Goal: Task Accomplishment & Management: Use online tool/utility

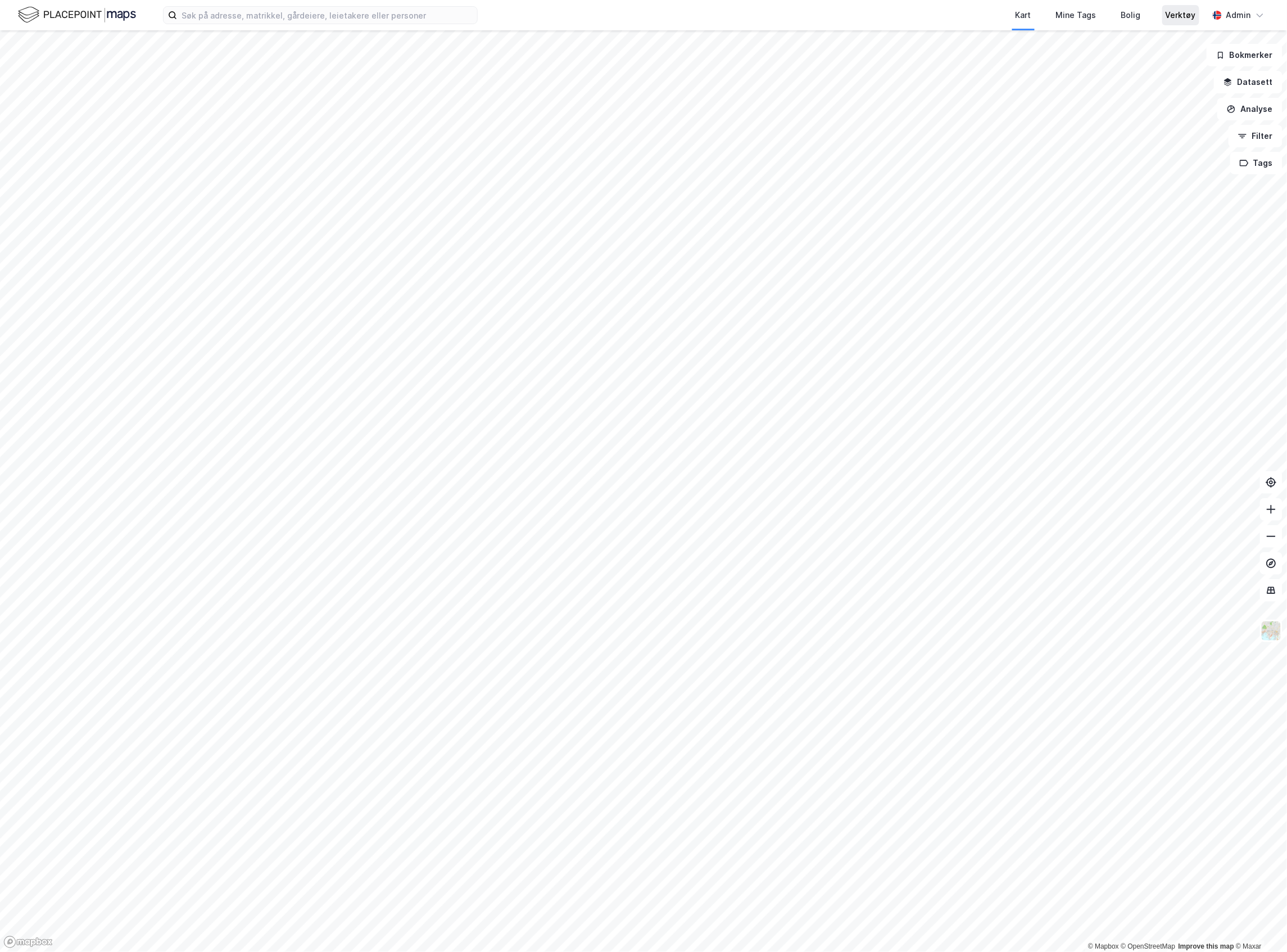
click at [1181, 9] on div "Verktøy" at bounding box center [1180, 15] width 30 height 13
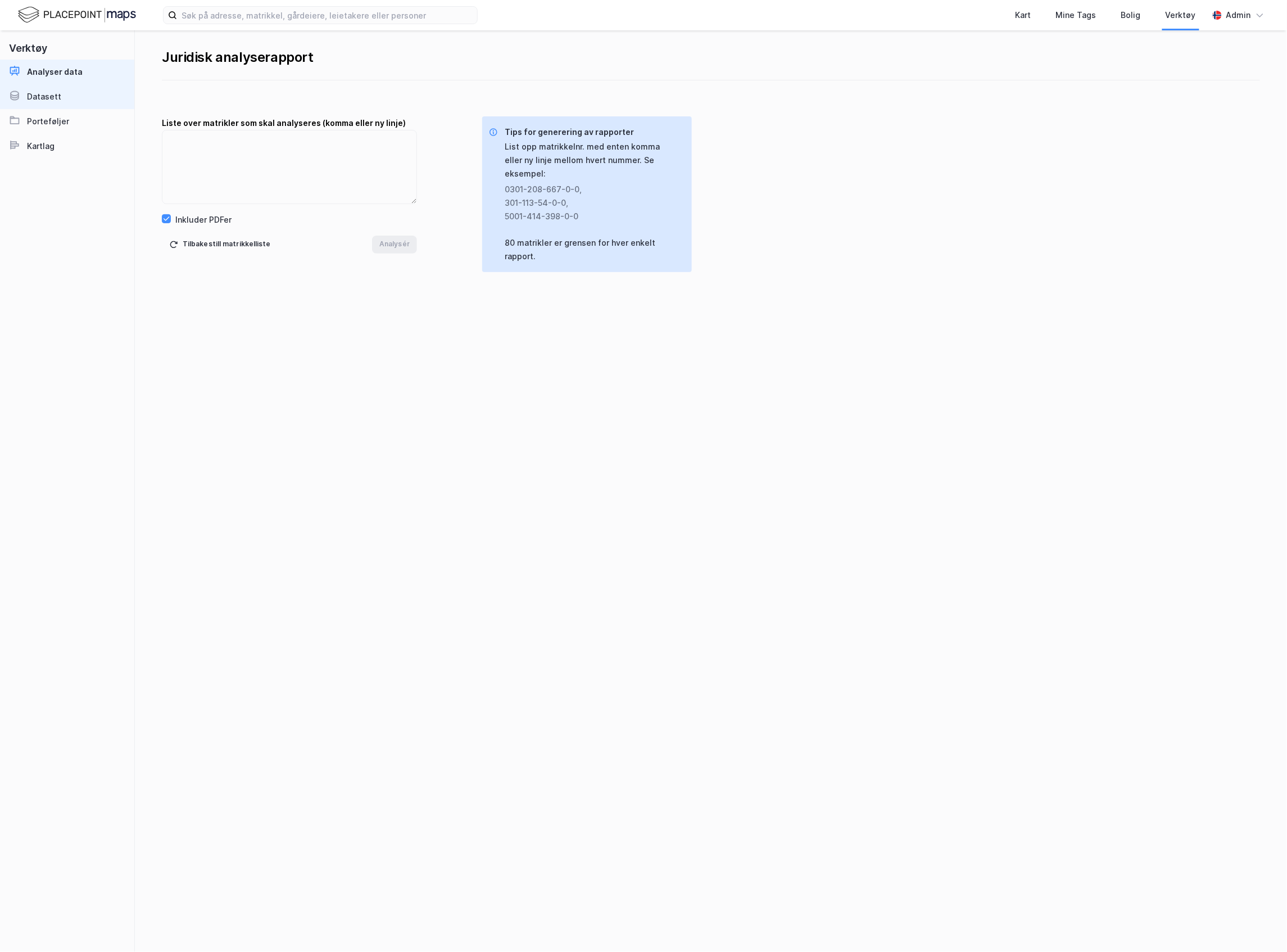
click at [39, 104] on link "Datasett" at bounding box center [67, 97] width 134 height 25
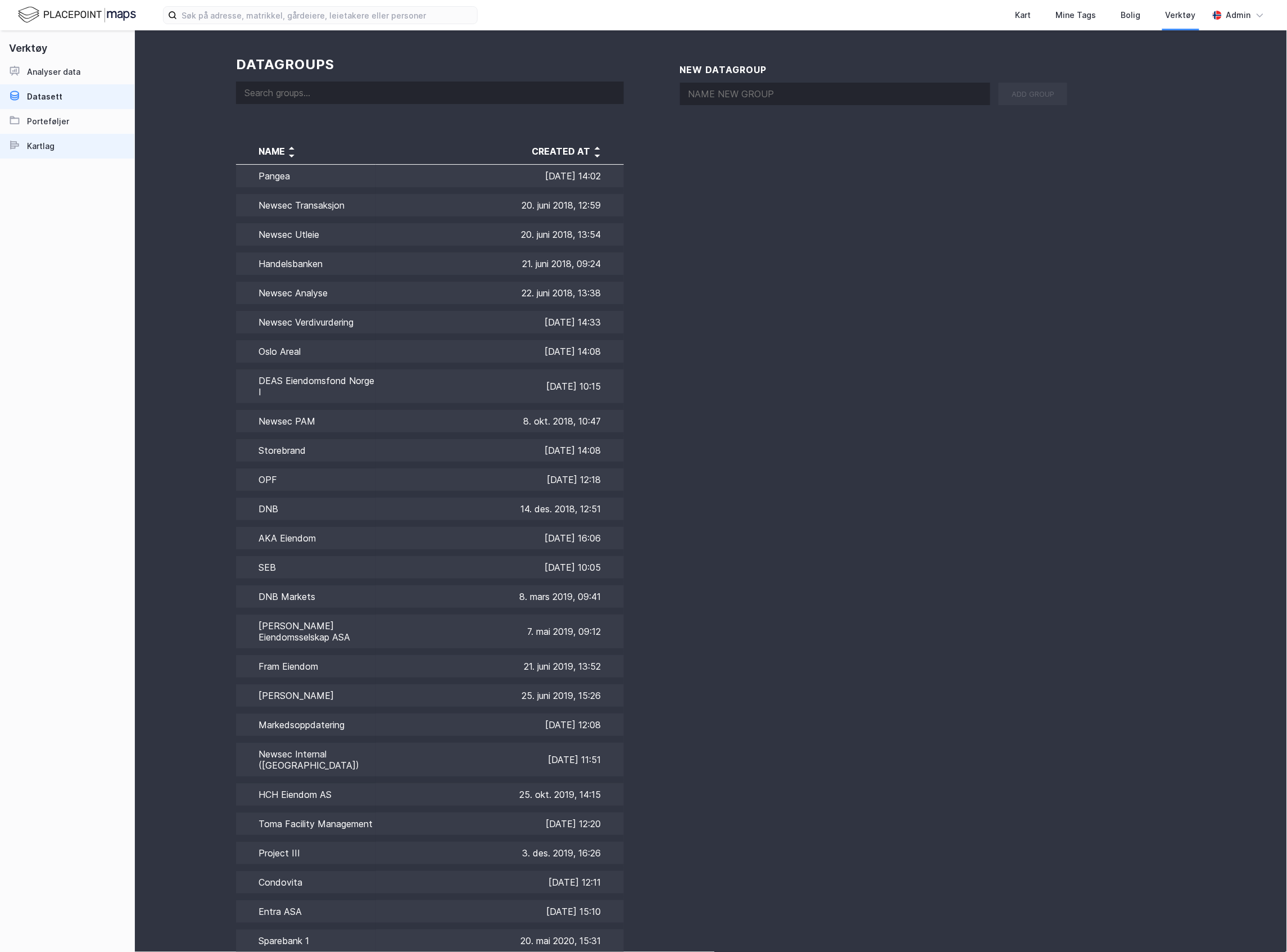
click at [55, 151] on link "Kartlag" at bounding box center [67, 146] width 134 height 25
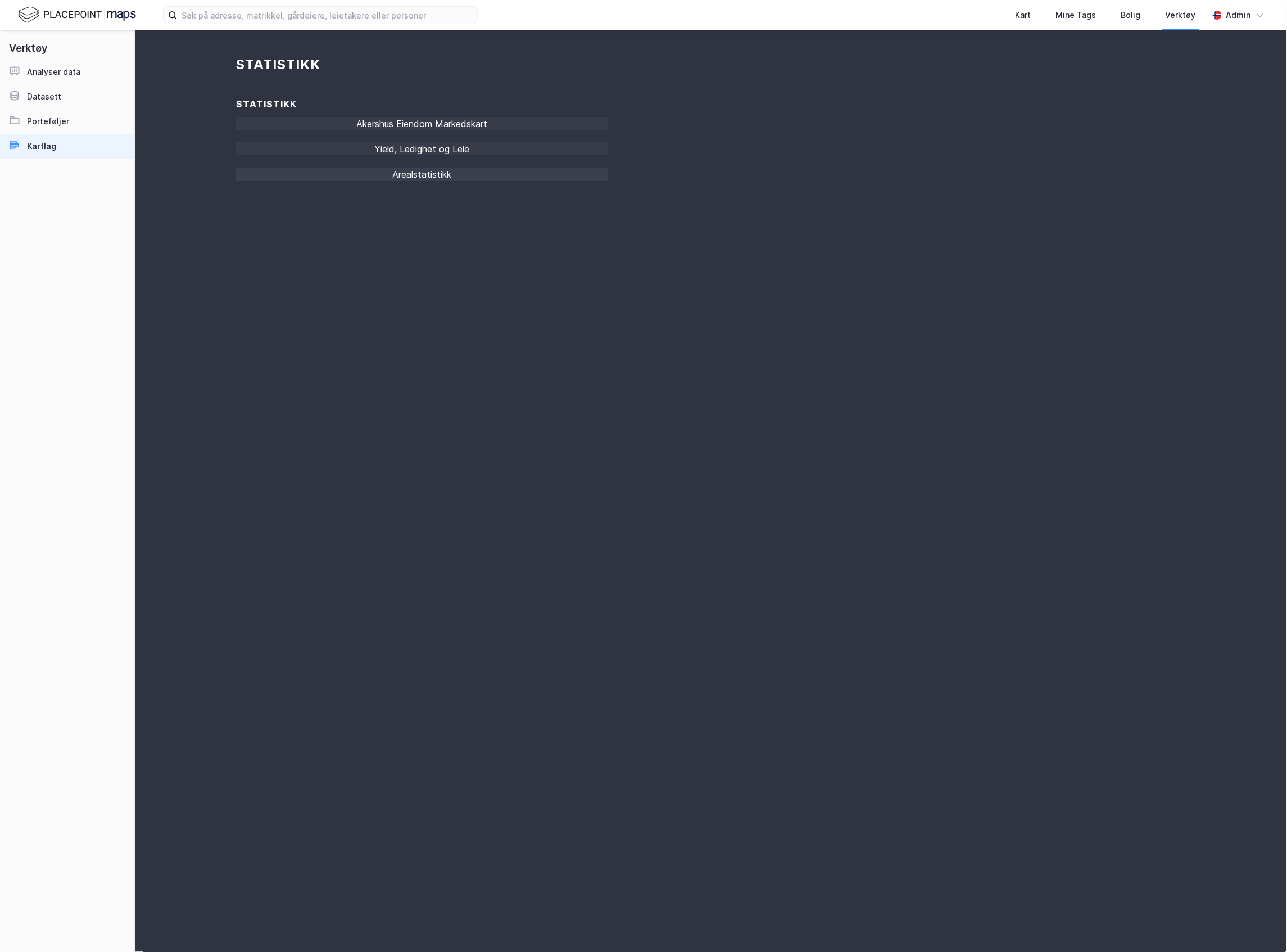
click at [476, 171] on div "Arealstatistikk" at bounding box center [422, 177] width 372 height 19
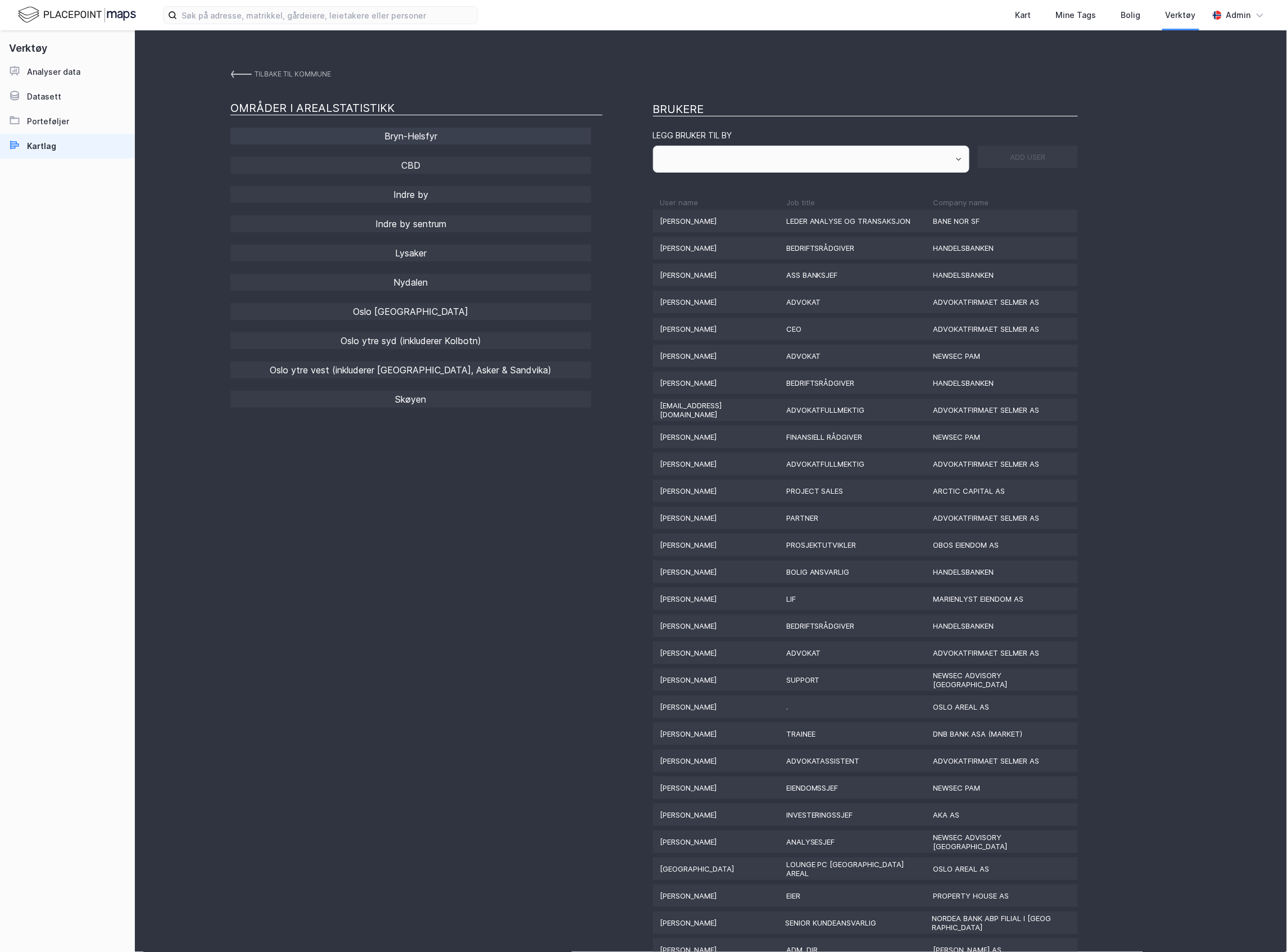
click at [449, 135] on div "Bryn-Helsfyr" at bounding box center [411, 136] width 361 height 17
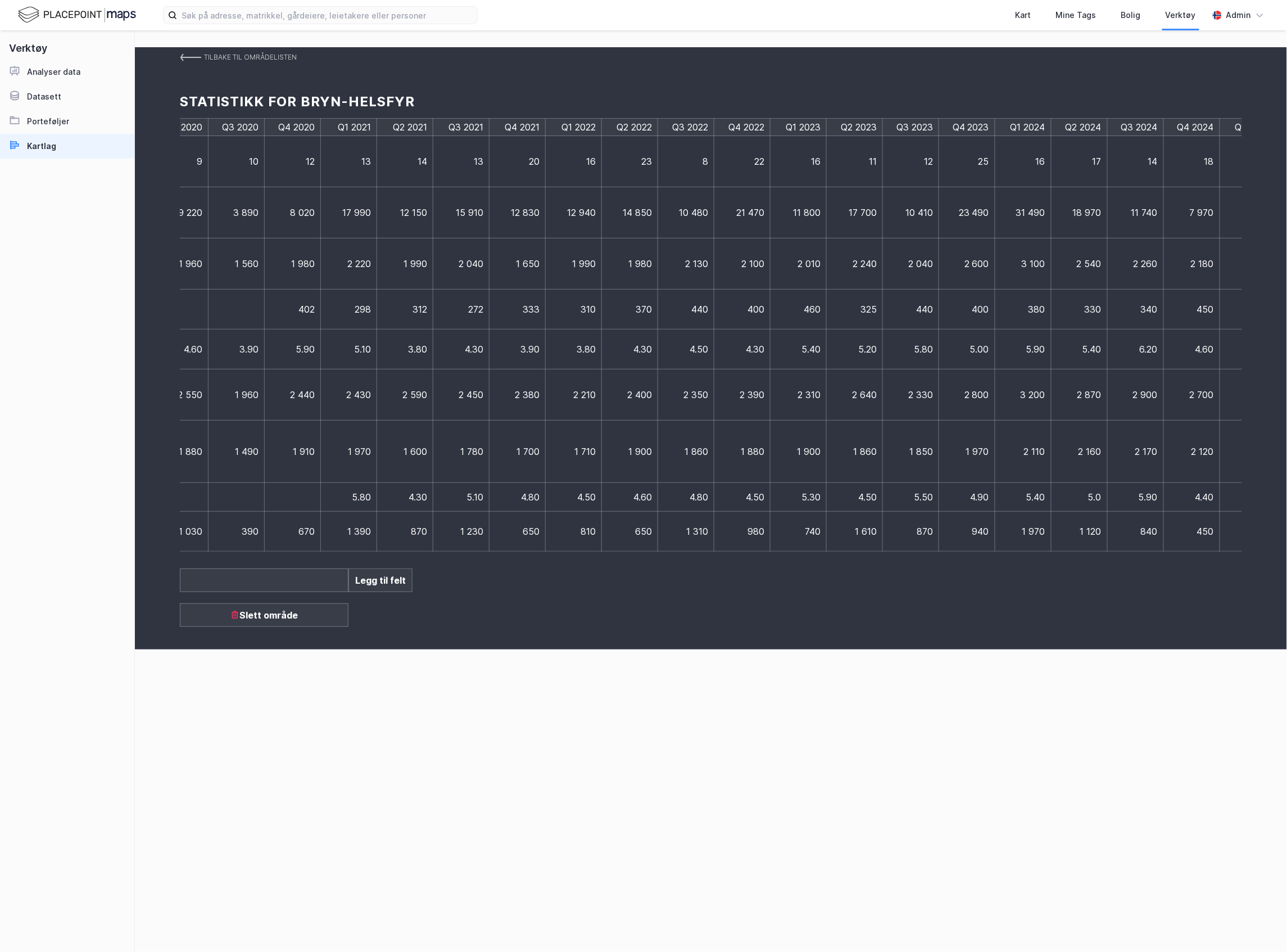
scroll to position [0, 835]
click at [1228, 336] on div "+" at bounding box center [1231, 334] width 28 height 433
click at [1240, 129] on td at bounding box center [1245, 127] width 56 height 18
click at [1231, 127] on td at bounding box center [1245, 127] width 56 height 18
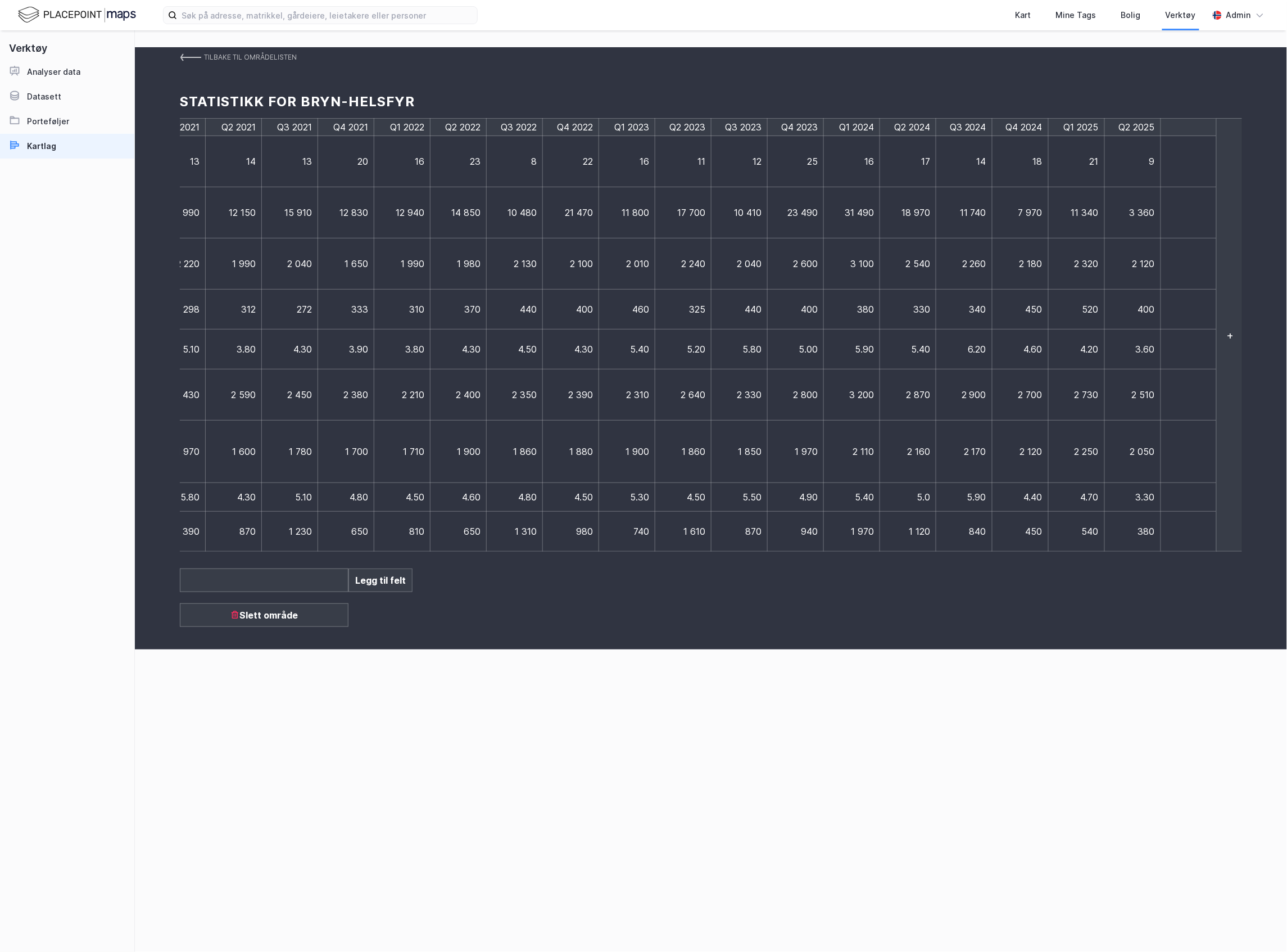
click at [1174, 128] on td at bounding box center [1189, 127] width 56 height 18
type input "Q3 2025"
click at [1201, 170] on td at bounding box center [1189, 161] width 56 height 51
click at [1207, 173] on td at bounding box center [1189, 161] width 56 height 51
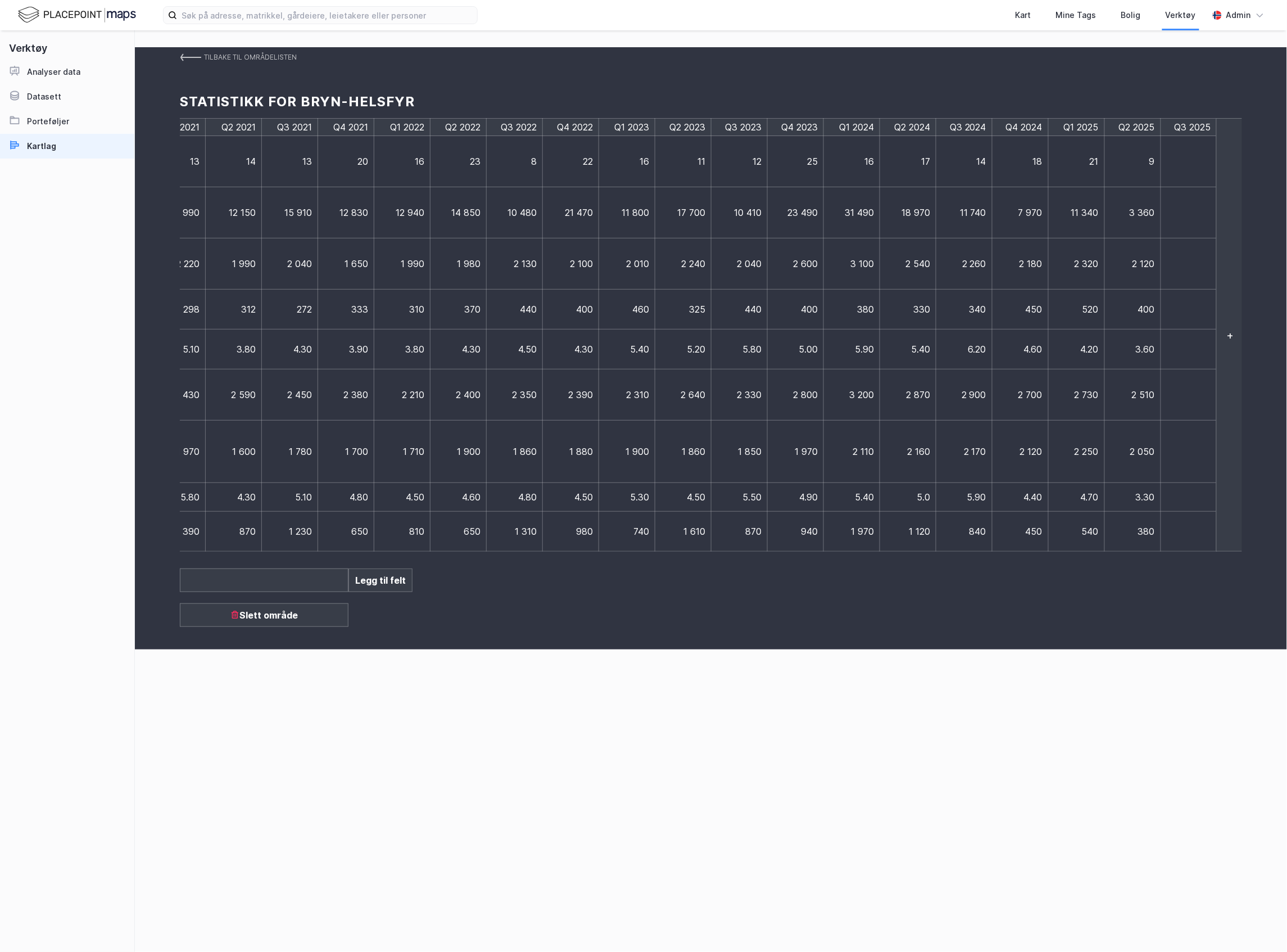
click at [1185, 165] on td at bounding box center [1189, 161] width 56 height 51
click at [1179, 162] on td at bounding box center [1189, 161] width 56 height 51
click at [1187, 164] on td at bounding box center [1189, 161] width 56 height 51
type input "16"
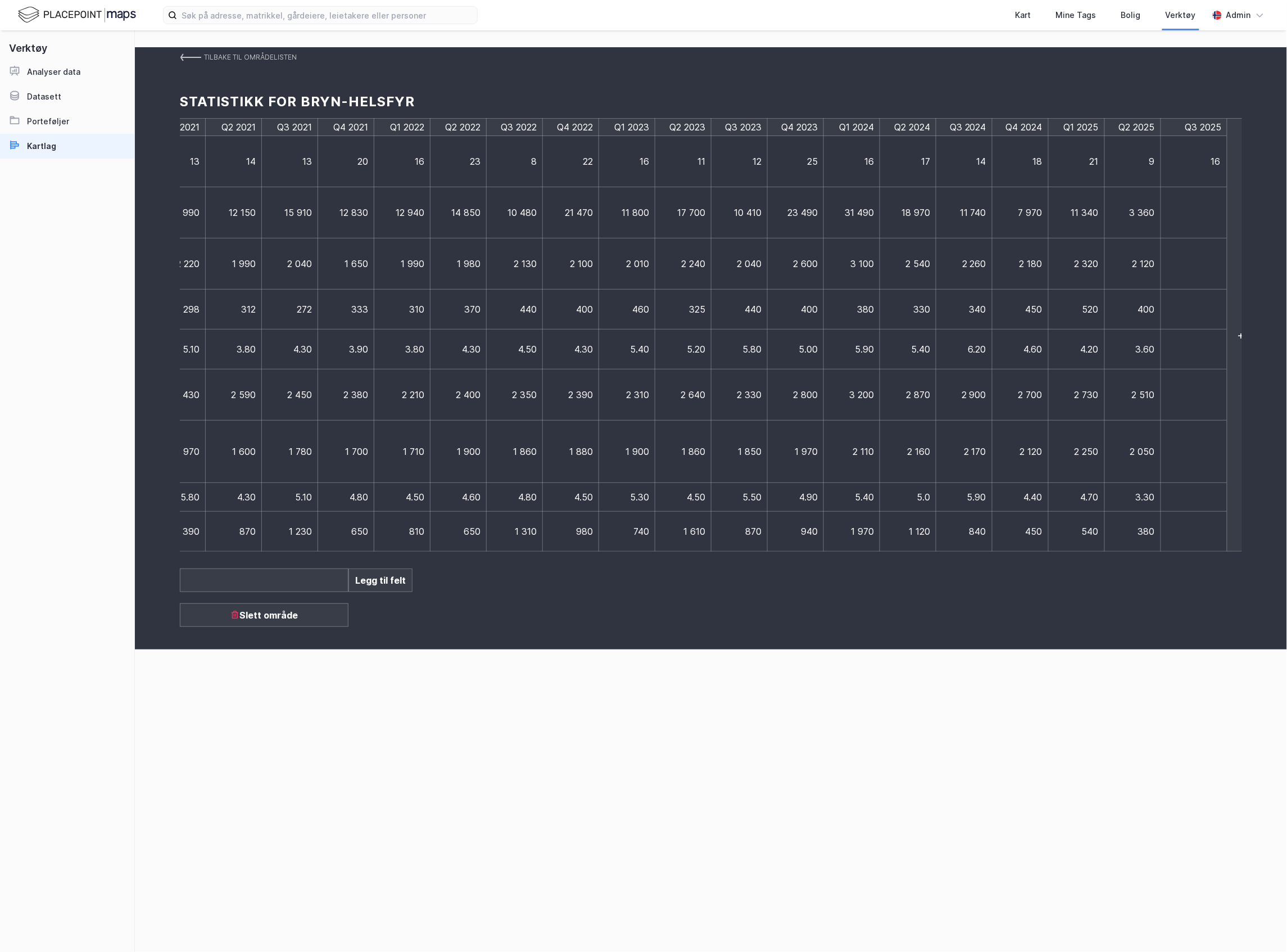
click at [1186, 208] on td at bounding box center [1194, 212] width 67 height 51
click at [1186, 208] on td at bounding box center [1189, 212] width 56 height 51
type input "13320"
click at [1181, 266] on td at bounding box center [1194, 264] width 67 height 51
click at [1181, 266] on td at bounding box center [1189, 264] width 56 height 51
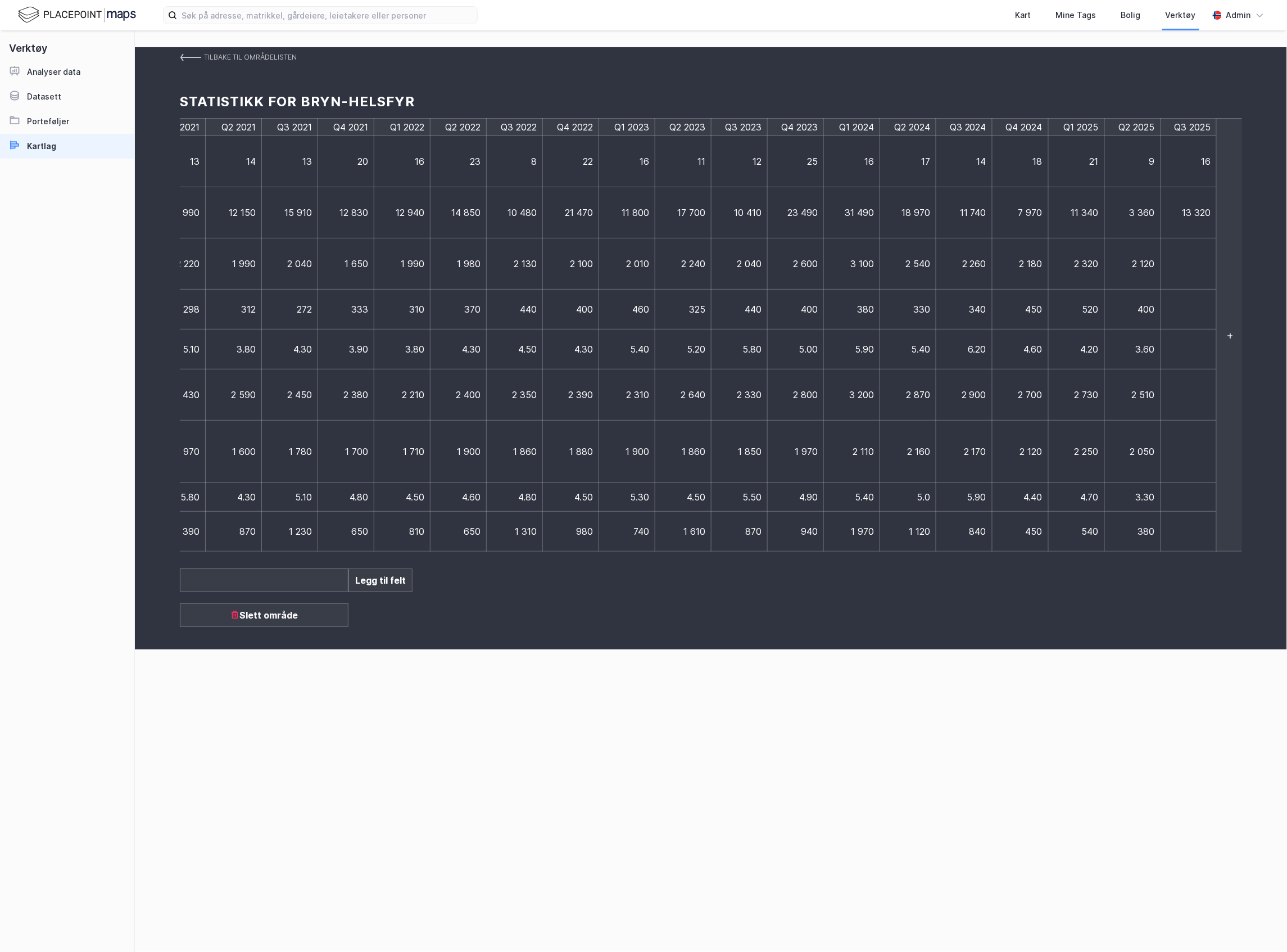
click at [1195, 311] on td at bounding box center [1189, 310] width 56 height 40
type input "425"
click at [1188, 346] on td at bounding box center [1189, 350] width 56 height 40
click at [1187, 353] on td at bounding box center [1189, 350] width 56 height 40
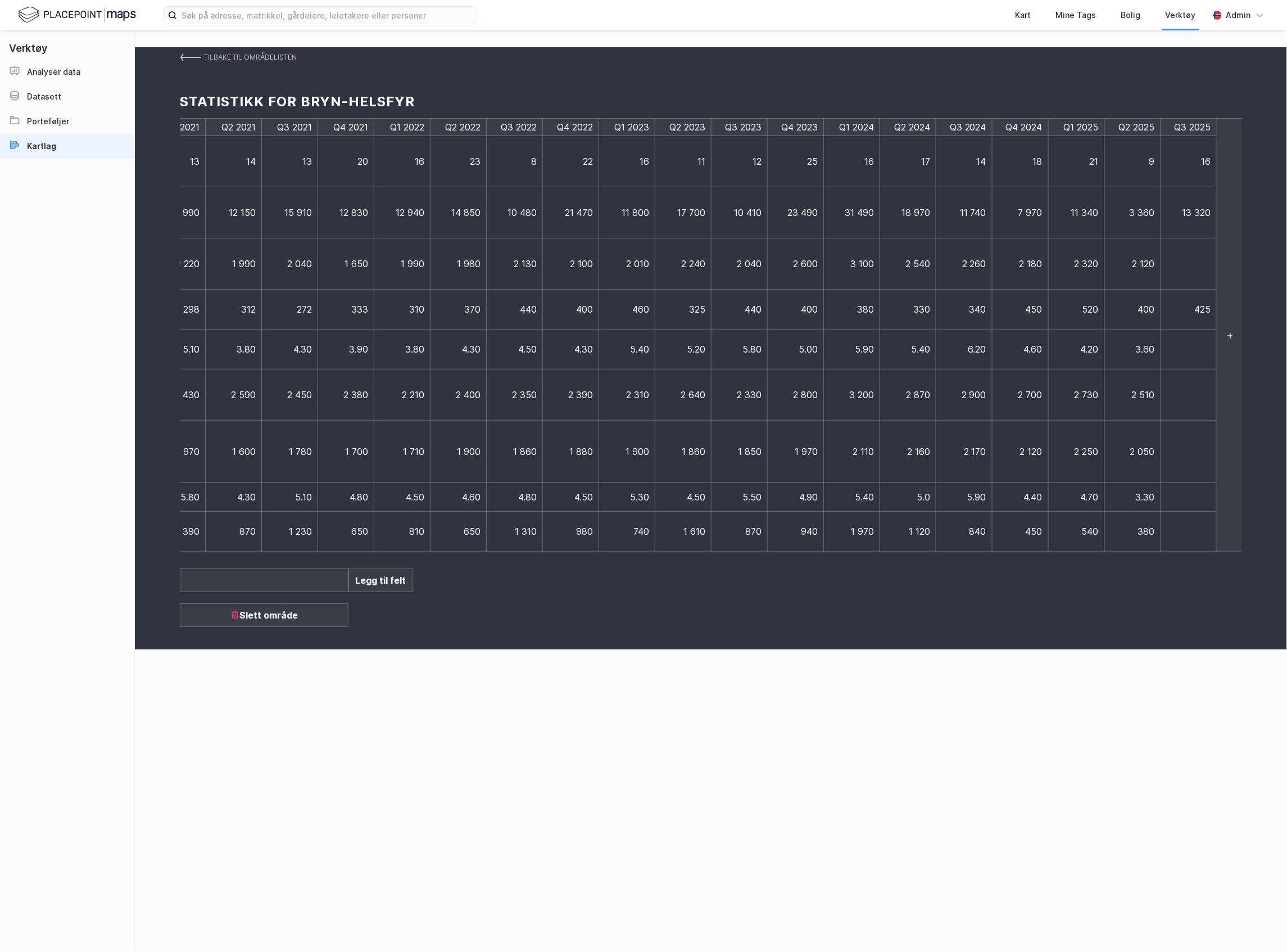
click at [1187, 353] on td at bounding box center [1189, 350] width 56 height 40
type input "5,1"
click at [1207, 397] on td at bounding box center [1189, 395] width 56 height 51
click at [1184, 401] on td at bounding box center [1189, 395] width 56 height 51
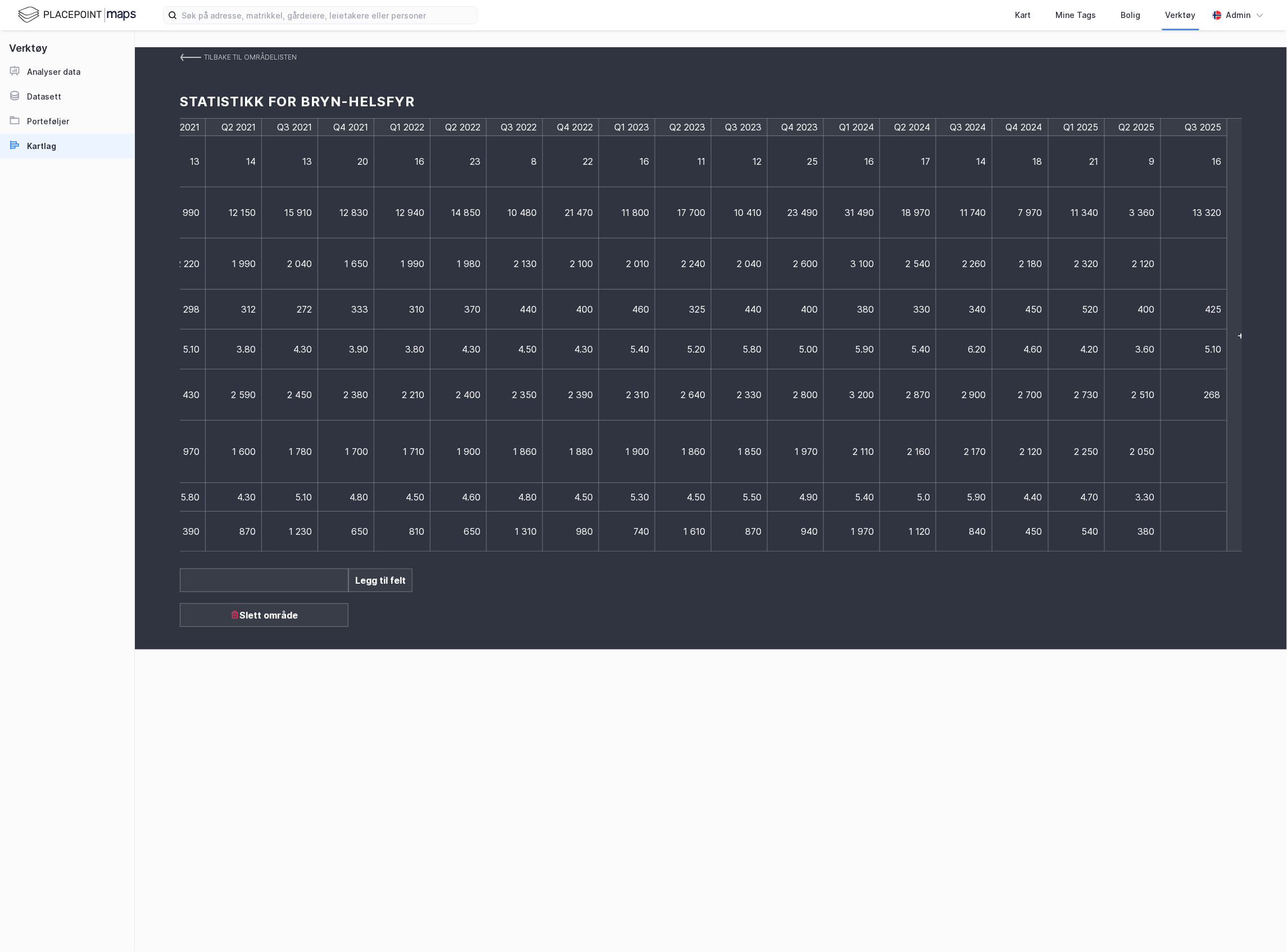
type input "2680"
click at [1185, 450] on td at bounding box center [1194, 452] width 67 height 63
click at [1188, 458] on td at bounding box center [1189, 452] width 56 height 63
type input "2060"
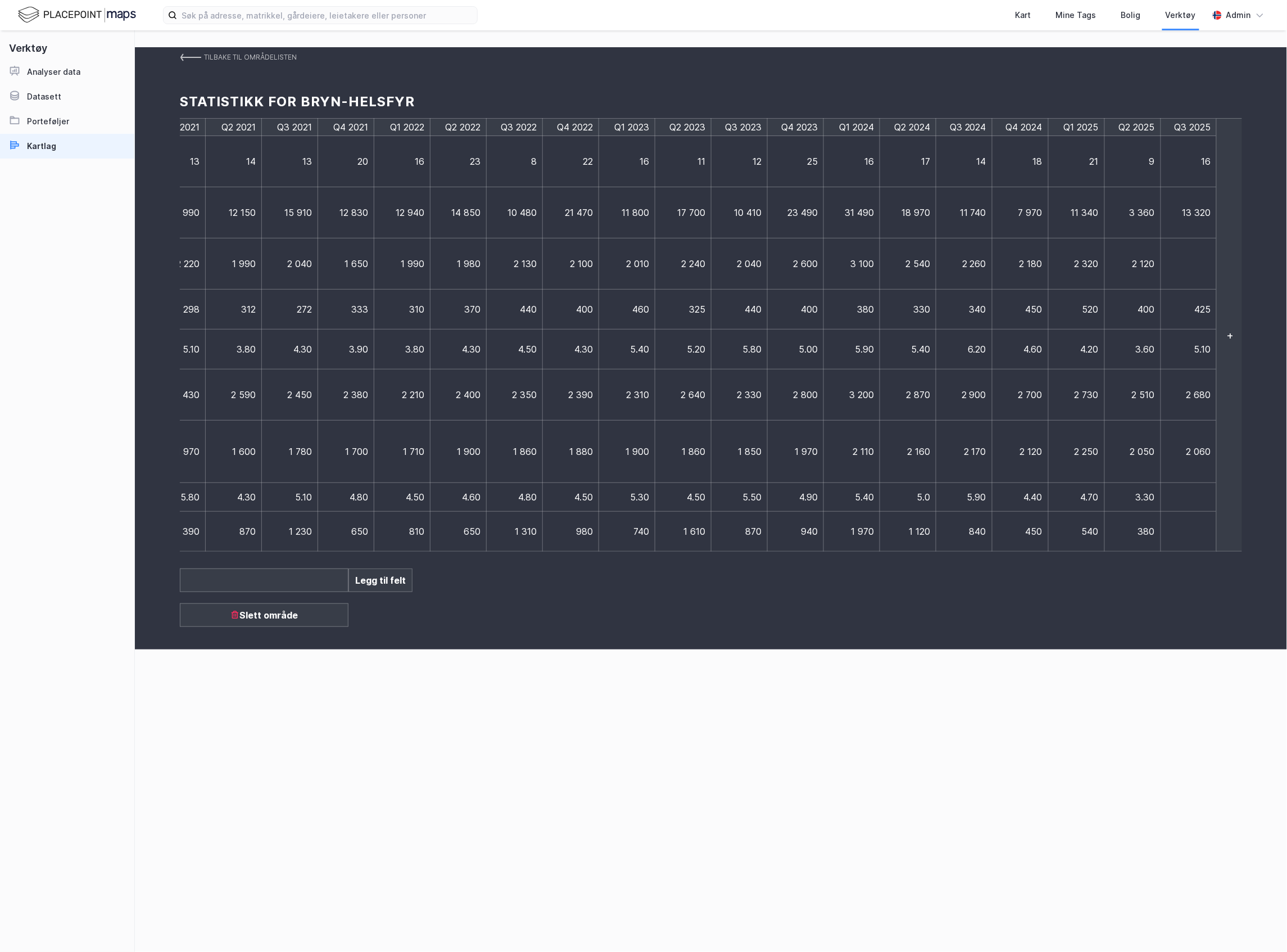
click at [1181, 491] on td at bounding box center [1189, 496] width 56 height 29
click at [1188, 500] on td at bounding box center [1189, 496] width 56 height 29
type input "5.1"
click at [1179, 538] on td at bounding box center [1194, 532] width 67 height 40
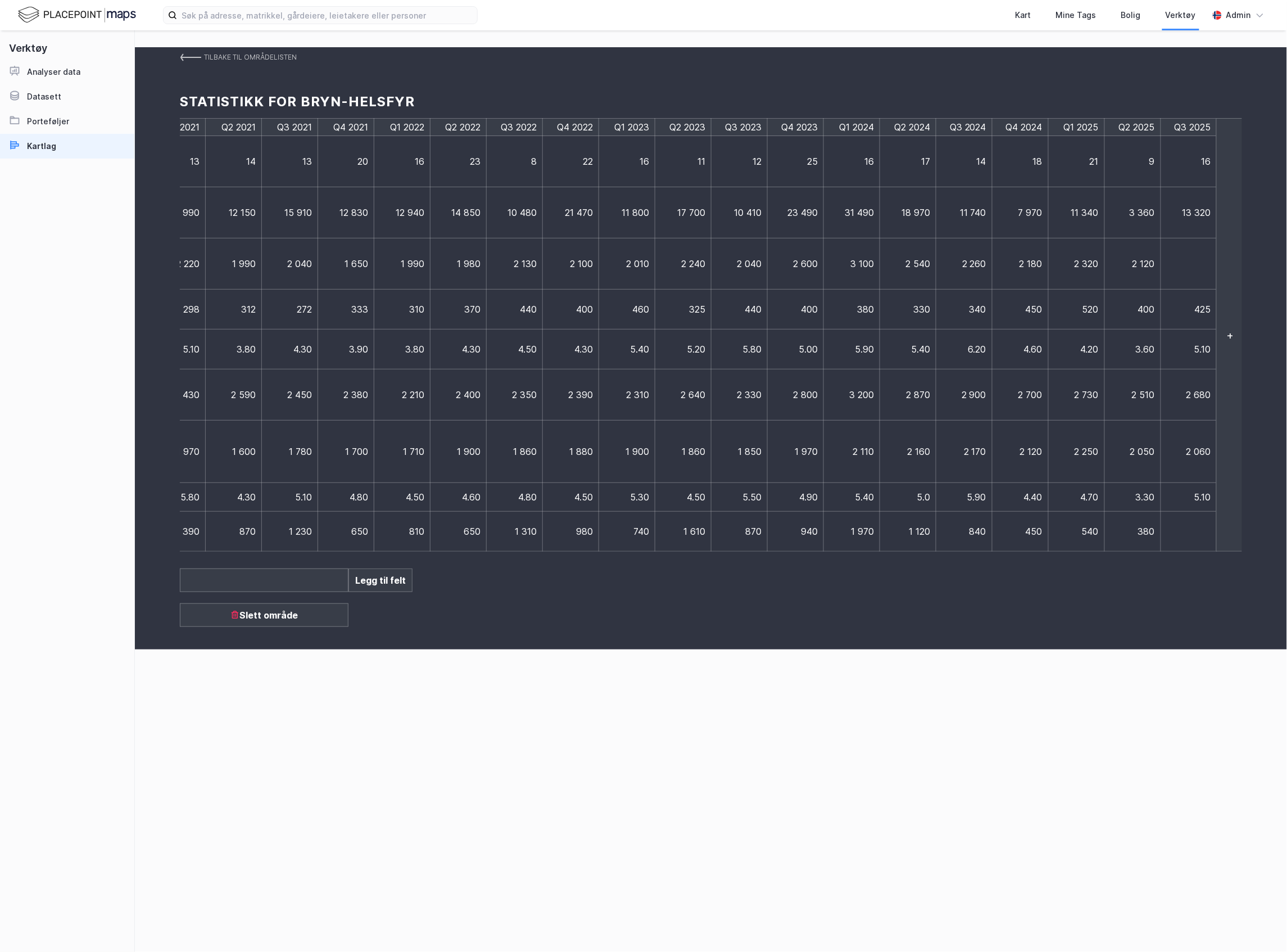
click at [1186, 531] on td at bounding box center [1189, 532] width 56 height 40
click at [1194, 528] on td at bounding box center [1189, 532] width 56 height 40
click at [1190, 532] on td at bounding box center [1189, 532] width 56 height 40
type input "840"
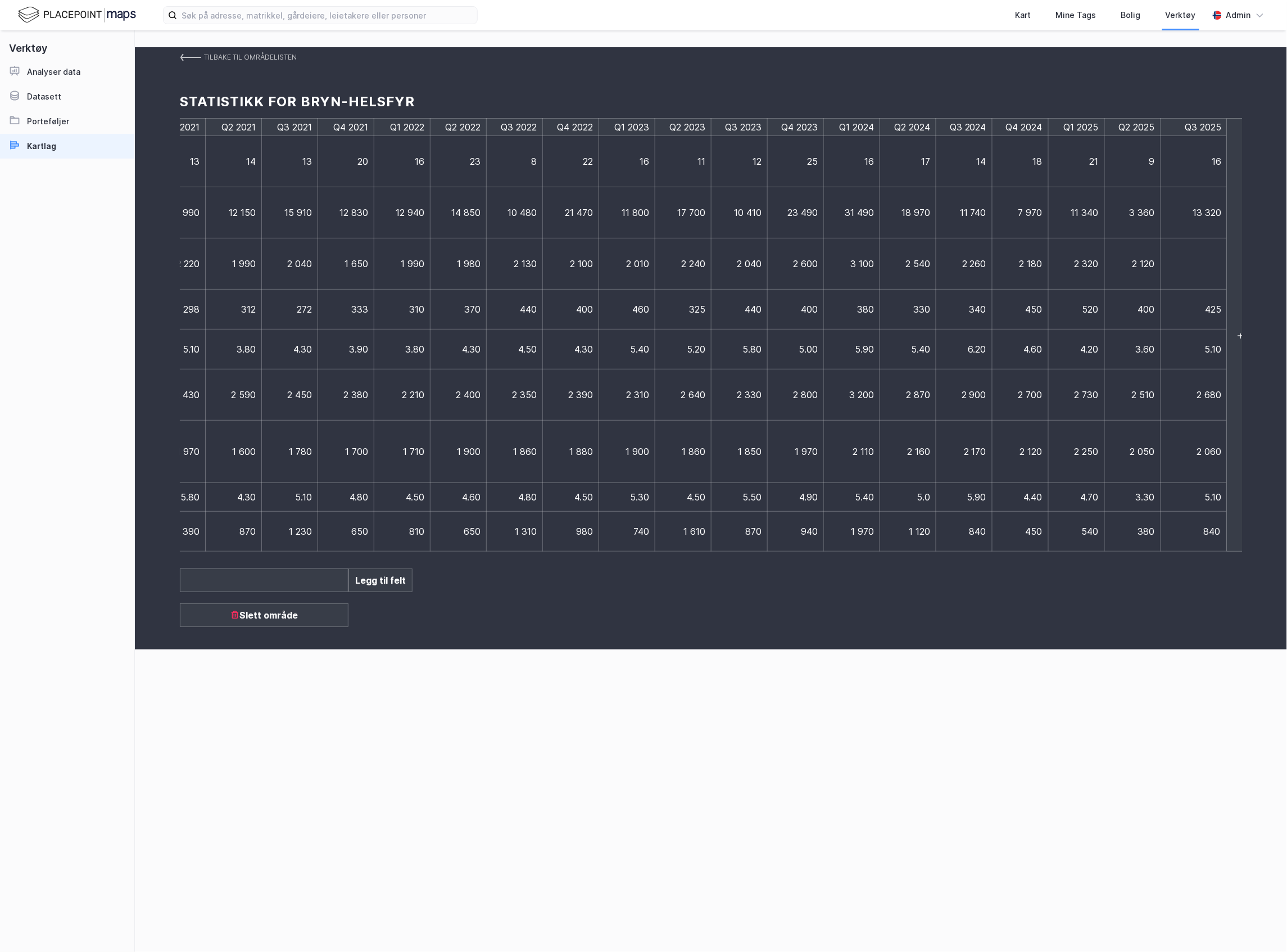
click at [1176, 350] on td "5.10" at bounding box center [1194, 350] width 67 height 40
drag, startPoint x: 1195, startPoint y: 349, endPoint x: 1206, endPoint y: 352, distance: 11.4
click at [1206, 352] on span "5.10" at bounding box center [1203, 349] width 17 height 12
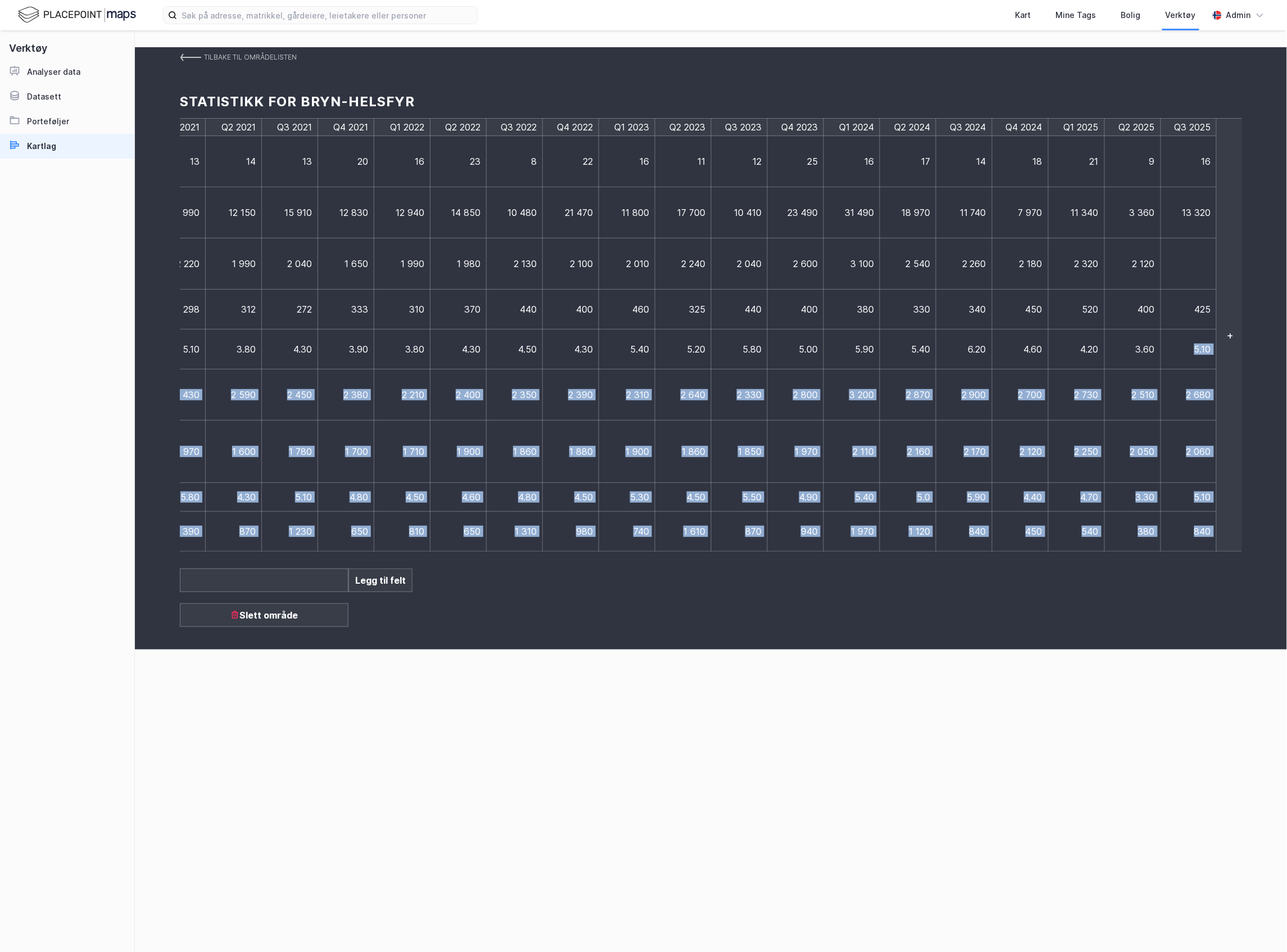
drag, startPoint x: 1191, startPoint y: 349, endPoint x: 1217, endPoint y: 352, distance: 26.2
click at [1217, 352] on div "Q3 2017 Q4 2017 Q1 2018 Q2 2018 Q3 2018 Q4 2018 Q1 2019 Q2 2019 Q3 2019 Q4 2019…" at bounding box center [711, 334] width 1062 height 433
click at [1197, 354] on span "5.10" at bounding box center [1203, 349] width 17 height 12
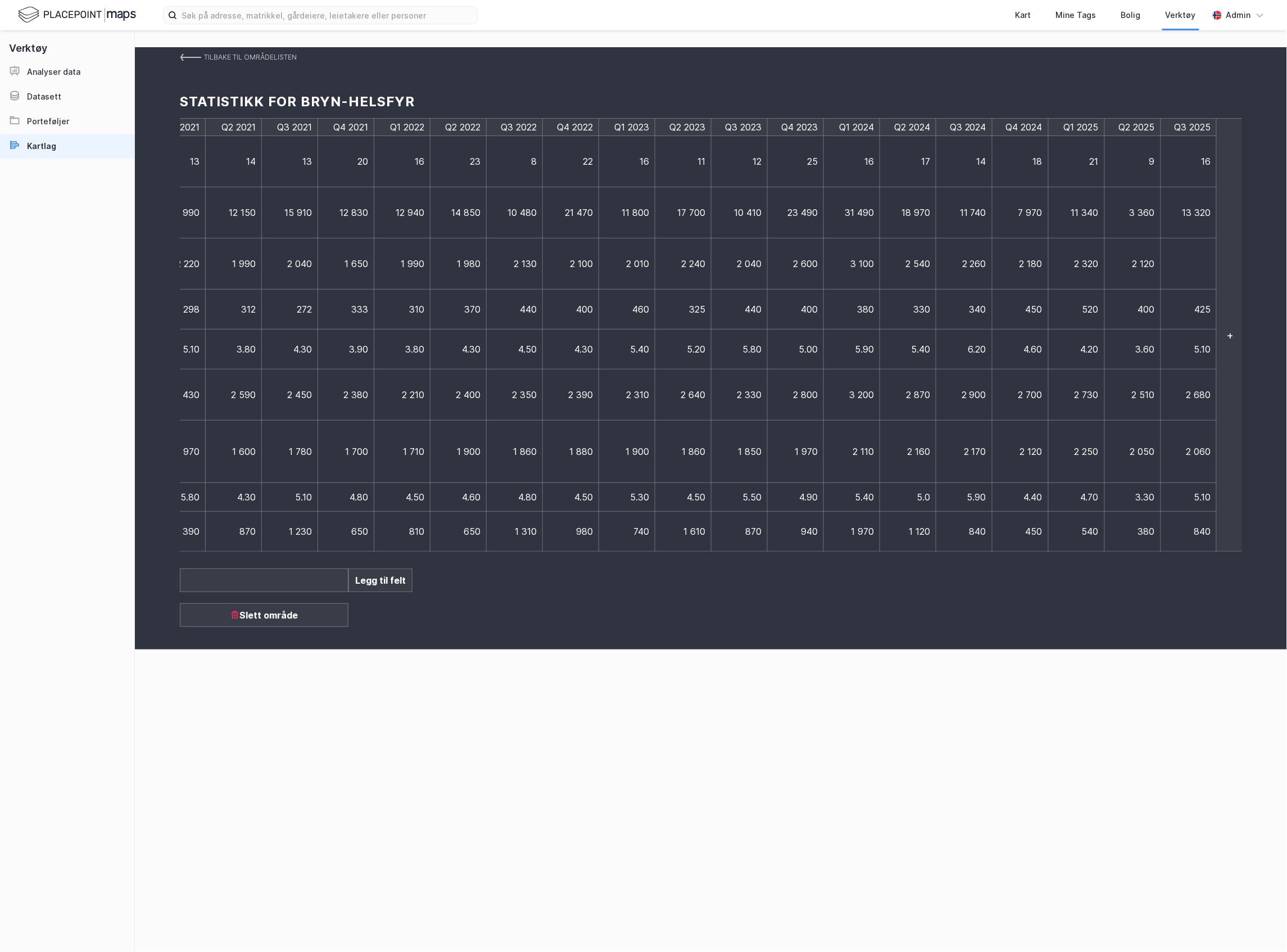
click at [1197, 354] on span "5.10" at bounding box center [1203, 349] width 17 height 12
type input "5"
type input "5.3"
click at [1143, 349] on span "3.60" at bounding box center [1145, 349] width 19 height 12
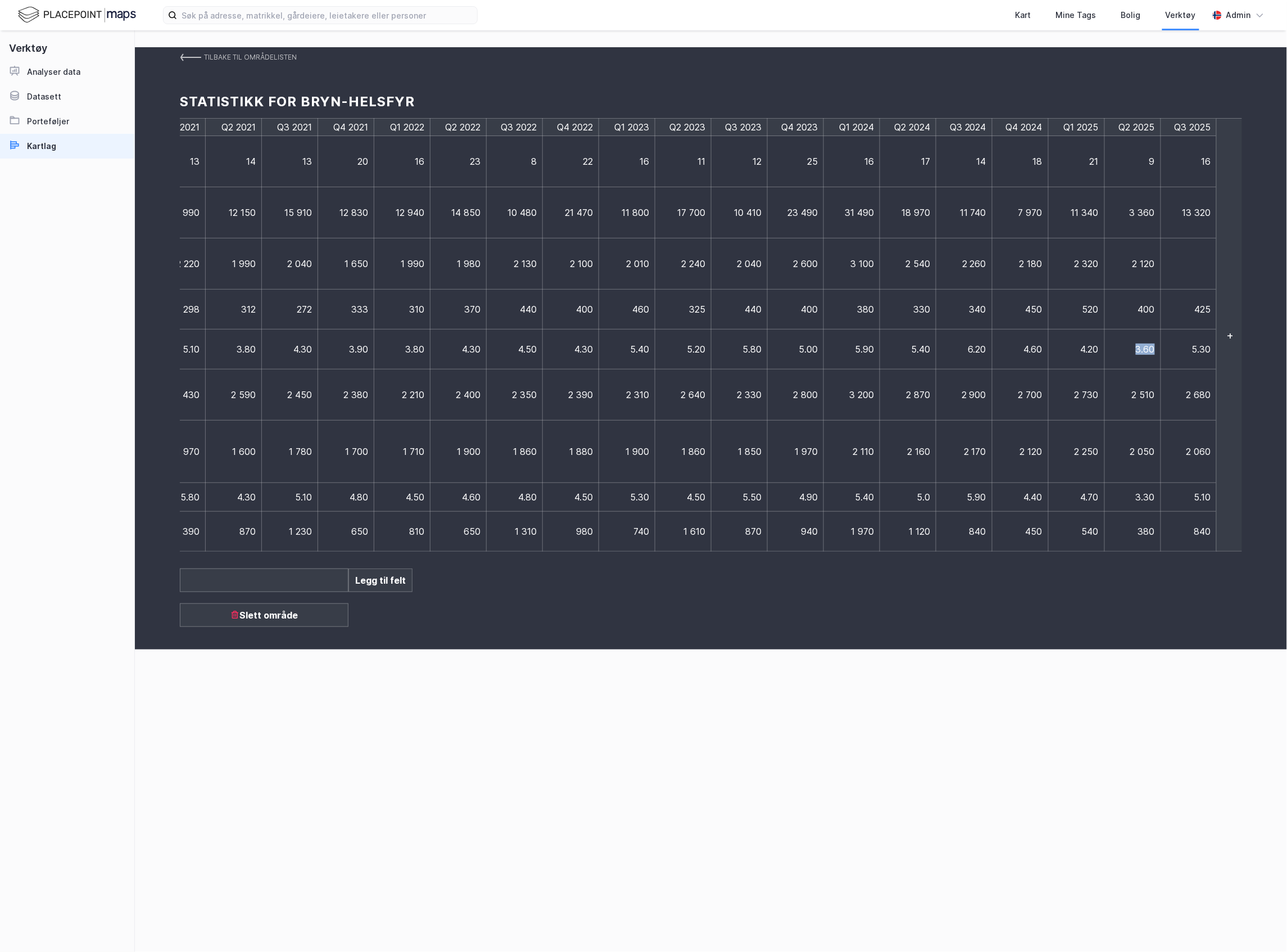
click at [1143, 349] on span "3.60" at bounding box center [1145, 349] width 19 height 12
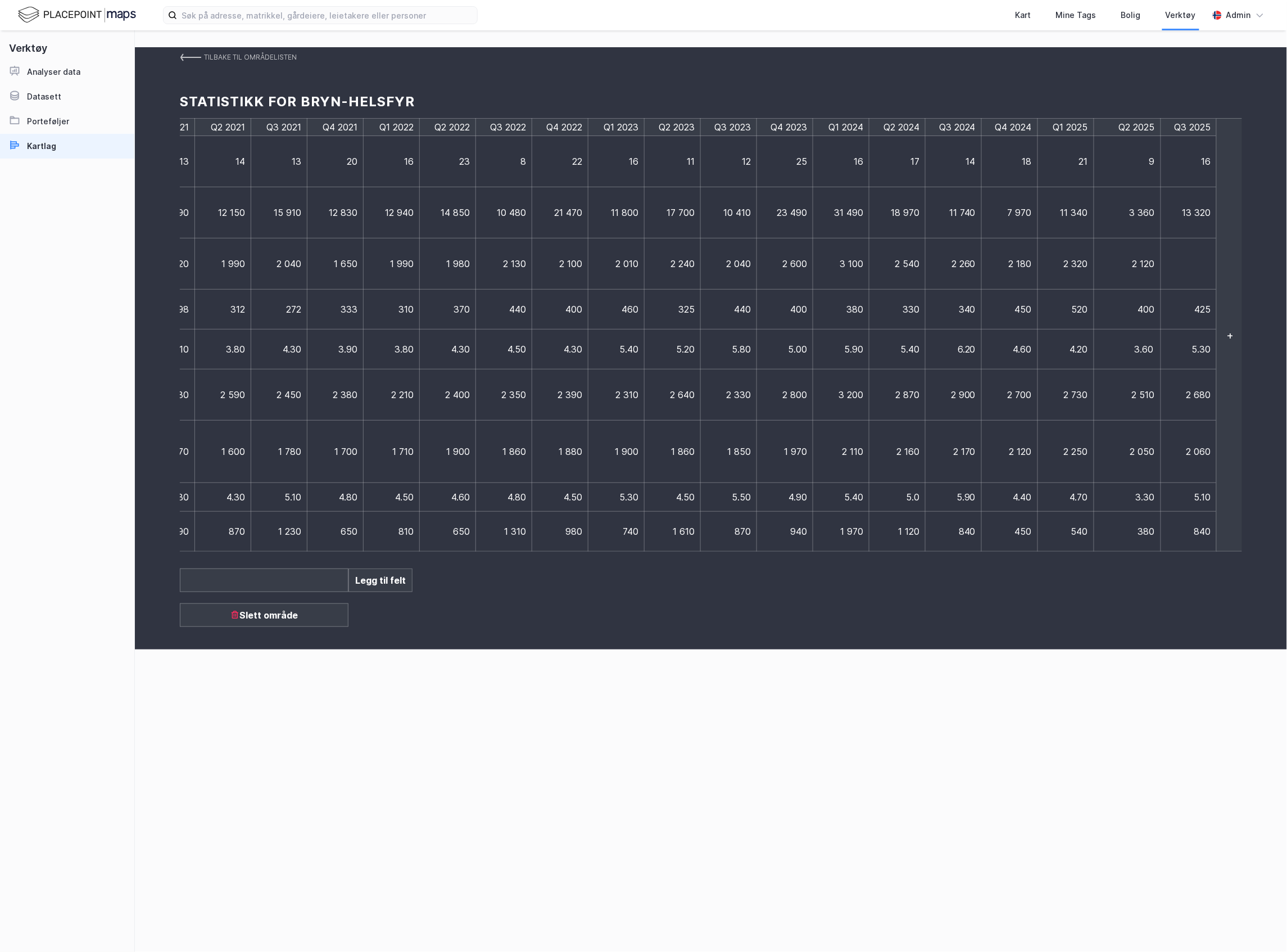
drag, startPoint x: 1143, startPoint y: 351, endPoint x: 1254, endPoint y: 357, distance: 111.2
click at [1254, 357] on div "Tilbake til områdelisten Statistikk for Bryn-Helsfyr Q3 2017 Q4 2017 Q1 2018 Q2…" at bounding box center [711, 348] width 1153 height 602
type input "6.4"
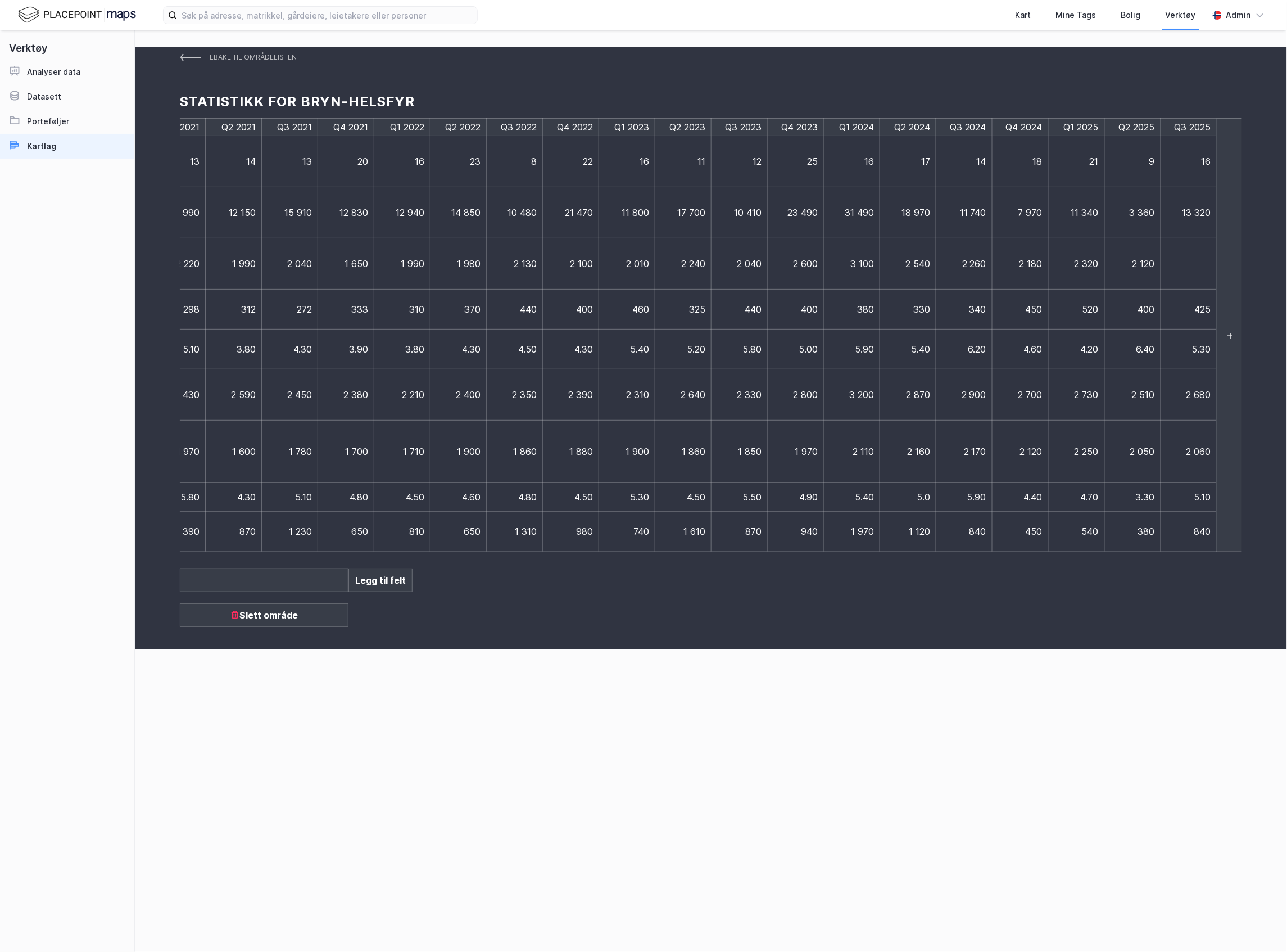
click at [1186, 352] on td "5.30" at bounding box center [1189, 350] width 56 height 40
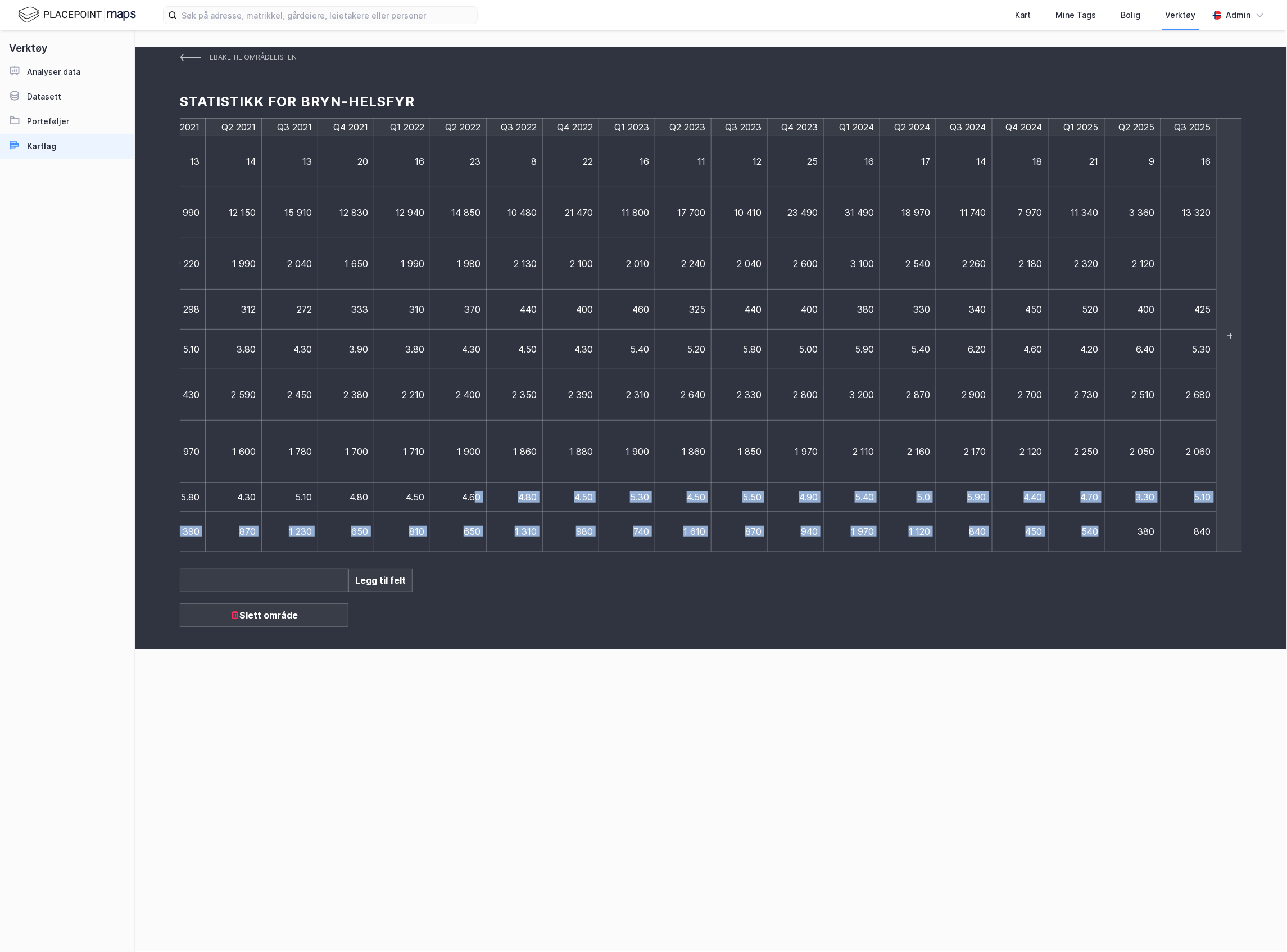
drag, startPoint x: 1120, startPoint y: 540, endPoint x: 472, endPoint y: 498, distance: 649.4
click at [472, 498] on tbody "Q3 2017 Q4 2017 Q1 2018 Q2 2018 Q3 2018 Q4 2018 Q1 2019 Q2 2019 Q3 2019 Q4 2019…" at bounding box center [253, 335] width 1929 height 433
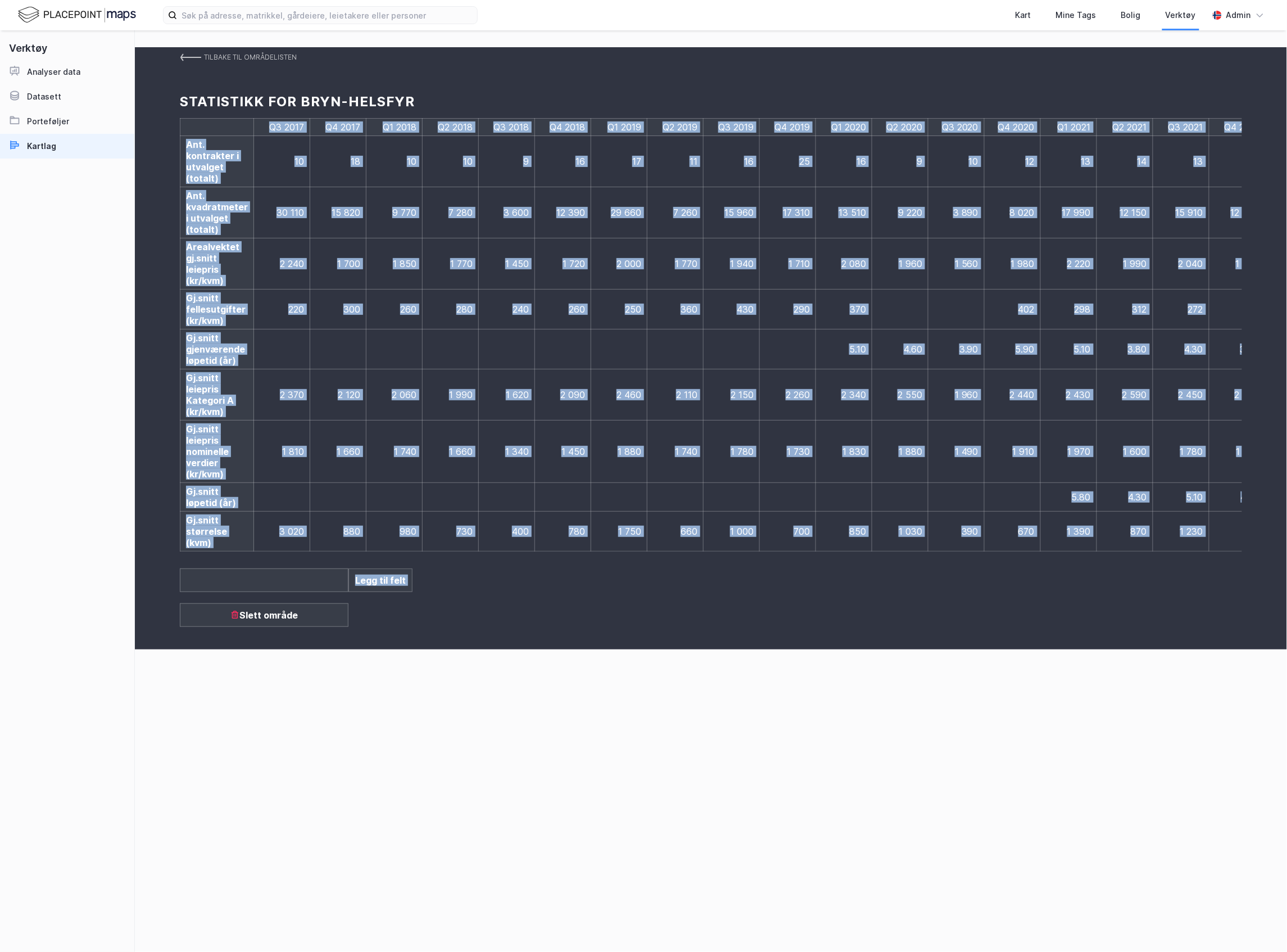
drag, startPoint x: 643, startPoint y: 564, endPoint x: 974, endPoint y: 588, distance: 331.9
click at [974, 588] on div "Tilbake til områdelisten Statistikk for Bryn-Helsfyr Q3 2017 Q4 2017 Q1 2018 Q2…" at bounding box center [711, 348] width 1153 height 602
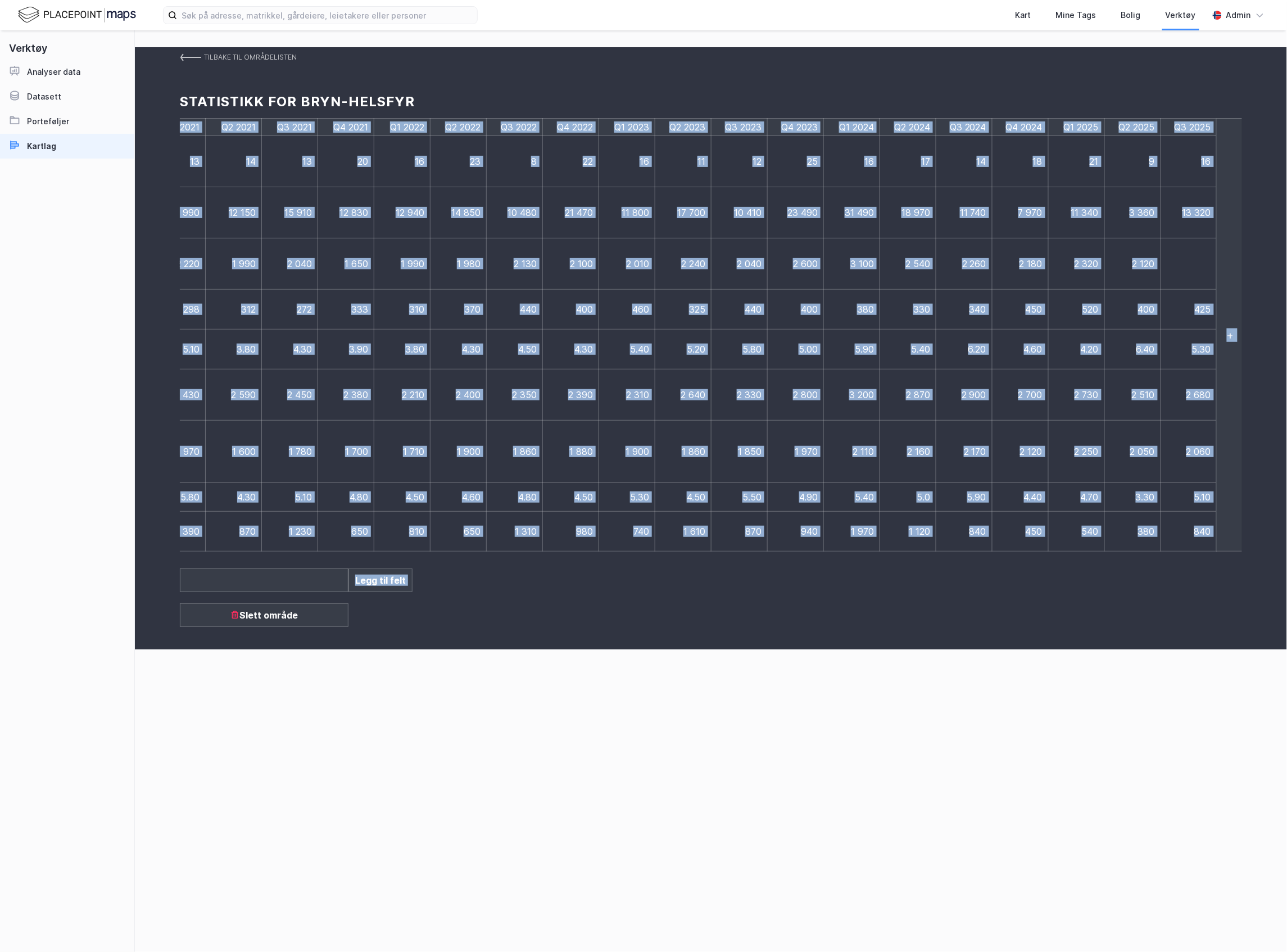
click at [1165, 266] on td at bounding box center [1189, 264] width 56 height 51
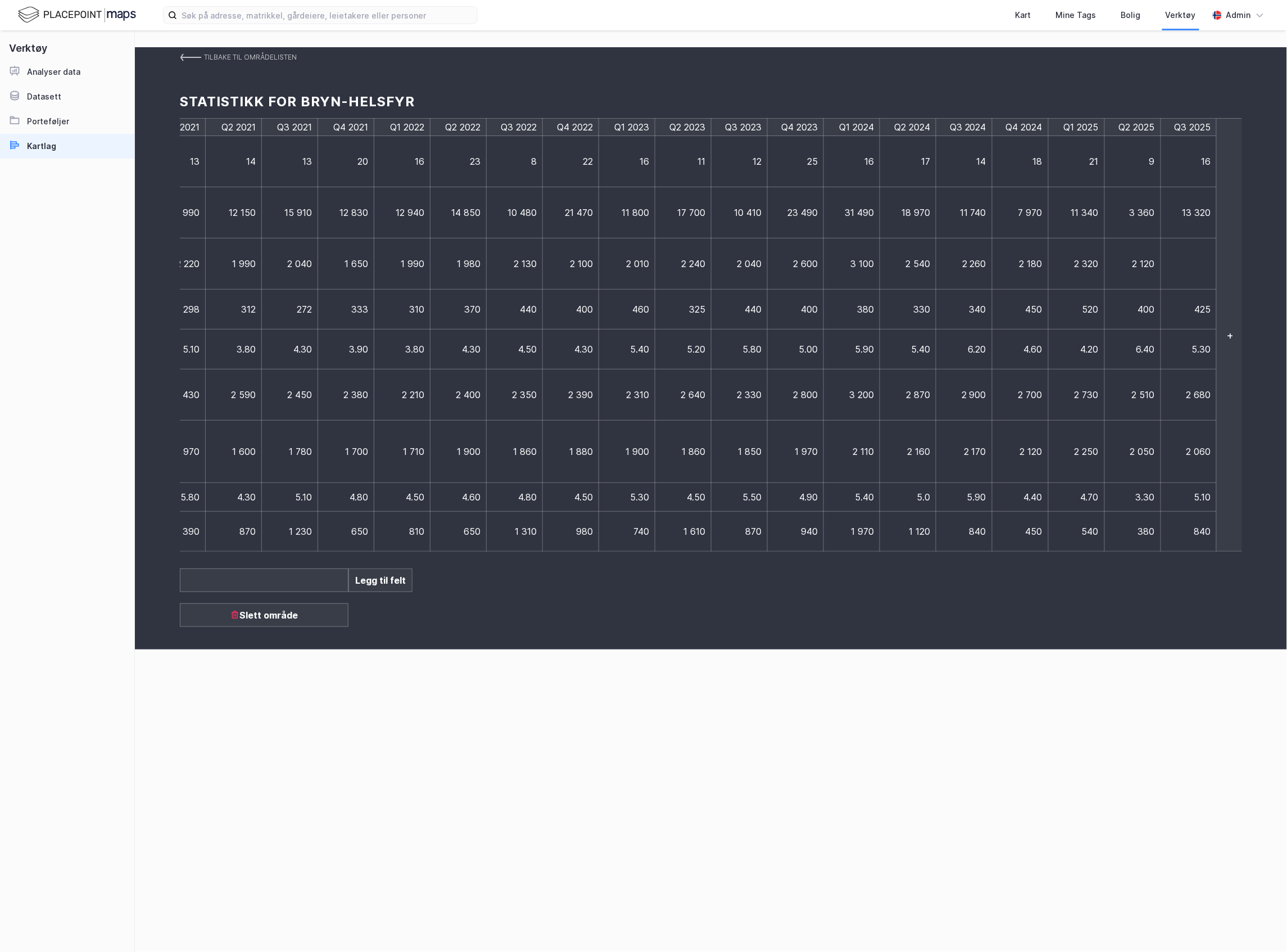
click at [1184, 269] on td at bounding box center [1189, 264] width 56 height 51
type input "1920"
click at [1212, 313] on td "425" at bounding box center [1194, 310] width 67 height 40
click at [183, 53] on img at bounding box center [191, 57] width 22 height 9
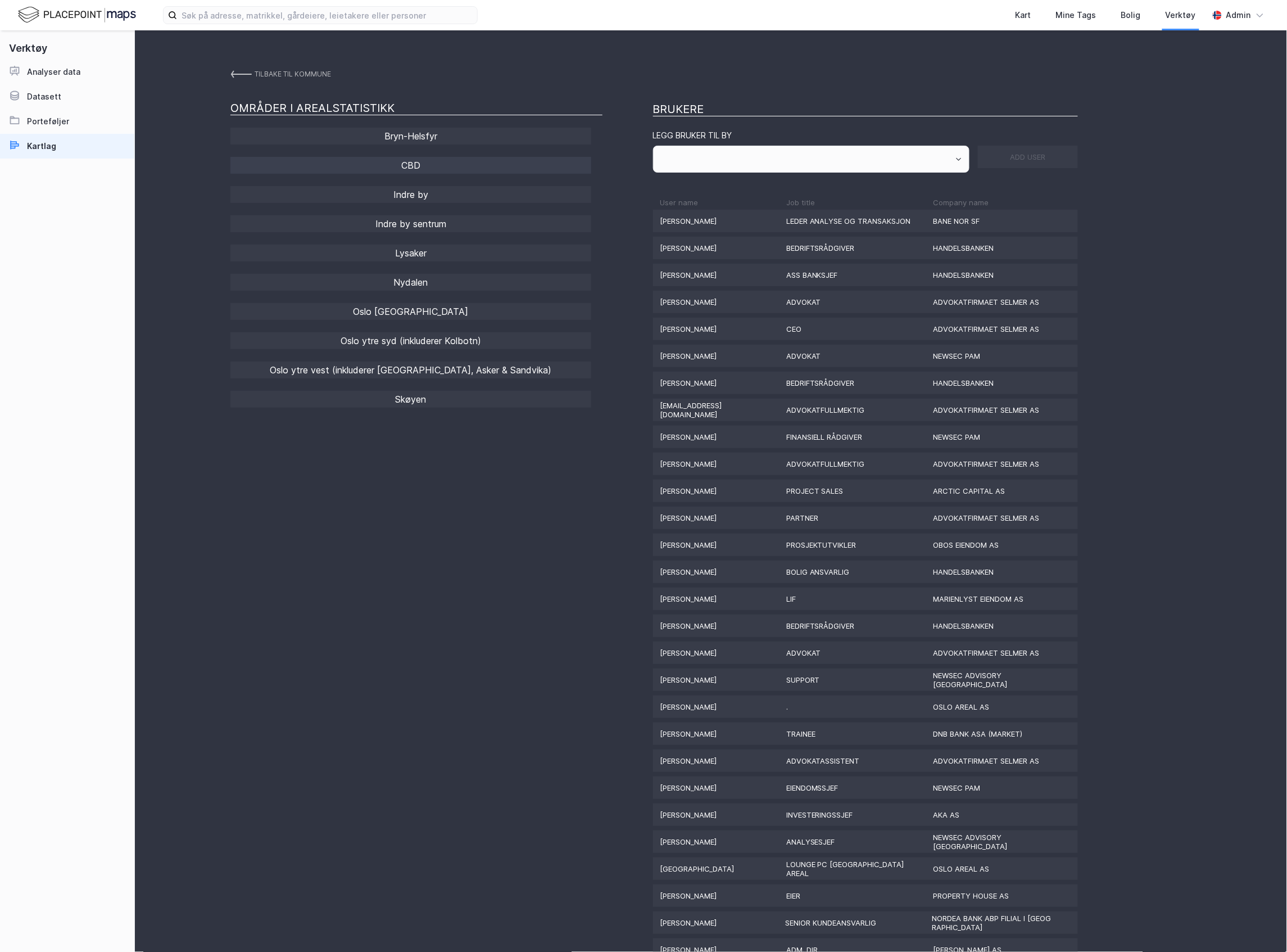
click at [428, 167] on div "CBD" at bounding box center [411, 165] width 361 height 17
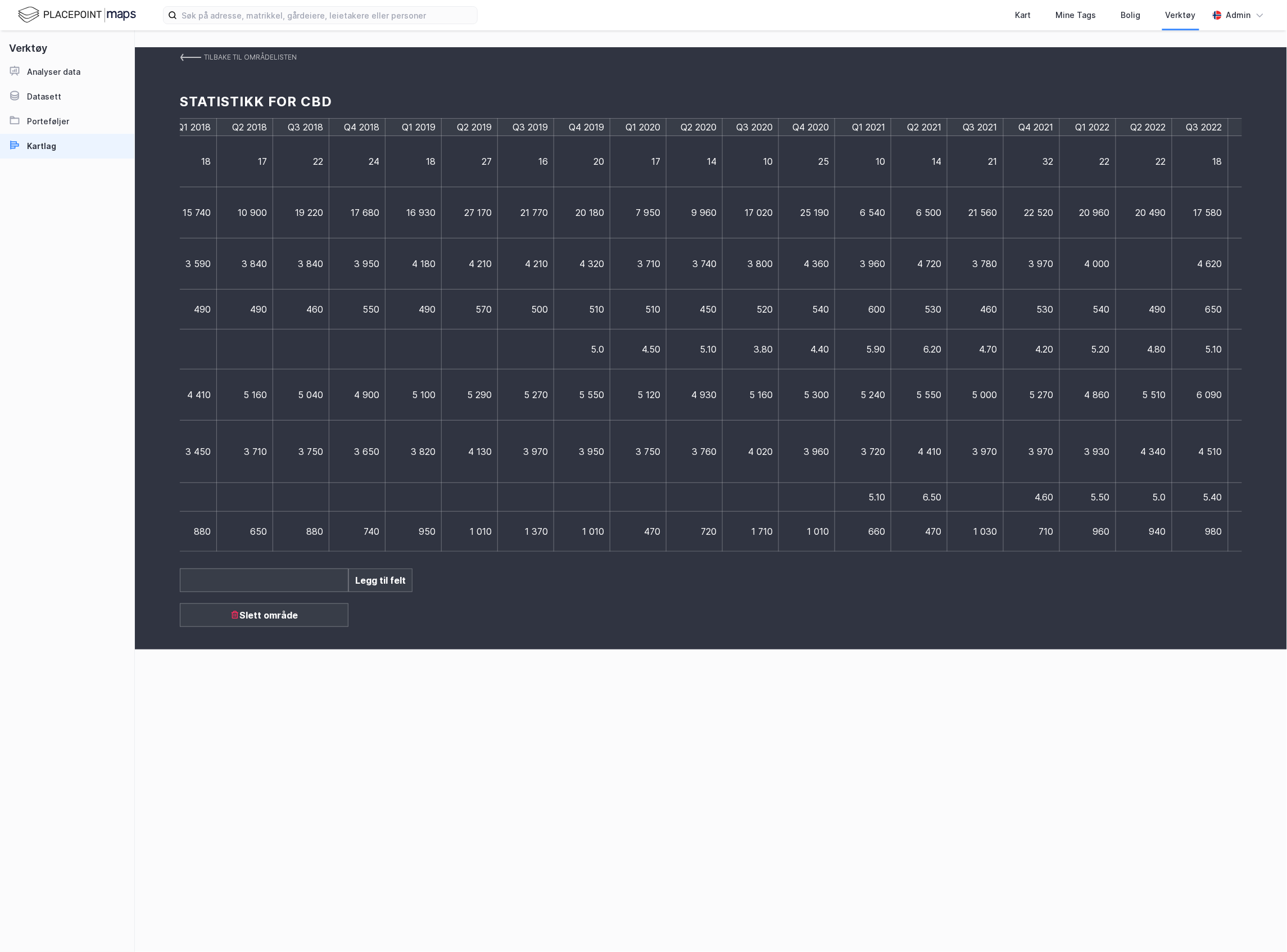
scroll to position [0, 892]
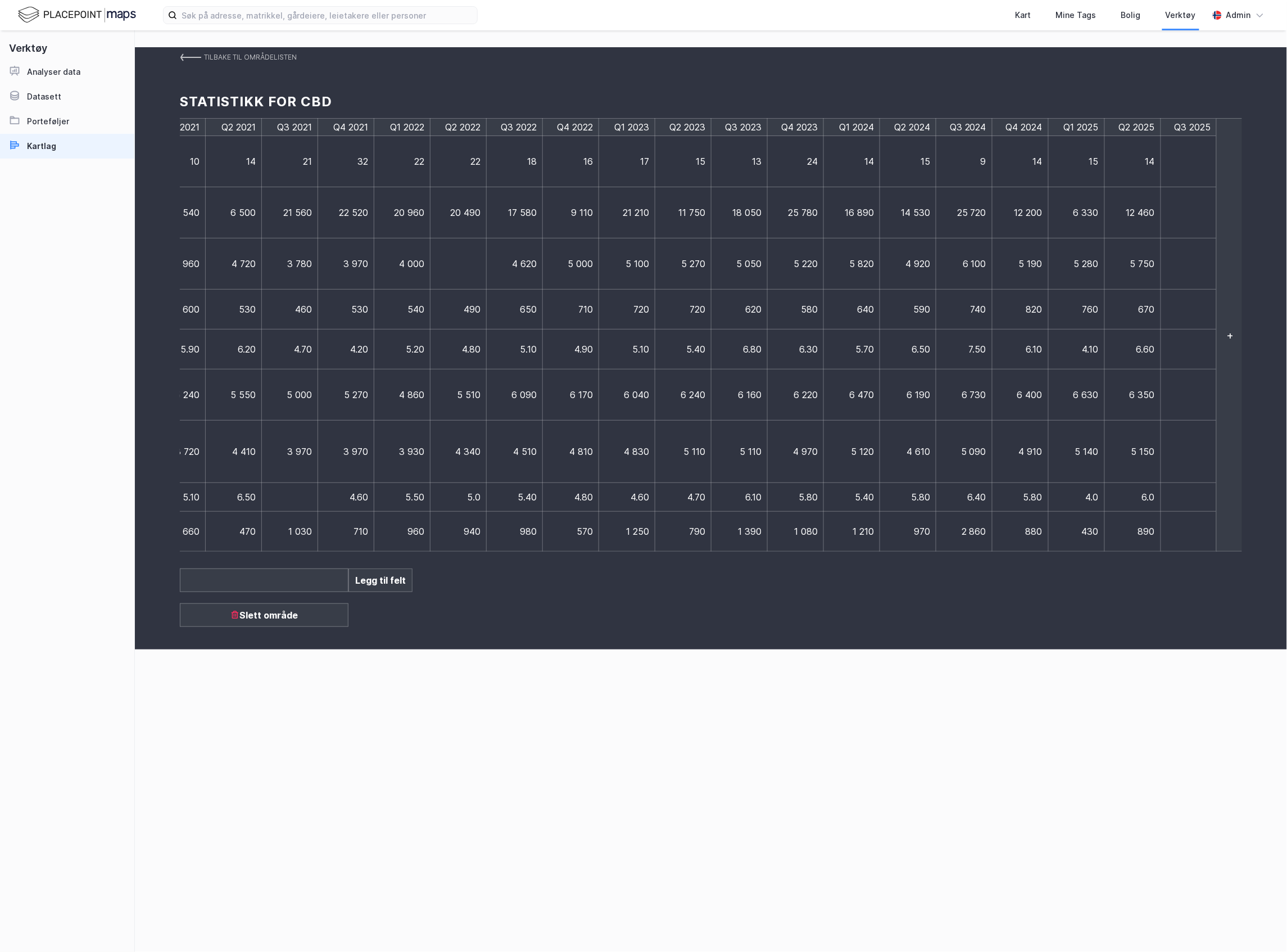
click at [1185, 171] on td at bounding box center [1189, 161] width 56 height 51
click at [1203, 179] on td at bounding box center [1194, 161] width 67 height 51
click at [1184, 154] on td at bounding box center [1194, 161] width 67 height 51
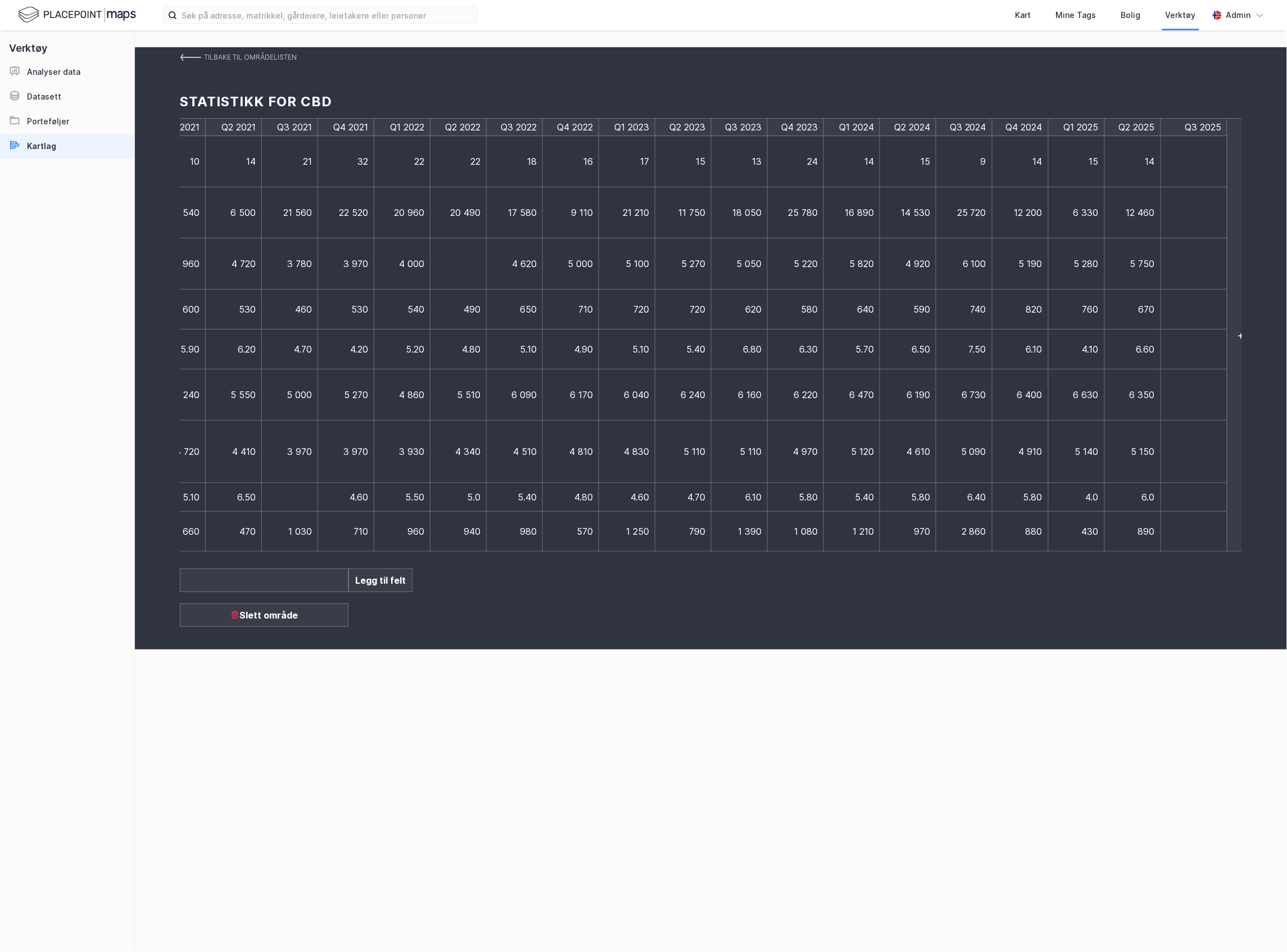
click at [1188, 167] on input at bounding box center [1194, 161] width 55 height 12
type input "9"
click at [1180, 217] on td at bounding box center [1189, 212] width 56 height 51
click at [1180, 218] on td at bounding box center [1189, 212] width 56 height 51
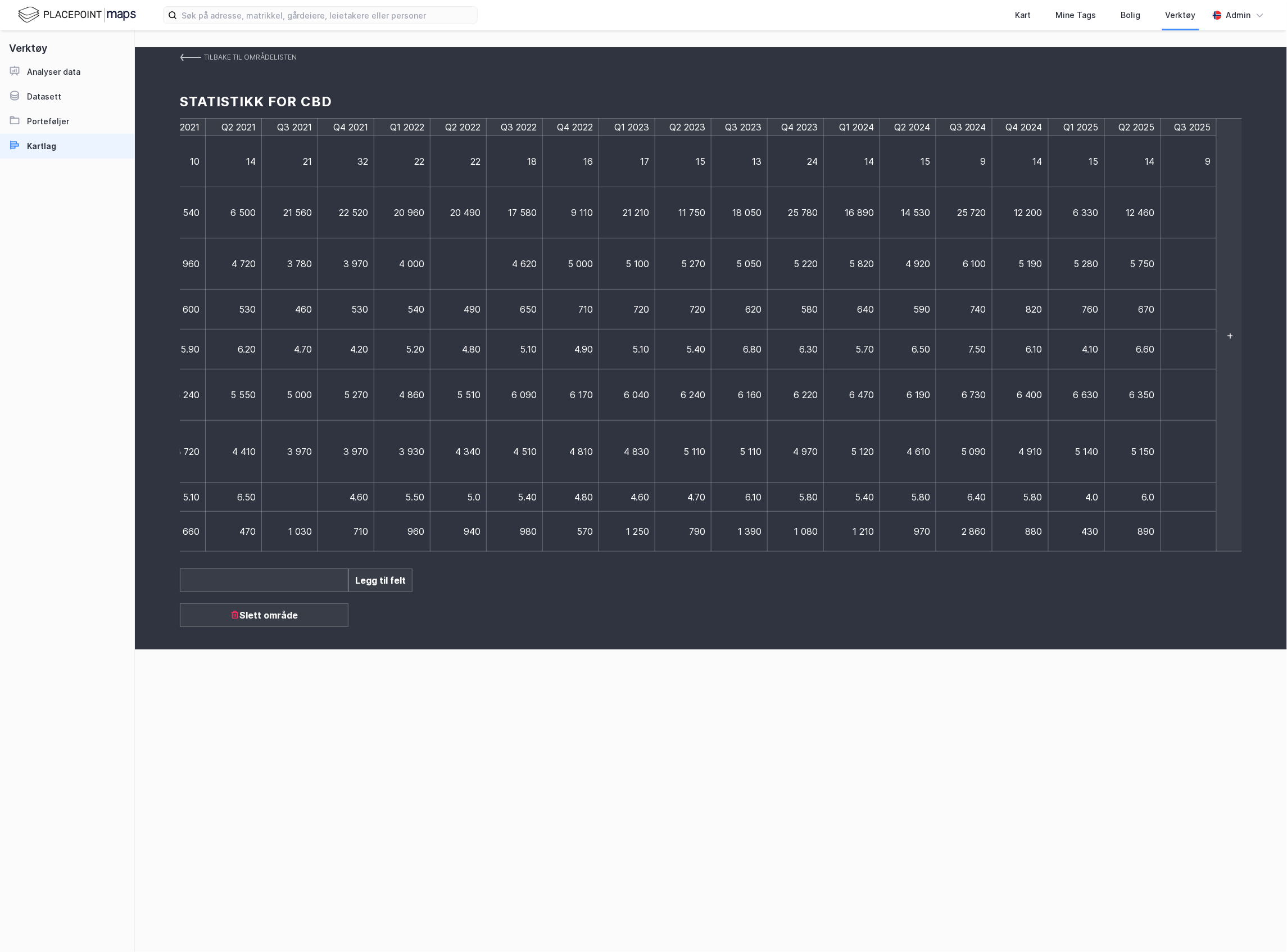
click at [1180, 218] on td at bounding box center [1189, 212] width 56 height 51
type input "10810"
click at [1199, 259] on td at bounding box center [1194, 264] width 67 height 51
click at [1188, 269] on td at bounding box center [1189, 264] width 56 height 51
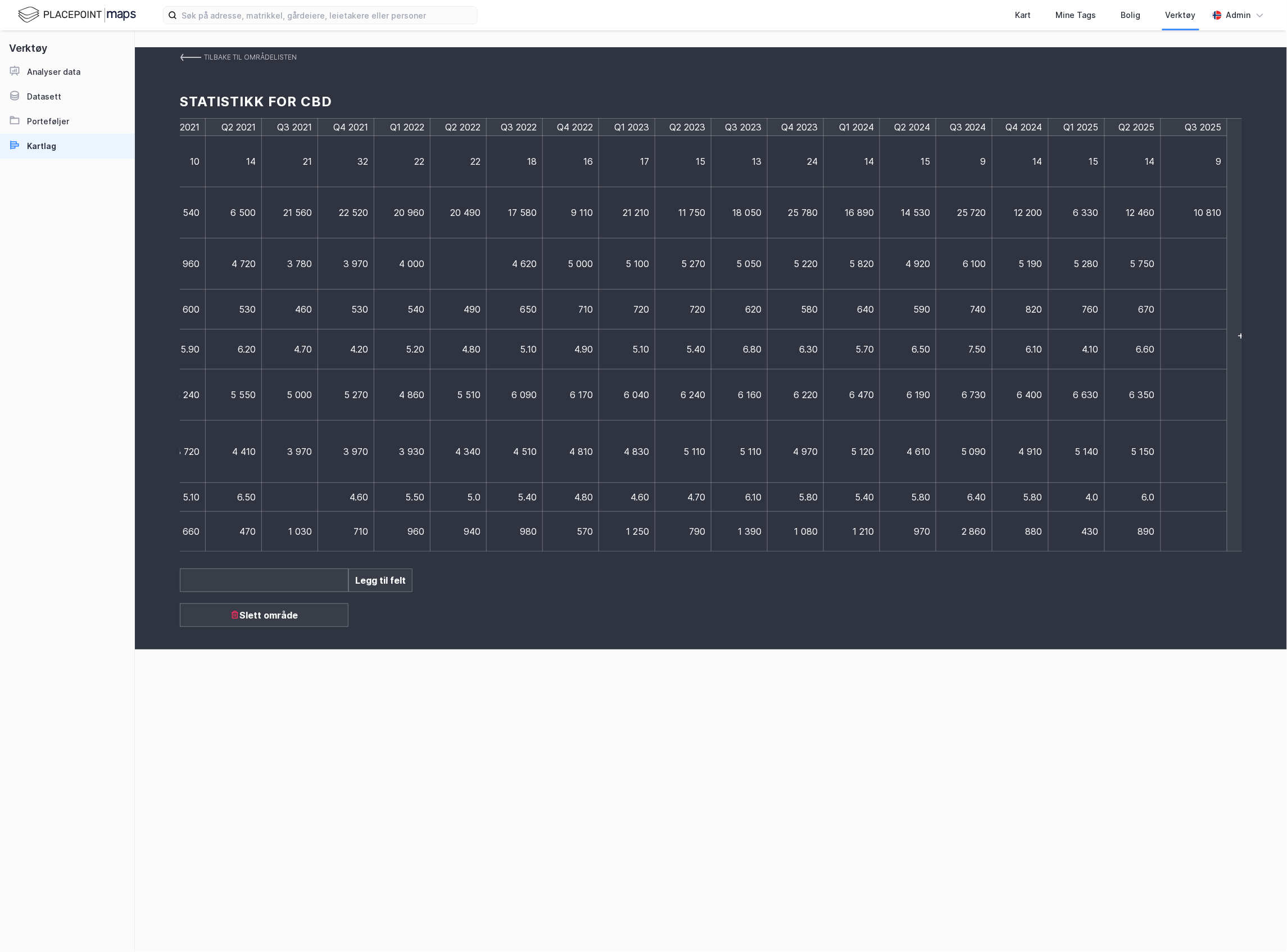
click at [1175, 320] on td at bounding box center [1194, 310] width 67 height 40
click at [1181, 320] on td at bounding box center [1189, 310] width 56 height 40
type input "680"
click at [1204, 347] on td at bounding box center [1194, 350] width 67 height 40
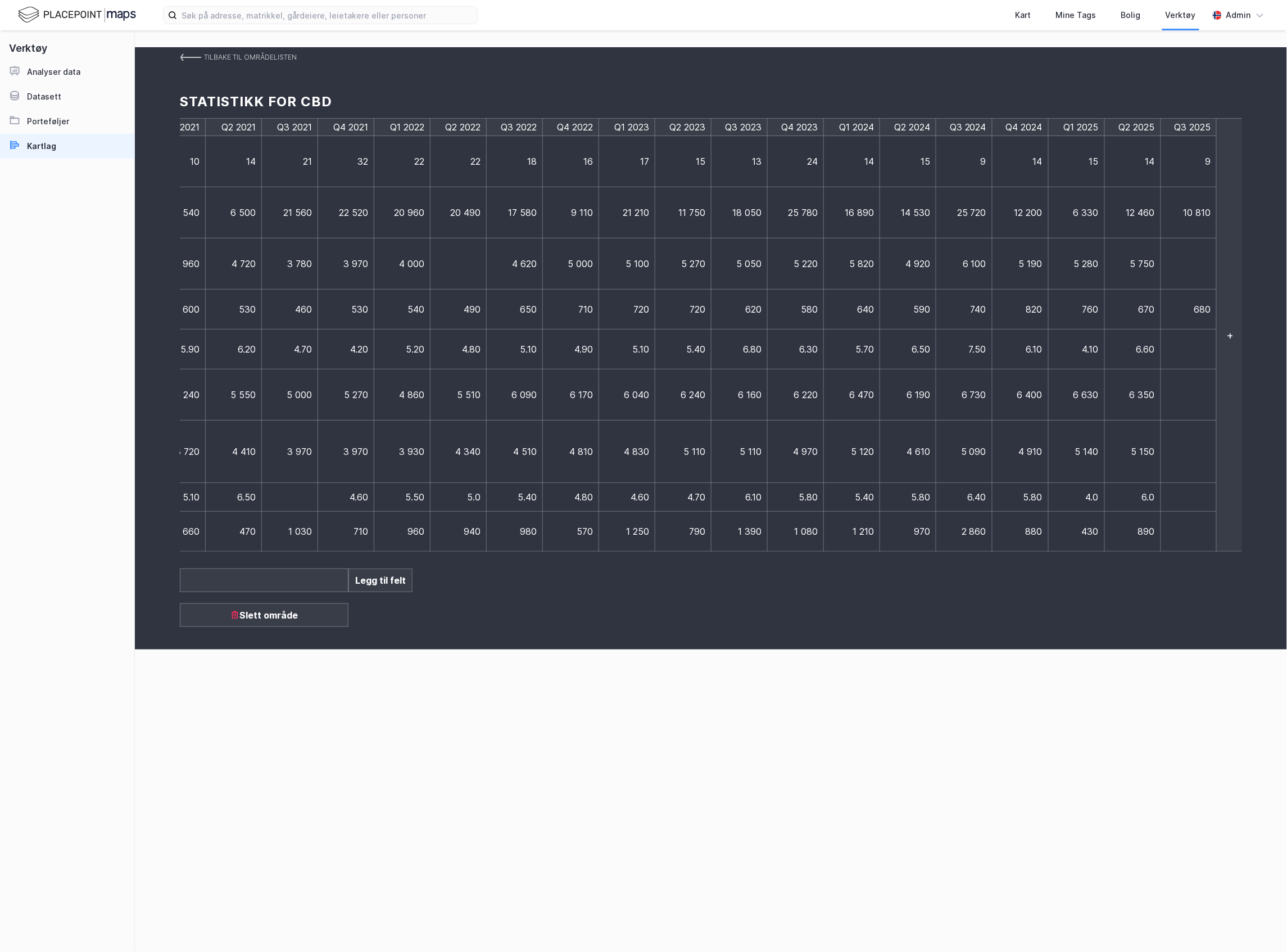
click at [1190, 354] on td at bounding box center [1189, 350] width 56 height 40
type input "5,6"
click at [1136, 347] on span "6.60" at bounding box center [1146, 349] width 19 height 12
click at [1132, 354] on td "6.60" at bounding box center [1133, 350] width 56 height 40
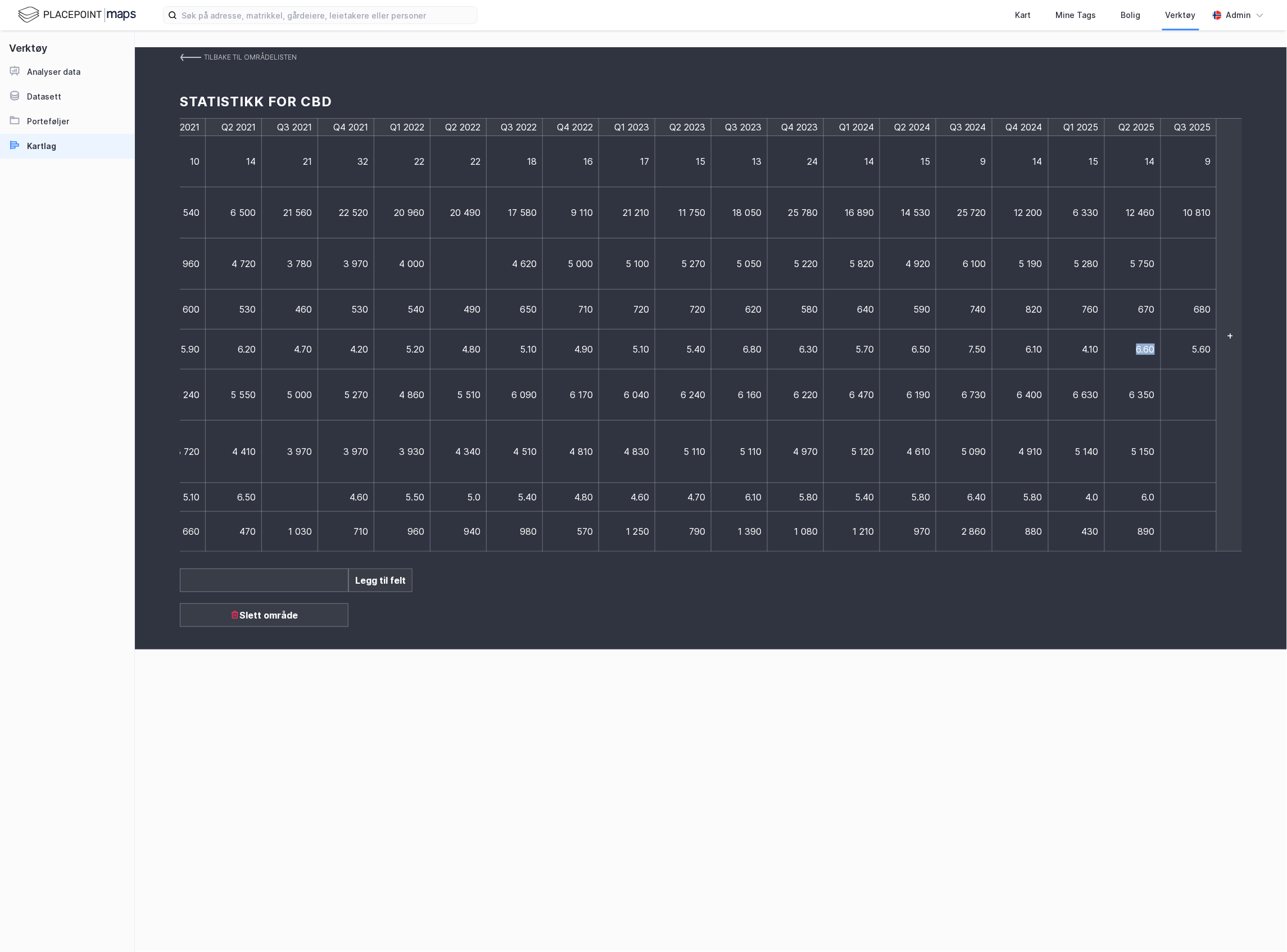
click at [1132, 354] on td "6.60" at bounding box center [1133, 350] width 56 height 40
type input "6.4"
click at [1198, 400] on td at bounding box center [1189, 395] width 56 height 51
click at [1194, 403] on td at bounding box center [1189, 395] width 56 height 51
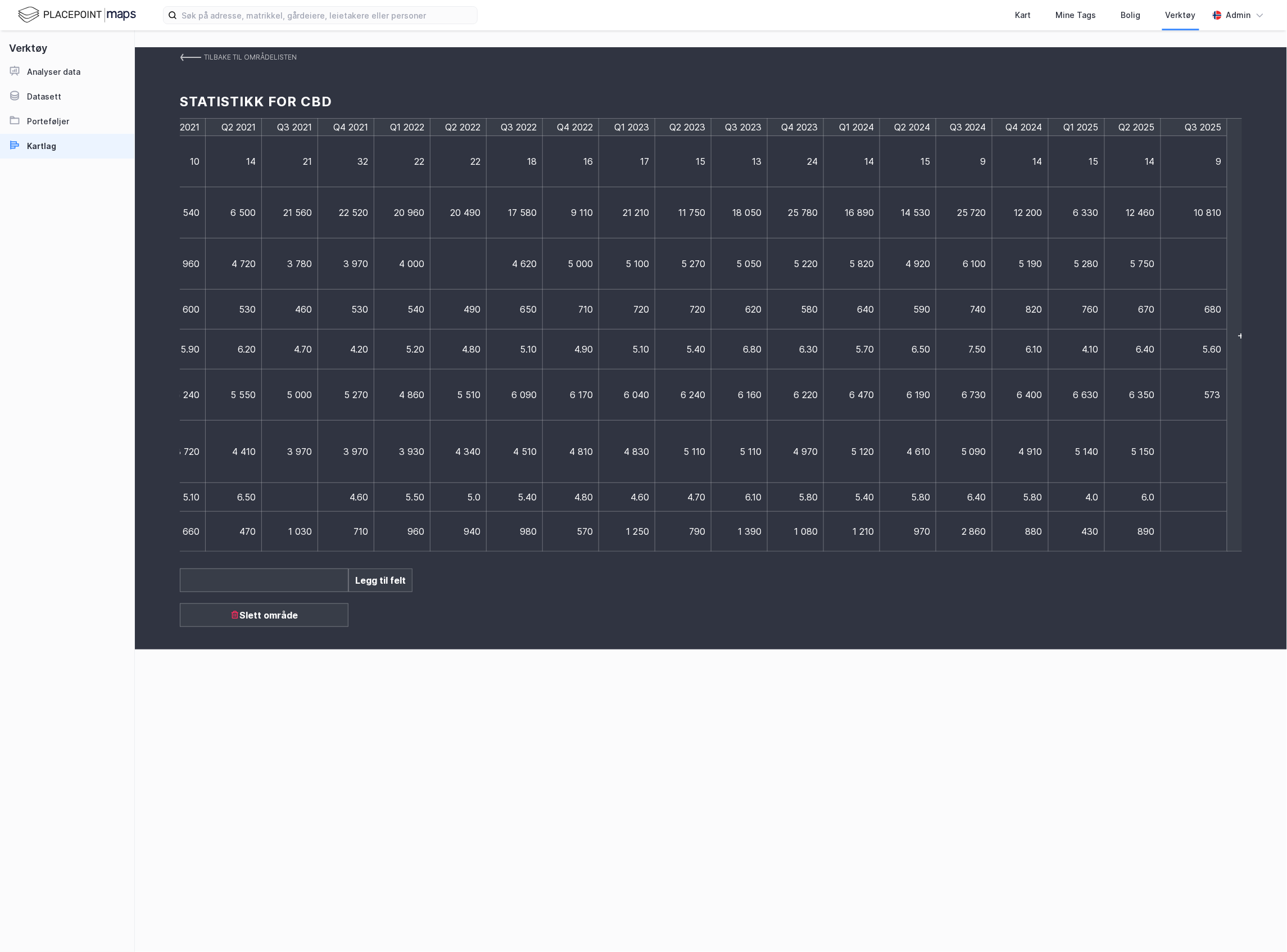
type input "5730"
click at [1190, 449] on td at bounding box center [1194, 452] width 67 height 63
click at [1190, 449] on td at bounding box center [1189, 452] width 56 height 63
type input "4660"
click at [1206, 493] on td at bounding box center [1194, 496] width 67 height 29
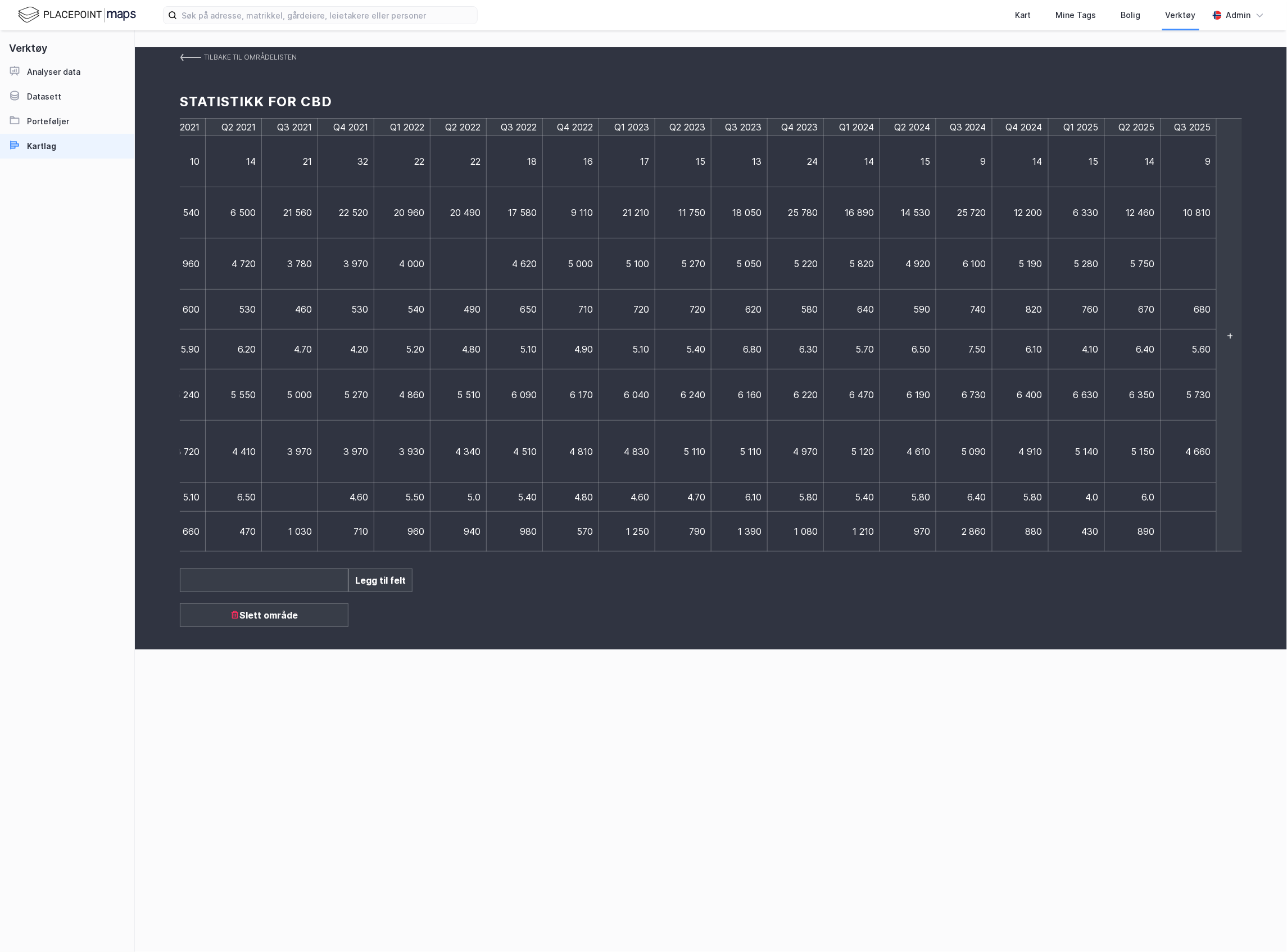
click at [1200, 498] on td at bounding box center [1189, 496] width 56 height 29
type input "5"
click at [1199, 520] on td at bounding box center [1194, 532] width 67 height 40
click at [1197, 528] on td at bounding box center [1189, 532] width 56 height 40
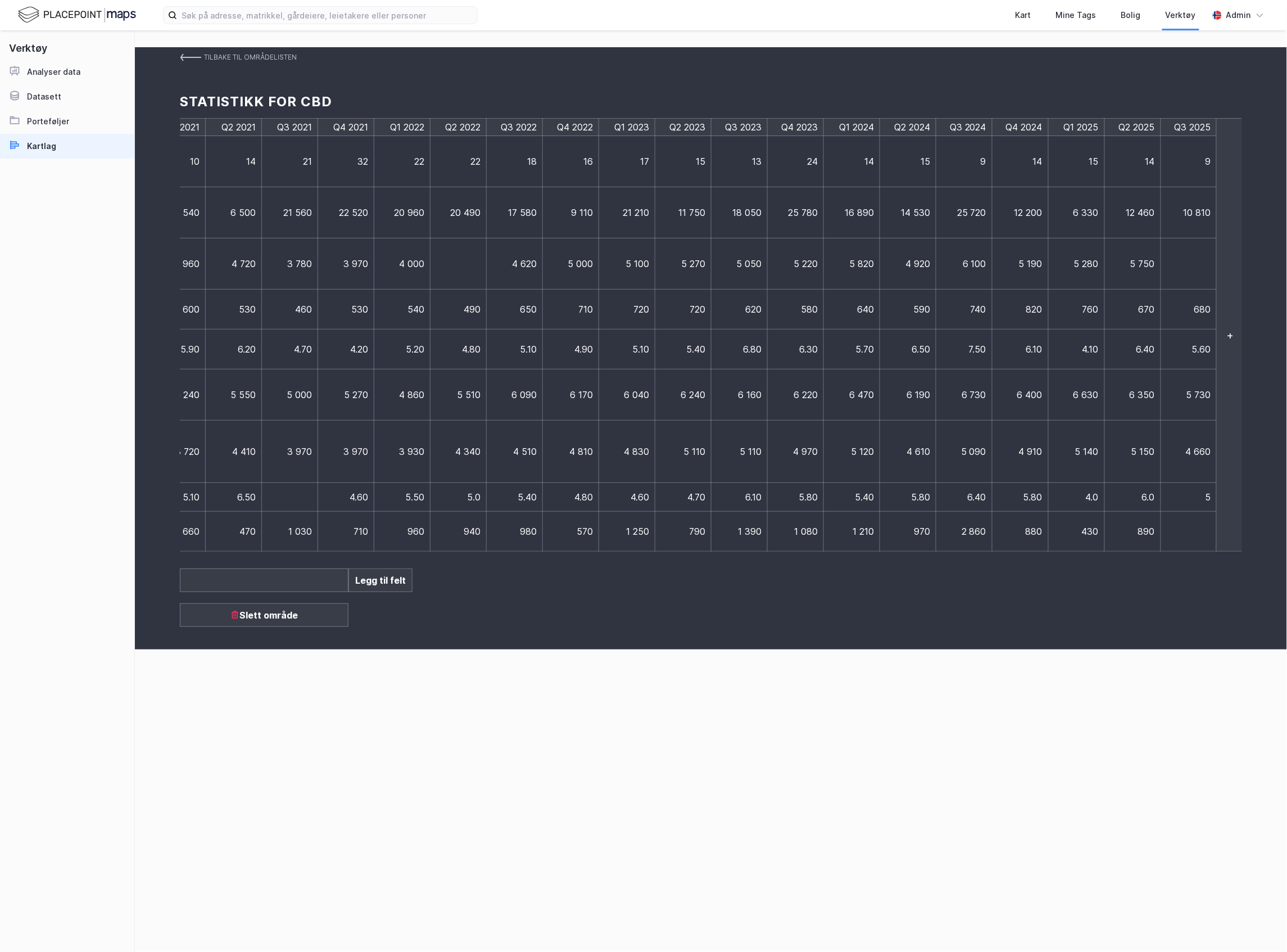
click at [1197, 528] on td at bounding box center [1189, 532] width 56 height 40
type input "1210"
click at [1212, 501] on td "5" at bounding box center [1194, 496] width 67 height 29
click at [1181, 262] on td at bounding box center [1189, 264] width 56 height 51
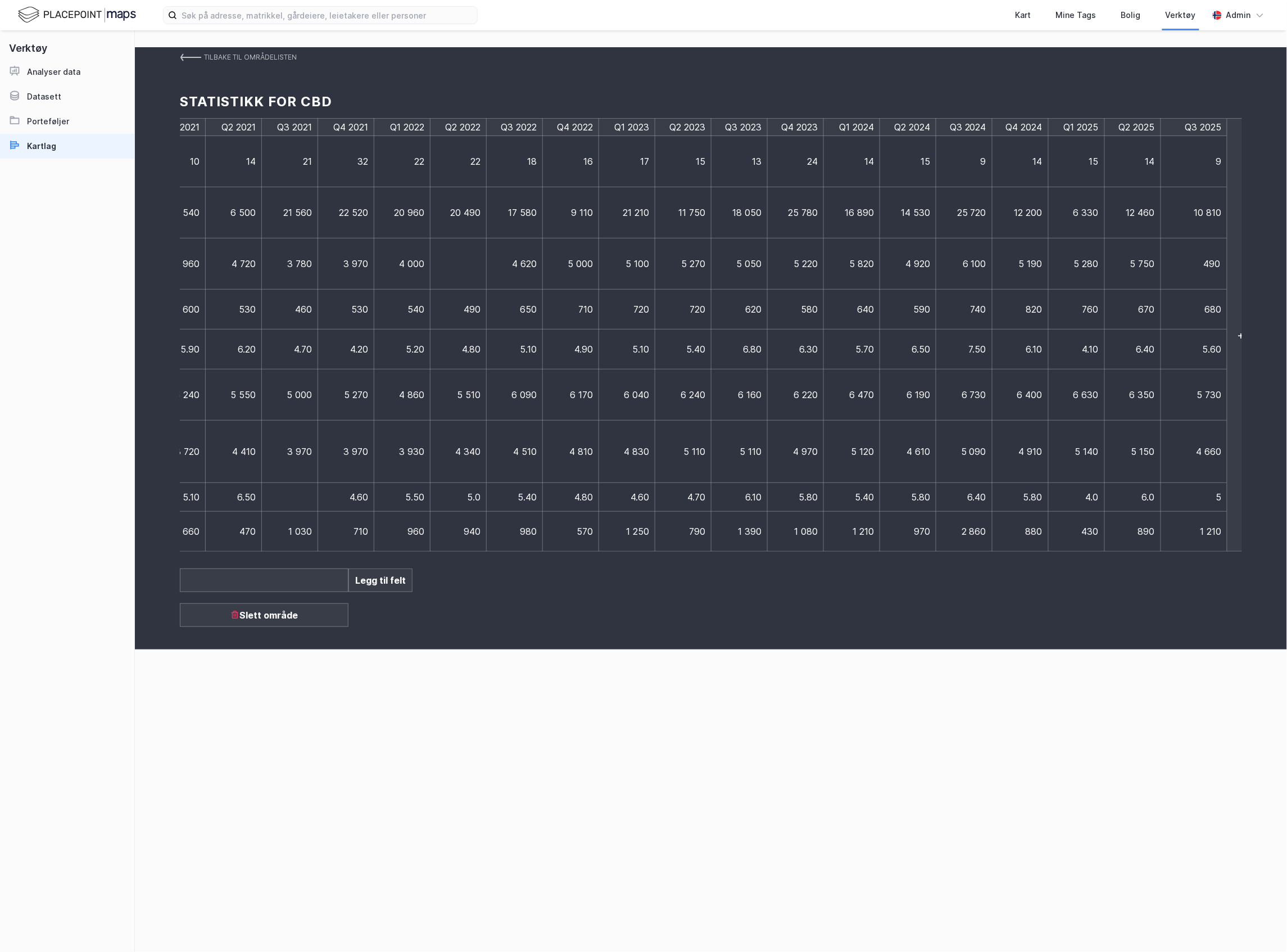
type input "4900"
click at [1132, 670] on div "Tilbake til områdelisten Statistikk for CBD Q3 2017 Q4 2017 Q1 2018 Q2 2018 Q3 …" at bounding box center [711, 490] width 1153 height 921
click at [185, 59] on img at bounding box center [191, 57] width 22 height 9
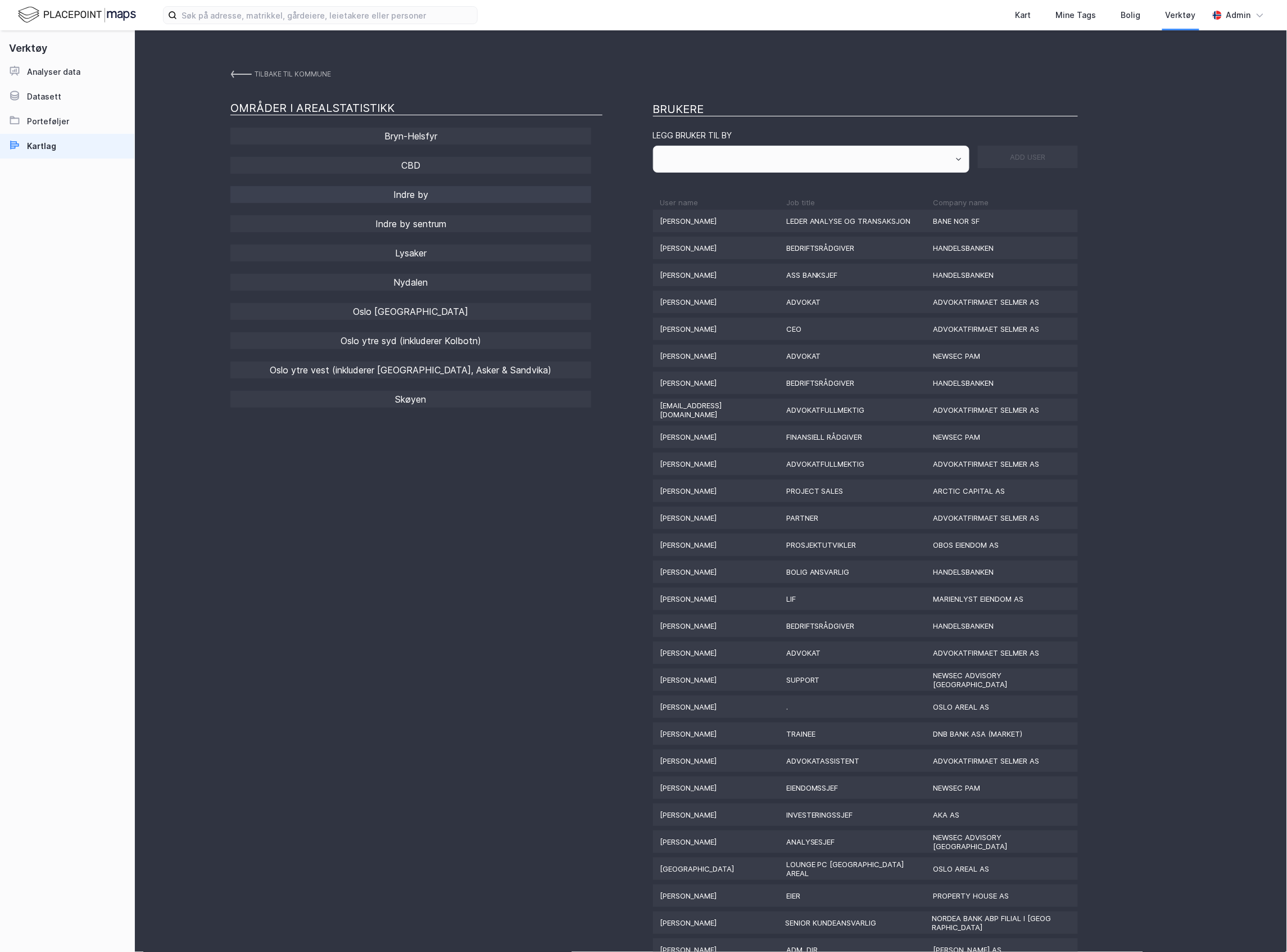
click at [434, 194] on div "Indre by" at bounding box center [411, 195] width 361 height 17
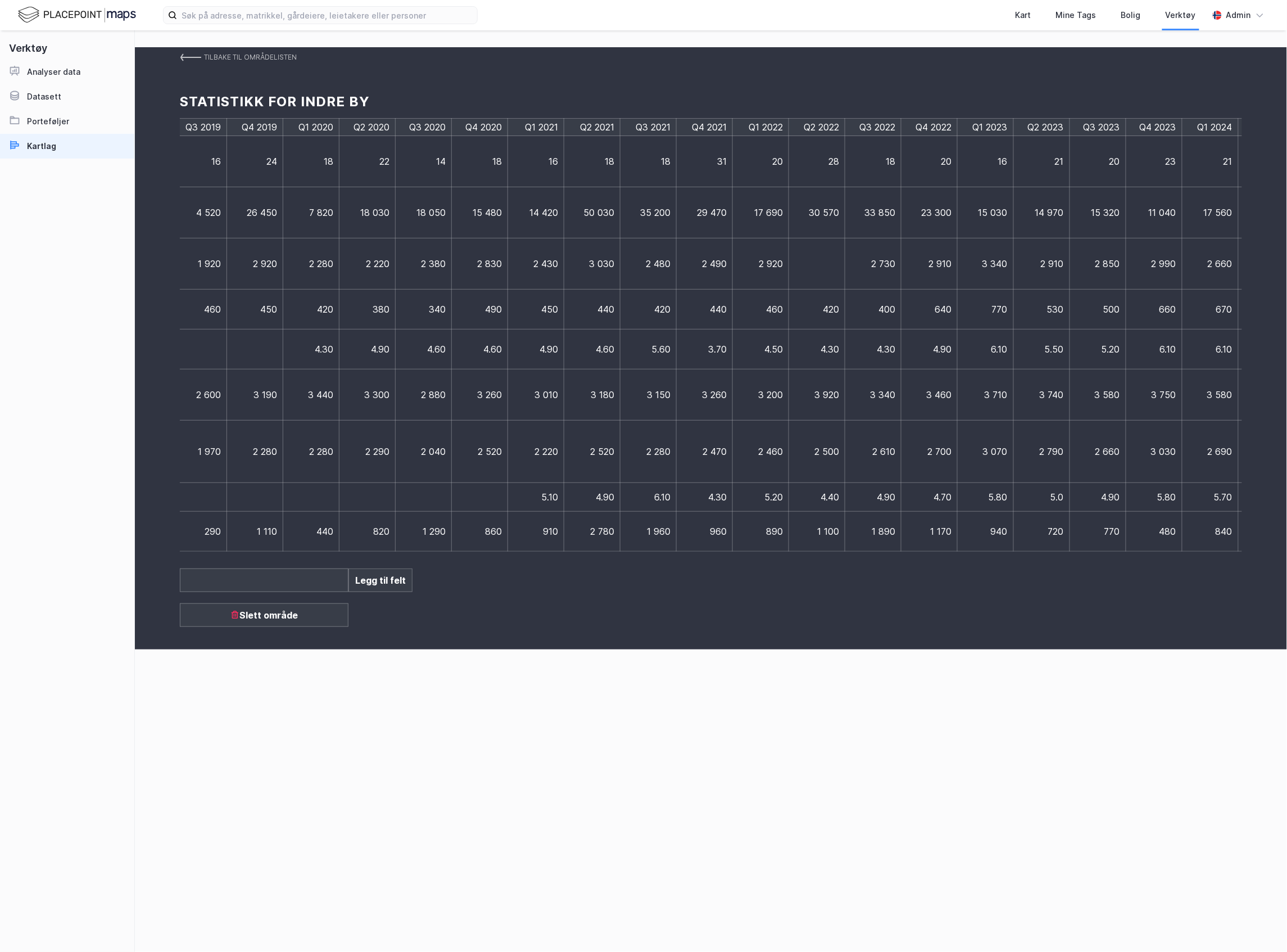
scroll to position [0, 892]
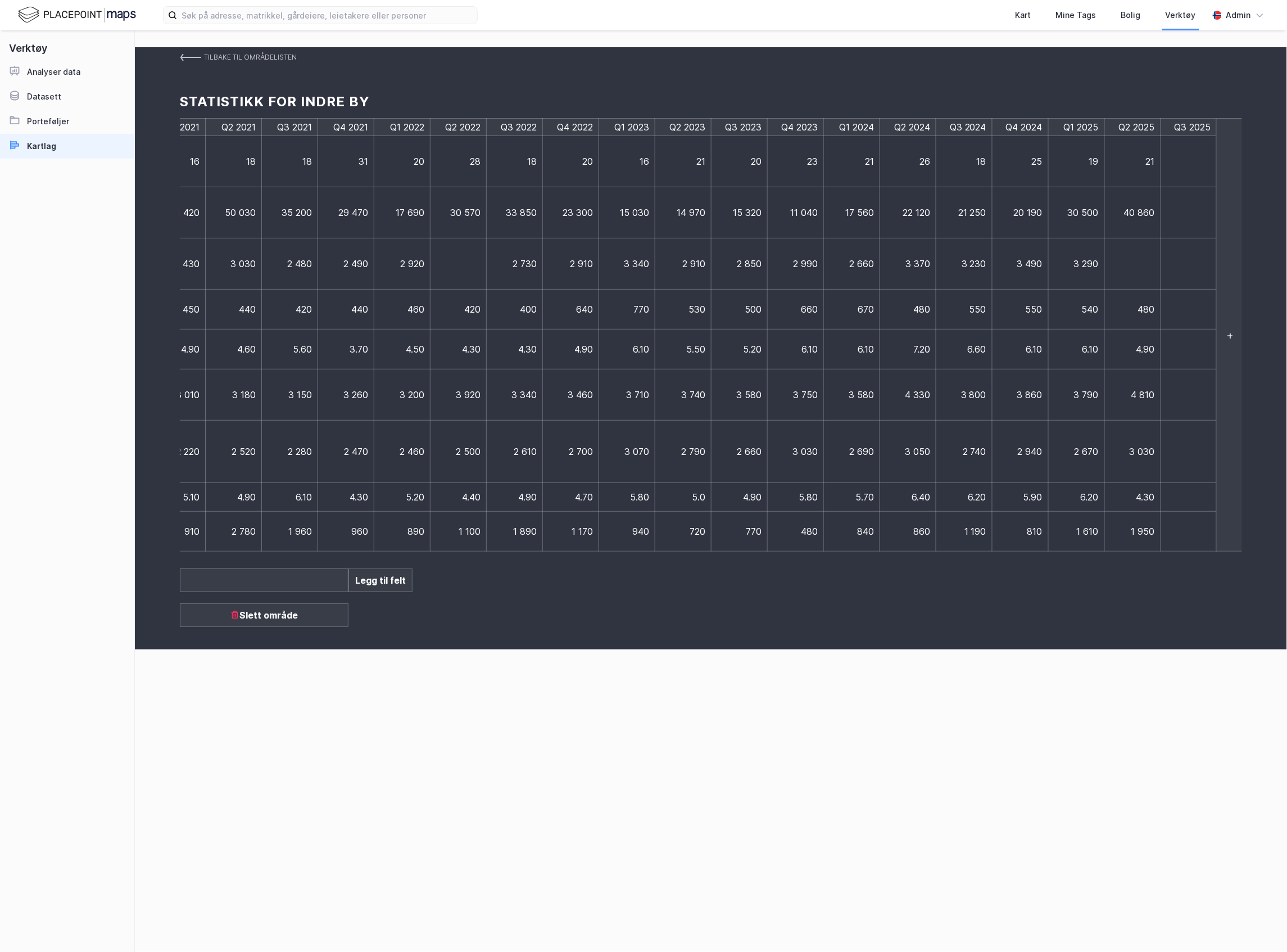
click at [1193, 266] on td at bounding box center [1189, 264] width 56 height 51
type input "2950"
click at [1218, 320] on div "Q3 2017 Q4 2017 Q1 2018 Q2 2018 Q3 2018 Q4 2018 Q1 2019 Q2 2019 Q3 2019 Q4 2019…" at bounding box center [711, 334] width 1062 height 433
click at [1200, 168] on td at bounding box center [1189, 161] width 56 height 51
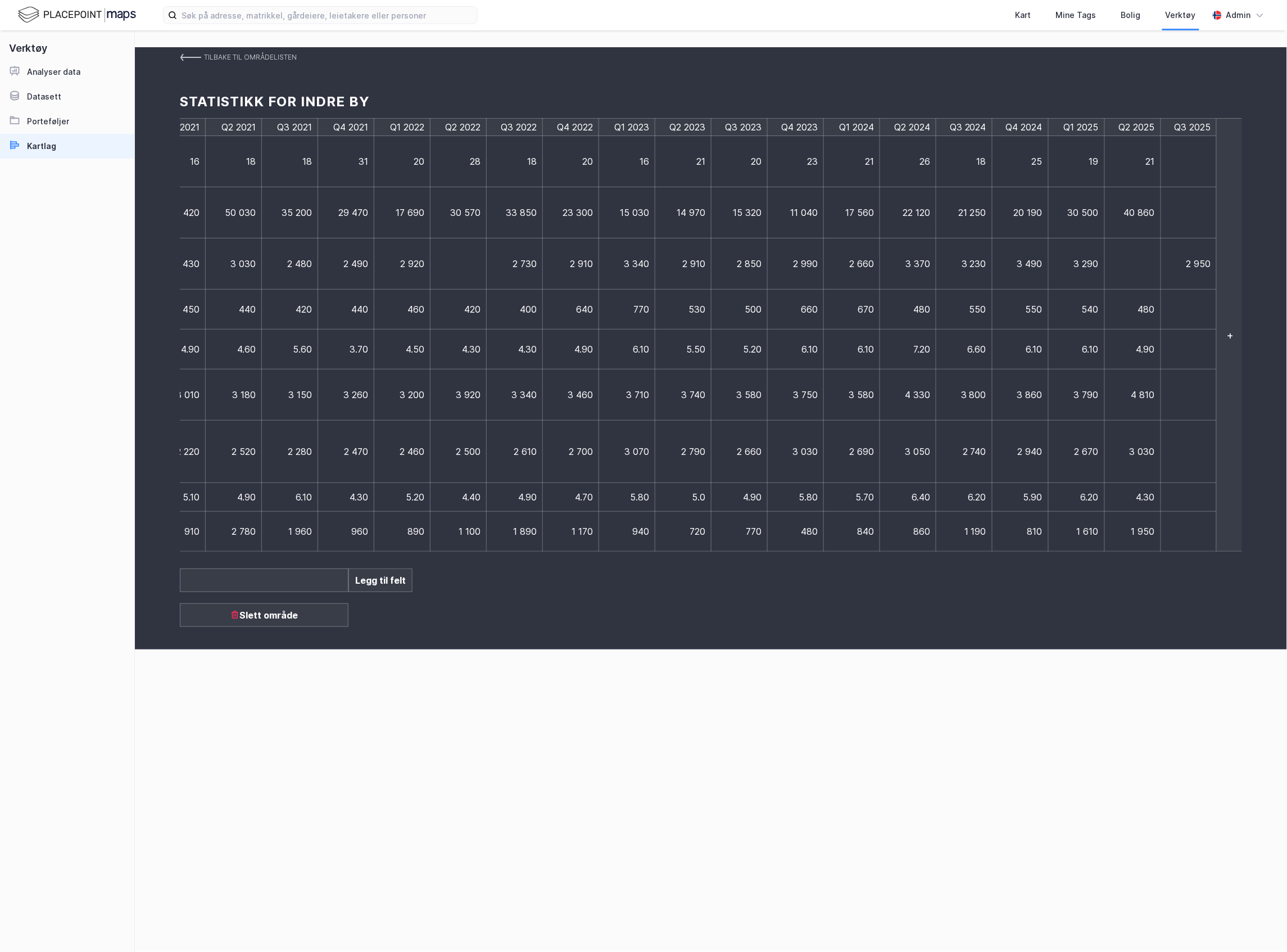
click at [1200, 168] on td at bounding box center [1189, 161] width 56 height 51
type input "18"
click at [1190, 216] on td at bounding box center [1194, 212] width 67 height 51
click at [1190, 216] on td at bounding box center [1189, 212] width 56 height 51
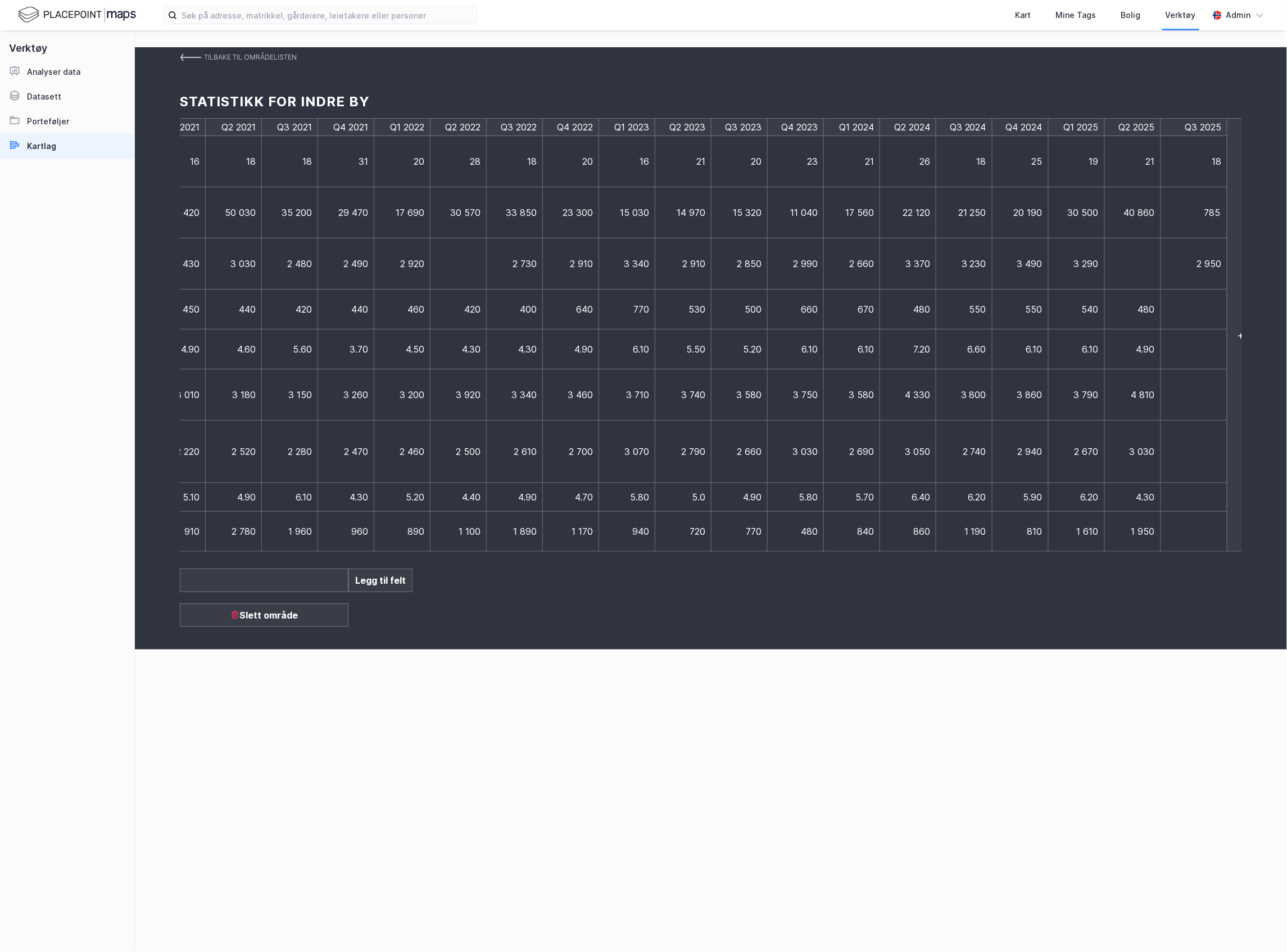
type input "7850"
click at [1173, 310] on td at bounding box center [1194, 310] width 67 height 40
click at [1174, 311] on td at bounding box center [1189, 310] width 56 height 40
type input "560"
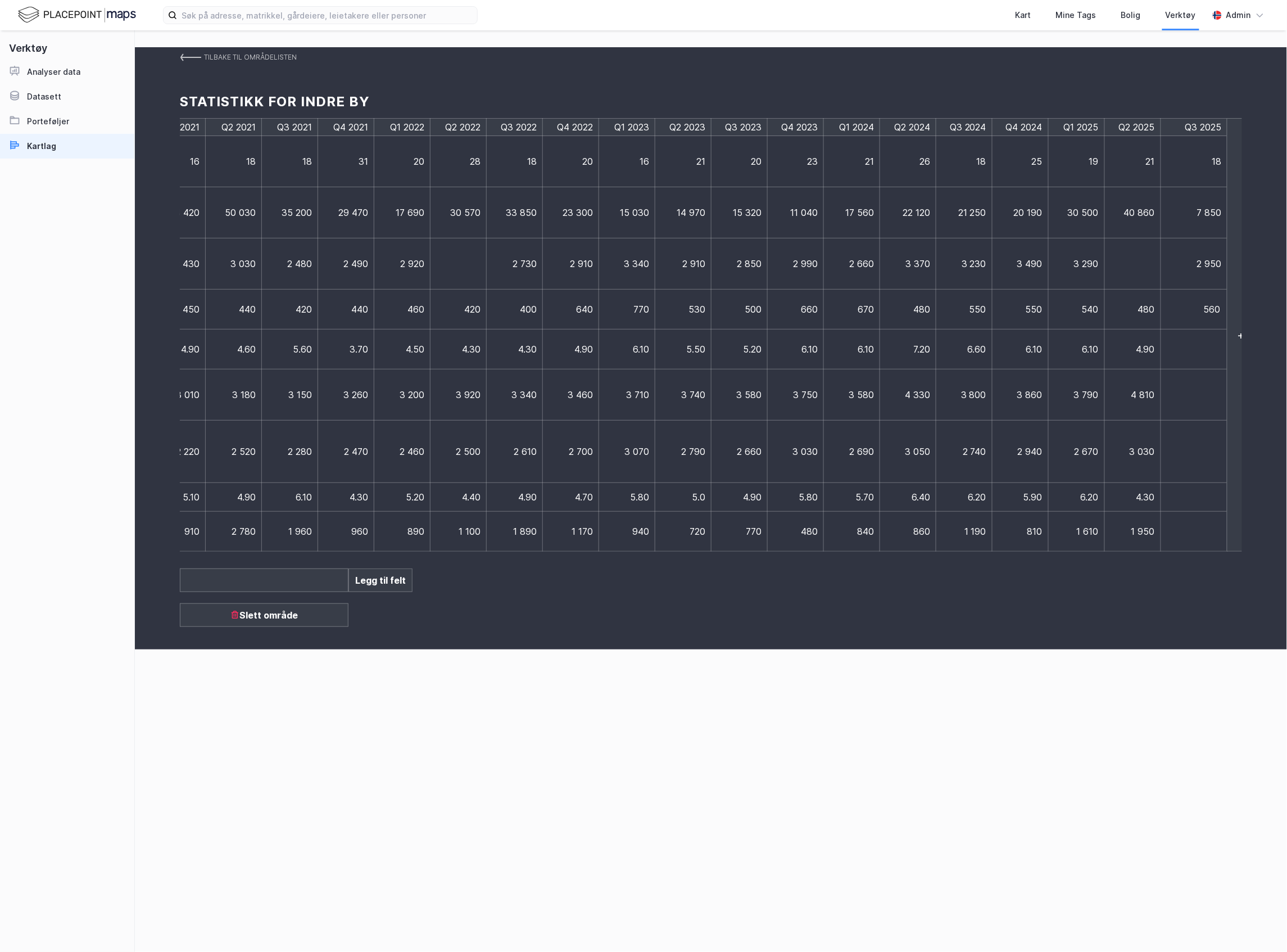
click at [1186, 345] on td at bounding box center [1194, 350] width 67 height 40
click at [1186, 352] on td at bounding box center [1189, 350] width 56 height 40
type input "5,3"
click at [1136, 351] on span "4.90" at bounding box center [1146, 349] width 19 height 12
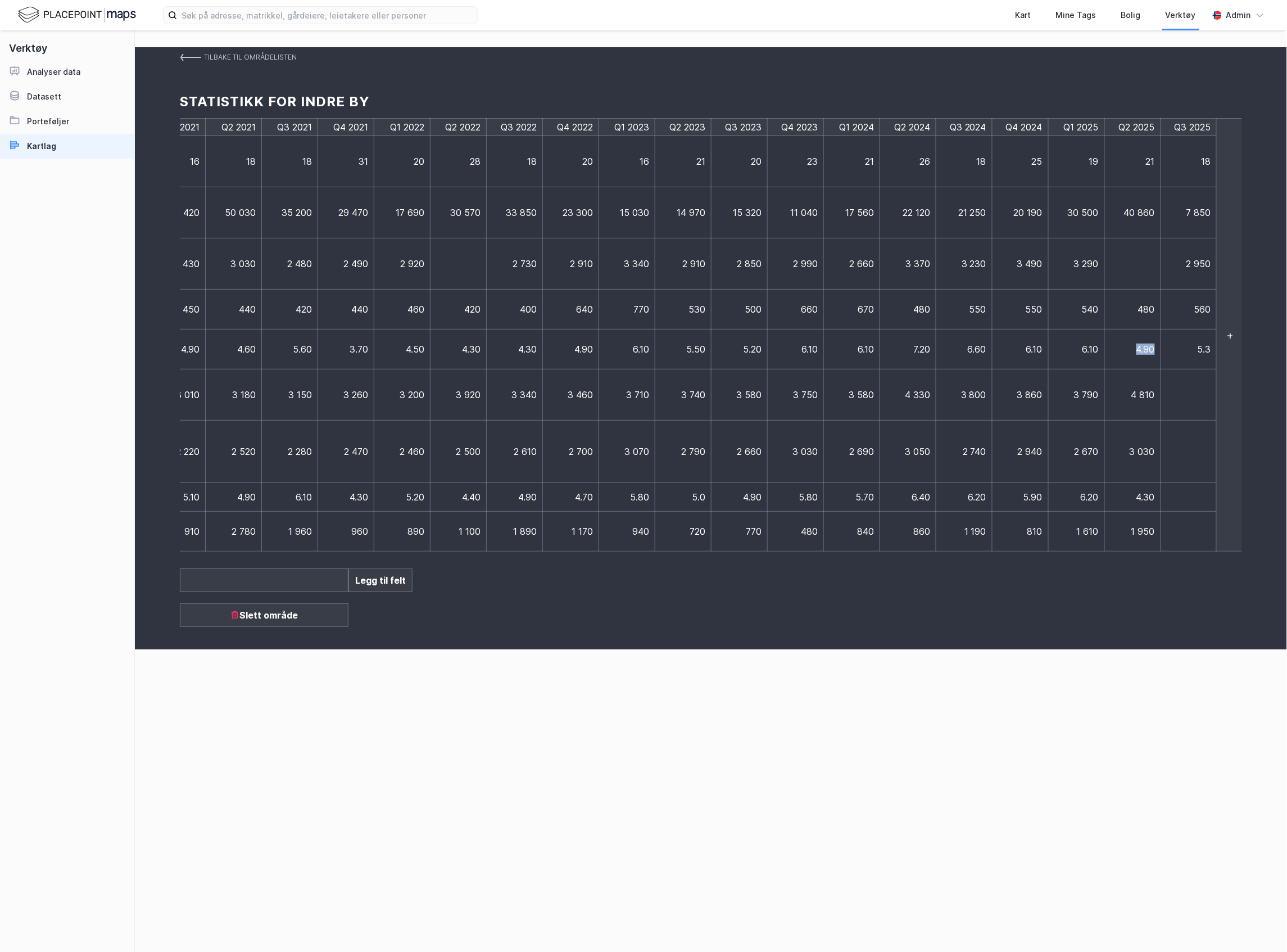
click at [1136, 351] on span "4.90" at bounding box center [1146, 349] width 19 height 12
drag, startPoint x: 1133, startPoint y: 351, endPoint x: 1211, endPoint y: 354, distance: 78.1
click at [1211, 354] on tr "Gj.snitt gjenværende løpetid (år) 4.30 4.90 4.60 4.60 4.90 4.60 5.60 3.70 4.50…" at bounding box center [259, 350] width 1939 height 40
type input "6,4"
click at [1212, 390] on td at bounding box center [1189, 395] width 56 height 51
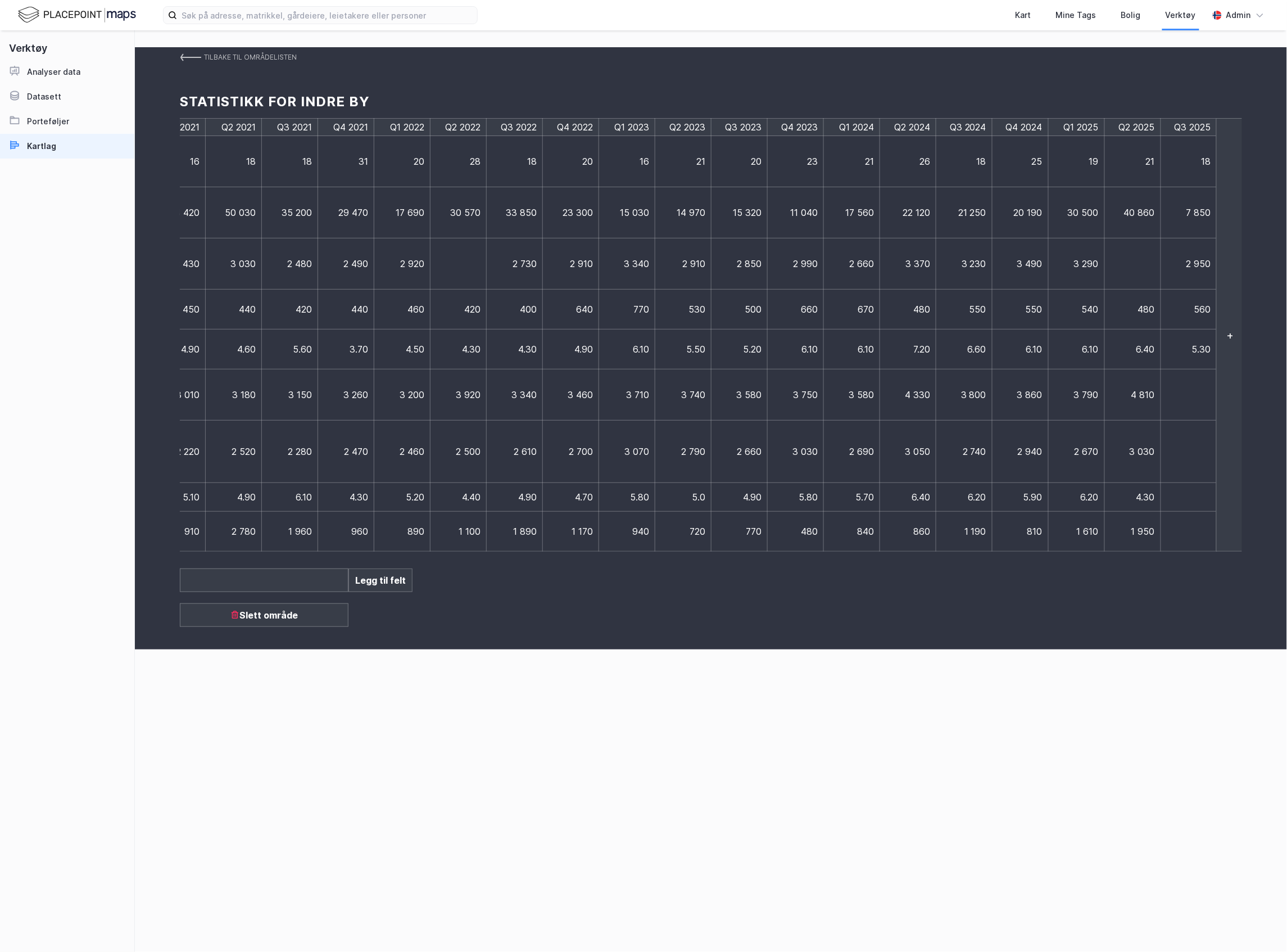
click at [1161, 394] on td at bounding box center [1189, 395] width 56 height 51
type input "3380"
click at [1176, 446] on td at bounding box center [1194, 452] width 67 height 63
click at [1179, 454] on td at bounding box center [1189, 452] width 56 height 63
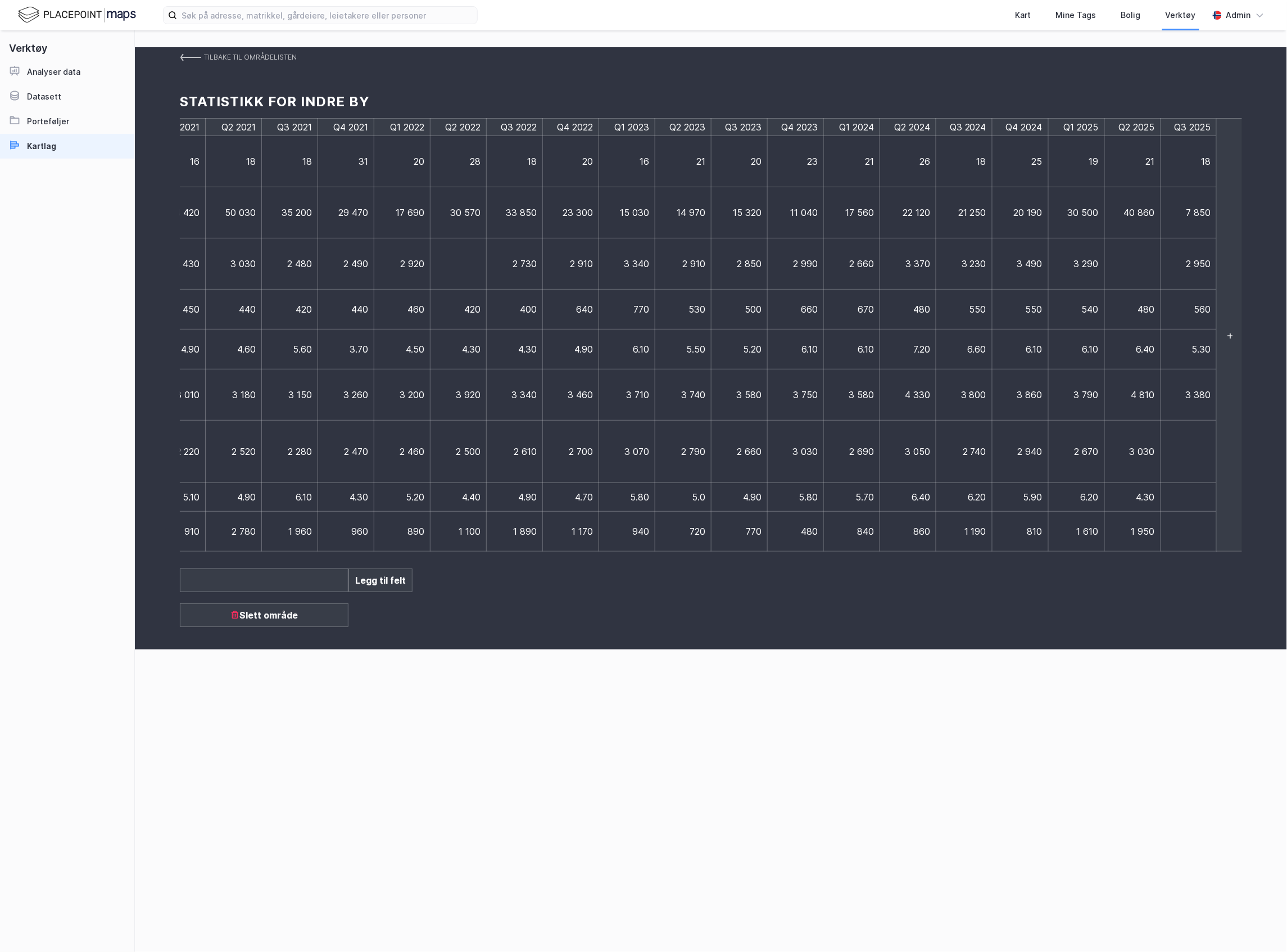
click at [1179, 454] on td at bounding box center [1189, 452] width 56 height 63
type input "2740"
click at [1178, 496] on td at bounding box center [1194, 496] width 67 height 29
click at [1178, 496] on td at bounding box center [1189, 496] width 56 height 29
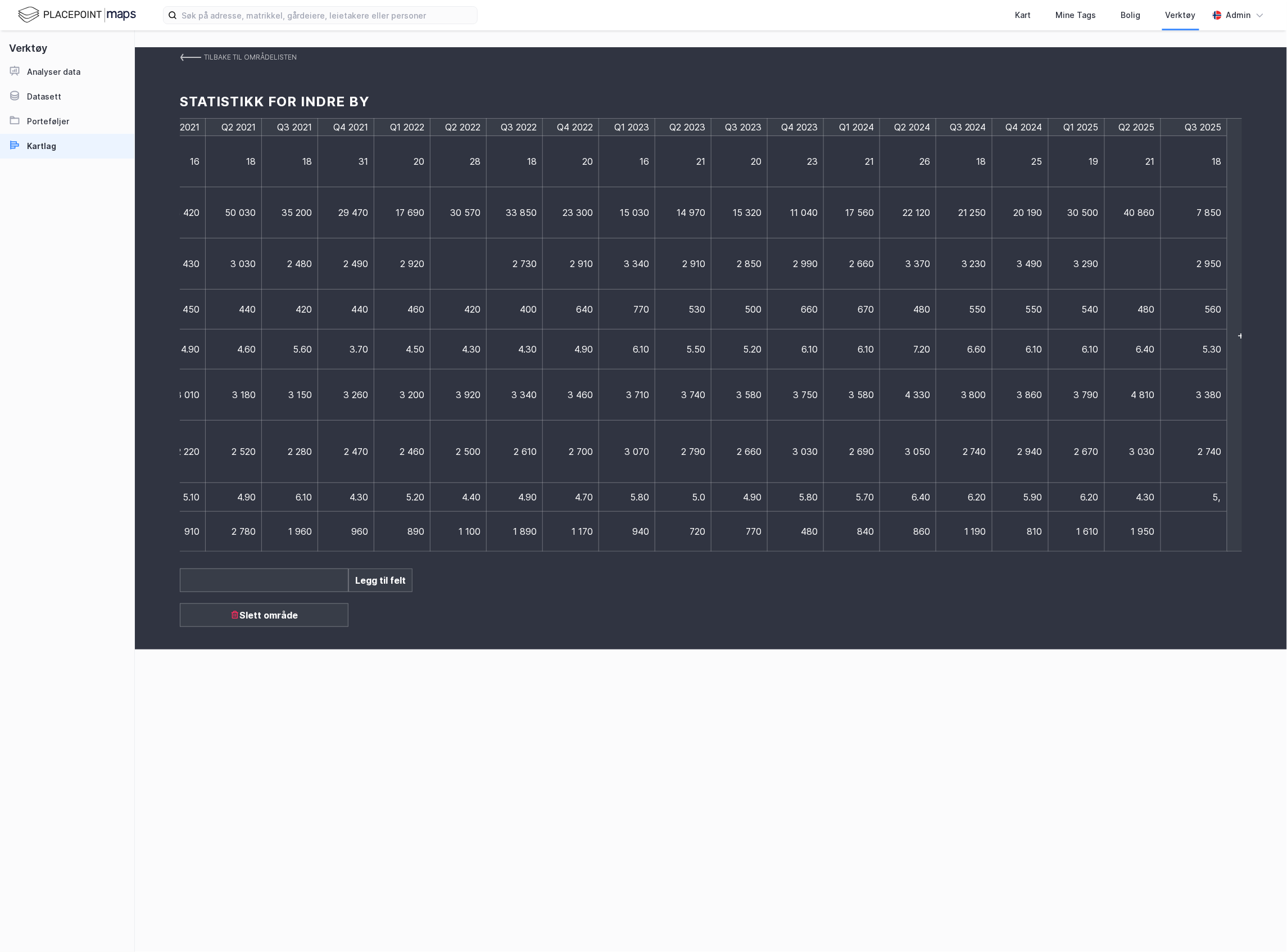
type input "5,1"
click at [1197, 533] on td at bounding box center [1194, 532] width 67 height 40
click at [1197, 533] on td at bounding box center [1189, 532] width 56 height 40
type input "440"
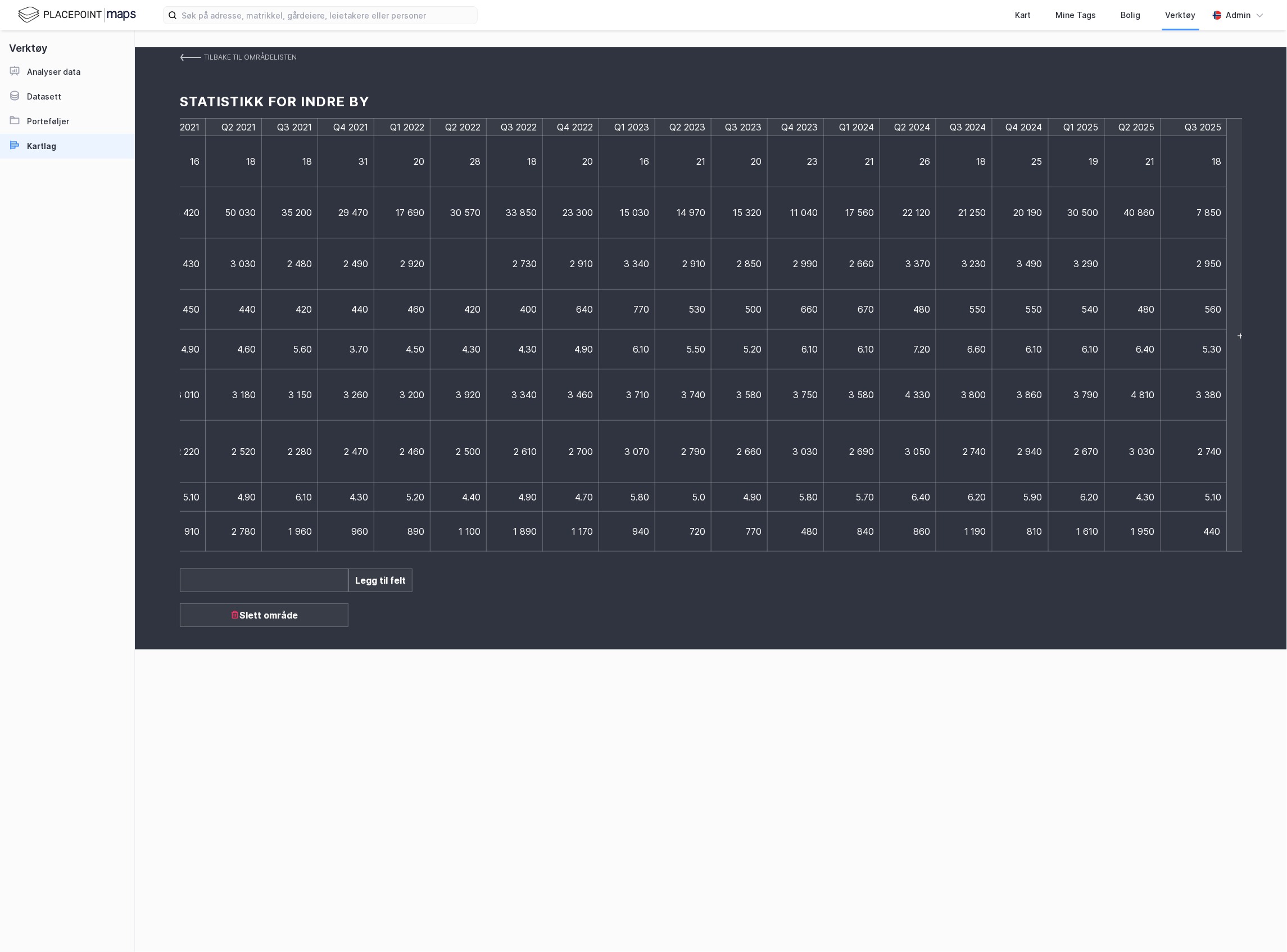
click at [921, 649] on div "Tilbake til områdelisten Statistikk for [GEOGRAPHIC_DATA] by Q3 2017 Q4 2017 Q1…" at bounding box center [711, 348] width 1153 height 602
click at [192, 52] on link "Tilbake til områdelisten" at bounding box center [238, 57] width 117 height 20
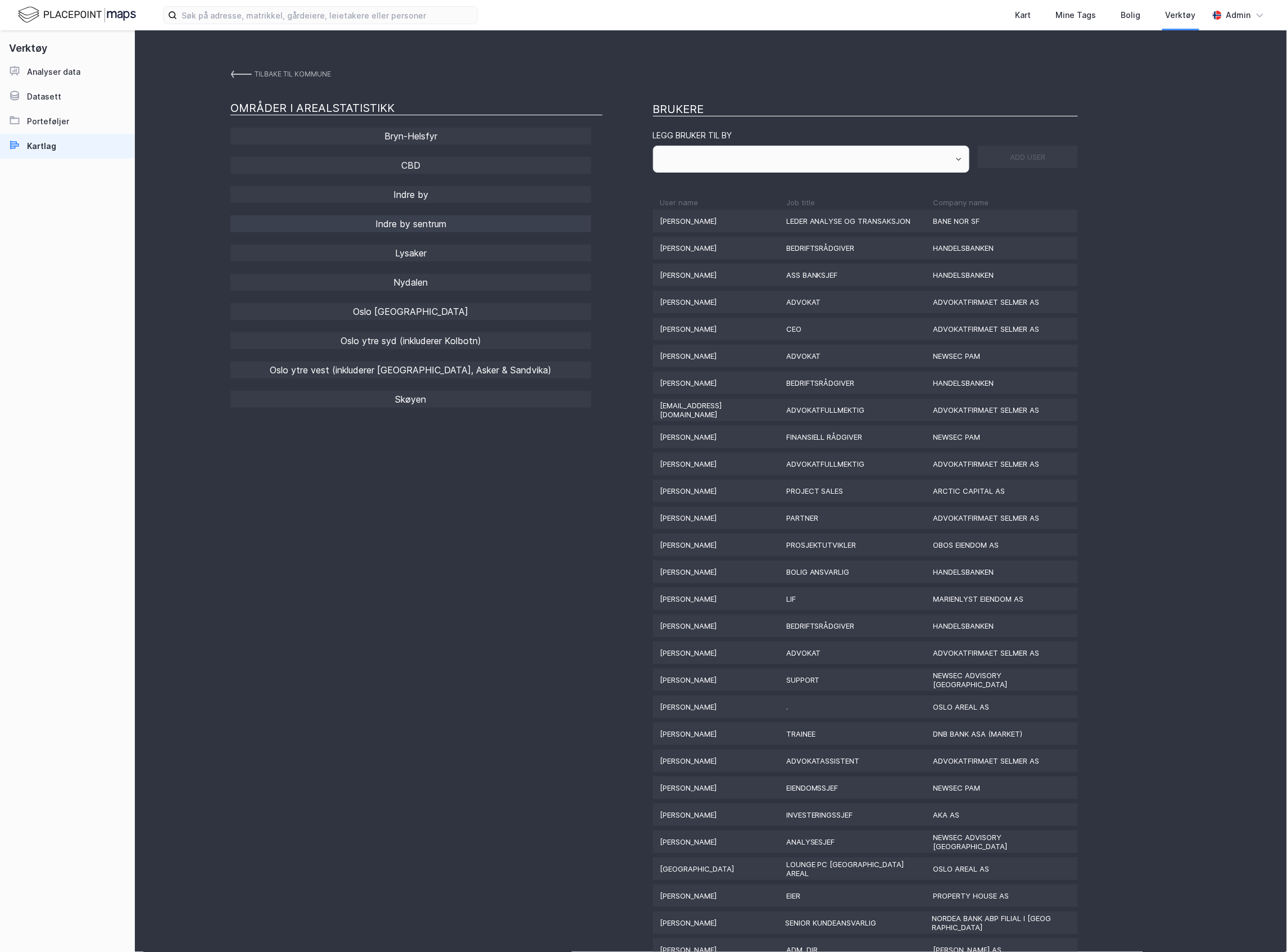
click at [405, 222] on div "Indre by sentrum" at bounding box center [411, 224] width 361 height 17
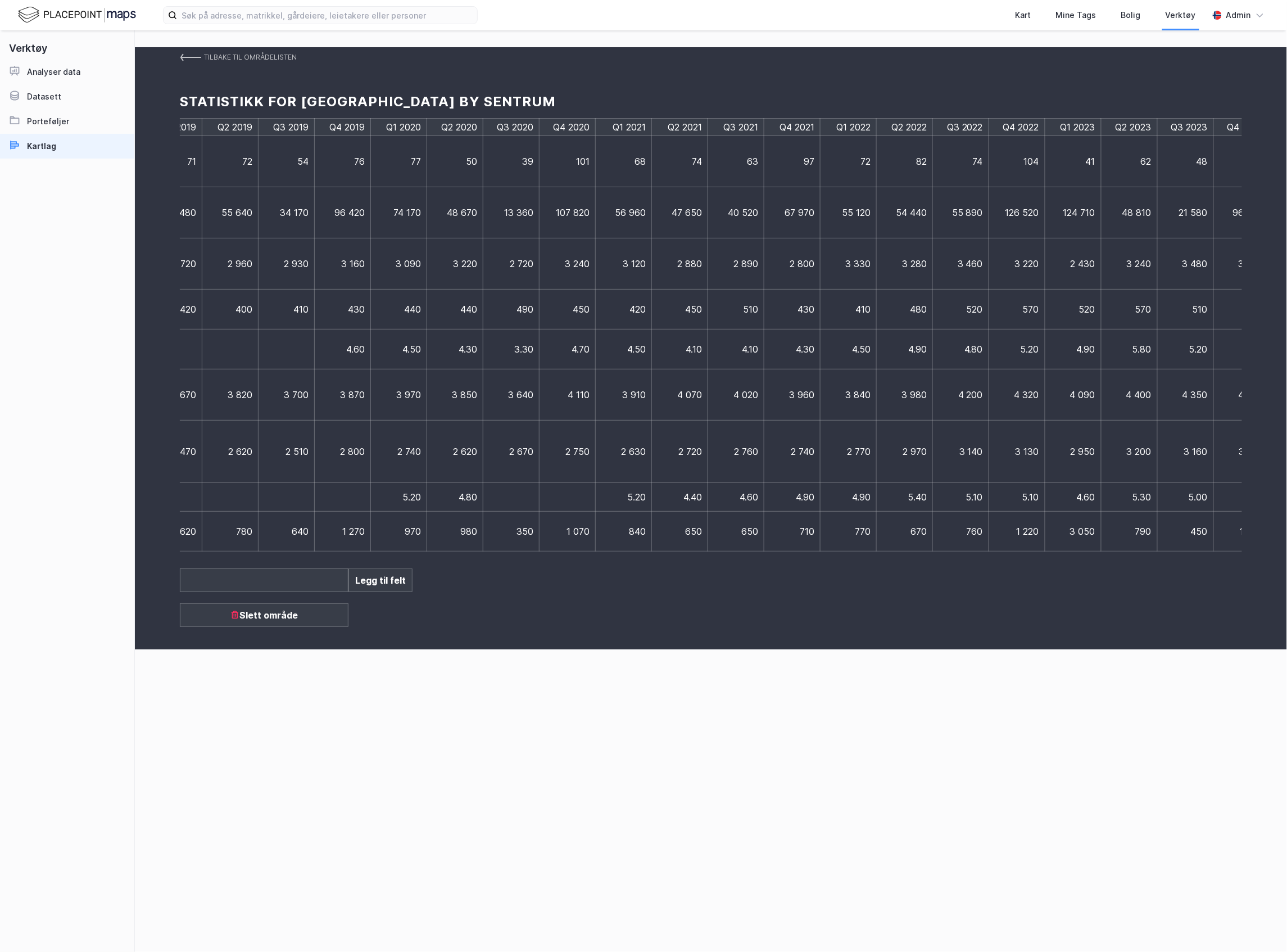
scroll to position [0, 892]
click at [1195, 170] on td at bounding box center [1189, 161] width 56 height 51
type input "32"
click at [1186, 216] on td at bounding box center [1194, 212] width 67 height 51
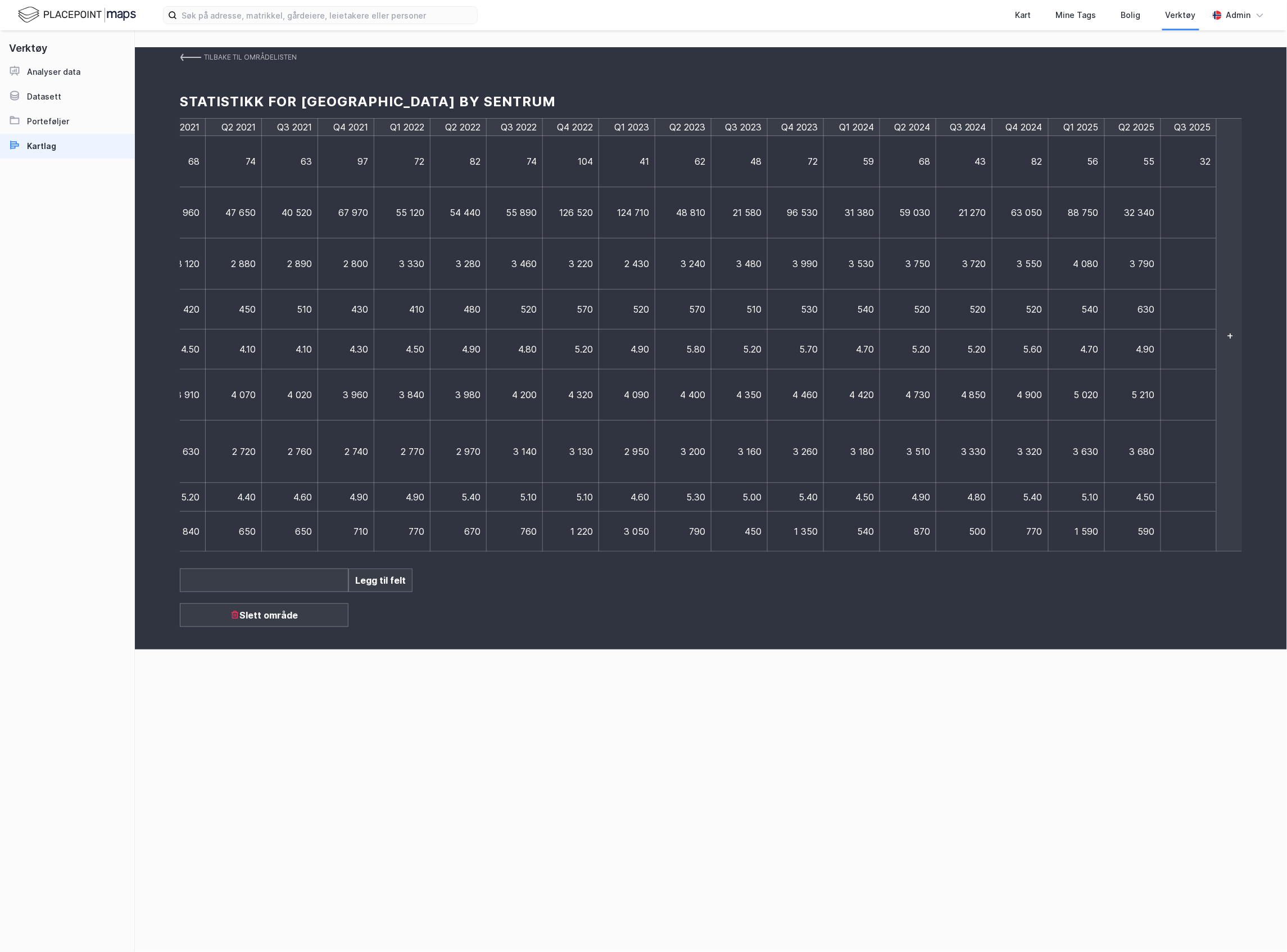
click at [1187, 216] on td at bounding box center [1189, 212] width 56 height 51
type input "26890"
click at [1196, 266] on td at bounding box center [1194, 264] width 67 height 51
click at [1197, 273] on td at bounding box center [1194, 264] width 67 height 51
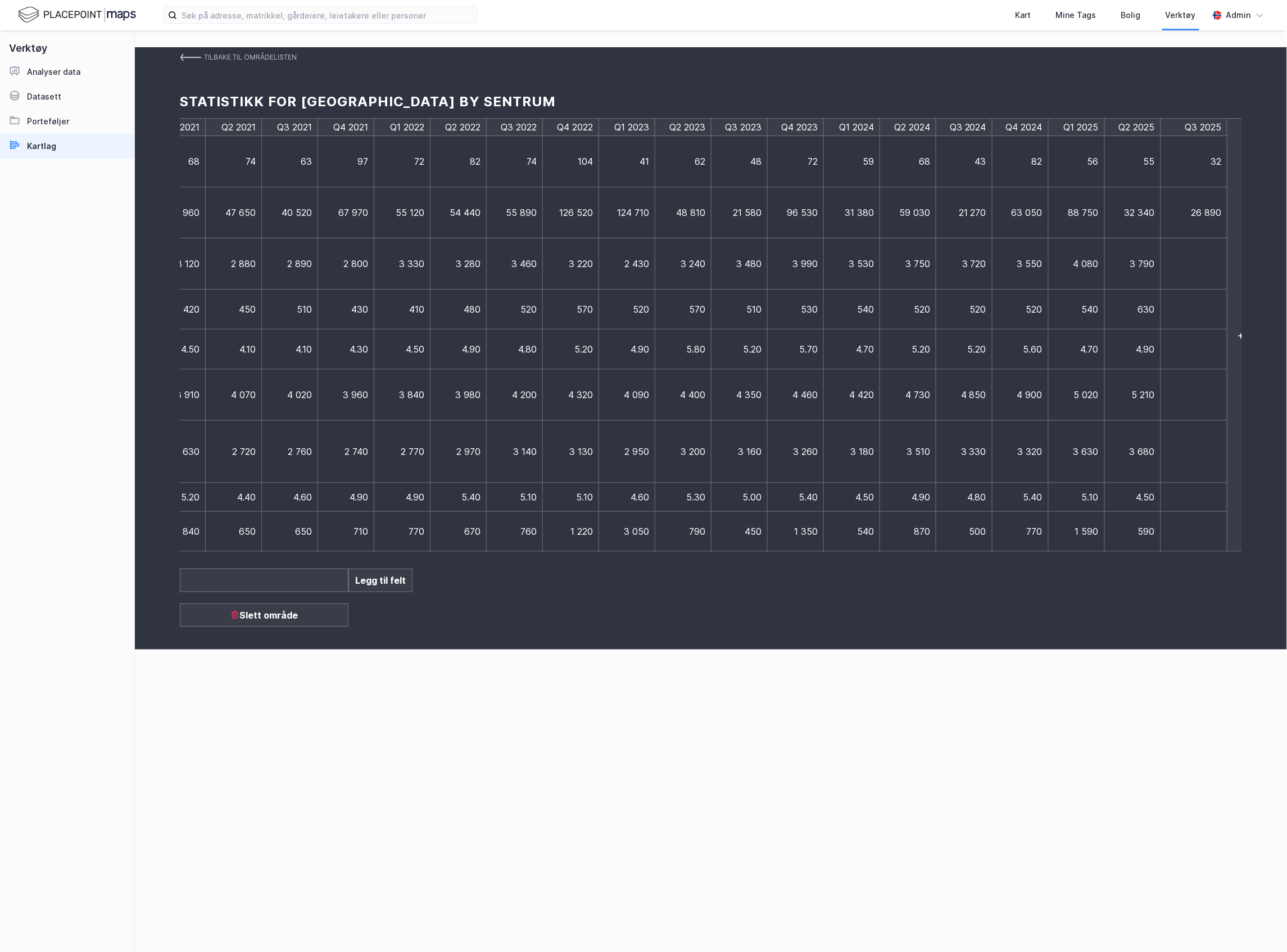
click at [1197, 273] on td at bounding box center [1194, 264] width 67 height 51
click at [1198, 269] on input at bounding box center [1194, 263] width 55 height 12
type input "3750"
click at [1170, 315] on td at bounding box center [1194, 310] width 67 height 40
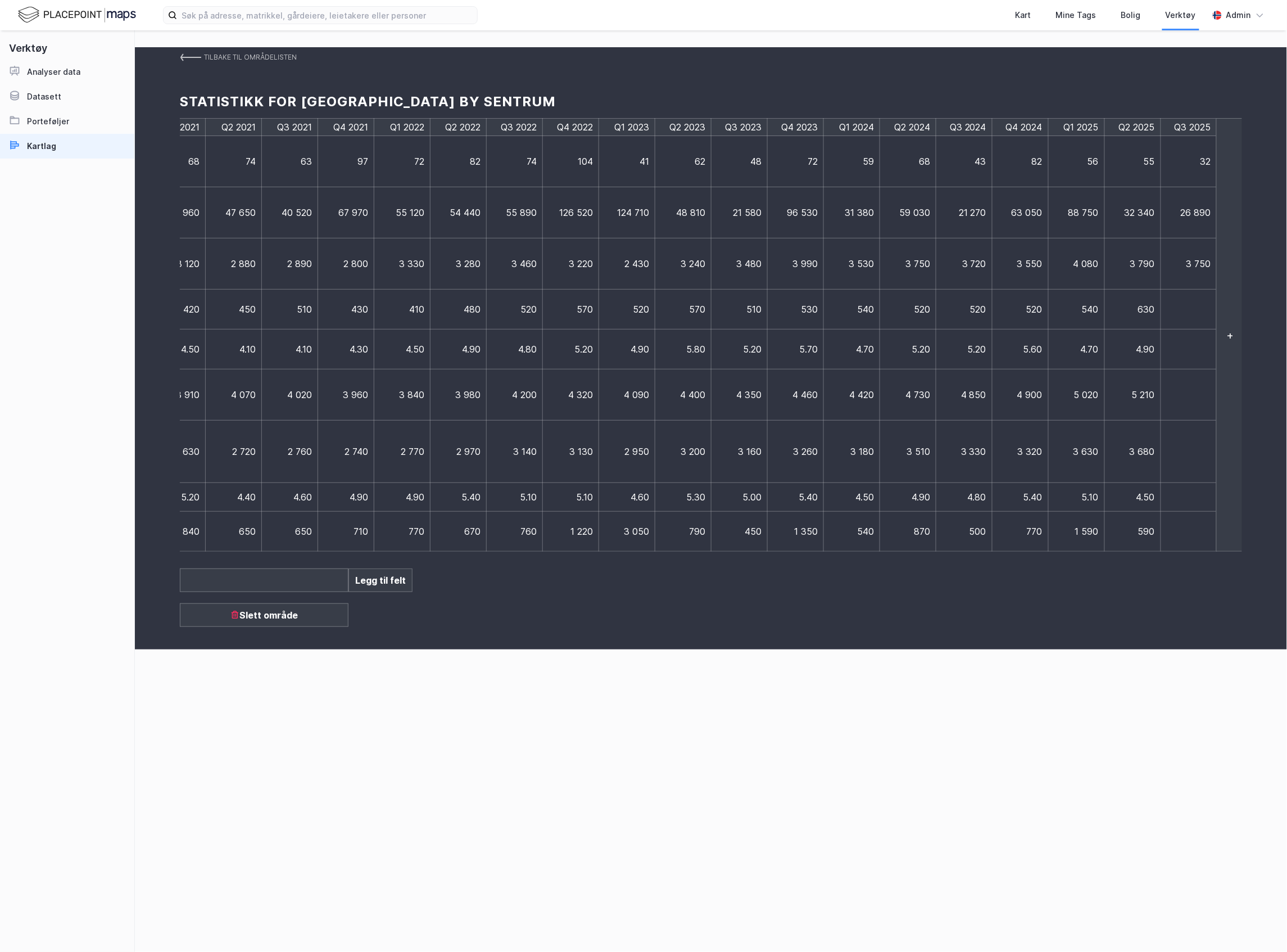
click at [1175, 313] on td at bounding box center [1189, 310] width 56 height 40
type input "560"
click at [1190, 354] on td at bounding box center [1194, 350] width 67 height 40
click at [1190, 354] on td at bounding box center [1189, 350] width 56 height 40
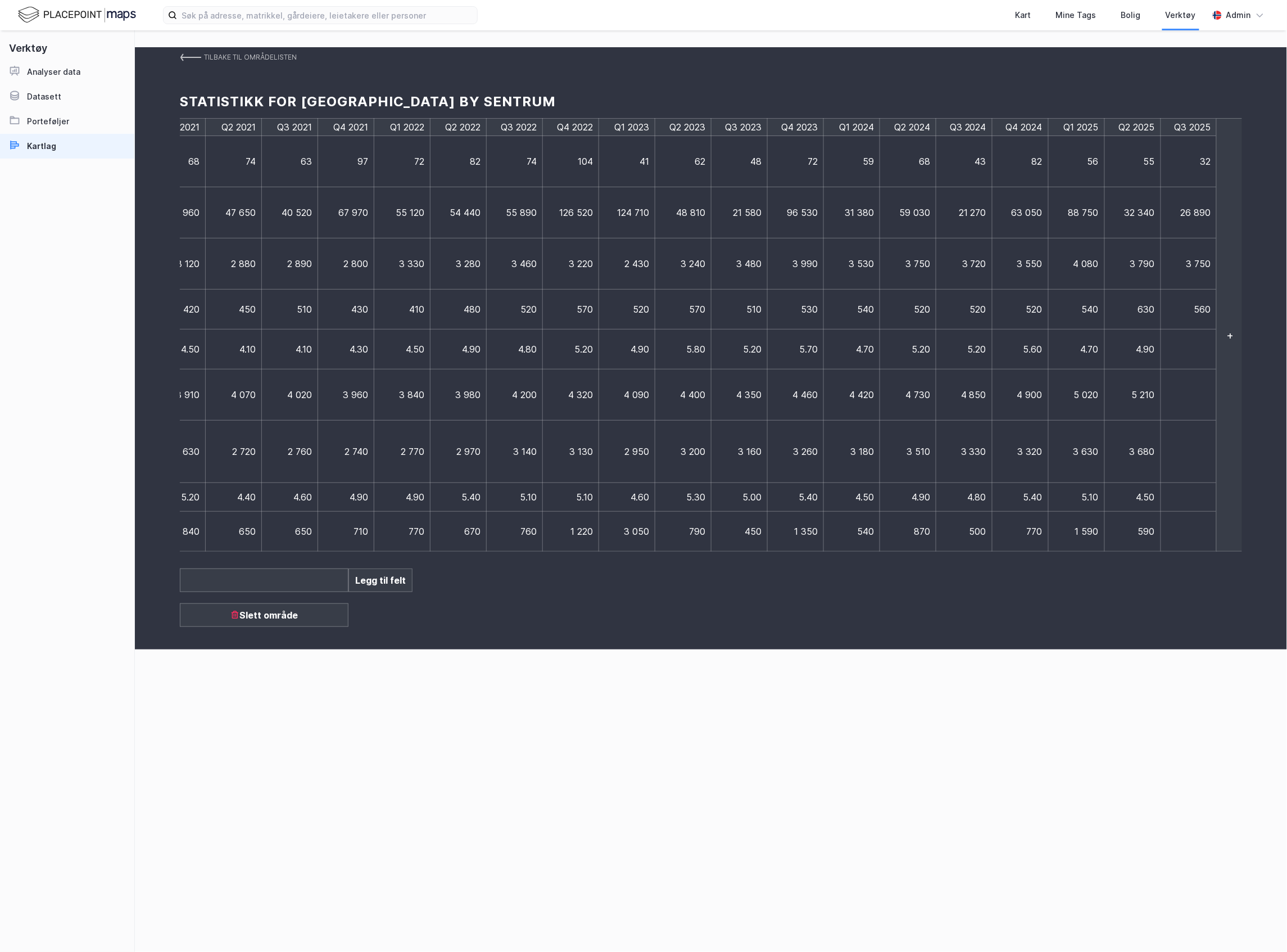
click at [1190, 354] on td at bounding box center [1189, 350] width 56 height 40
type input "5,1"
click at [1136, 348] on span "4.90" at bounding box center [1146, 349] width 19 height 12
drag, startPoint x: 1142, startPoint y: 350, endPoint x: 1237, endPoint y: 354, distance: 95.1
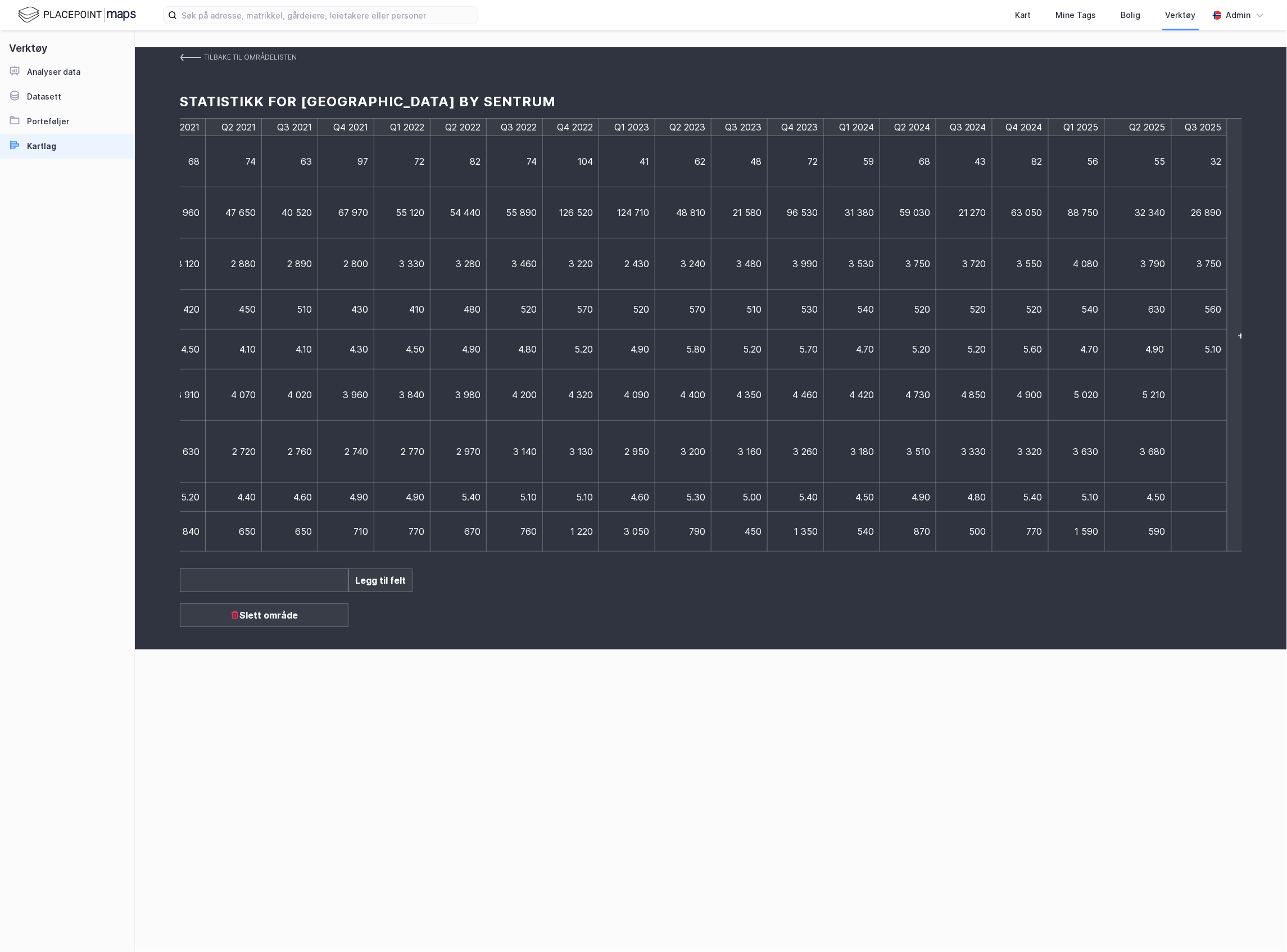
click at [1237, 354] on div "Q3 2017 Q4 2017 Q1 2018 Q2 2018 Q3 2018 Q4 2018 Q1 2019 Q2 2019 Q3 2019 Q4 2019…" at bounding box center [711, 334] width 1062 height 433
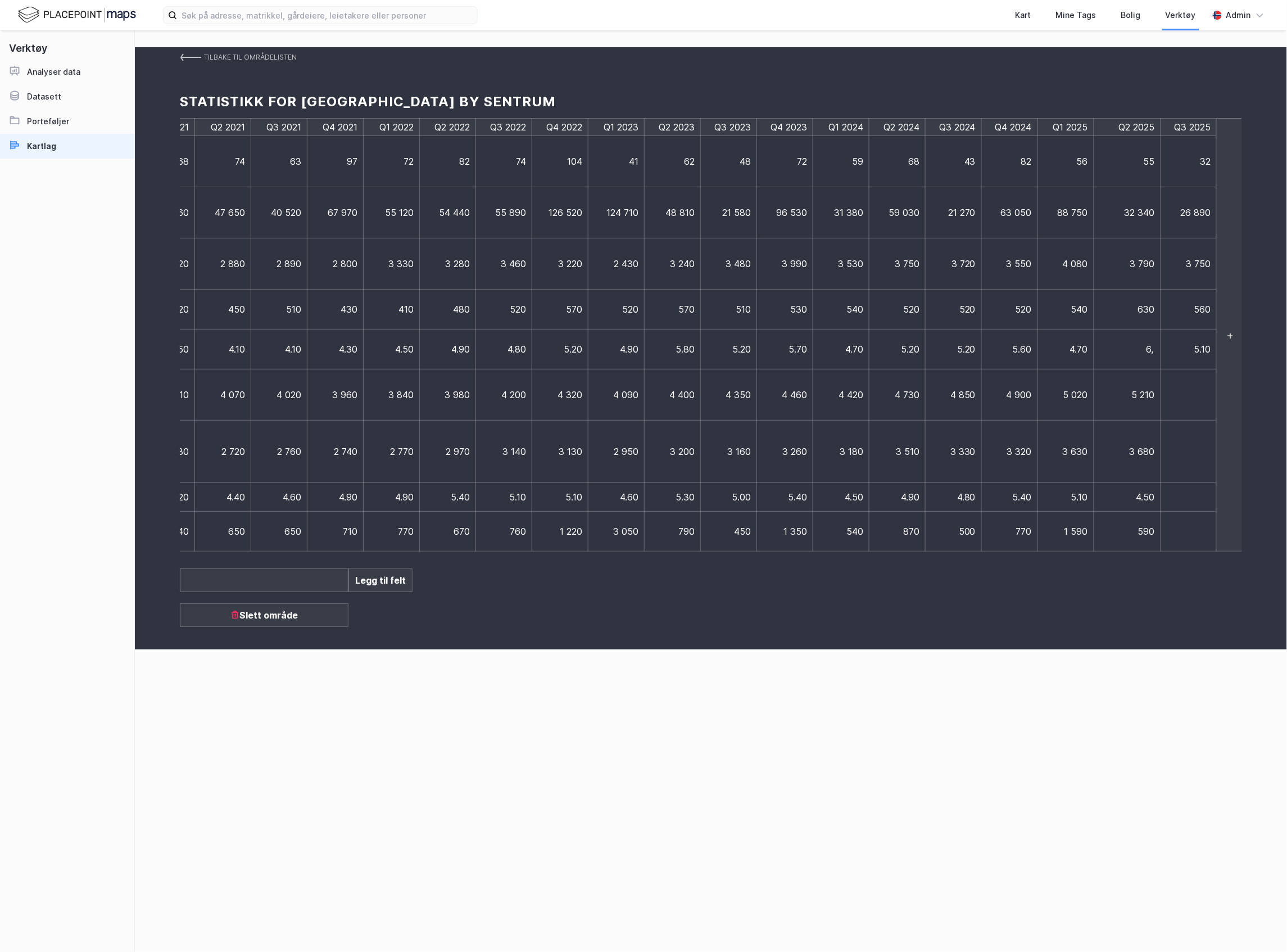
type input "6,4"
click at [1179, 390] on td at bounding box center [1189, 395] width 56 height 51
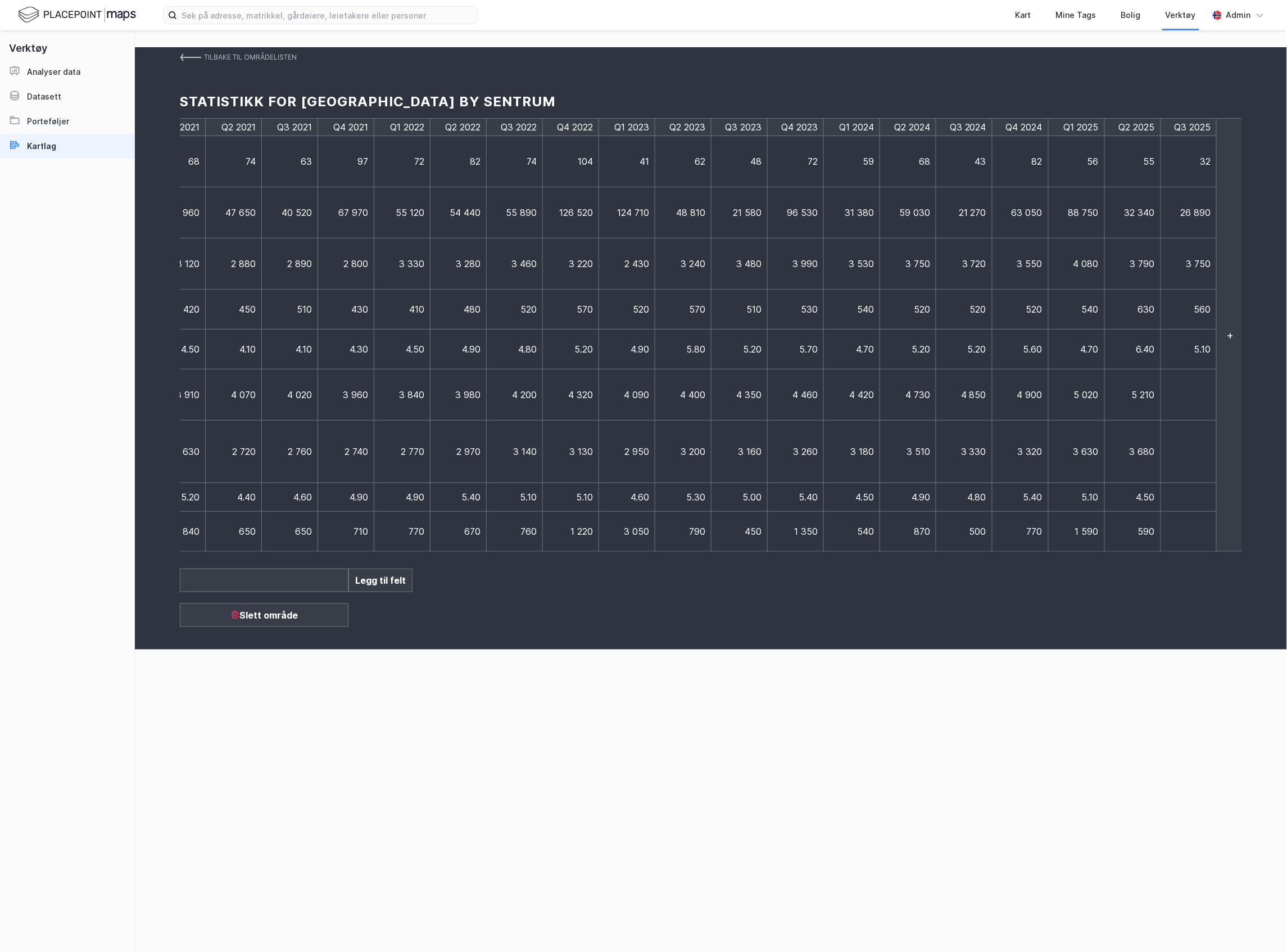
click at [1185, 394] on td at bounding box center [1189, 395] width 56 height 51
type input "5390"
click at [1207, 462] on td at bounding box center [1194, 452] width 67 height 63
click at [1190, 459] on td at bounding box center [1189, 452] width 56 height 63
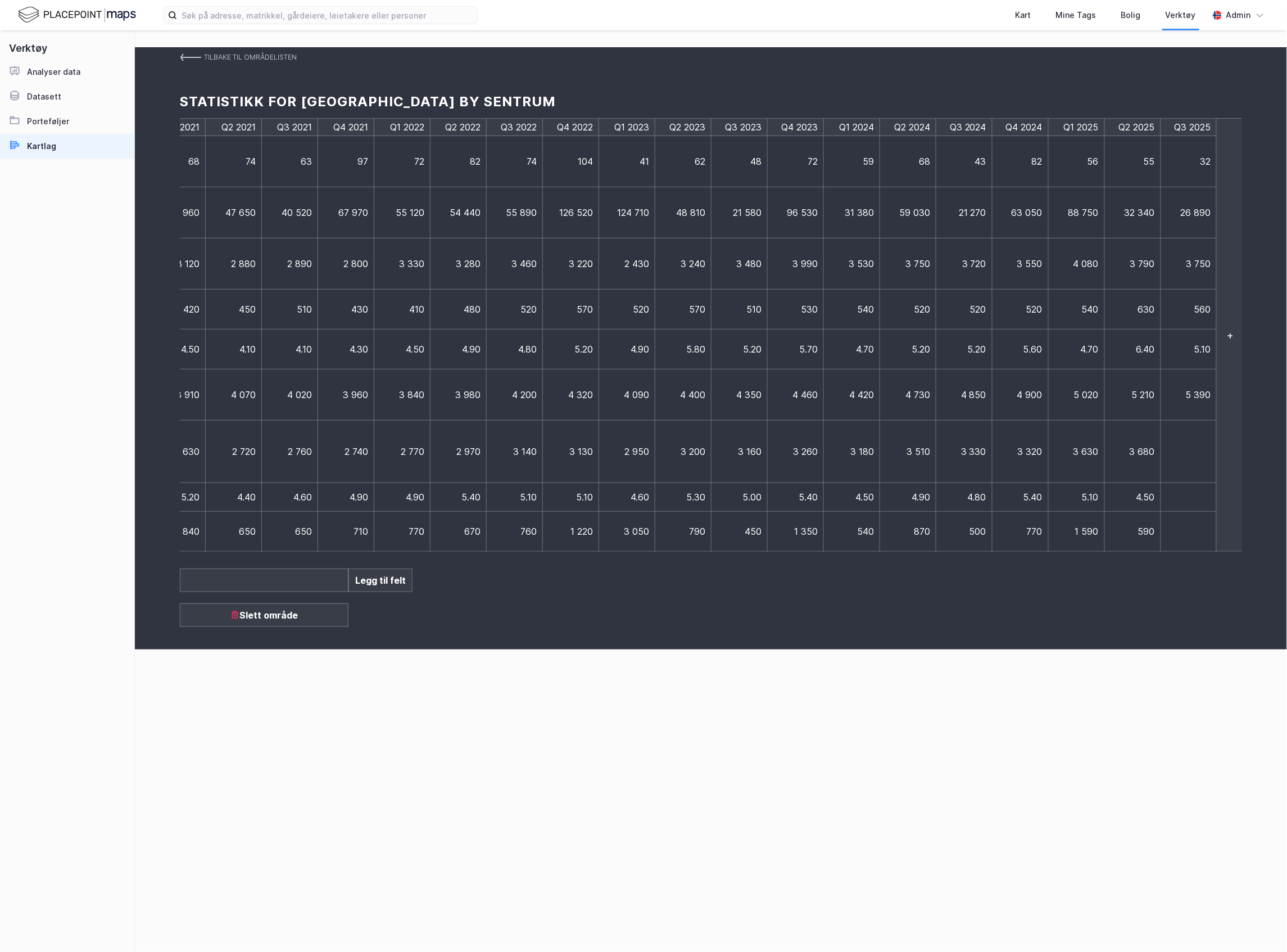
click at [1190, 459] on td at bounding box center [1189, 452] width 56 height 63
type input "3710"
click at [1200, 500] on td at bounding box center [1194, 496] width 67 height 29
click at [1200, 500] on td at bounding box center [1189, 496] width 56 height 29
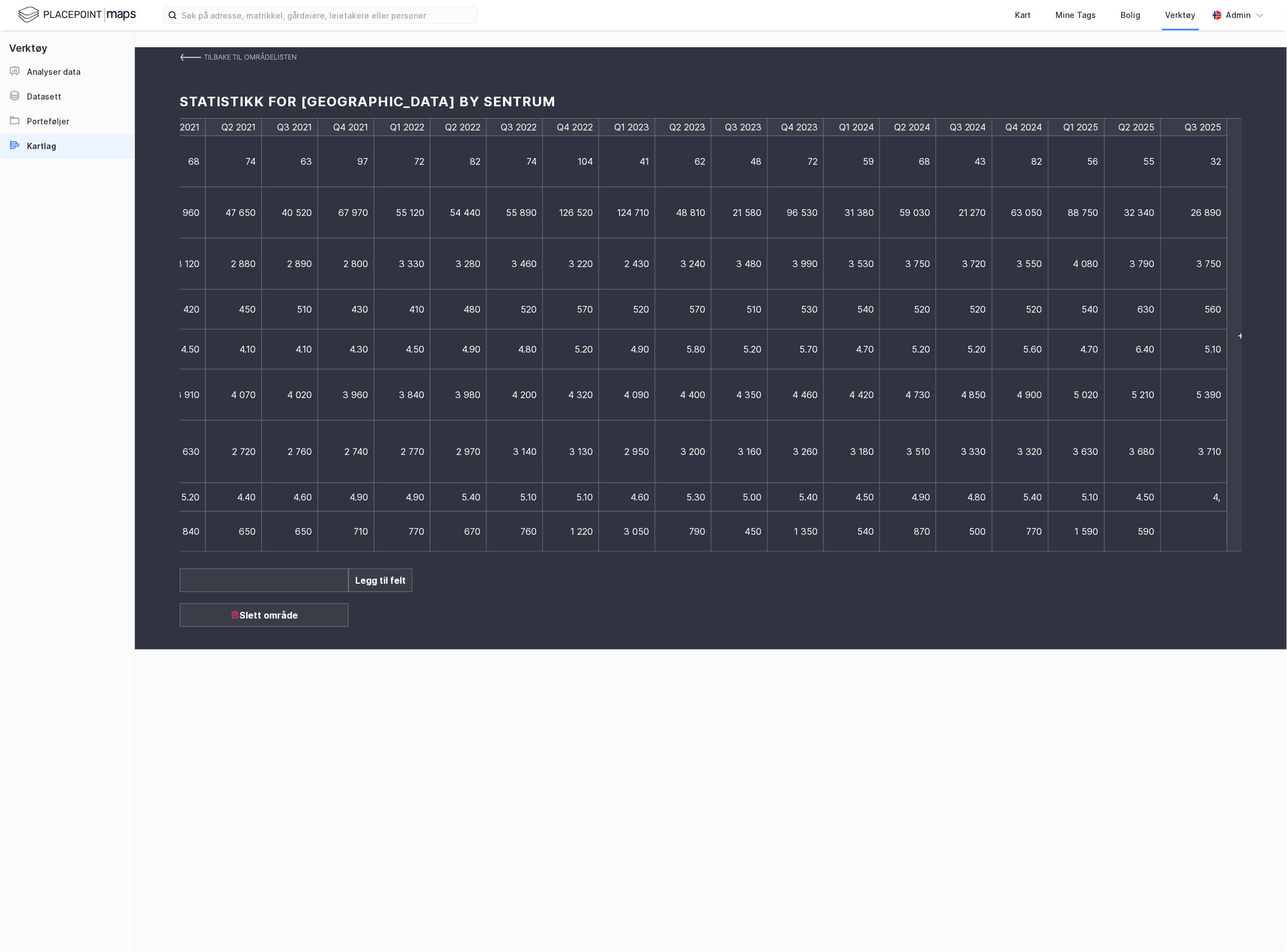
type input "4,8"
click at [1195, 531] on td at bounding box center [1189, 532] width 56 height 40
type input "850"
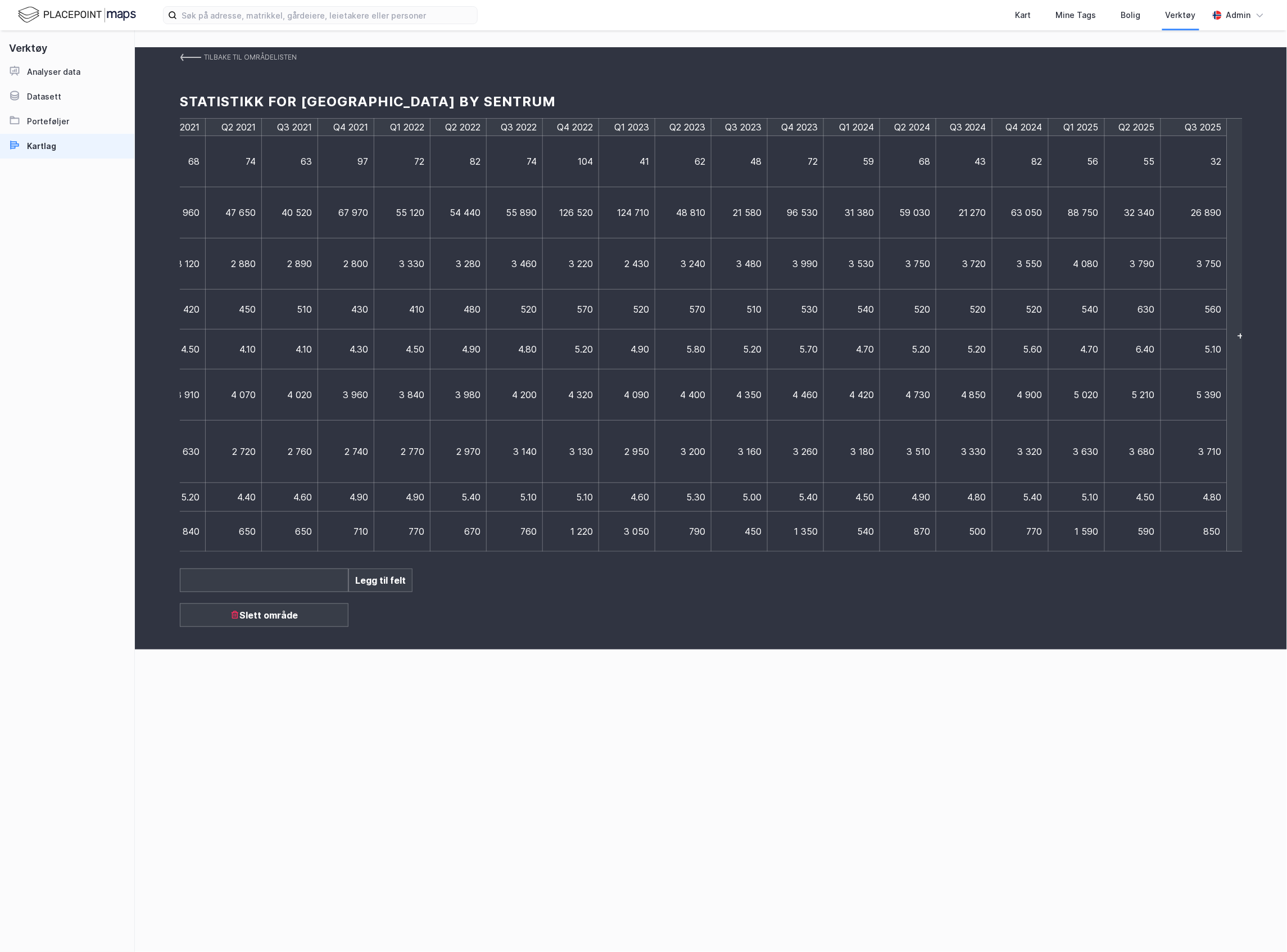
click at [1160, 621] on div "Tilbake til områdelisten Statistikk for [GEOGRAPHIC_DATA] by sentrum Q3 2017 Q4…" at bounding box center [711, 348] width 1153 height 602
click at [181, 55] on img at bounding box center [191, 57] width 22 height 9
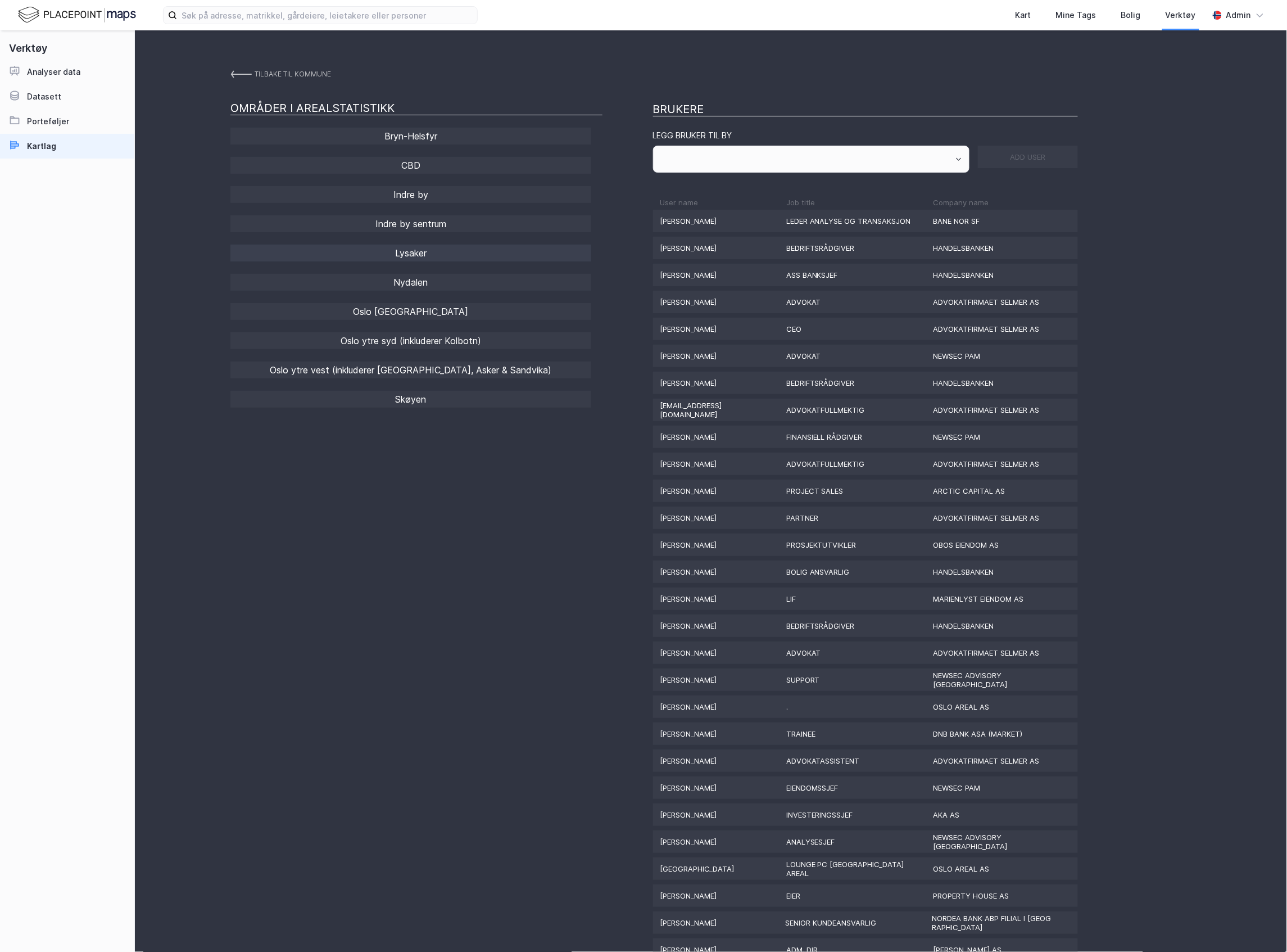
click at [456, 253] on div "Lysaker" at bounding box center [411, 253] width 361 height 17
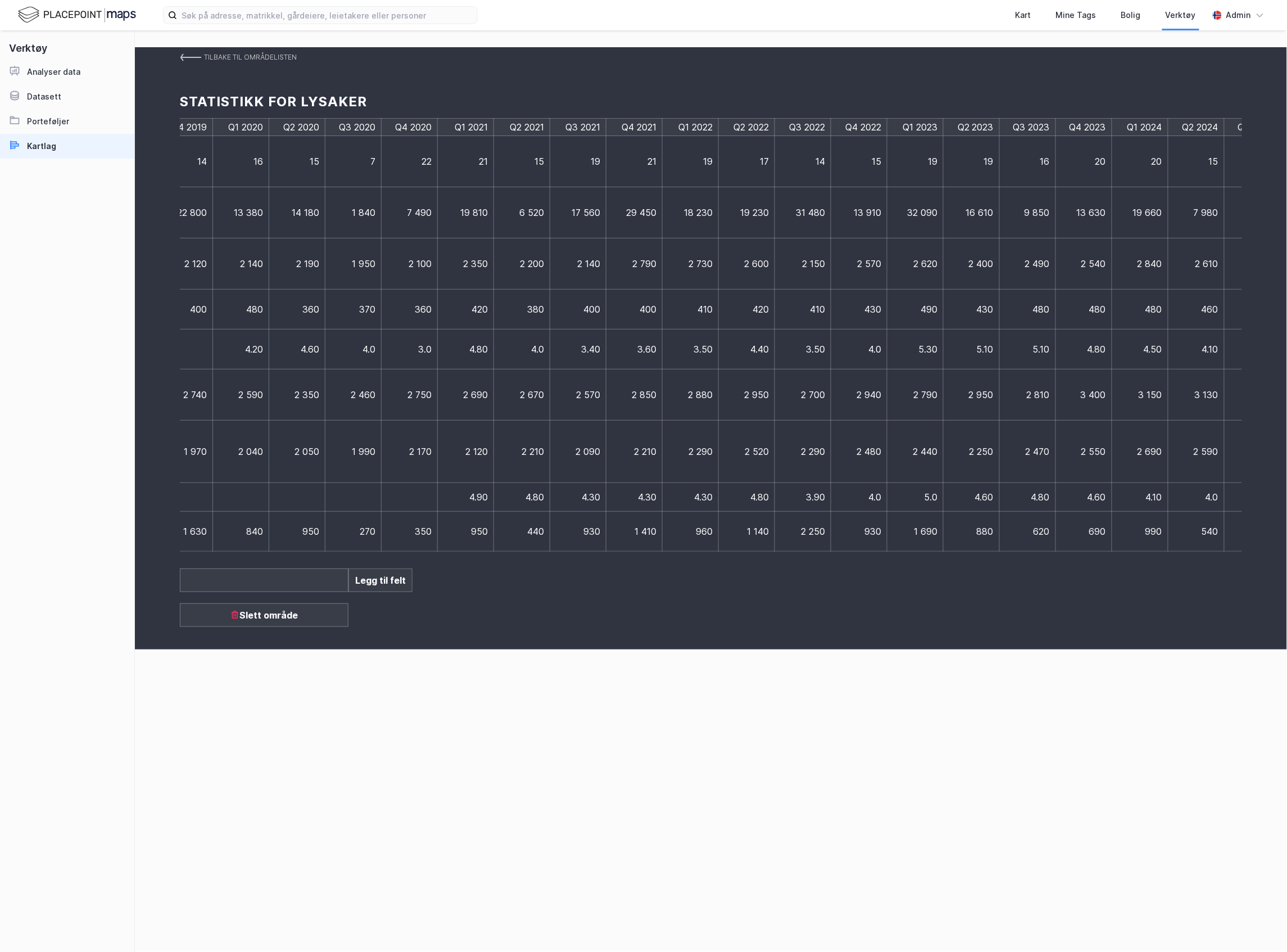
scroll to position [0, 892]
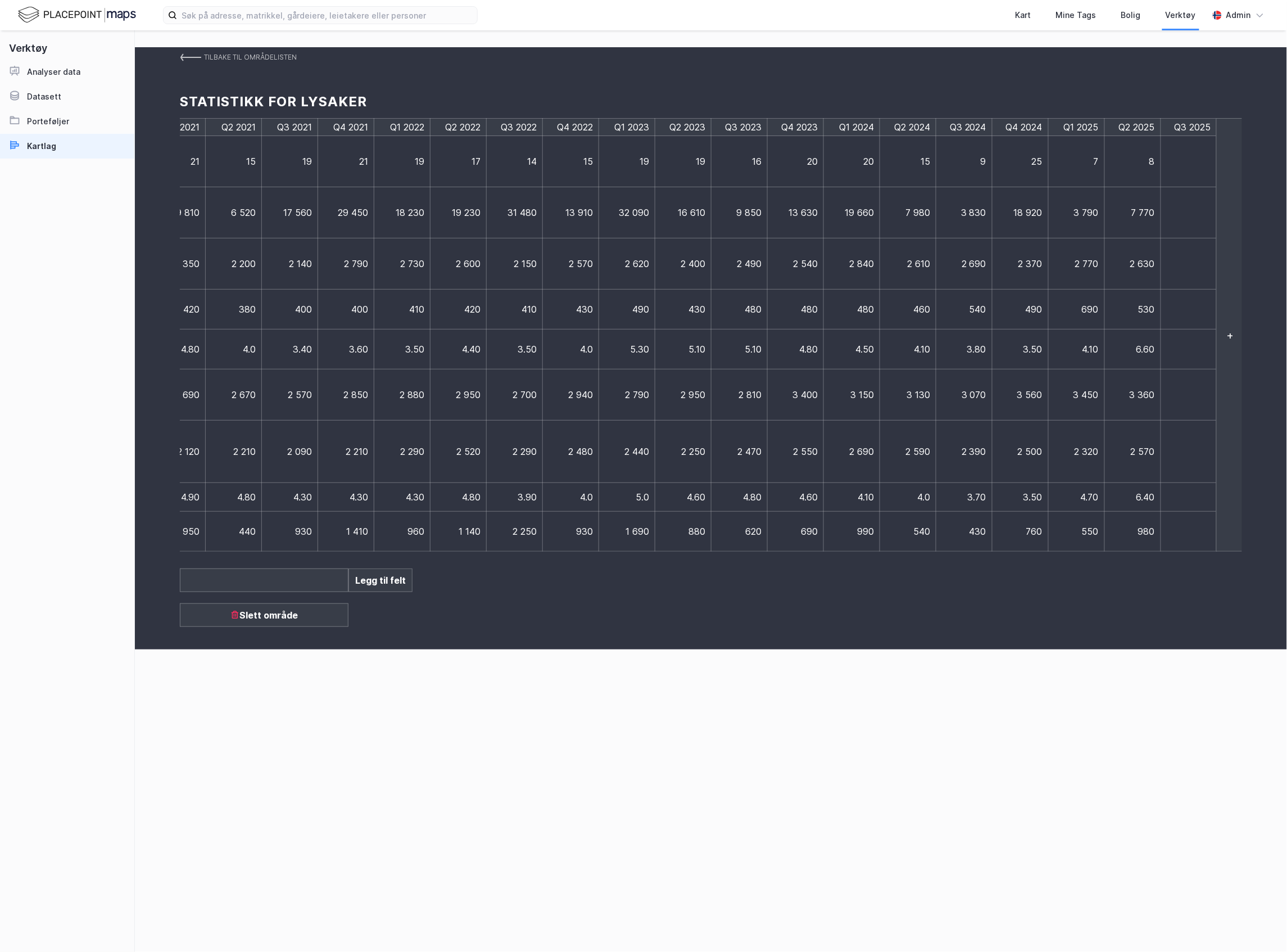
click at [1166, 164] on td at bounding box center [1189, 161] width 56 height 51
type input "6"
click at [1186, 221] on td at bounding box center [1194, 212] width 67 height 51
click at [1186, 221] on td at bounding box center [1189, 212] width 56 height 51
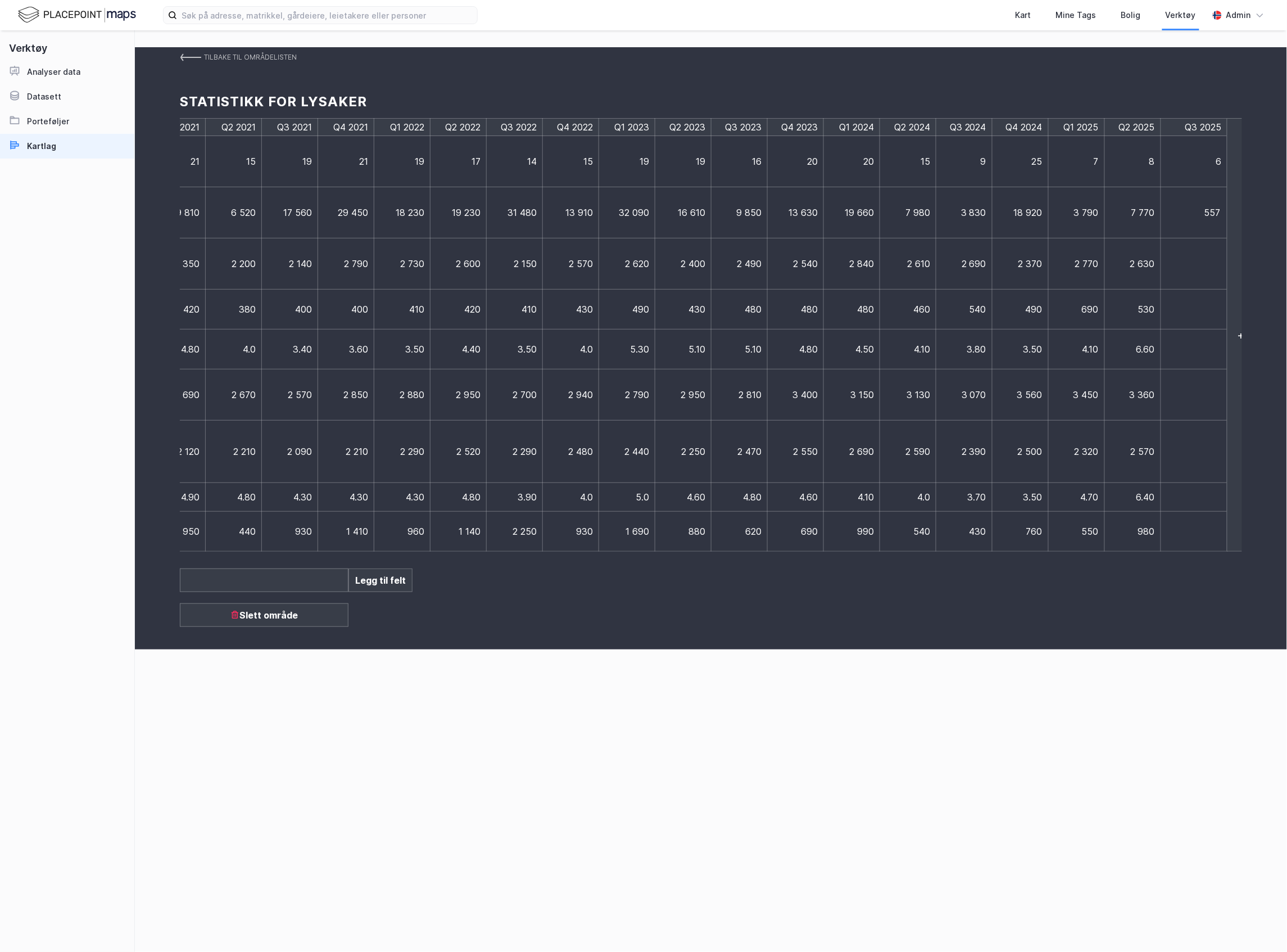
type input "5570"
click at [1171, 271] on td at bounding box center [1194, 264] width 67 height 51
click at [1194, 270] on td at bounding box center [1189, 264] width 56 height 51
type input "2640"
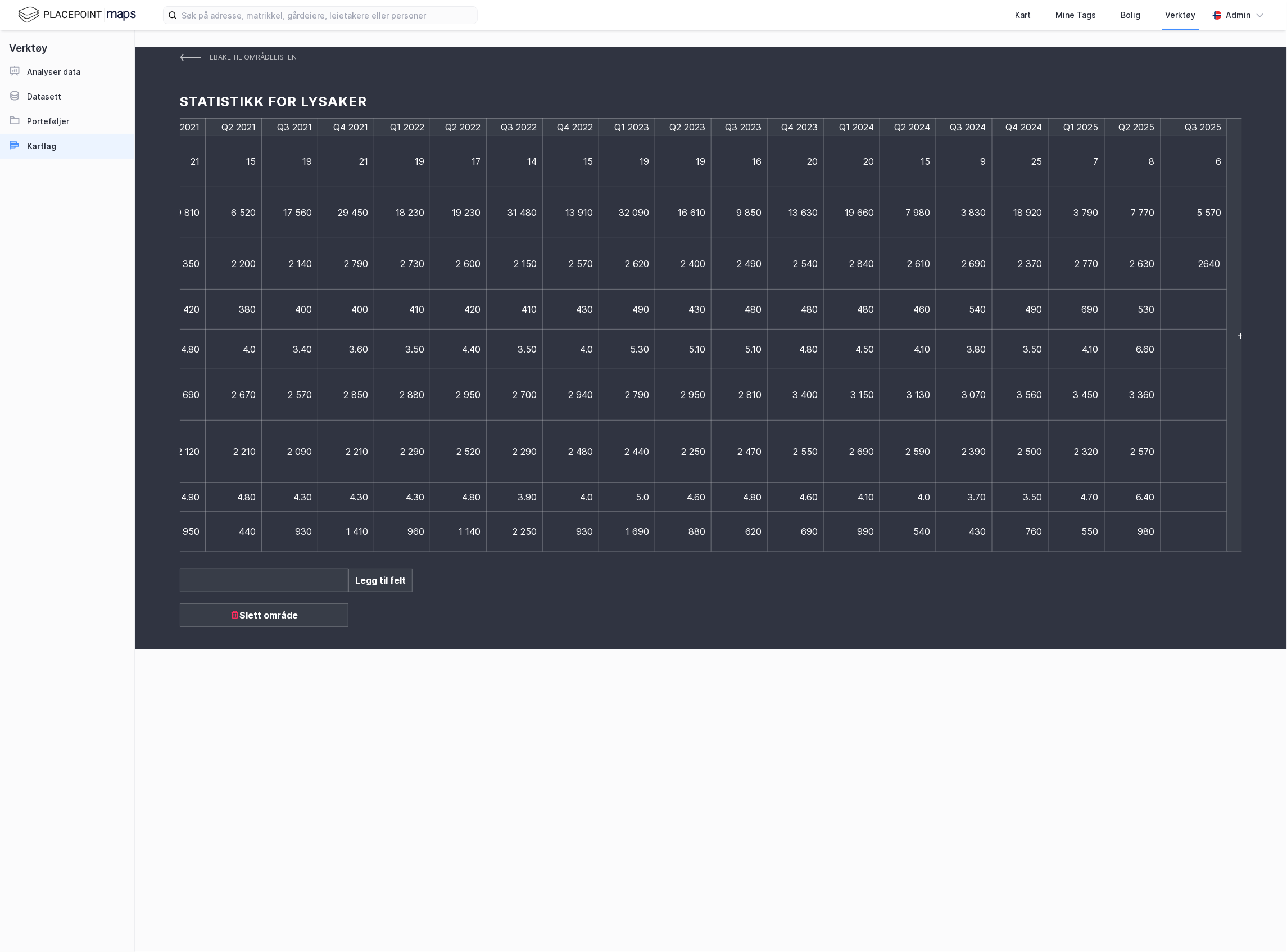
click at [1205, 303] on td at bounding box center [1194, 310] width 67 height 40
click at [1179, 311] on td at bounding box center [1189, 310] width 56 height 40
type input "580"
click at [1188, 356] on td at bounding box center [1194, 350] width 67 height 40
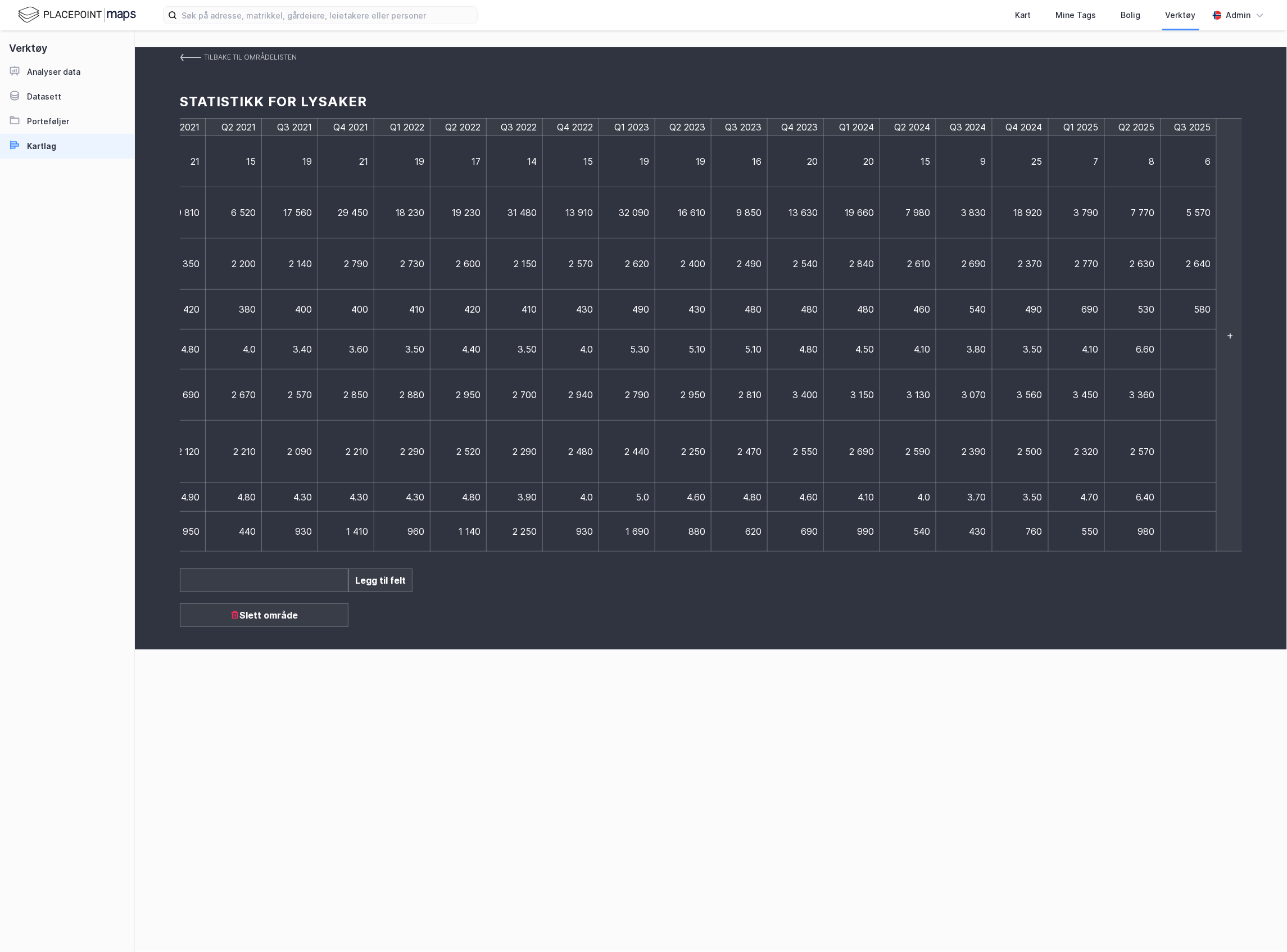
click at [1188, 356] on td at bounding box center [1189, 350] width 56 height 40
type input "4,7"
drag, startPoint x: 1141, startPoint y: 350, endPoint x: 1163, endPoint y: 350, distance: 22.0
click at [1163, 350] on tr "Gj.snitt gjenværende løpetid (år) 4.20 4.60 4.0 3.0 4.80 4.0 3.40 3.60 3.50 4.…" at bounding box center [253, 350] width 1929 height 40
type input "6,4"
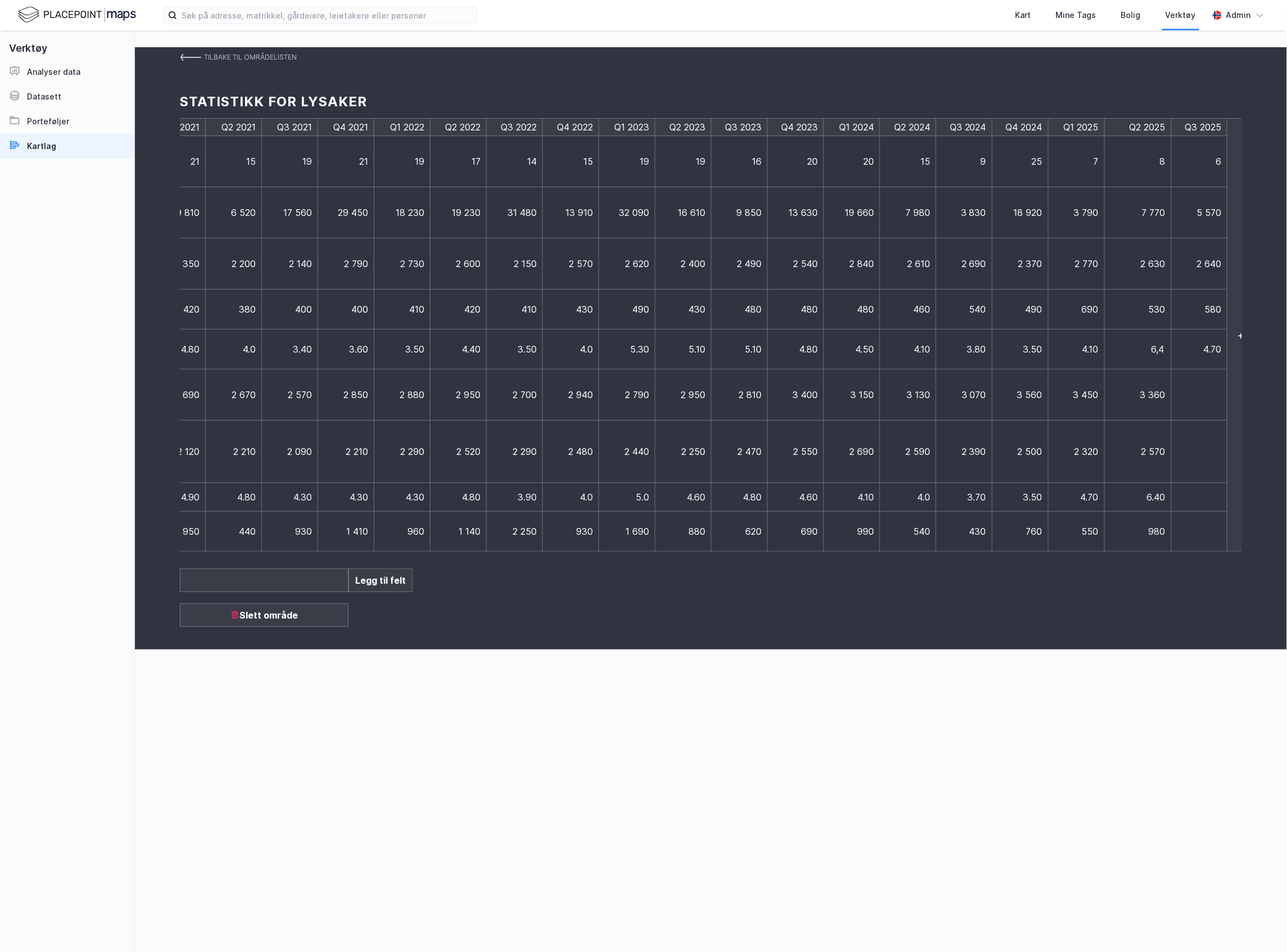
click at [1204, 395] on td at bounding box center [1200, 395] width 56 height 51
click at [1177, 397] on td at bounding box center [1189, 395] width 56 height 51
type input "4000"
click at [1194, 449] on td at bounding box center [1189, 452] width 56 height 63
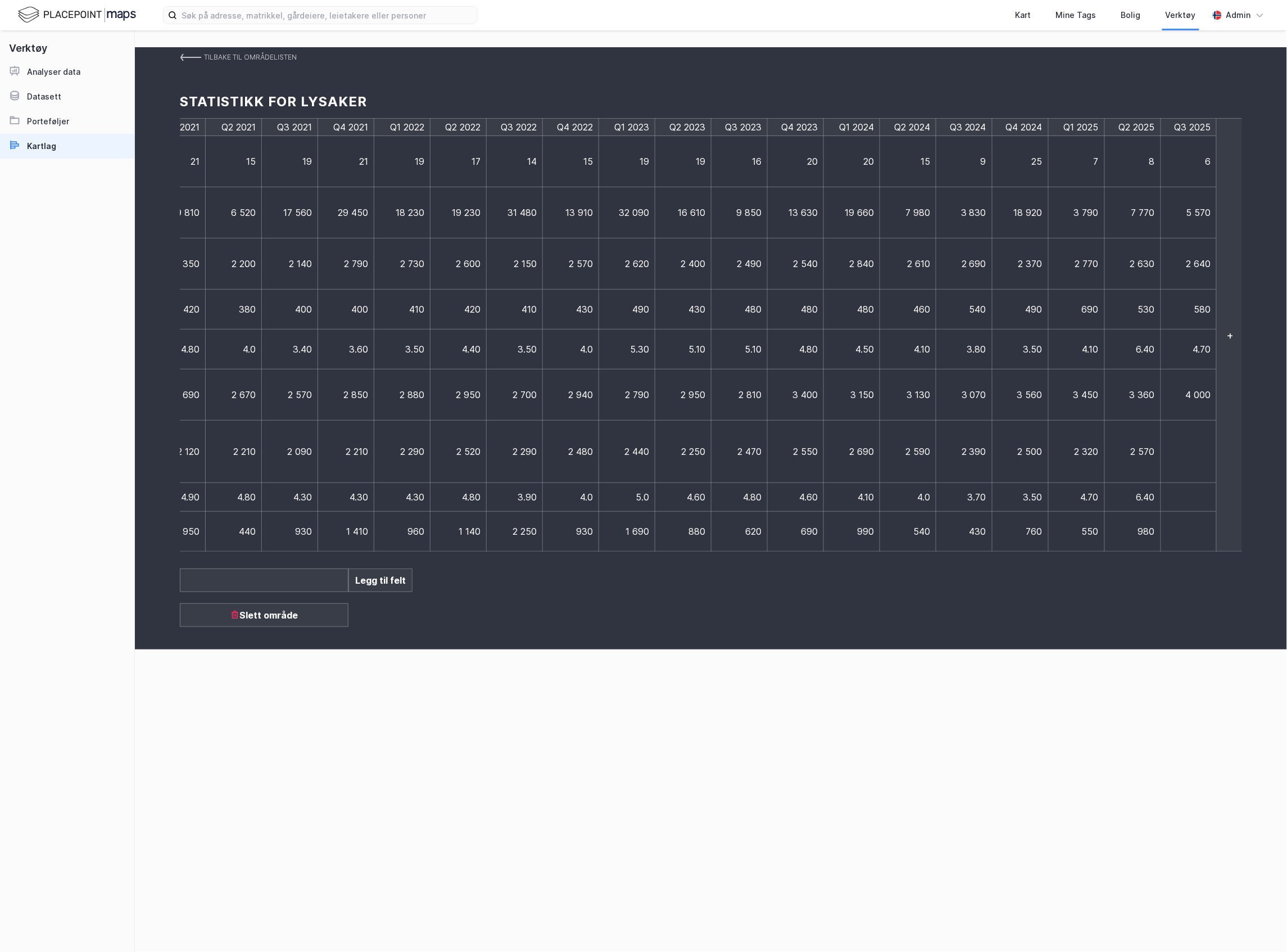
click at [1194, 449] on td at bounding box center [1189, 452] width 56 height 63
type input "2990"
click at [1181, 491] on td at bounding box center [1194, 496] width 67 height 29
click at [1187, 497] on td at bounding box center [1189, 496] width 56 height 29
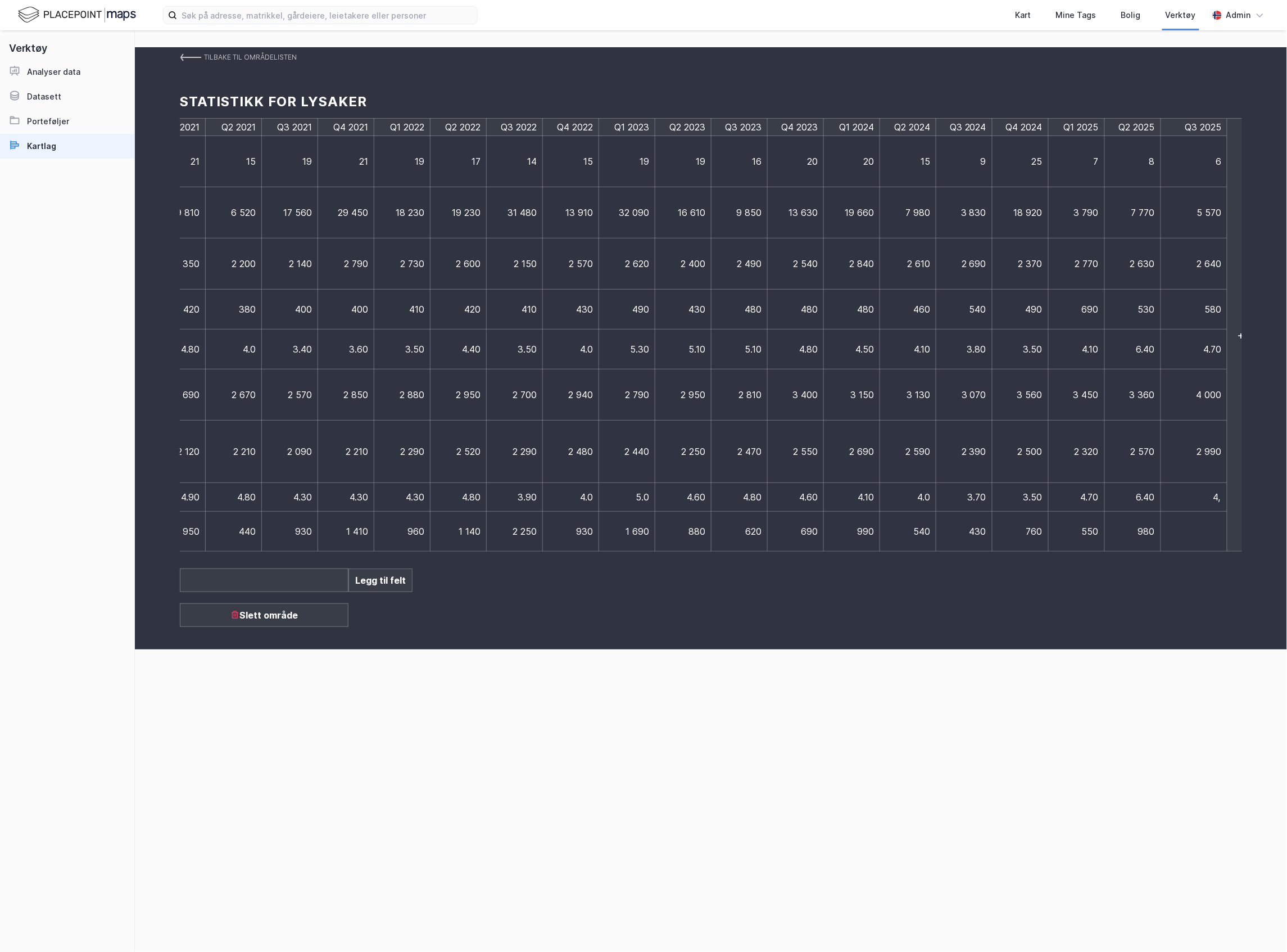
type input "4,3"
click at [1197, 540] on td at bounding box center [1189, 532] width 56 height 40
type input "930"
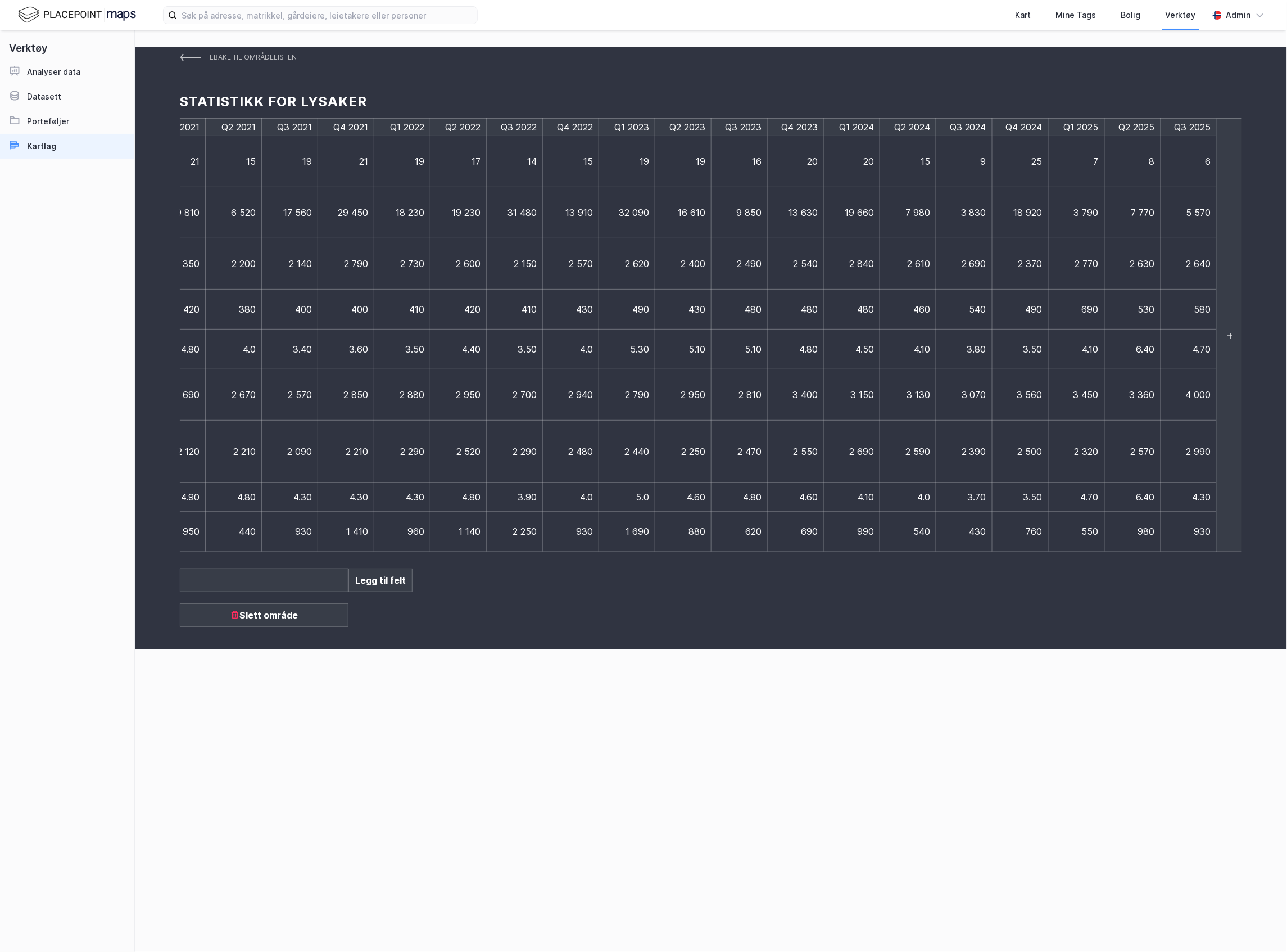
click at [200, 55] on img at bounding box center [191, 57] width 22 height 9
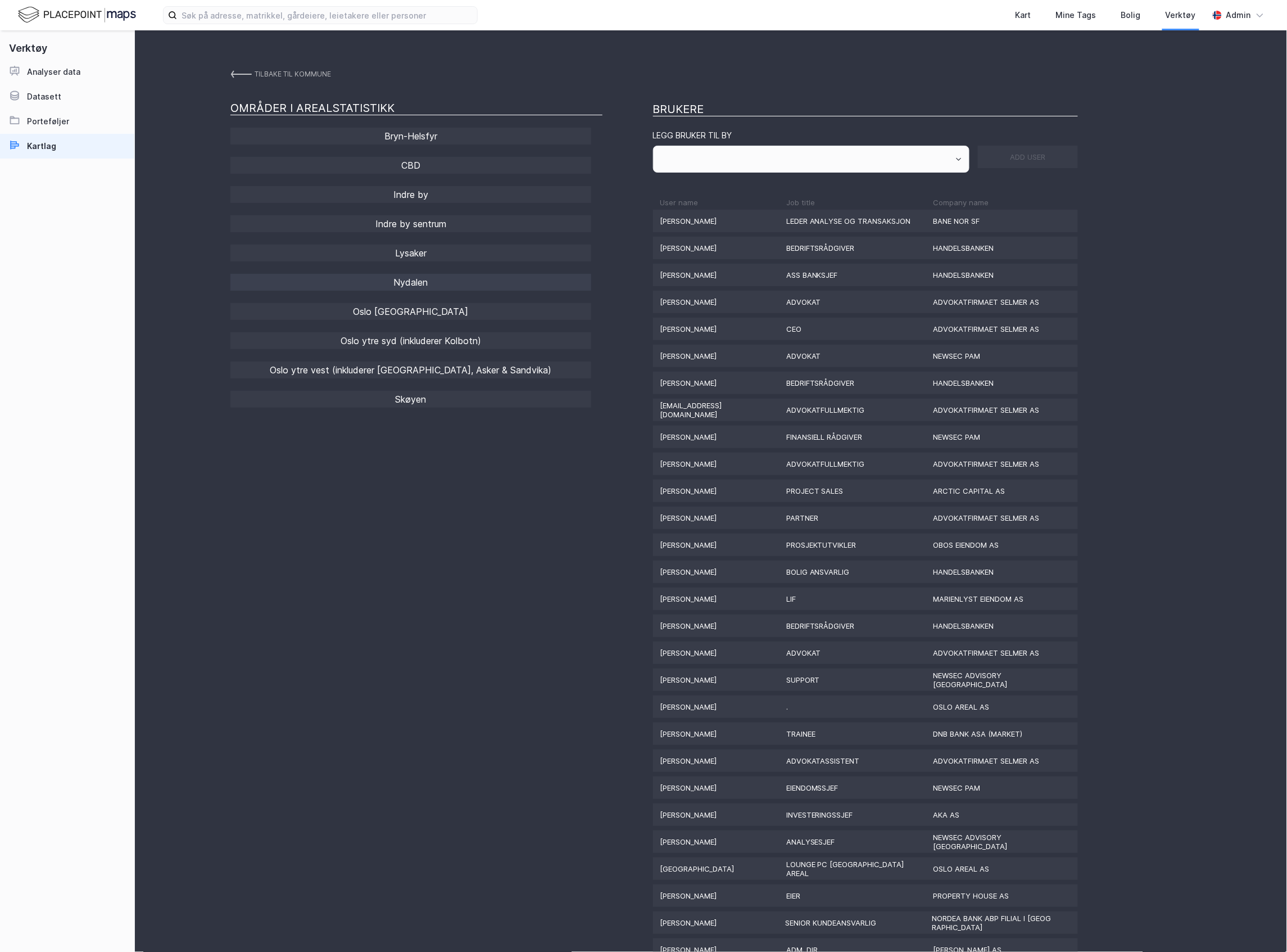
click at [468, 284] on div "Nydalen" at bounding box center [411, 283] width 361 height 17
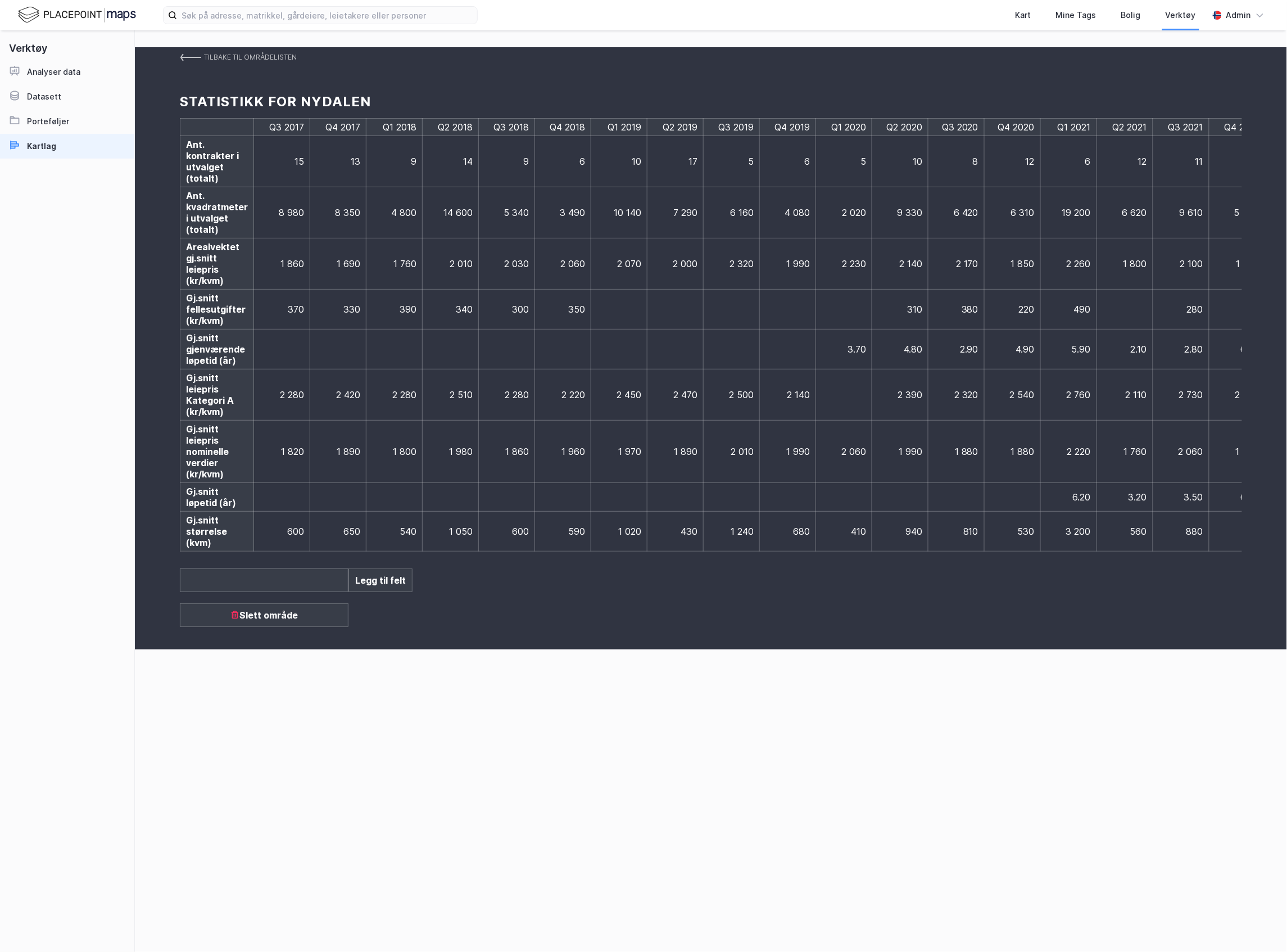
scroll to position [0, 892]
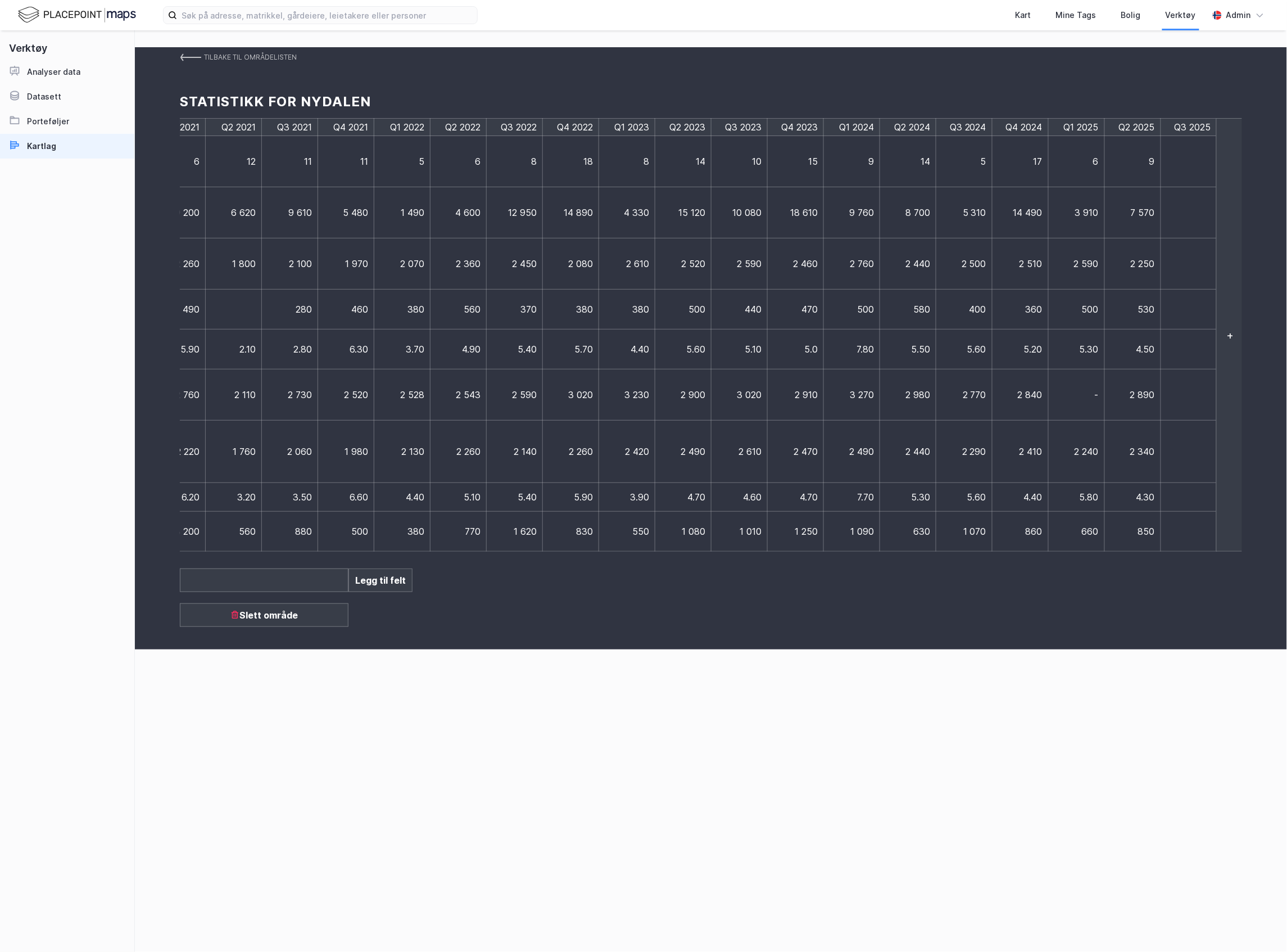
click at [1194, 160] on td at bounding box center [1189, 161] width 56 height 51
type input "10"
click at [1187, 222] on td at bounding box center [1194, 212] width 67 height 51
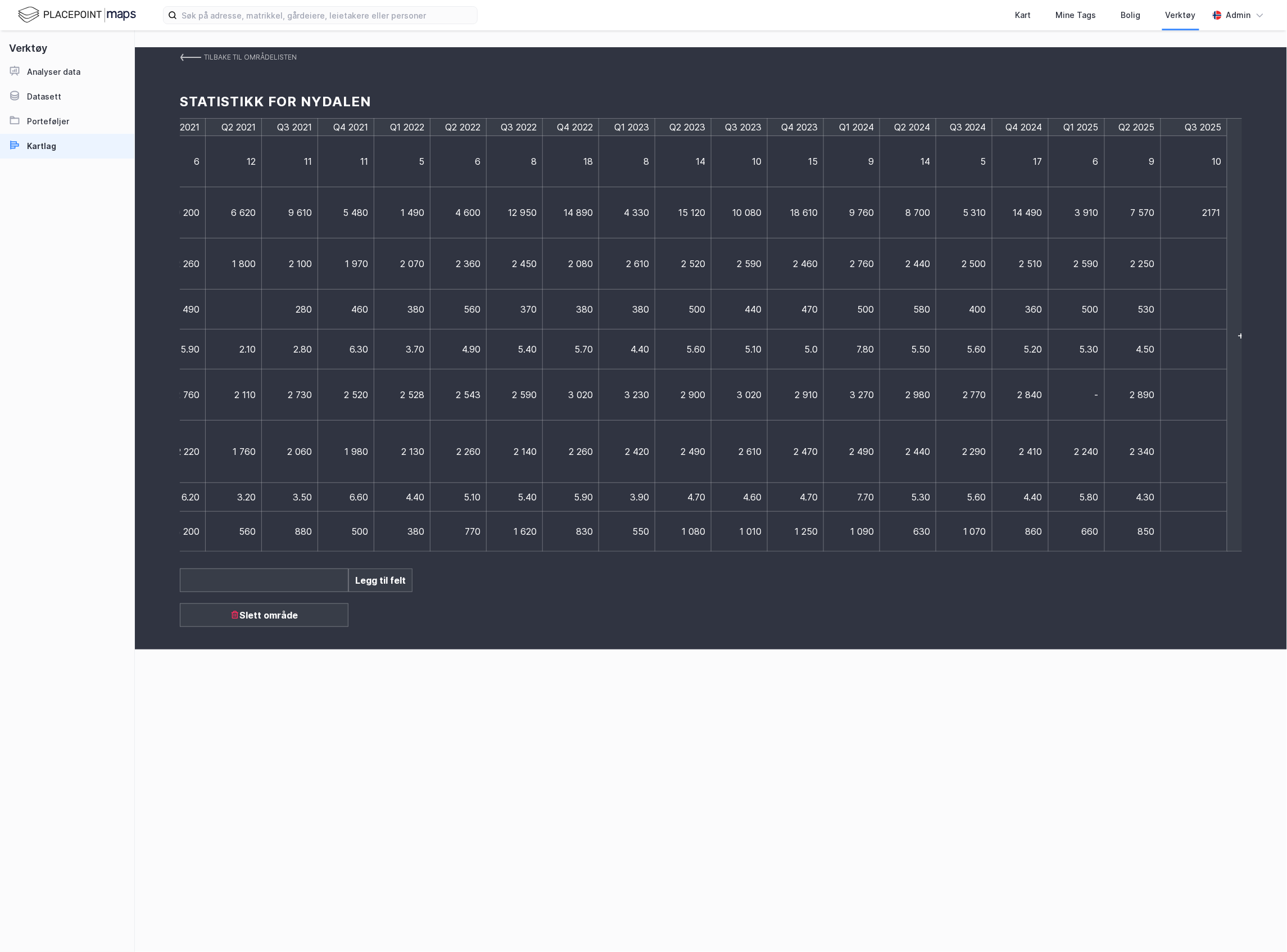
type input "21710"
click at [1190, 266] on td at bounding box center [1189, 264] width 56 height 51
click at [1190, 266] on input at bounding box center [1194, 263] width 55 height 12
click at [1181, 268] on input at bounding box center [1194, 263] width 55 height 12
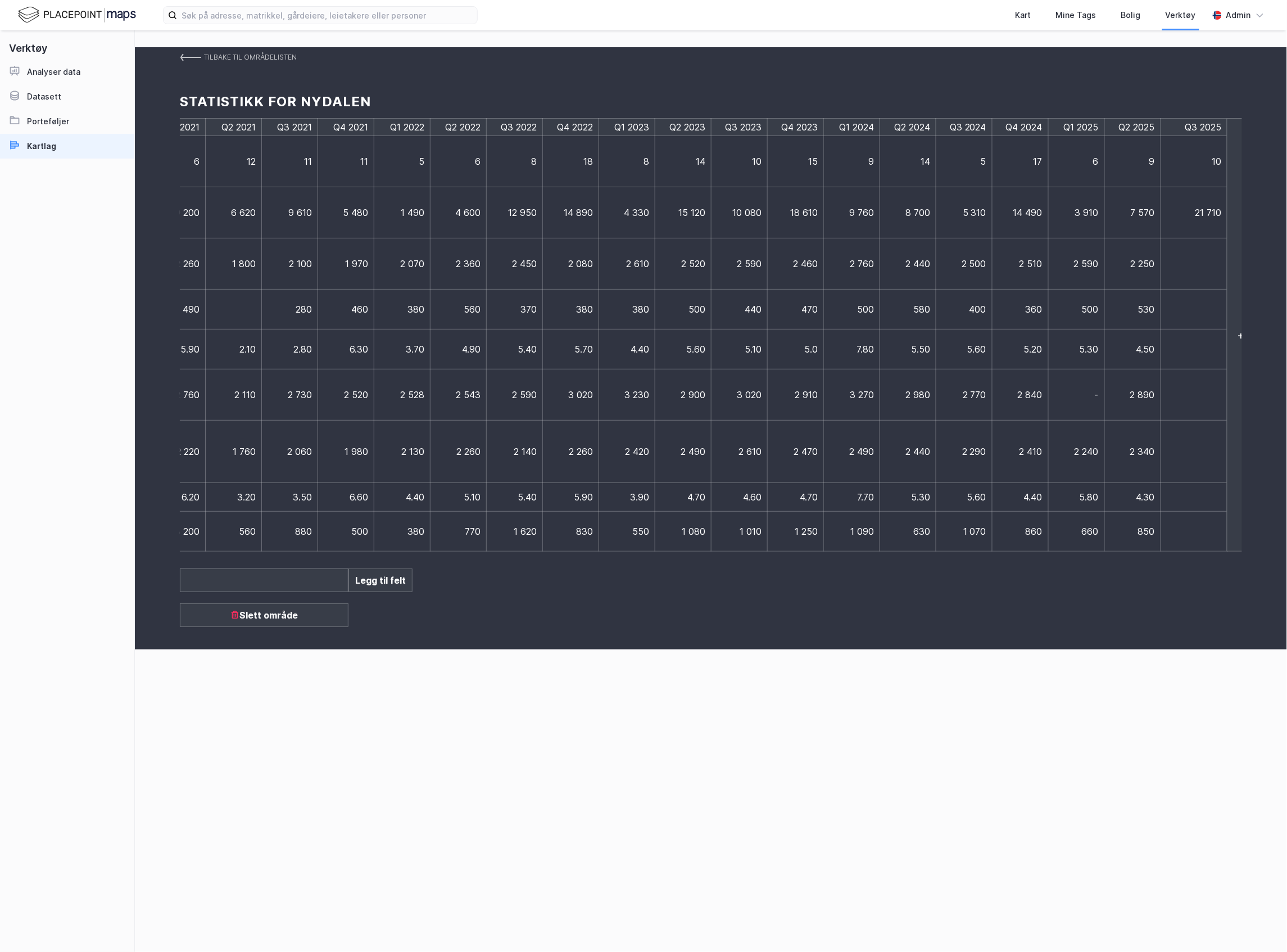
click at [1181, 268] on input at bounding box center [1194, 263] width 55 height 12
type input "2500"
click at [1207, 307] on td at bounding box center [1194, 310] width 67 height 40
click at [1207, 307] on td at bounding box center [1189, 310] width 56 height 40
type input "590"
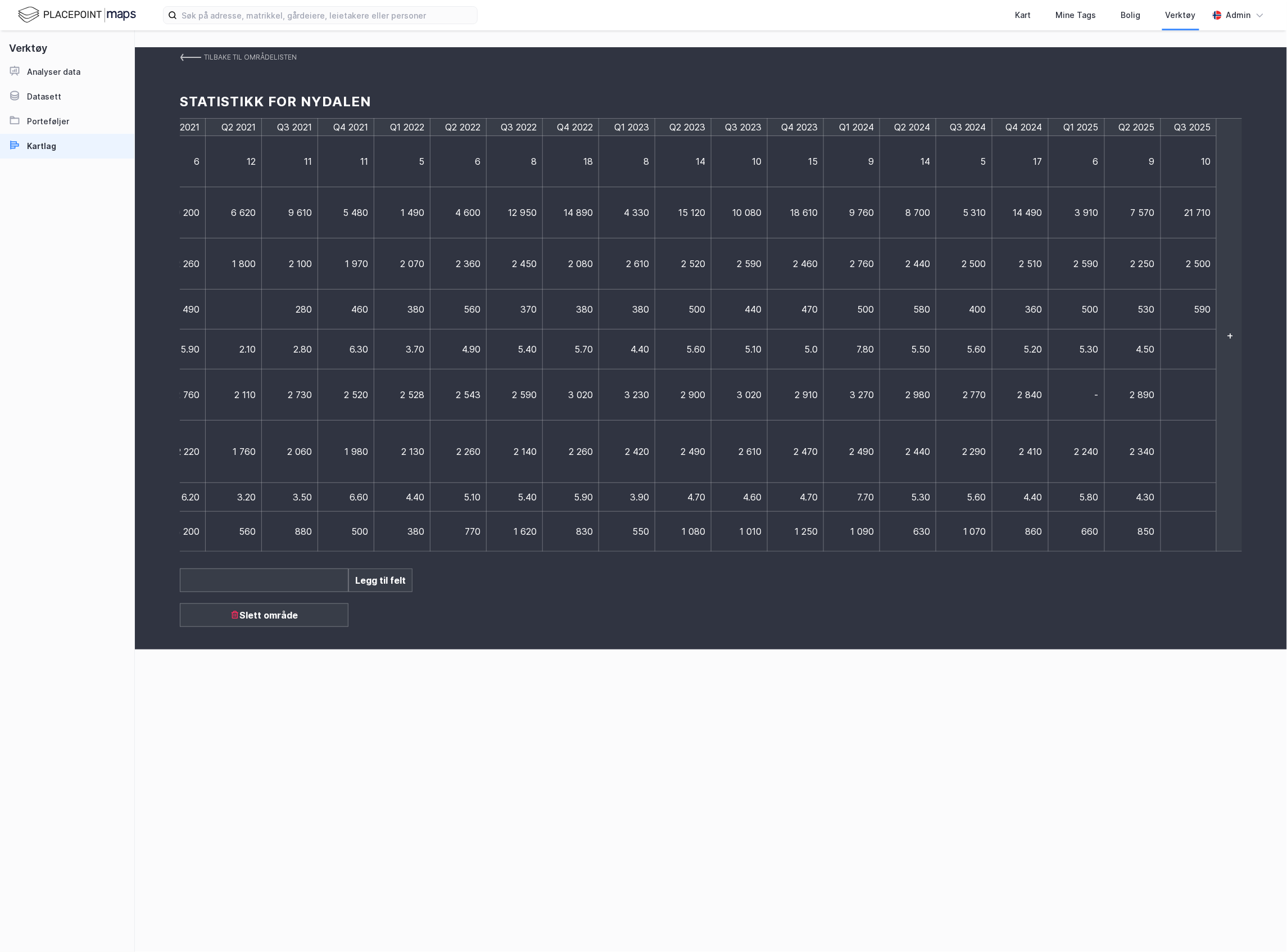
click at [1177, 351] on td at bounding box center [1189, 350] width 56 height 40
click at [1173, 356] on td at bounding box center [1189, 350] width 56 height 40
click at [1181, 352] on td at bounding box center [1189, 350] width 56 height 40
type input "7,8"
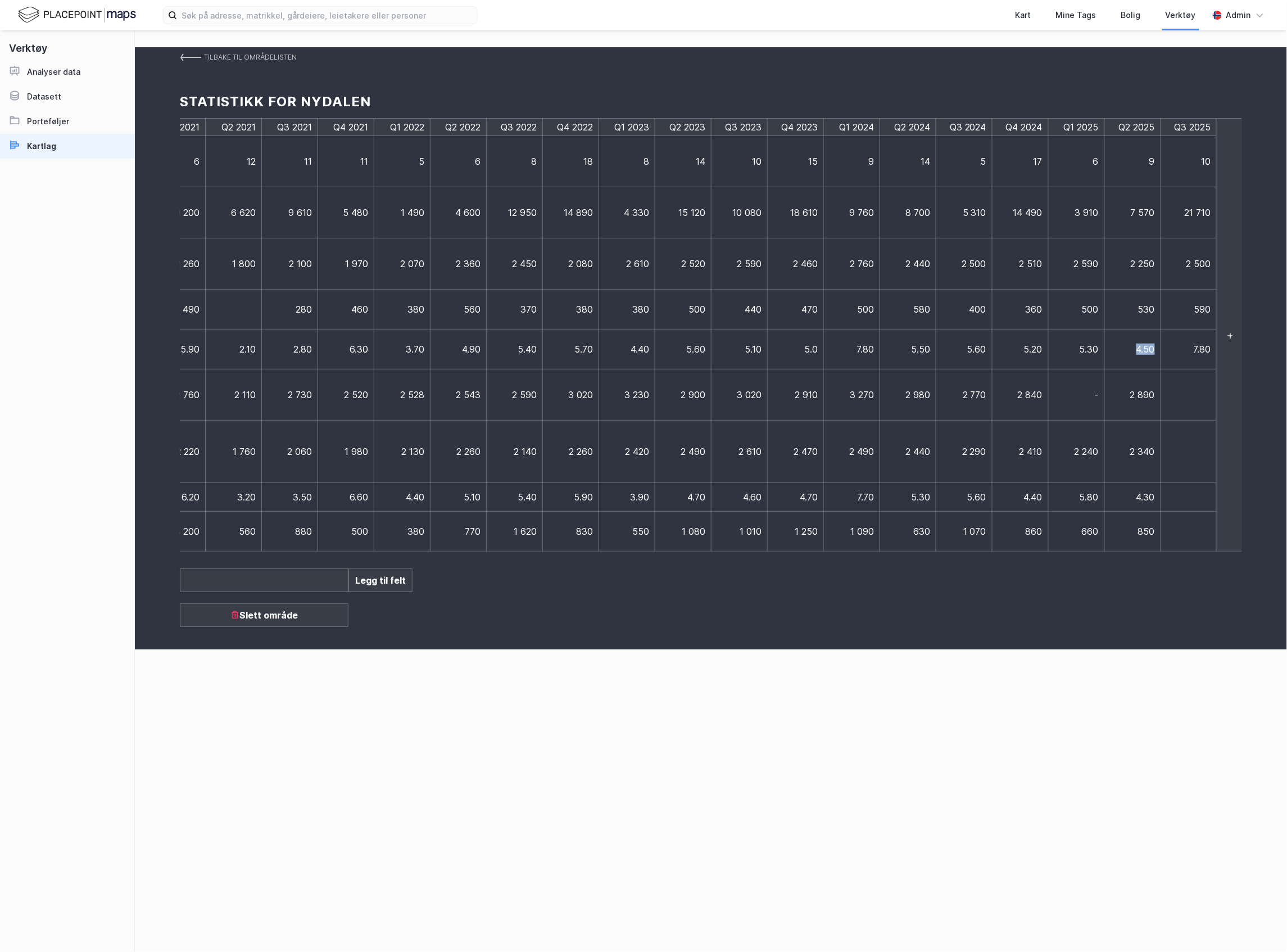
drag, startPoint x: 1136, startPoint y: 347, endPoint x: 1159, endPoint y: 343, distance: 23.3
click at [1159, 343] on tr "Gj.snitt gjenværende løpetid (år) 3.70 4.80 2.90 4.90 5.90 2.10 2.80 6.30 3.70…" at bounding box center [253, 350] width 1929 height 40
type input "6,4"
click at [1191, 391] on td at bounding box center [1200, 395] width 56 height 51
click at [1183, 403] on td at bounding box center [1189, 395] width 56 height 51
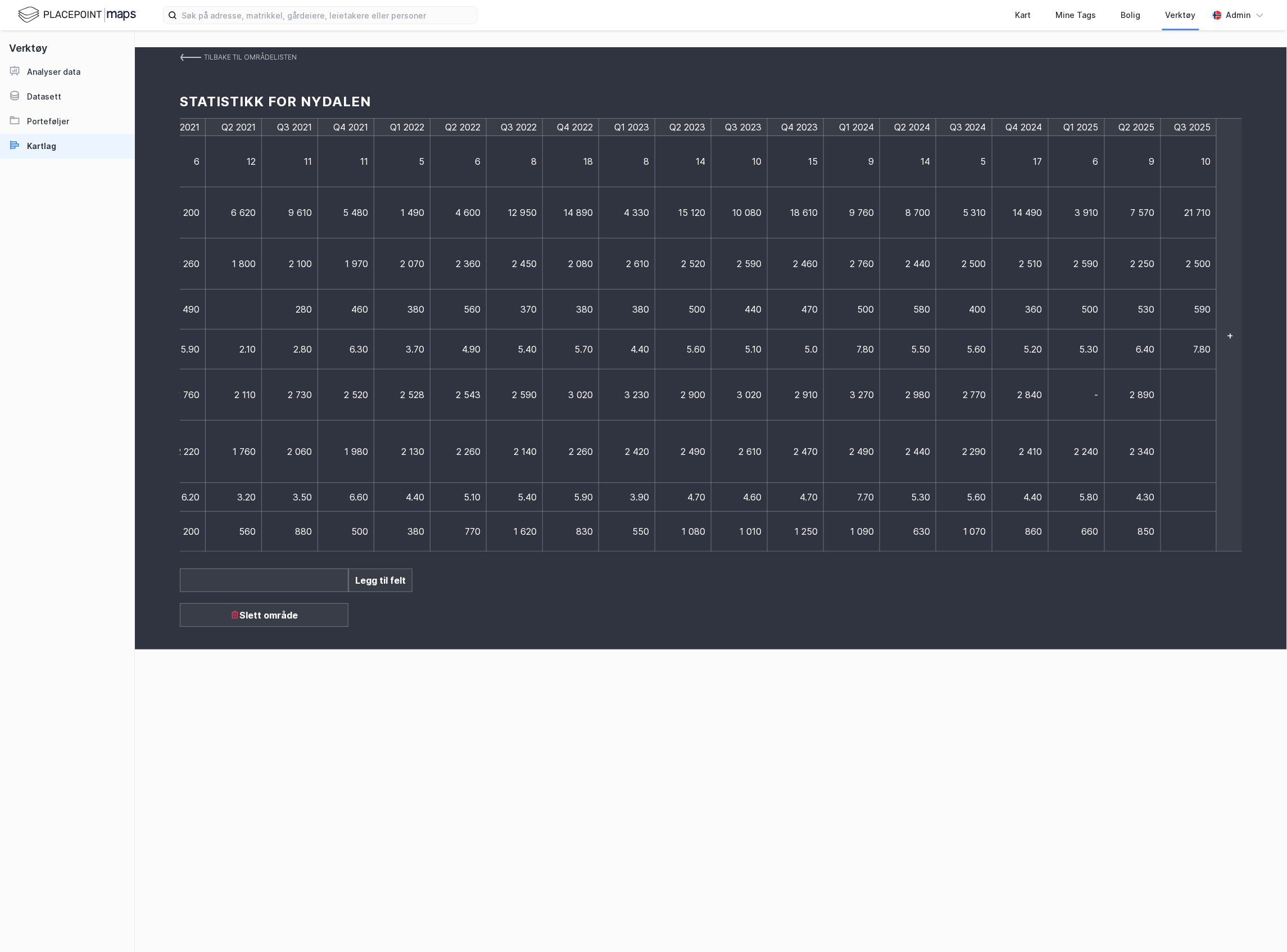
click at [1183, 403] on td at bounding box center [1189, 395] width 56 height 51
type input "3040"
click at [1185, 443] on td at bounding box center [1194, 452] width 67 height 63
click at [1192, 459] on td at bounding box center [1189, 452] width 56 height 63
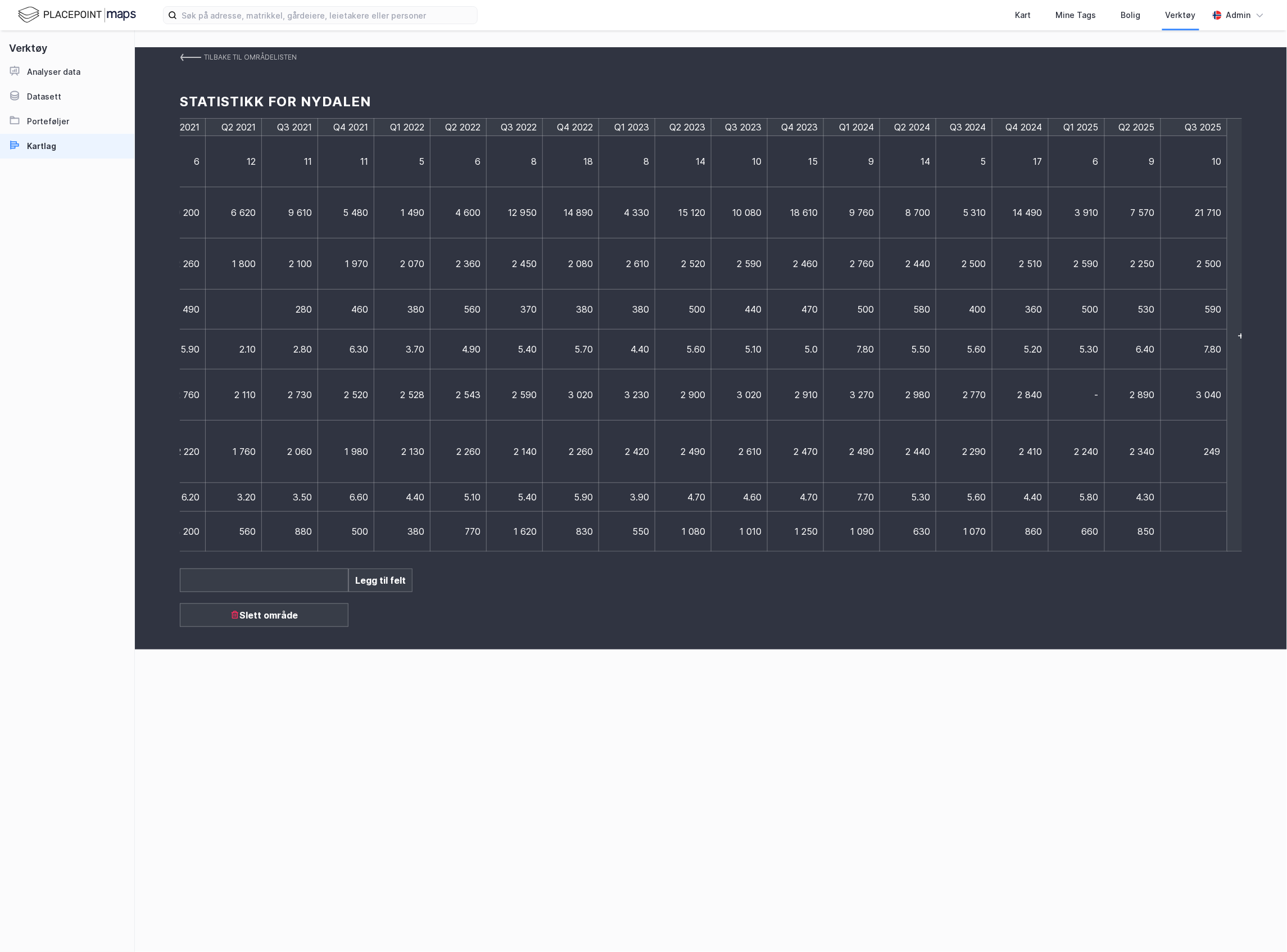
type input "2490"
click at [1187, 497] on td at bounding box center [1194, 496] width 67 height 29
click at [1187, 497] on td at bounding box center [1189, 496] width 56 height 29
click at [1187, 497] on input at bounding box center [1194, 496] width 55 height 12
type input "7,5"
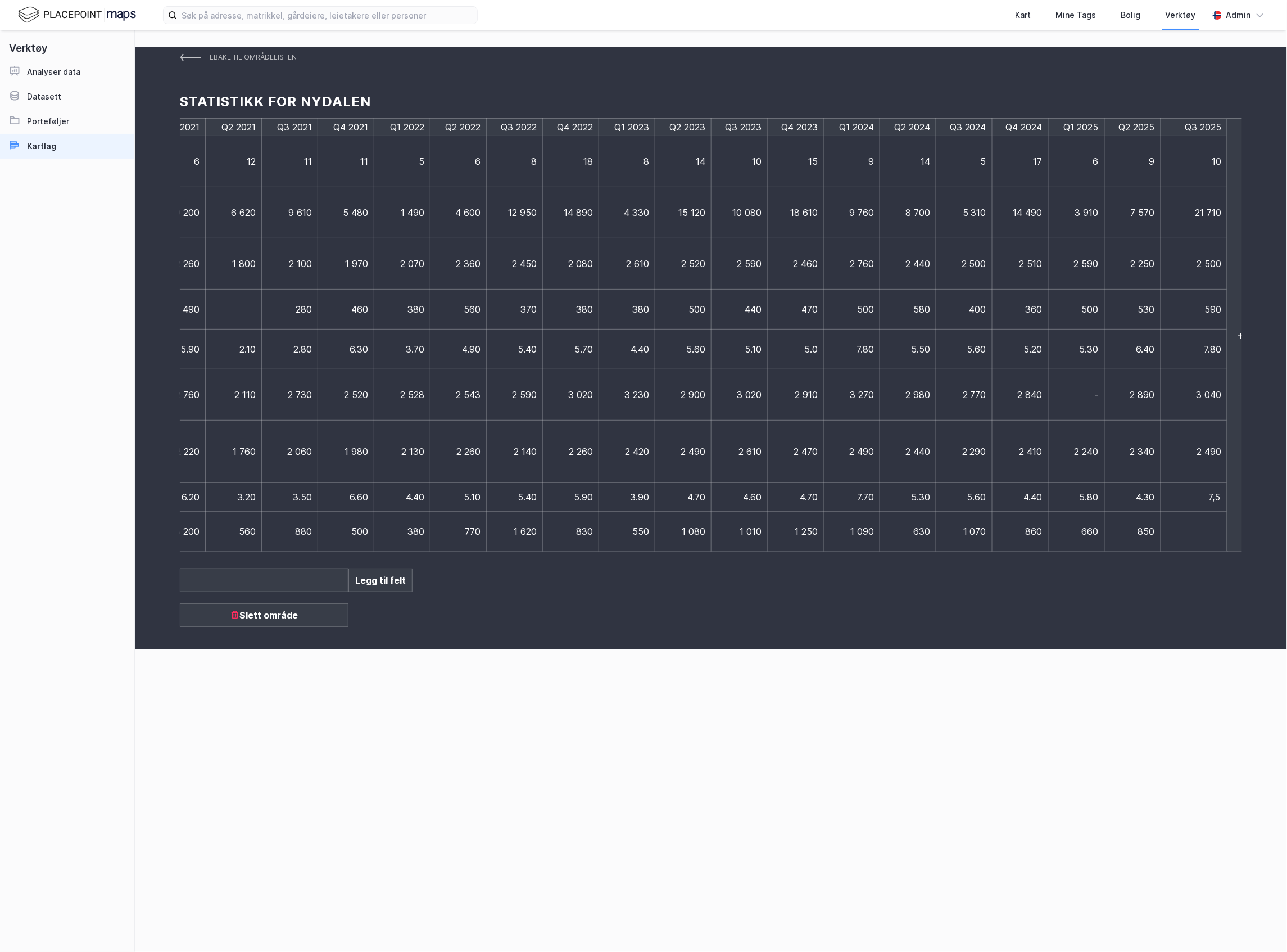
click at [1183, 538] on td at bounding box center [1194, 532] width 67 height 40
click at [1183, 538] on td at bounding box center [1189, 532] width 56 height 40
type input "2180"
click at [1258, 614] on div "Tilbake til områdelisten Statistikk for Nydalen Q3 2017 Q4 2017 Q1 2018 Q2 2018…" at bounding box center [711, 348] width 1153 height 602
click at [199, 53] on img at bounding box center [191, 57] width 22 height 9
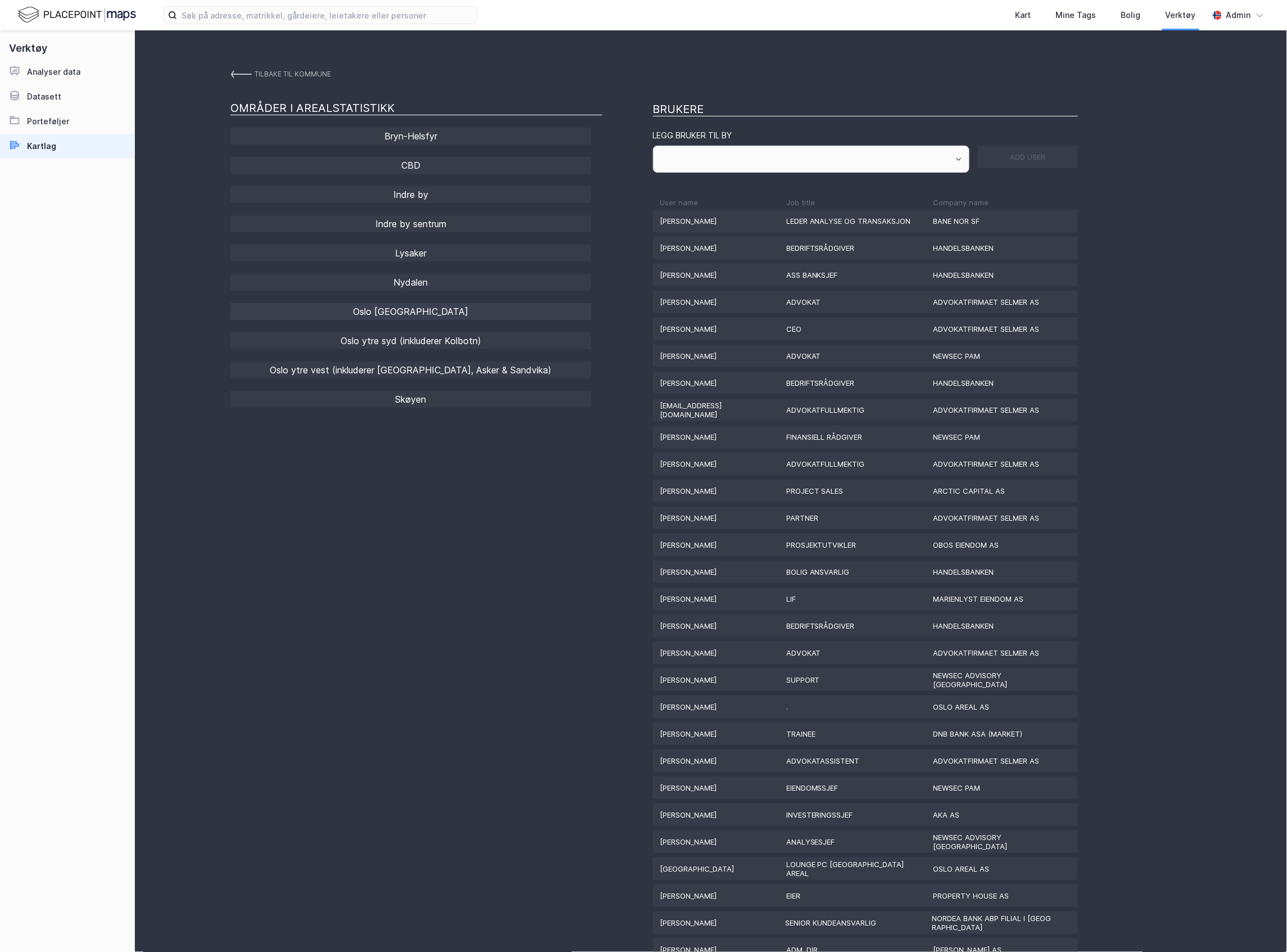
click at [459, 313] on div "Oslo [GEOGRAPHIC_DATA]" at bounding box center [411, 311] width 361 height 17
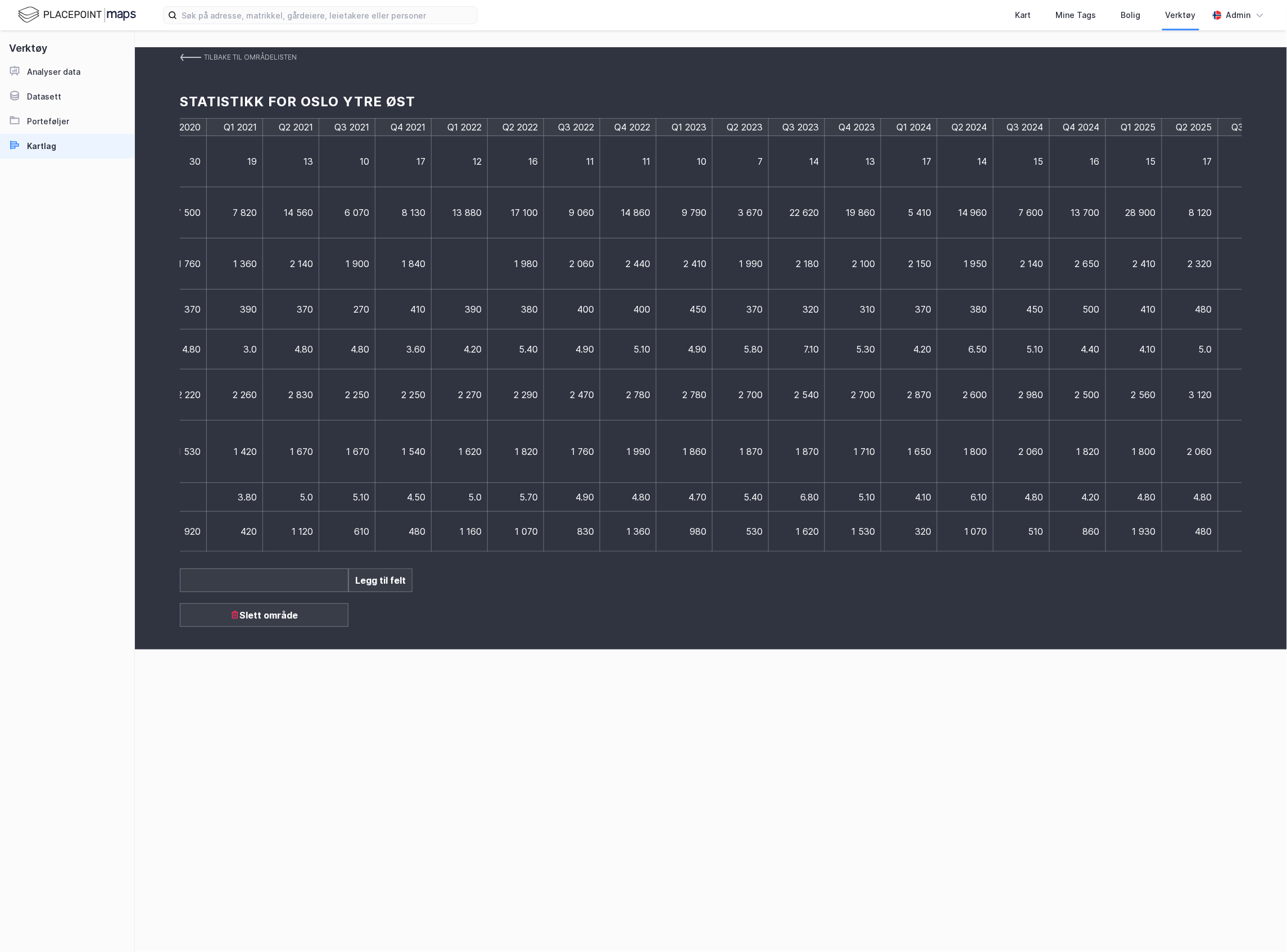
scroll to position [0, 892]
click at [1187, 178] on td at bounding box center [1189, 161] width 56 height 51
type input "16"
click at [1210, 219] on td at bounding box center [1194, 212] width 67 height 51
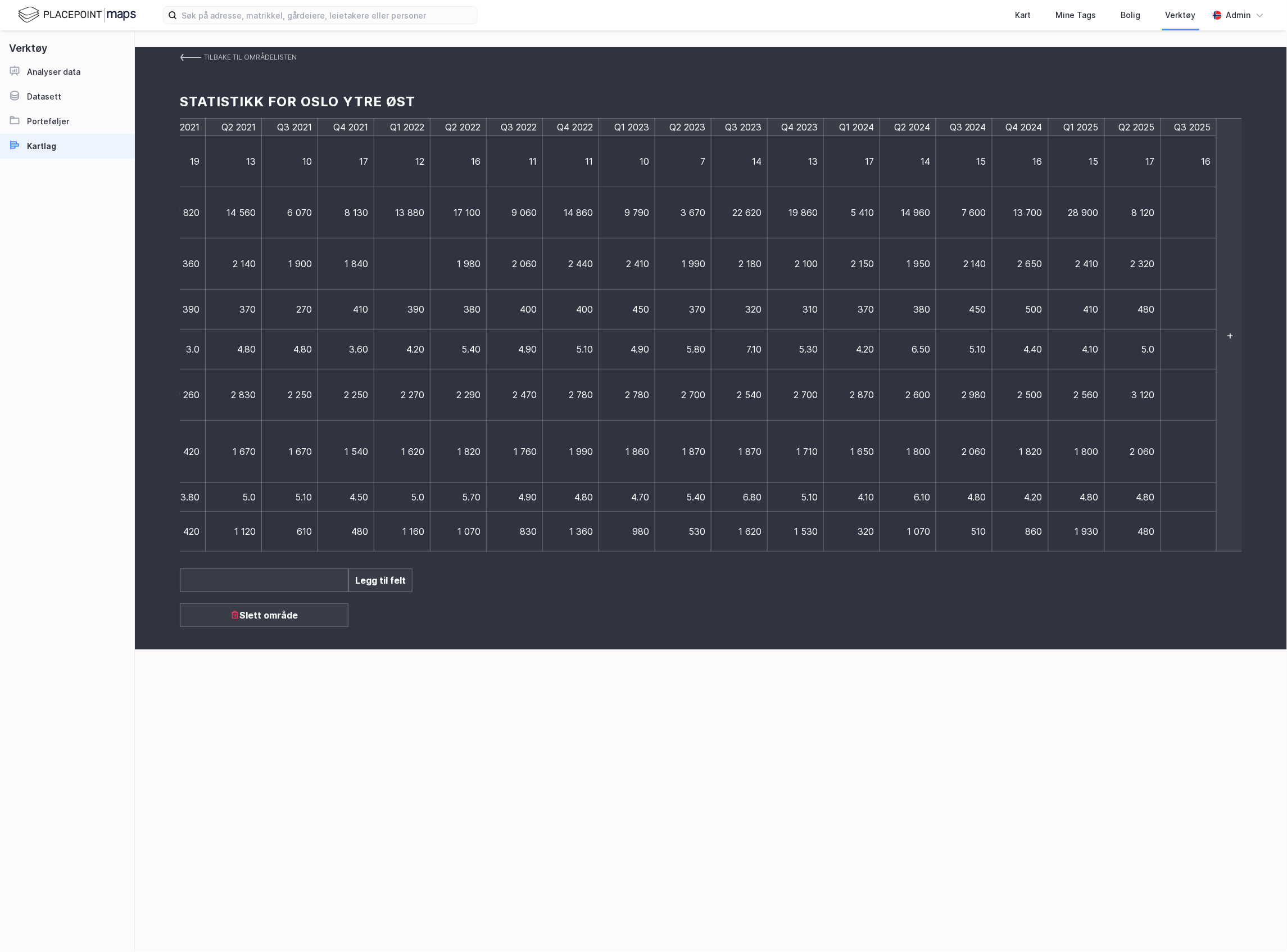
click at [1210, 219] on td at bounding box center [1189, 212] width 56 height 51
type input "25450"
click at [1194, 257] on td at bounding box center [1194, 264] width 67 height 51
click at [1194, 257] on td at bounding box center [1189, 264] width 56 height 51
click at [1205, 273] on td at bounding box center [1194, 264] width 67 height 51
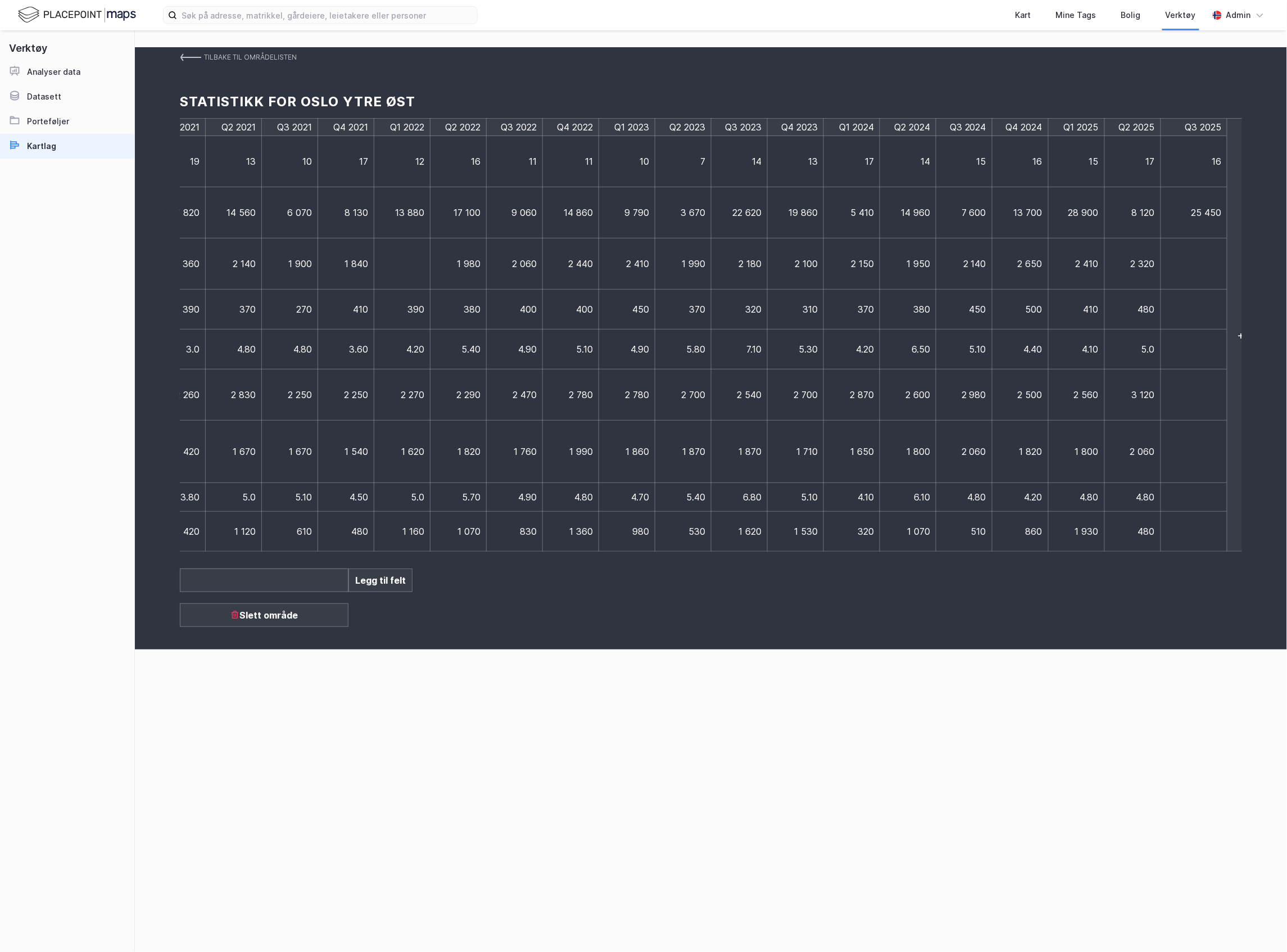
click at [1205, 273] on td at bounding box center [1194, 264] width 67 height 51
click at [1177, 259] on input at bounding box center [1194, 263] width 55 height 12
type input "2590"
click at [1179, 303] on td at bounding box center [1189, 310] width 56 height 40
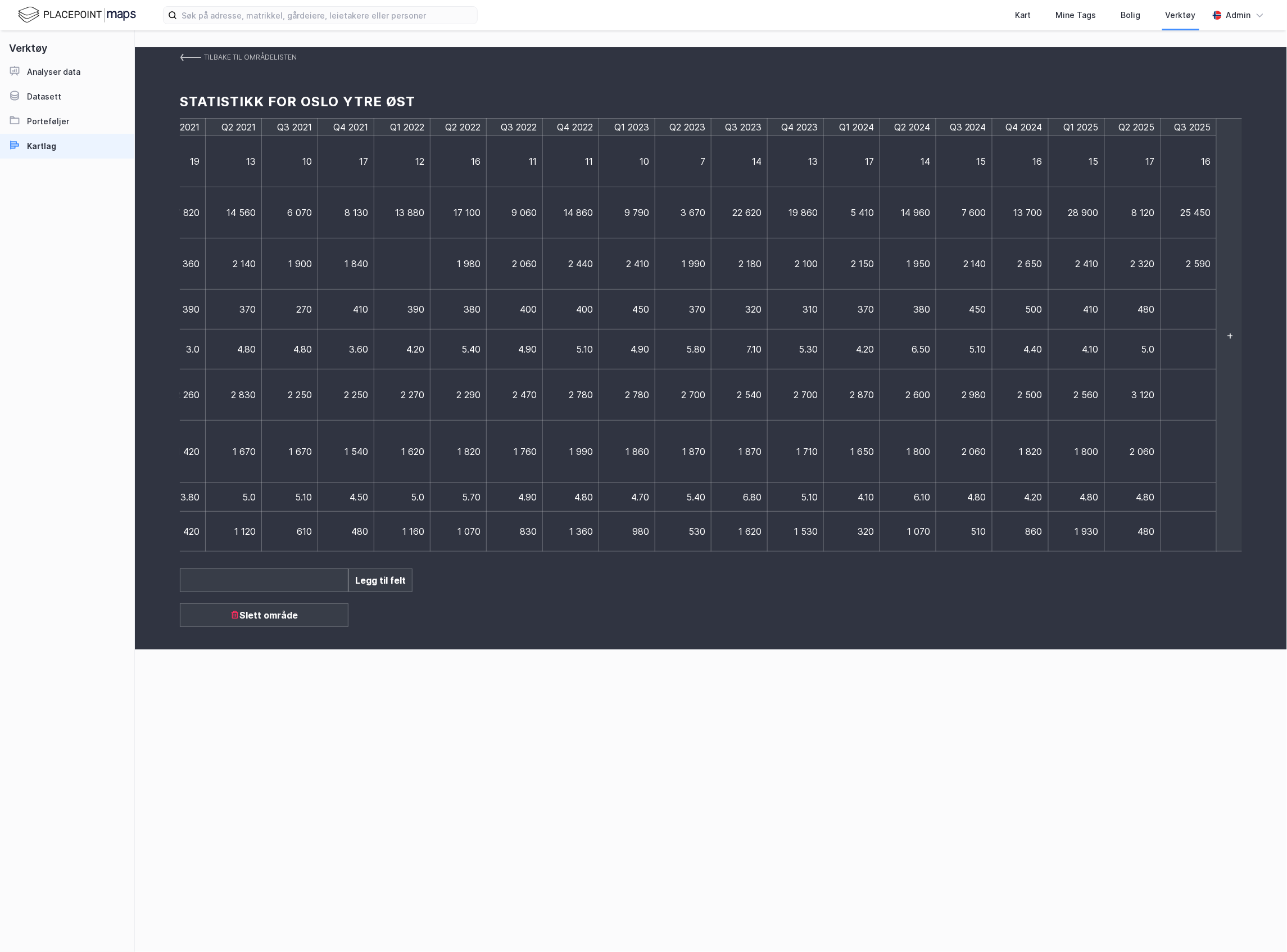
click at [1179, 313] on td at bounding box center [1189, 310] width 56 height 40
type input "490"
click at [1181, 347] on td at bounding box center [1194, 350] width 67 height 40
click at [1181, 347] on td at bounding box center [1189, 350] width 56 height 40
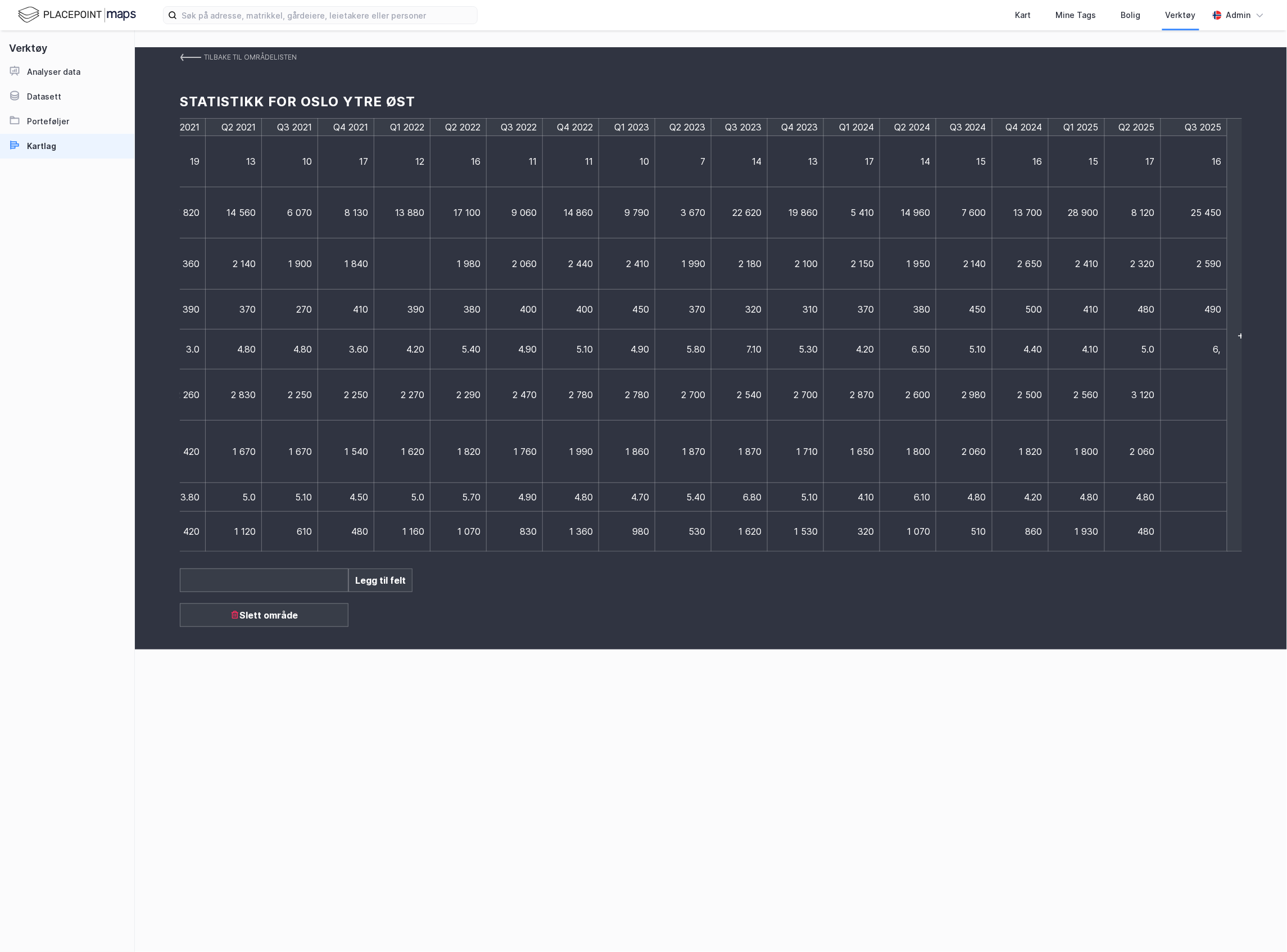
type input "6,0"
drag, startPoint x: 1141, startPoint y: 350, endPoint x: 1166, endPoint y: 354, distance: 25.3
click at [1166, 354] on tr "Gj.snitt gjenværende løpetid (år) 3.80 3.90 5.10 4.80 3.0 4.80 4.80 3.60 4.20 …" at bounding box center [253, 350] width 1929 height 40
type input "6,4"
click at [1217, 348] on div "Q3 2017 Q4 2017 Q1 2018 Q2 2018 Q3 2018 Q4 2018 Q1 2019 Q2 2019 Q3 2019 Q4 2019…" at bounding box center [711, 334] width 1062 height 433
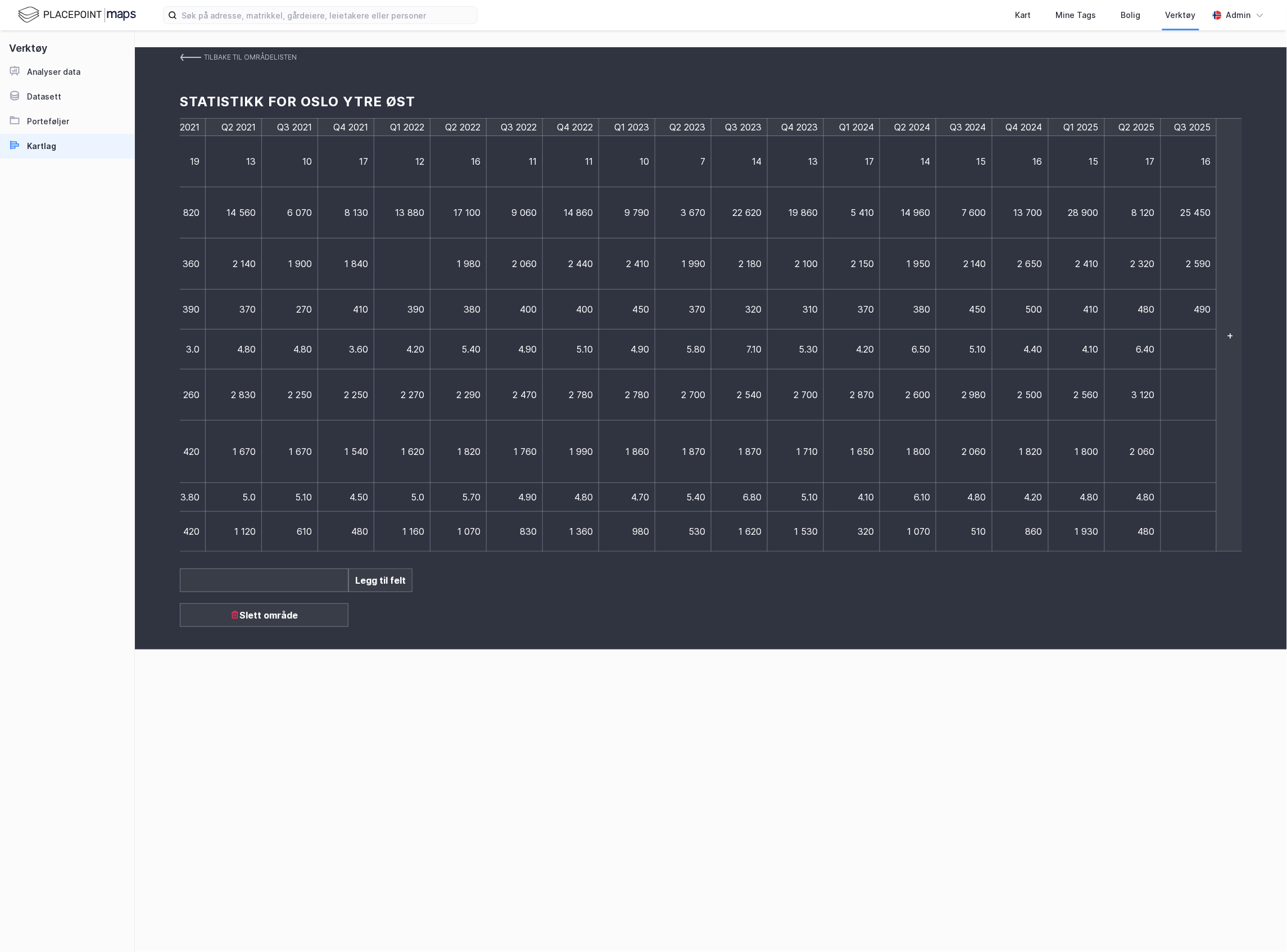
click at [1184, 349] on td at bounding box center [1189, 350] width 56 height 40
type input "6"
click at [1180, 379] on td at bounding box center [1194, 395] width 67 height 51
click at [1190, 391] on td at bounding box center [1189, 395] width 56 height 51
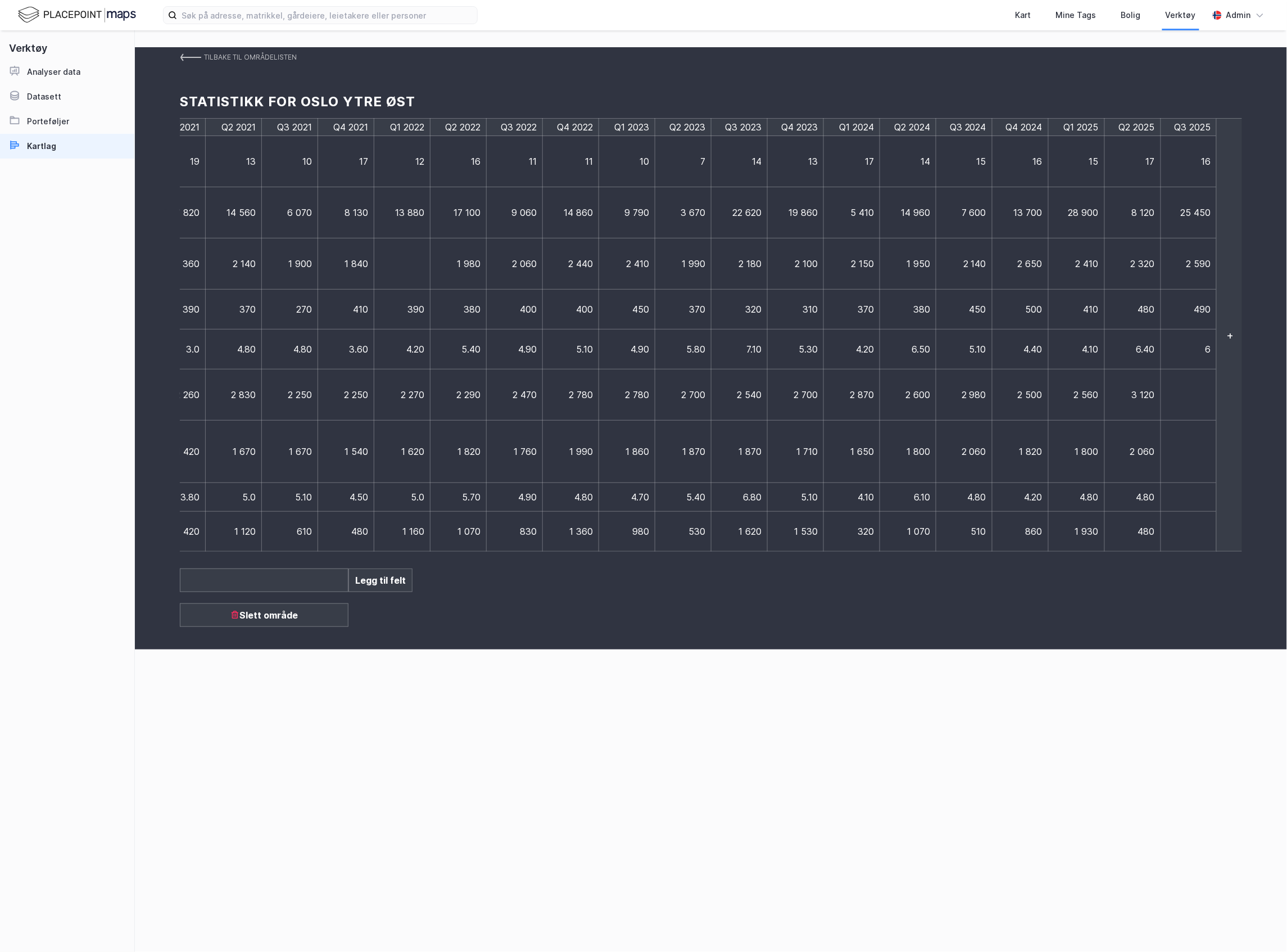
click at [1190, 391] on td at bounding box center [1189, 395] width 56 height 51
click at [1220, 351] on div "Q3 2017 Q4 2017 Q1 2018 Q2 2018 Q3 2018 Q4 2018 Q1 2019 Q2 2019 Q3 2019 Q4 2019…" at bounding box center [711, 334] width 1062 height 433
click at [1206, 354] on span "6" at bounding box center [1208, 349] width 5 height 12
type input "6,0"
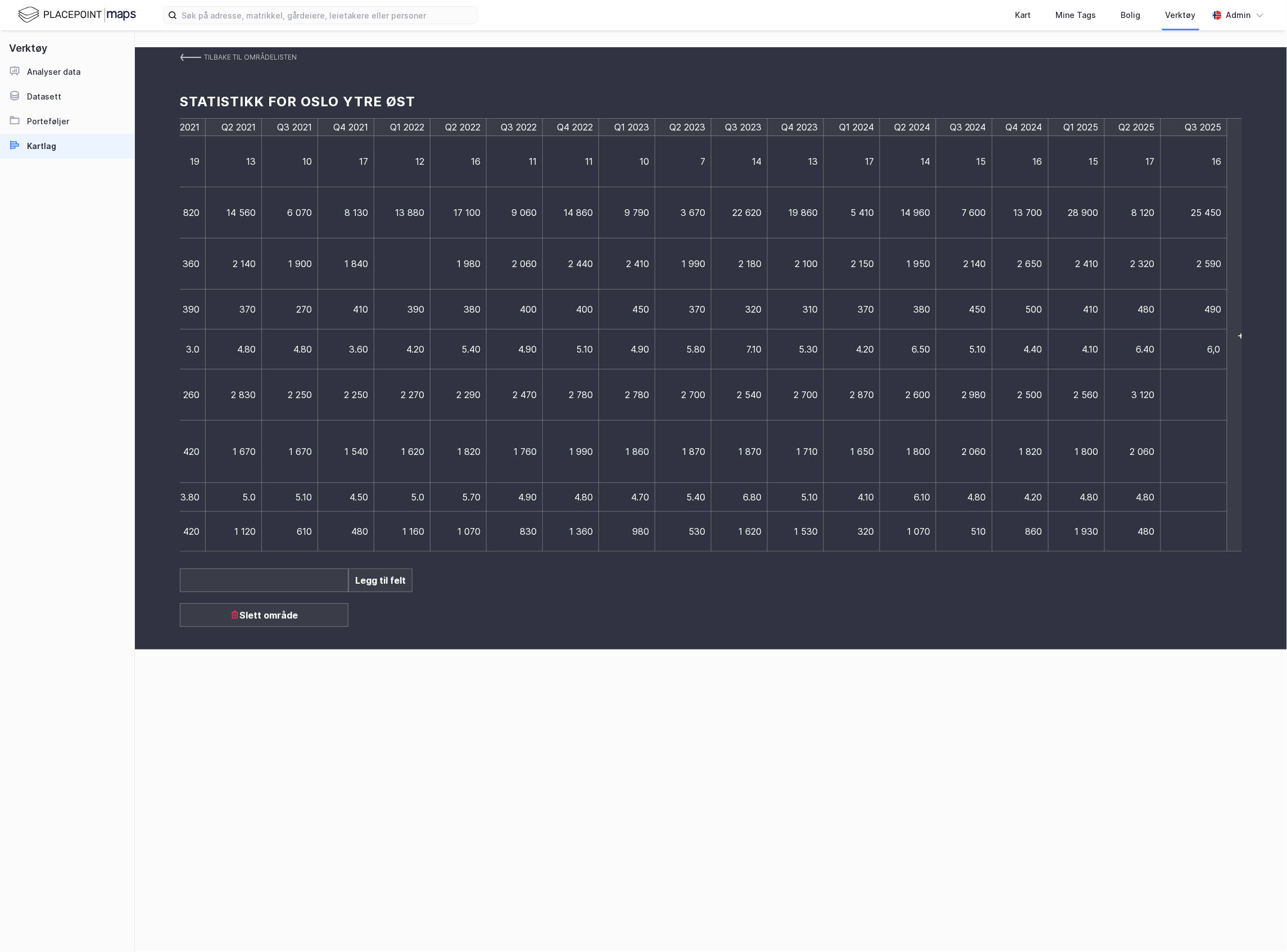
click at [1210, 399] on td at bounding box center [1194, 395] width 67 height 51
click at [1197, 354] on td at bounding box center [1189, 350] width 56 height 40
click at [1197, 353] on td at bounding box center [1189, 350] width 56 height 40
type input "6"
click at [1197, 401] on td at bounding box center [1194, 395] width 67 height 51
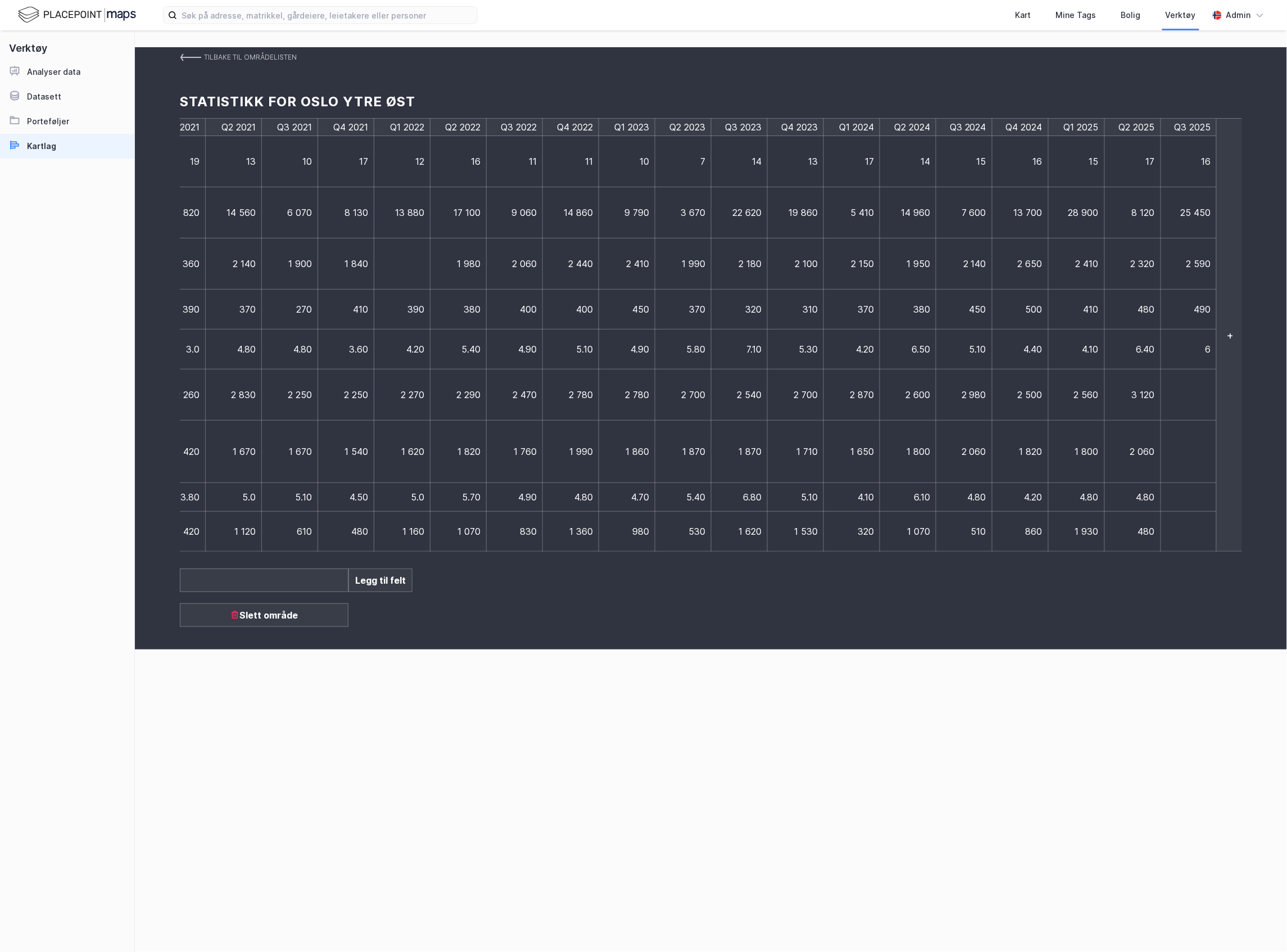
click at [1186, 405] on td at bounding box center [1189, 395] width 56 height 51
type input "2920"
click at [1194, 459] on td at bounding box center [1194, 452] width 67 height 63
click at [1194, 459] on td at bounding box center [1189, 452] width 56 height 63
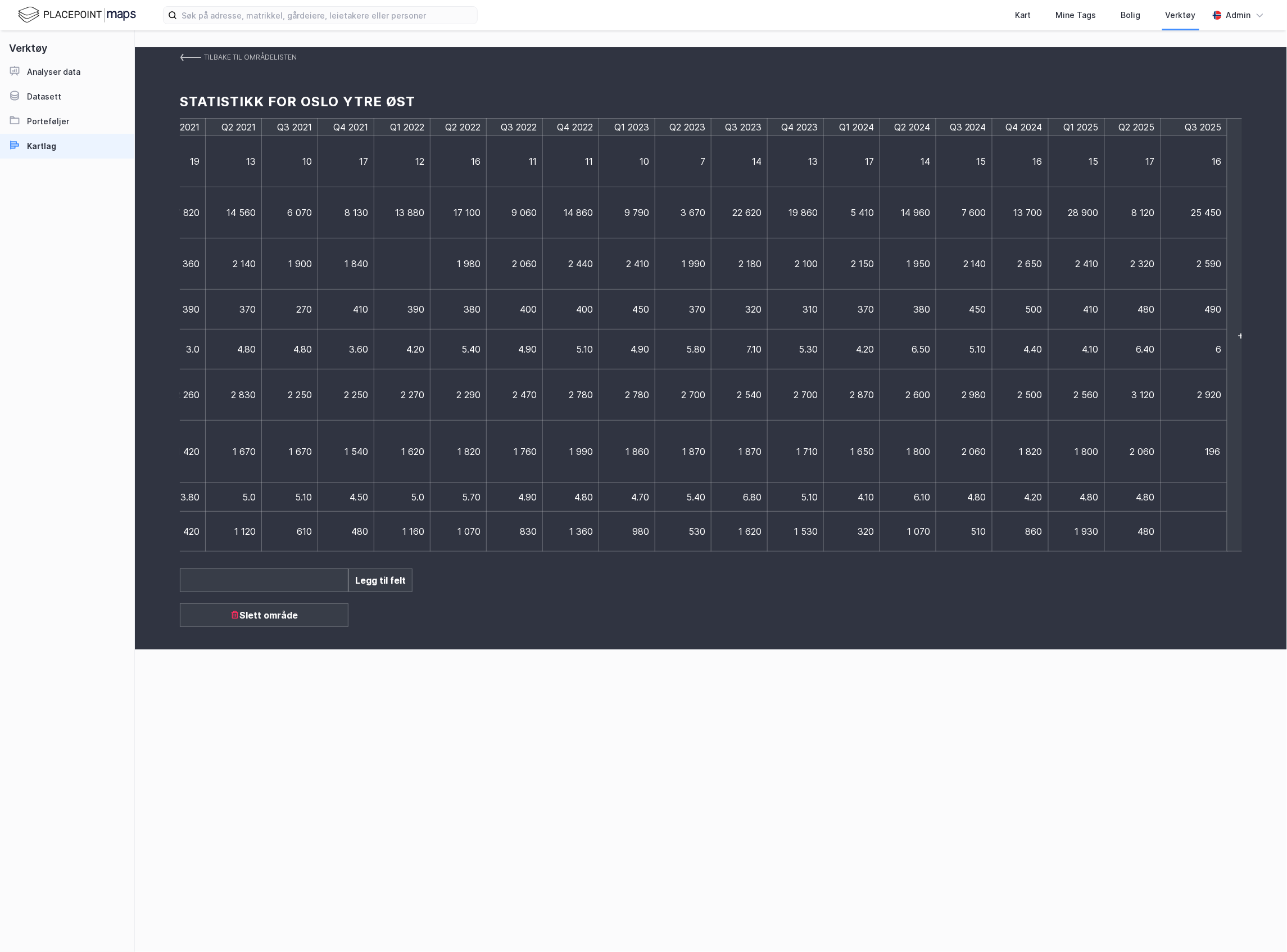
type input "1960"
click at [1200, 497] on td at bounding box center [1194, 496] width 67 height 29
click at [1200, 497] on td at bounding box center [1189, 496] width 56 height 29
type input "5,8"
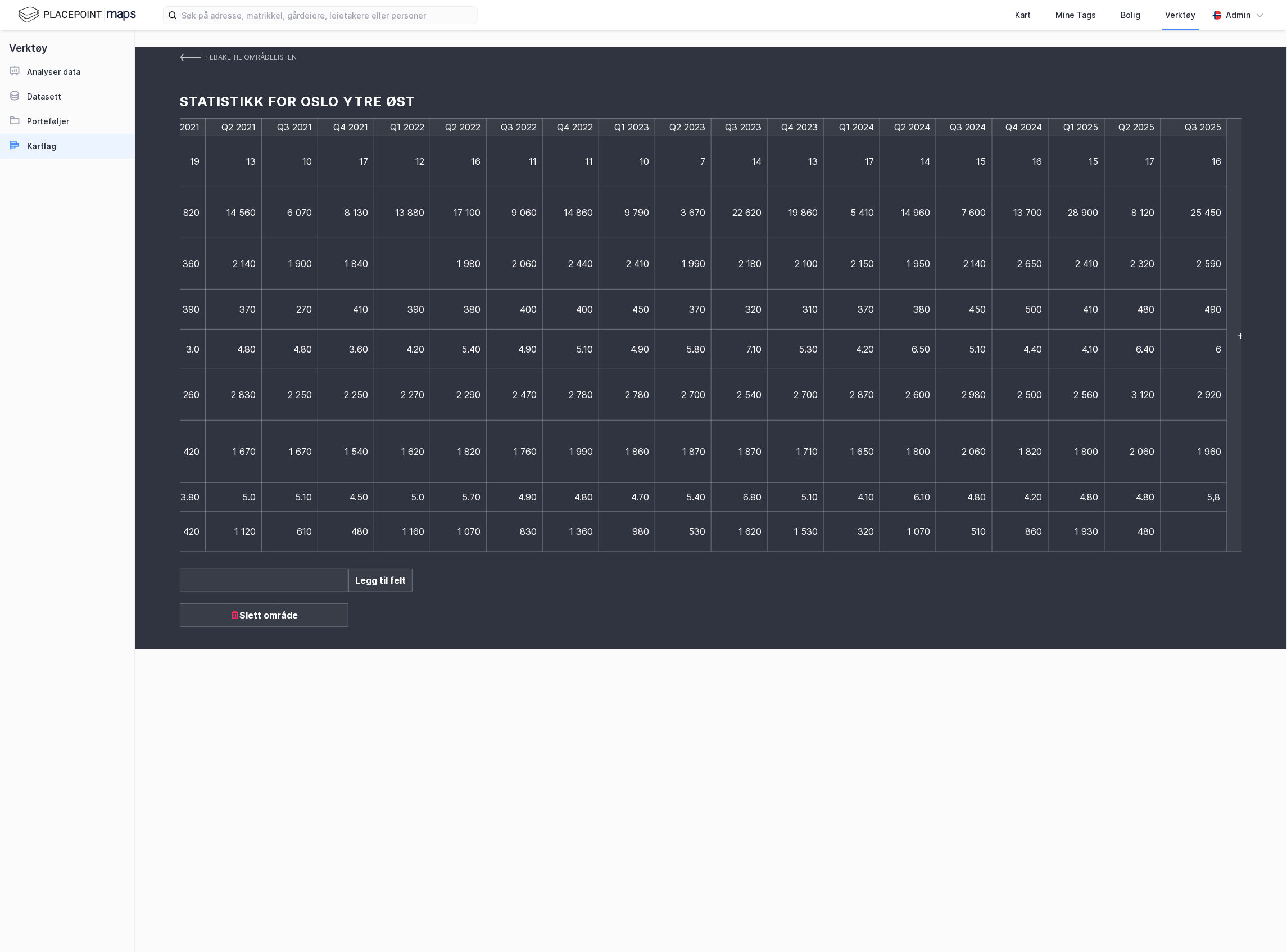
click at [1173, 531] on td at bounding box center [1194, 532] width 67 height 40
click at [1187, 536] on td at bounding box center [1189, 532] width 56 height 40
type input "1600"
click at [181, 57] on img at bounding box center [191, 57] width 22 height 9
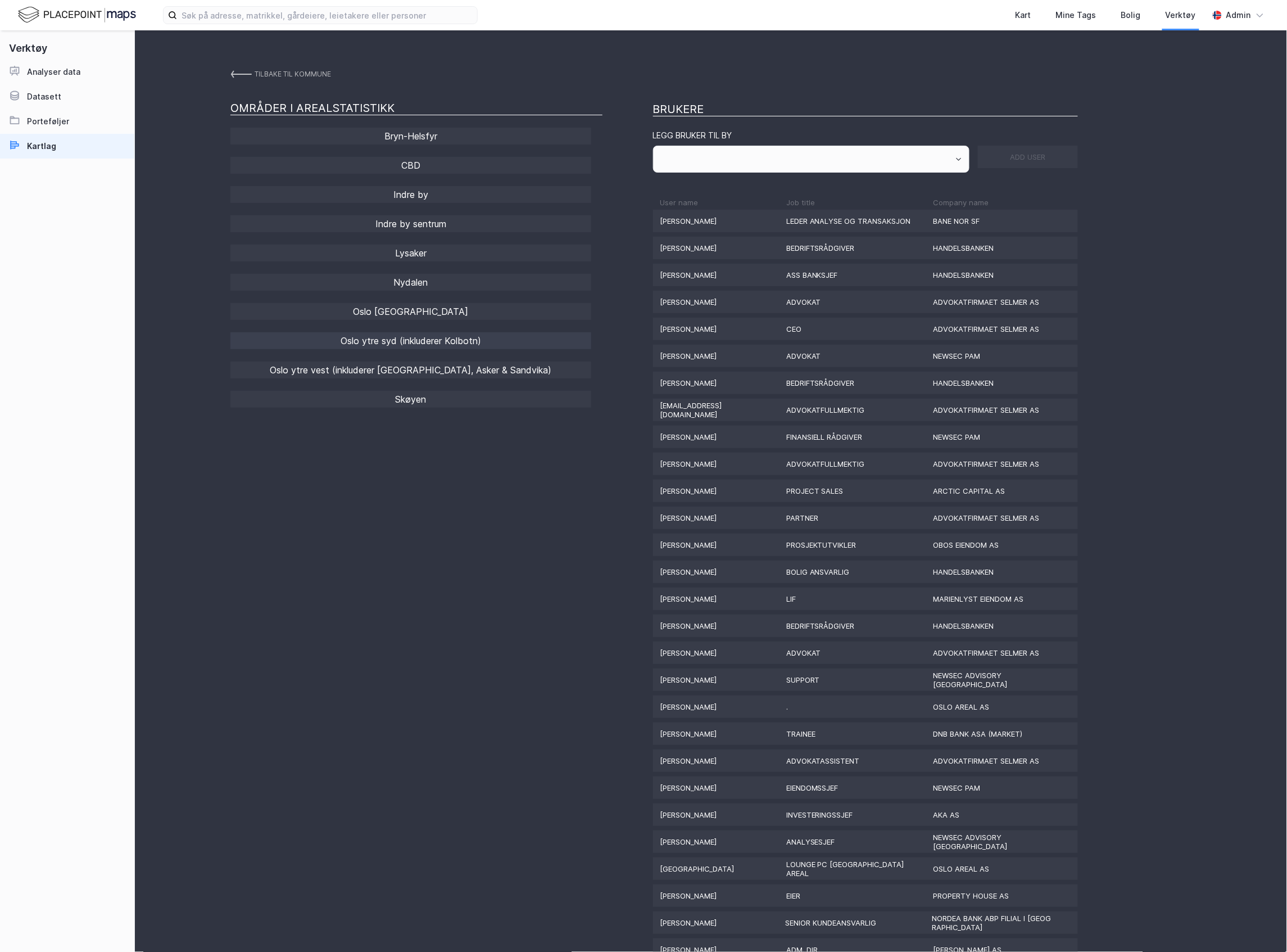
click at [472, 342] on div "Oslo ytre syd (inkluderer Kolbotn)" at bounding box center [411, 340] width 361 height 17
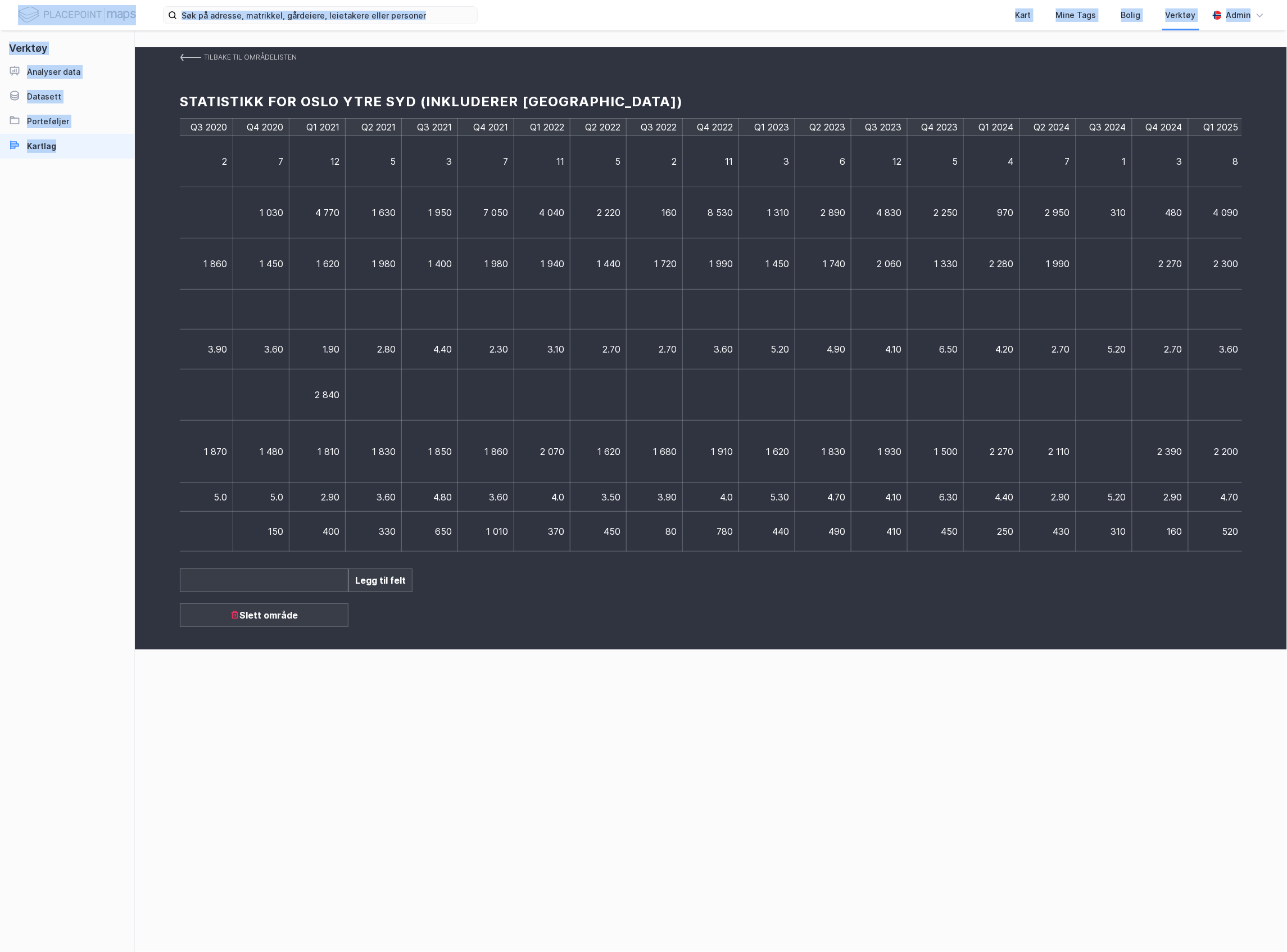
scroll to position [0, 892]
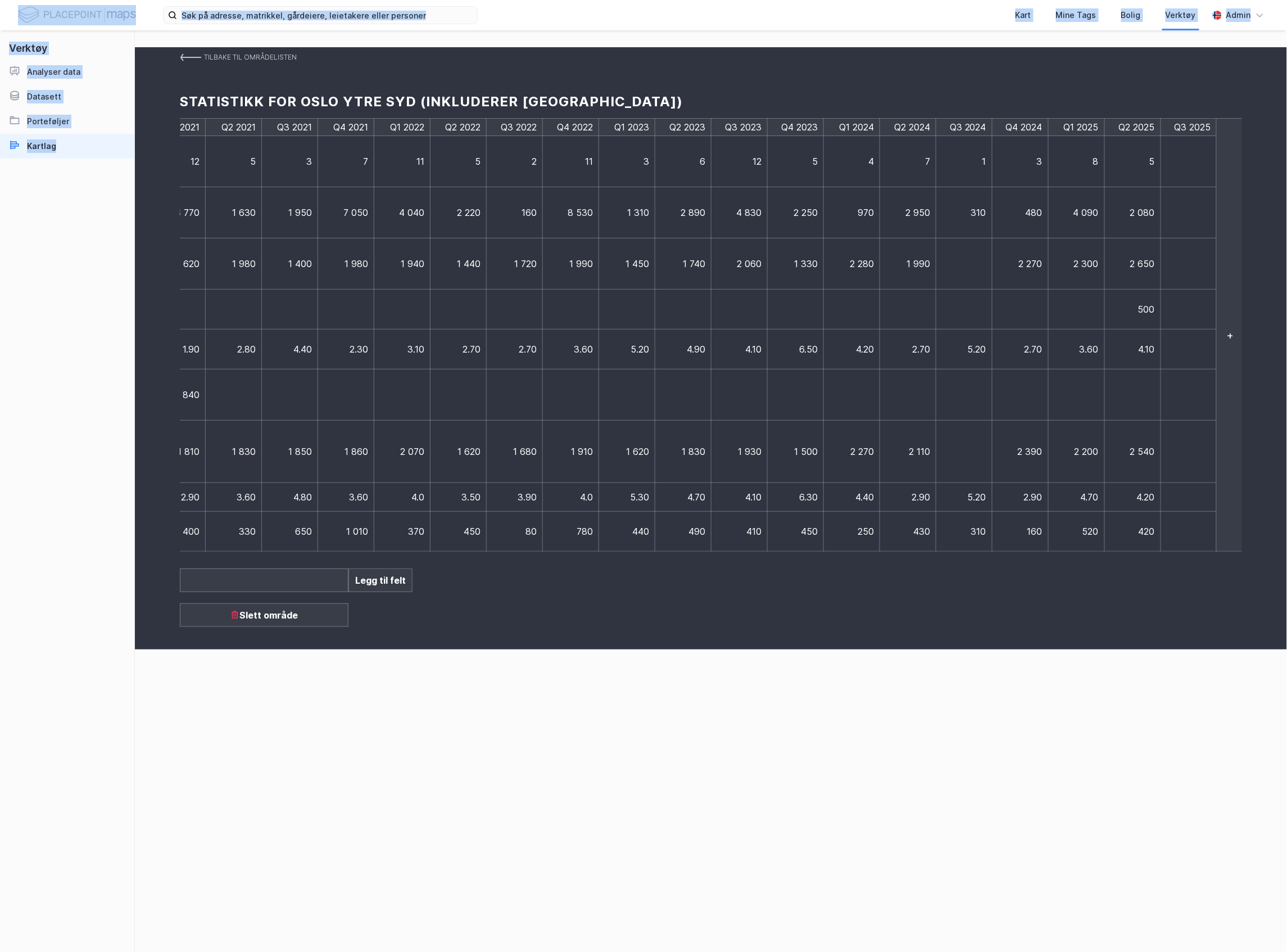
click at [1166, 158] on td at bounding box center [1189, 161] width 56 height 51
click at [1212, 168] on td at bounding box center [1189, 161] width 56 height 51
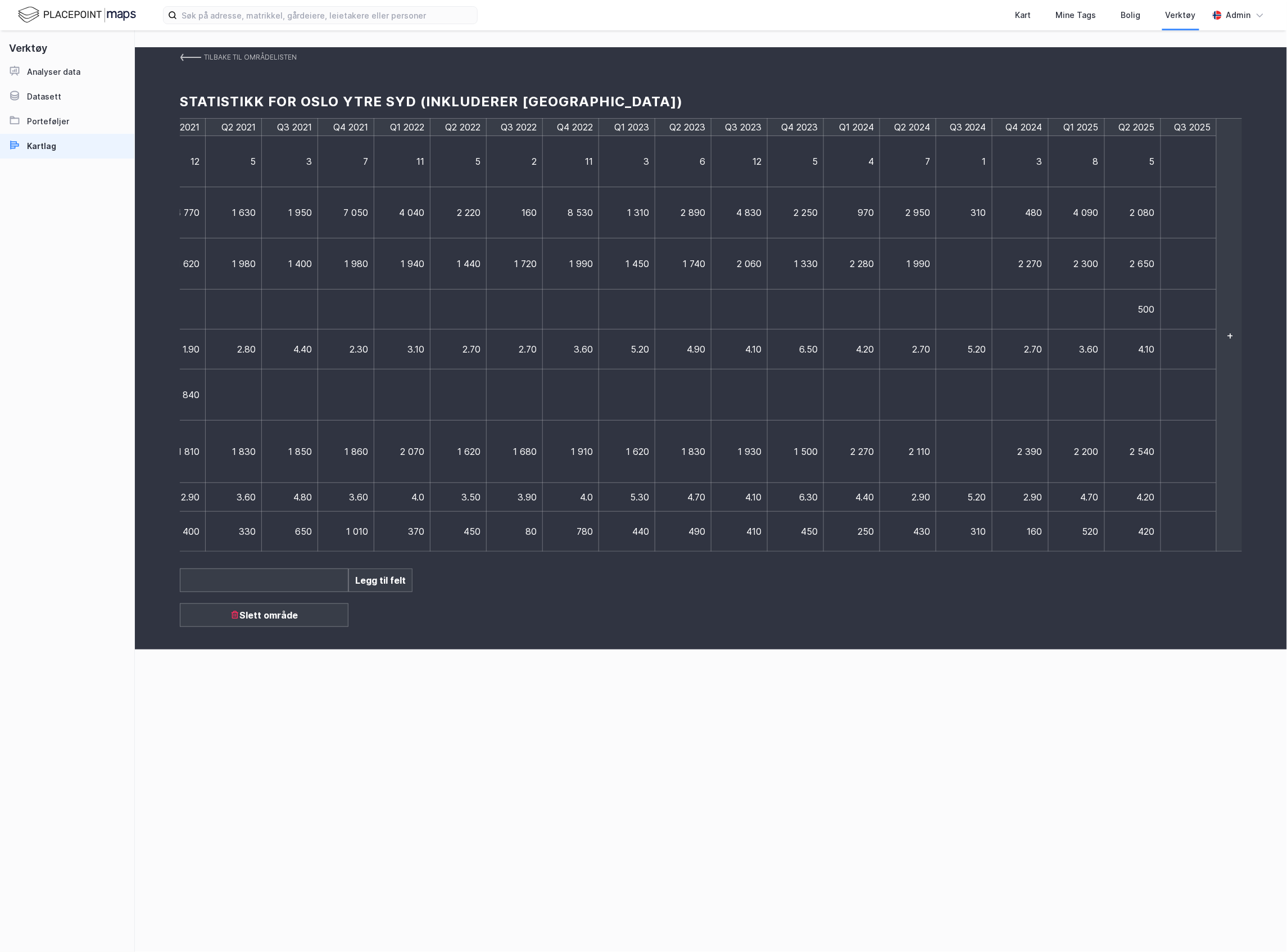
click at [1174, 148] on td at bounding box center [1189, 161] width 56 height 51
click at [1184, 162] on td at bounding box center [1189, 161] width 56 height 51
type input "1"
click at [1190, 214] on td at bounding box center [1194, 212] width 67 height 51
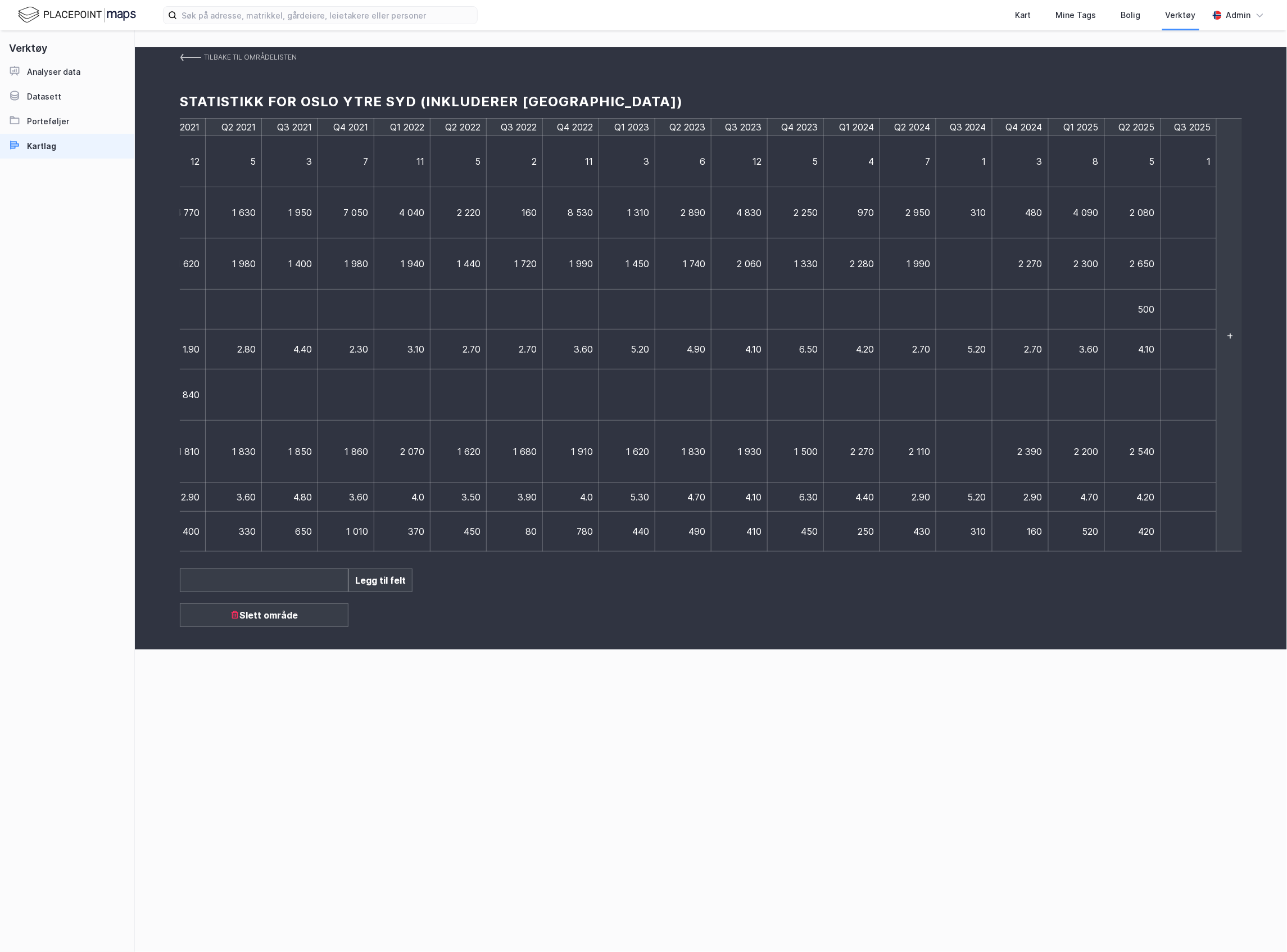
click at [1188, 215] on td at bounding box center [1189, 212] width 56 height 51
type input "230"
click at [1200, 263] on td at bounding box center [1189, 264] width 56 height 51
click at [1185, 309] on td at bounding box center [1194, 310] width 67 height 40
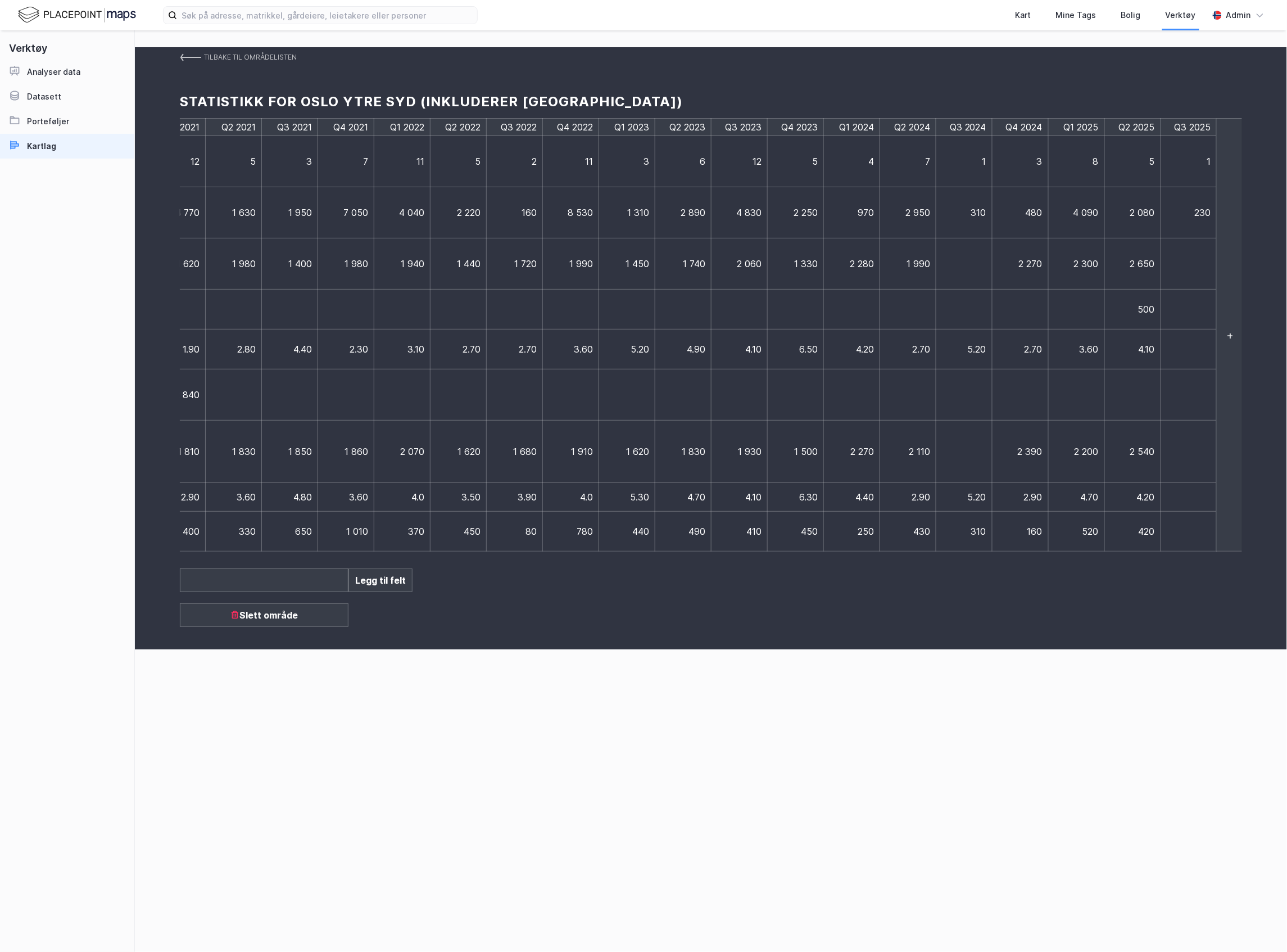
click at [1185, 309] on td at bounding box center [1189, 310] width 56 height 40
click at [1185, 346] on td at bounding box center [1189, 350] width 56 height 40
click at [1184, 346] on td at bounding box center [1189, 350] width 56 height 40
click at [1187, 449] on td at bounding box center [1189, 452] width 56 height 63
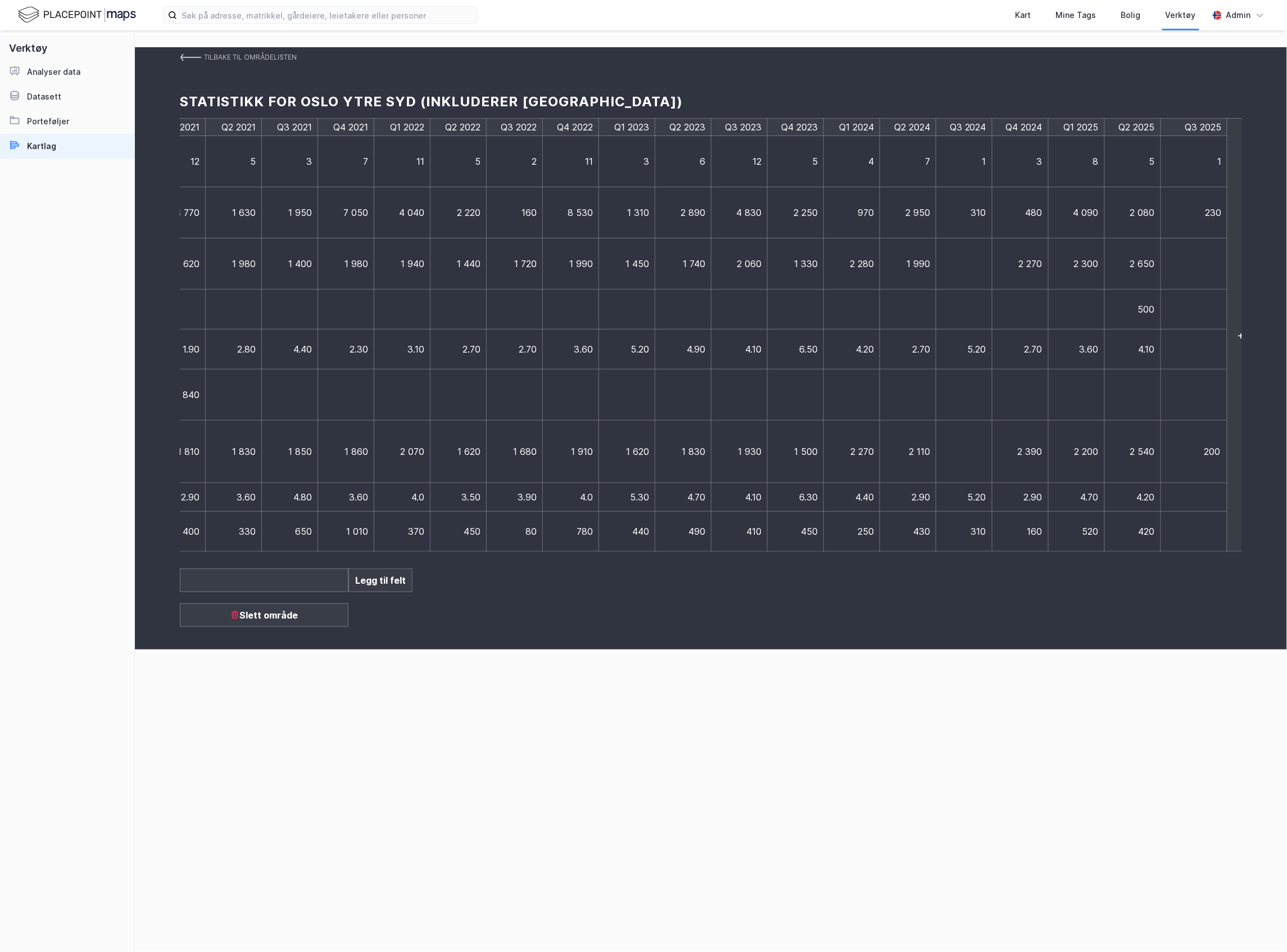
type input "2000"
click at [1190, 531] on td at bounding box center [1194, 532] width 67 height 40
click at [1190, 531] on td at bounding box center [1189, 532] width 56 height 40
type input "230"
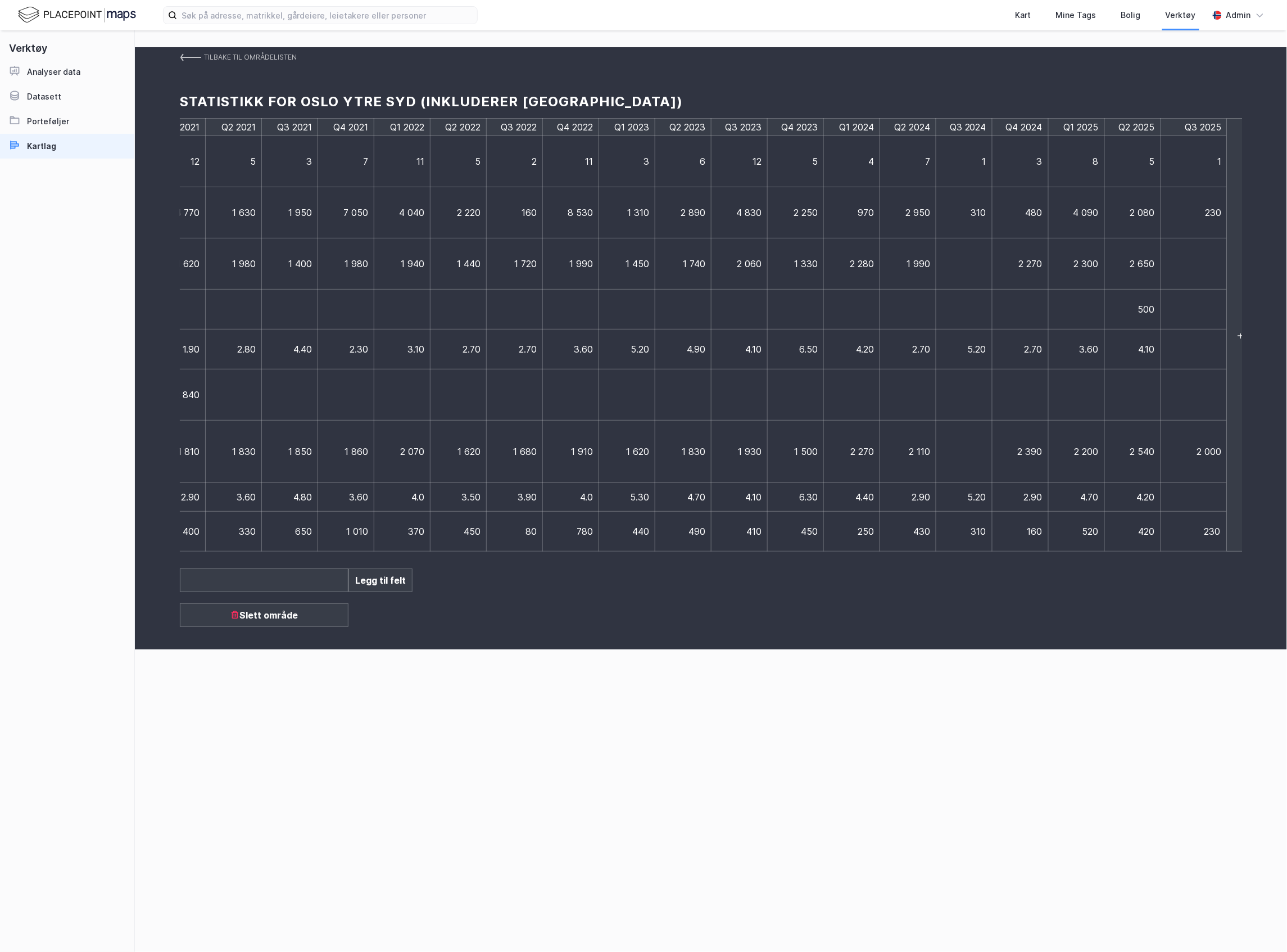
click at [1195, 501] on td at bounding box center [1194, 496] width 67 height 29
click at [200, 56] on img at bounding box center [191, 57] width 22 height 9
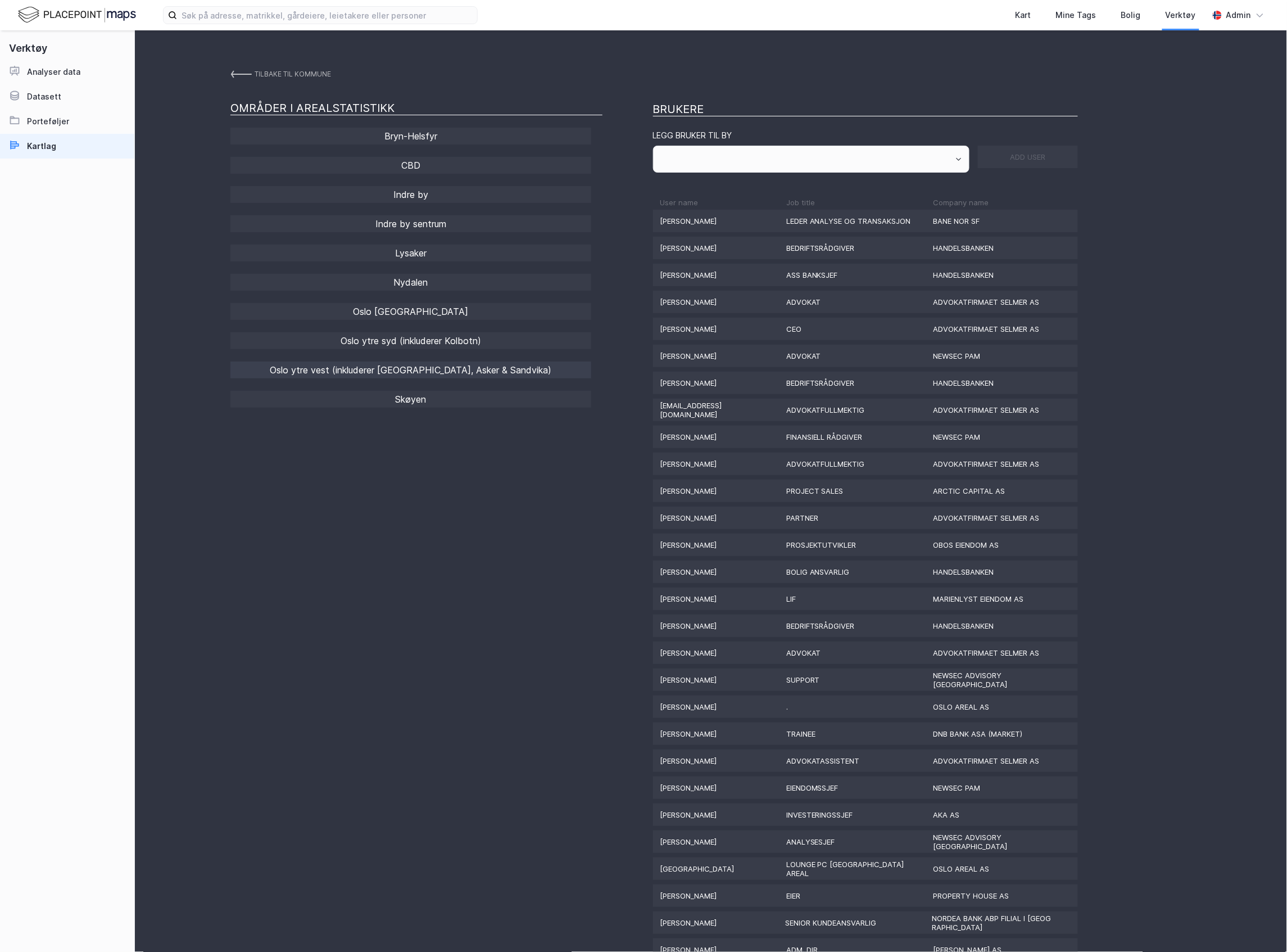
click at [516, 370] on div "Oslo ytre vest (inkluderer [GEOGRAPHIC_DATA], Asker & Sandvika)" at bounding box center [411, 370] width 361 height 17
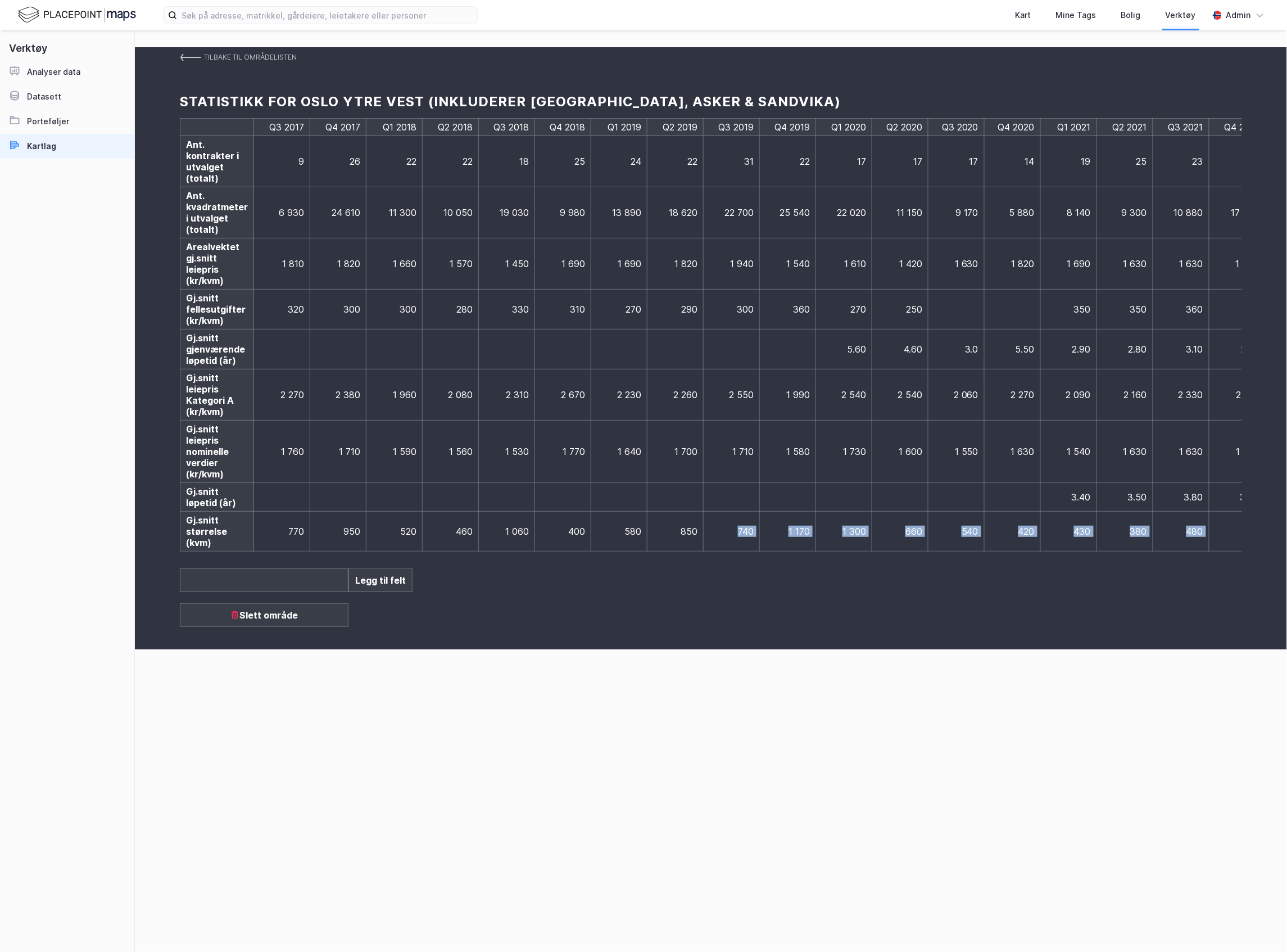
scroll to position [0, 892]
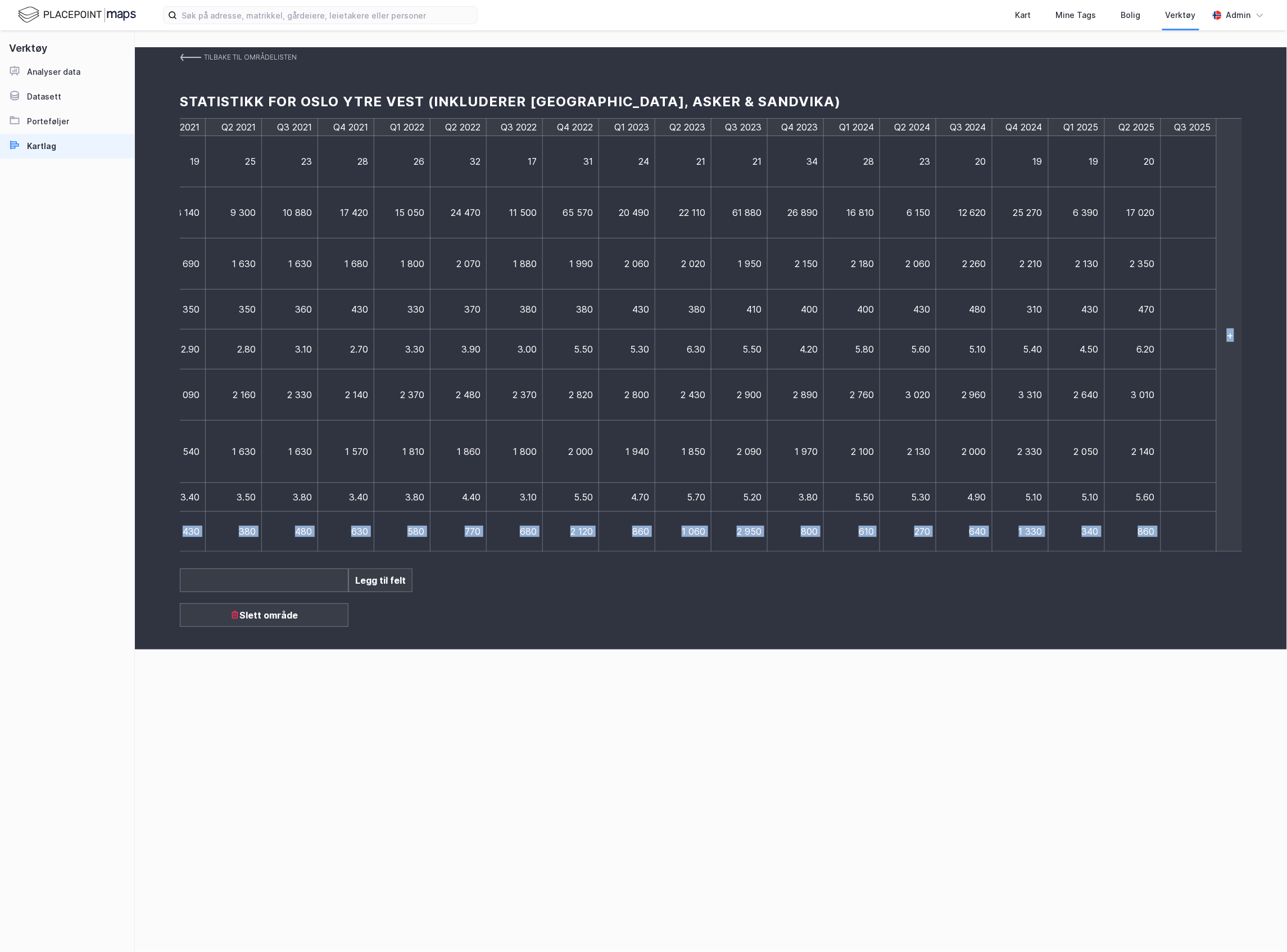
drag, startPoint x: 705, startPoint y: 552, endPoint x: 1649, endPoint y: 561, distance: 944.0
click at [1287, 561] on html "Kart Mine Tags Bolig Verktøy Admin Verktøy Analyser data Datasett Porteføljer K…" at bounding box center [643, 476] width 1287 height 952
click at [1190, 268] on td at bounding box center [1189, 264] width 56 height 51
type input "2710"
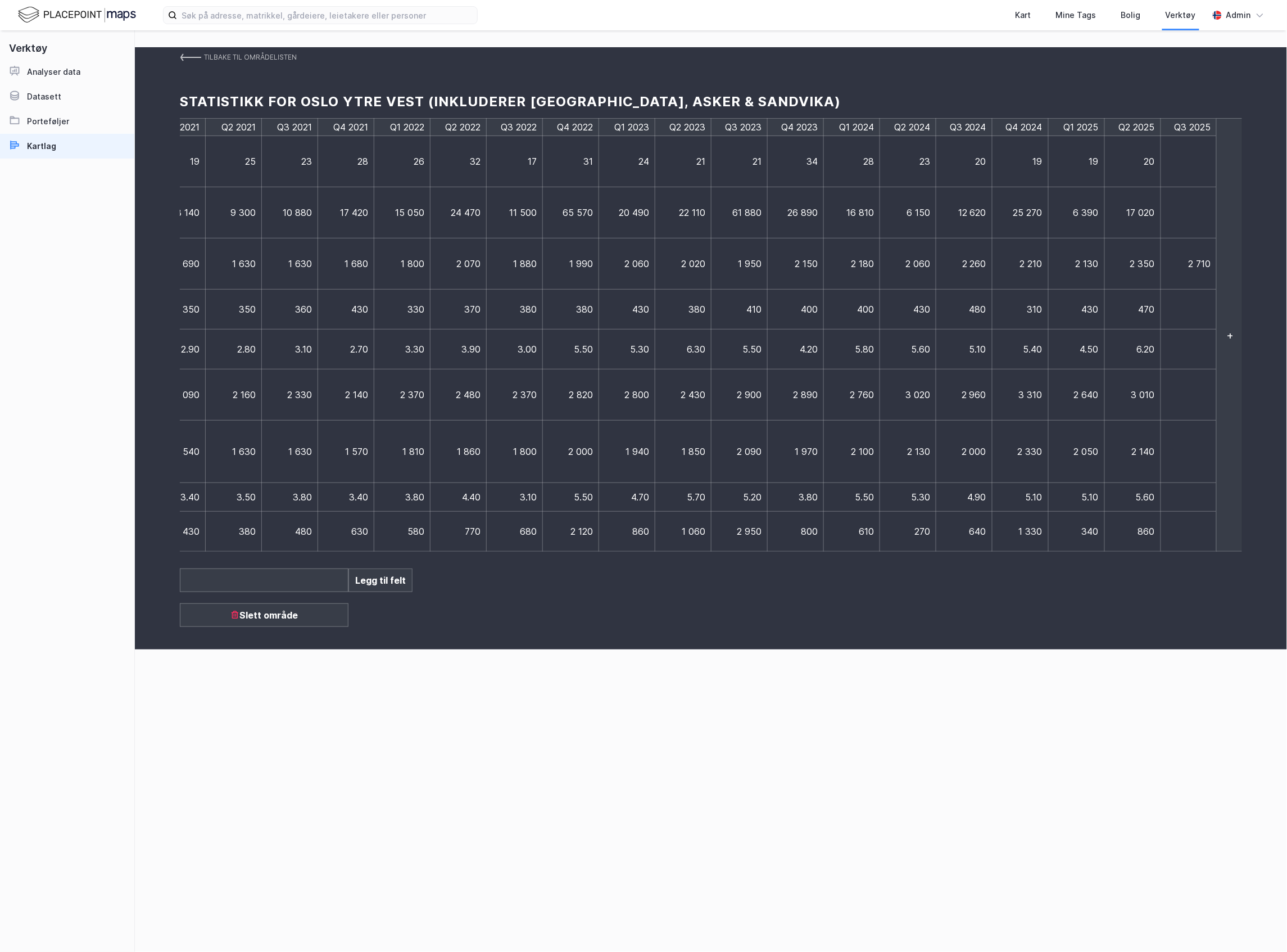
click at [1199, 291] on td at bounding box center [1189, 310] width 56 height 40
click at [1183, 168] on td at bounding box center [1189, 161] width 56 height 51
type input "19"
click at [1179, 222] on td at bounding box center [1189, 212] width 56 height 51
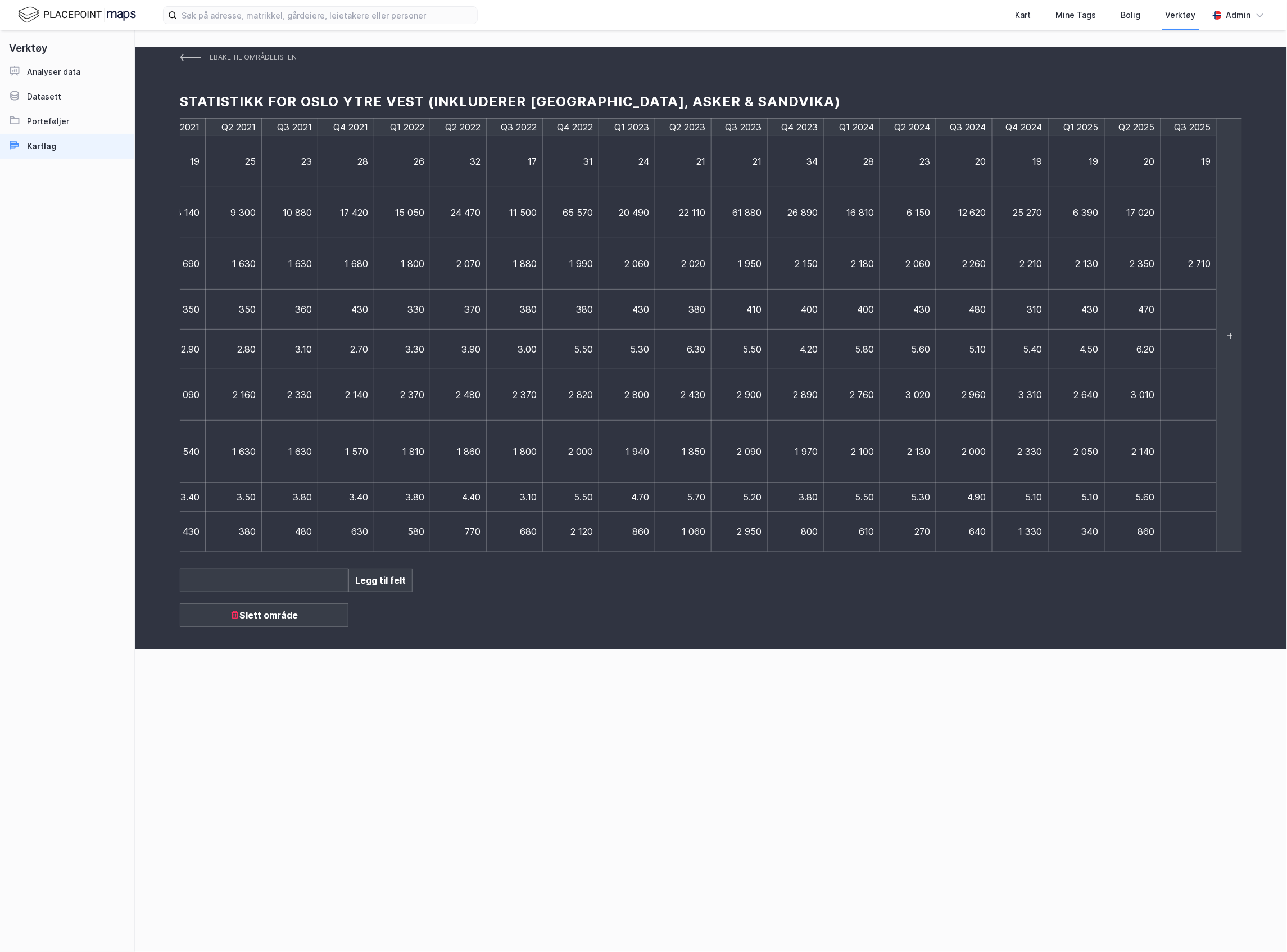
click at [1187, 214] on td at bounding box center [1189, 212] width 56 height 51
type input "22080"
click at [1181, 302] on td at bounding box center [1194, 310] width 67 height 40
click at [1181, 302] on td at bounding box center [1189, 310] width 56 height 40
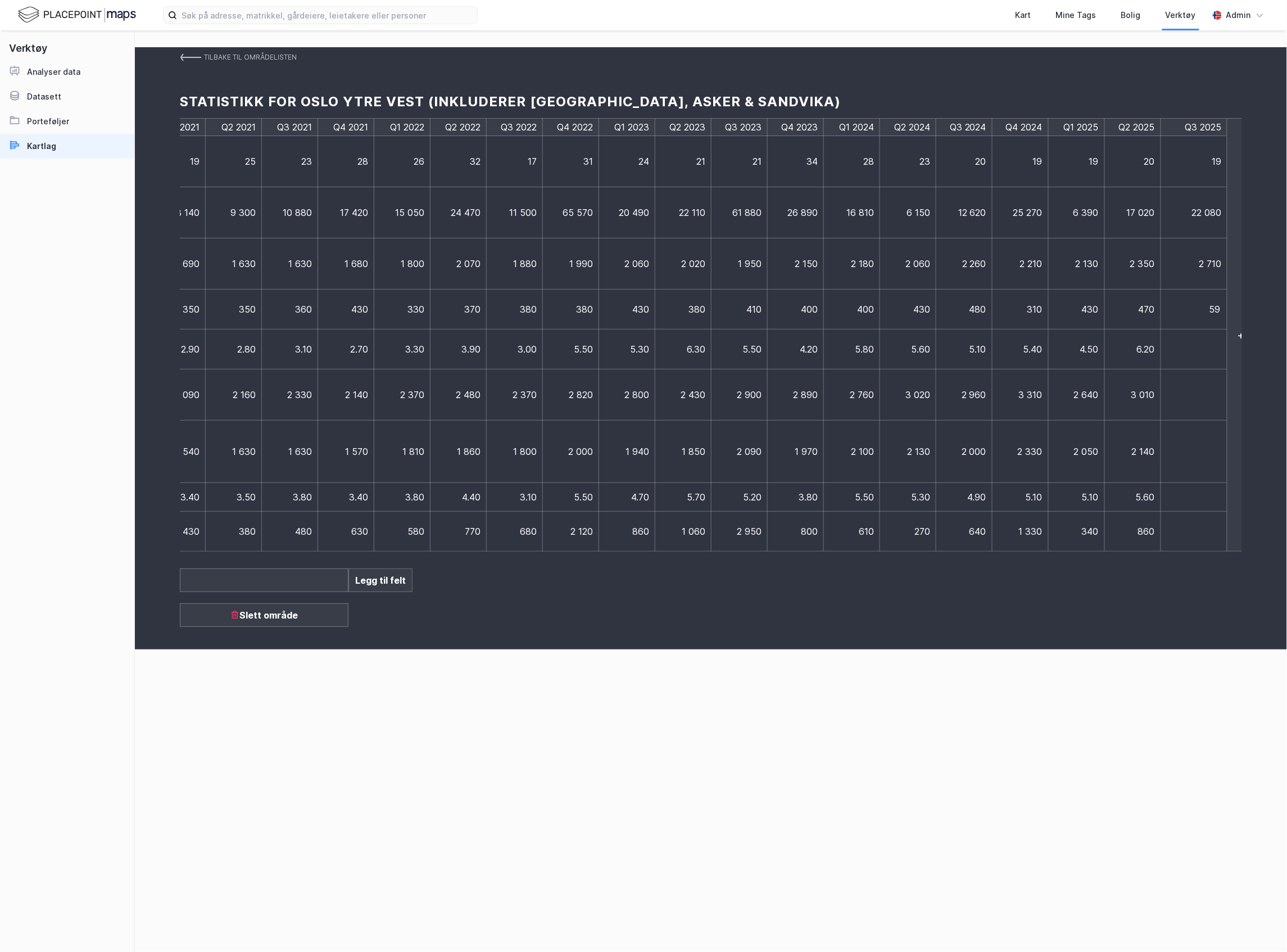
type input "590"
click at [1138, 348] on span "6.20" at bounding box center [1146, 349] width 18 height 12
drag, startPoint x: 1138, startPoint y: 348, endPoint x: 1266, endPoint y: 355, distance: 128.2
click at [1266, 355] on div "Tilbake til områdelisten Statistikk for [GEOGRAPHIC_DATA] ytre vest (inkluderer…" at bounding box center [711, 348] width 1153 height 602
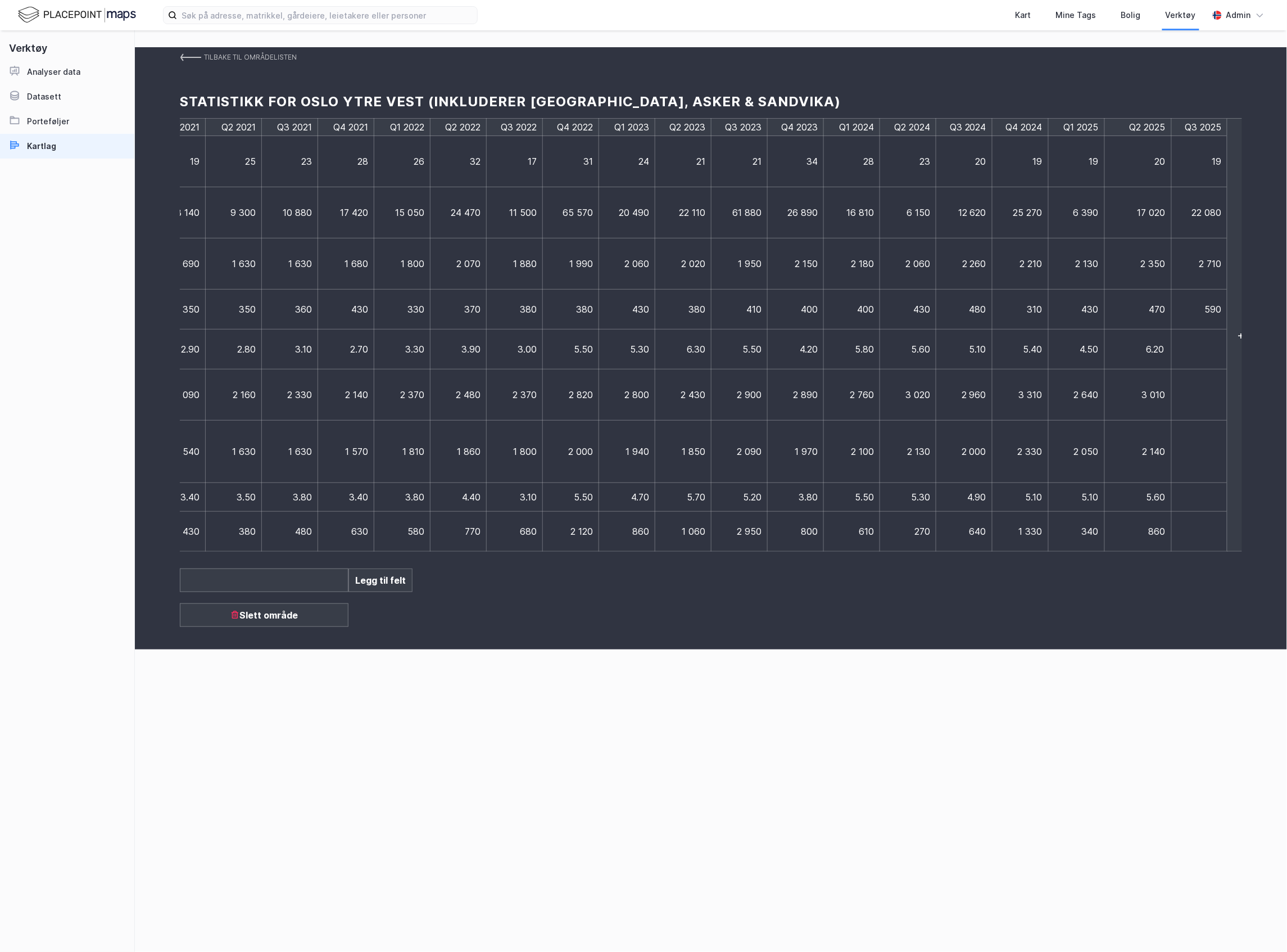
scroll to position [0, 903]
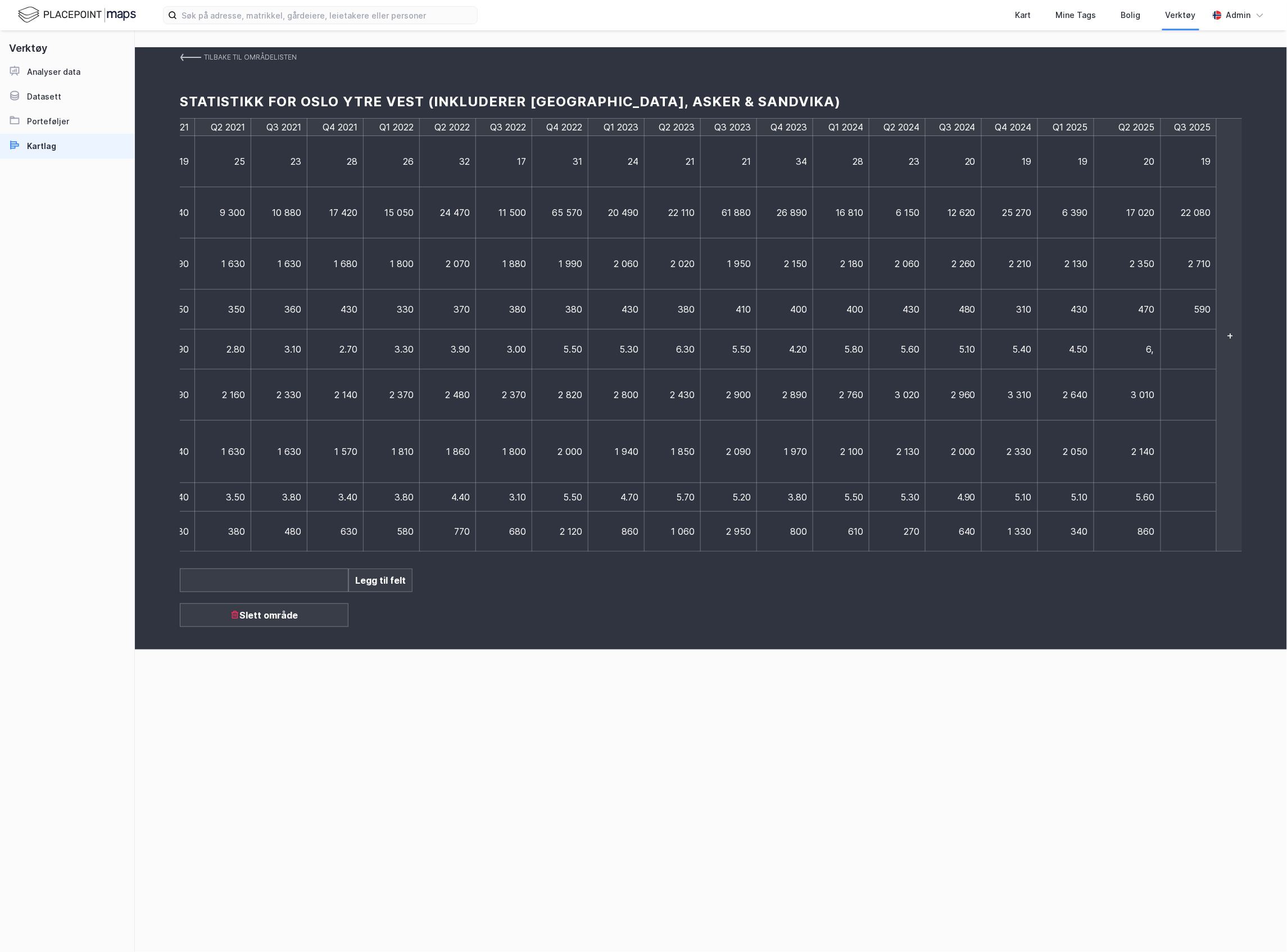
type input "6,4"
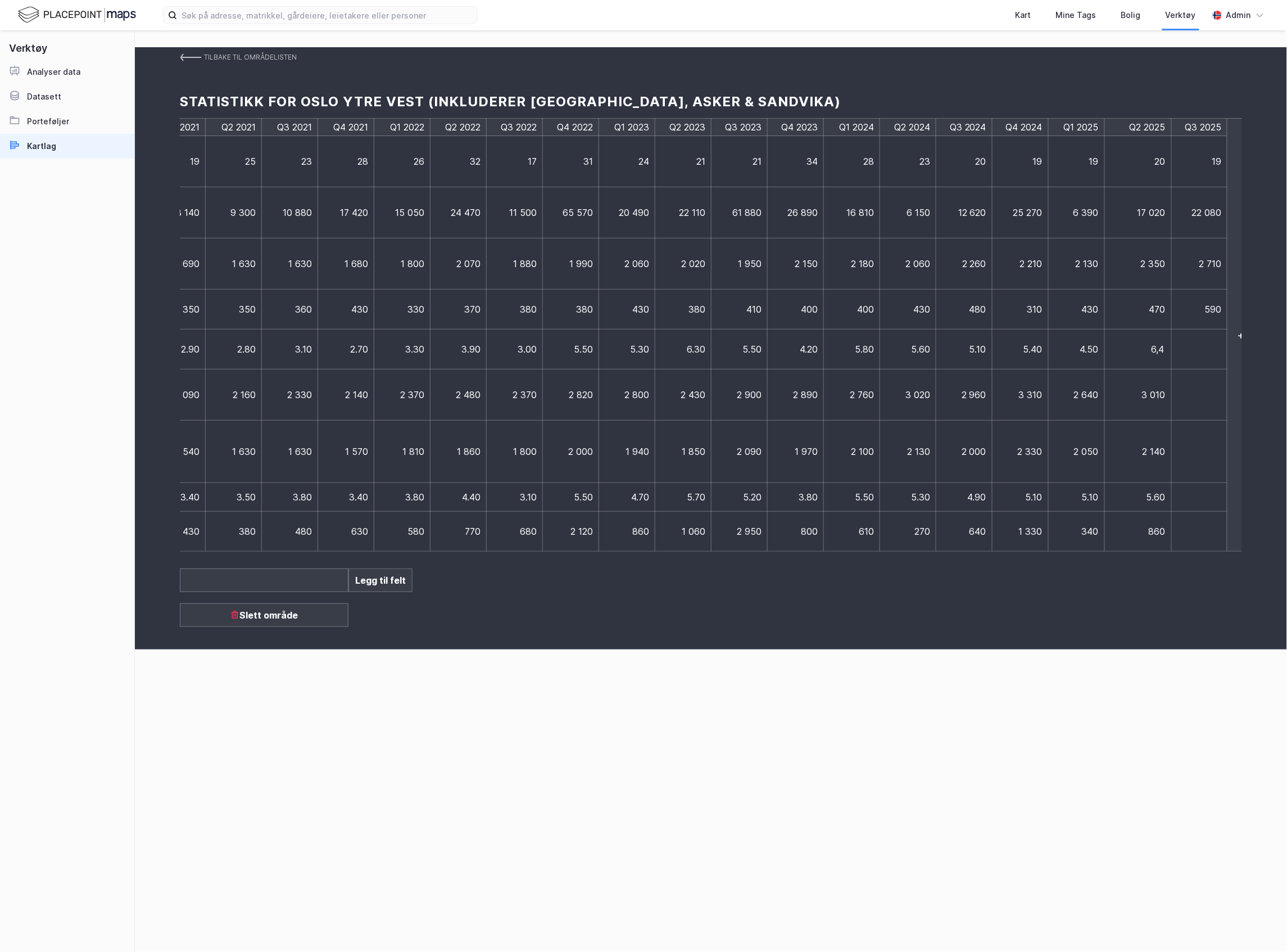
click at [1179, 348] on td at bounding box center [1200, 350] width 56 height 40
click at [1186, 351] on td at bounding box center [1189, 350] width 56 height 40
type input "5,8"
click at [1194, 401] on td at bounding box center [1194, 395] width 67 height 51
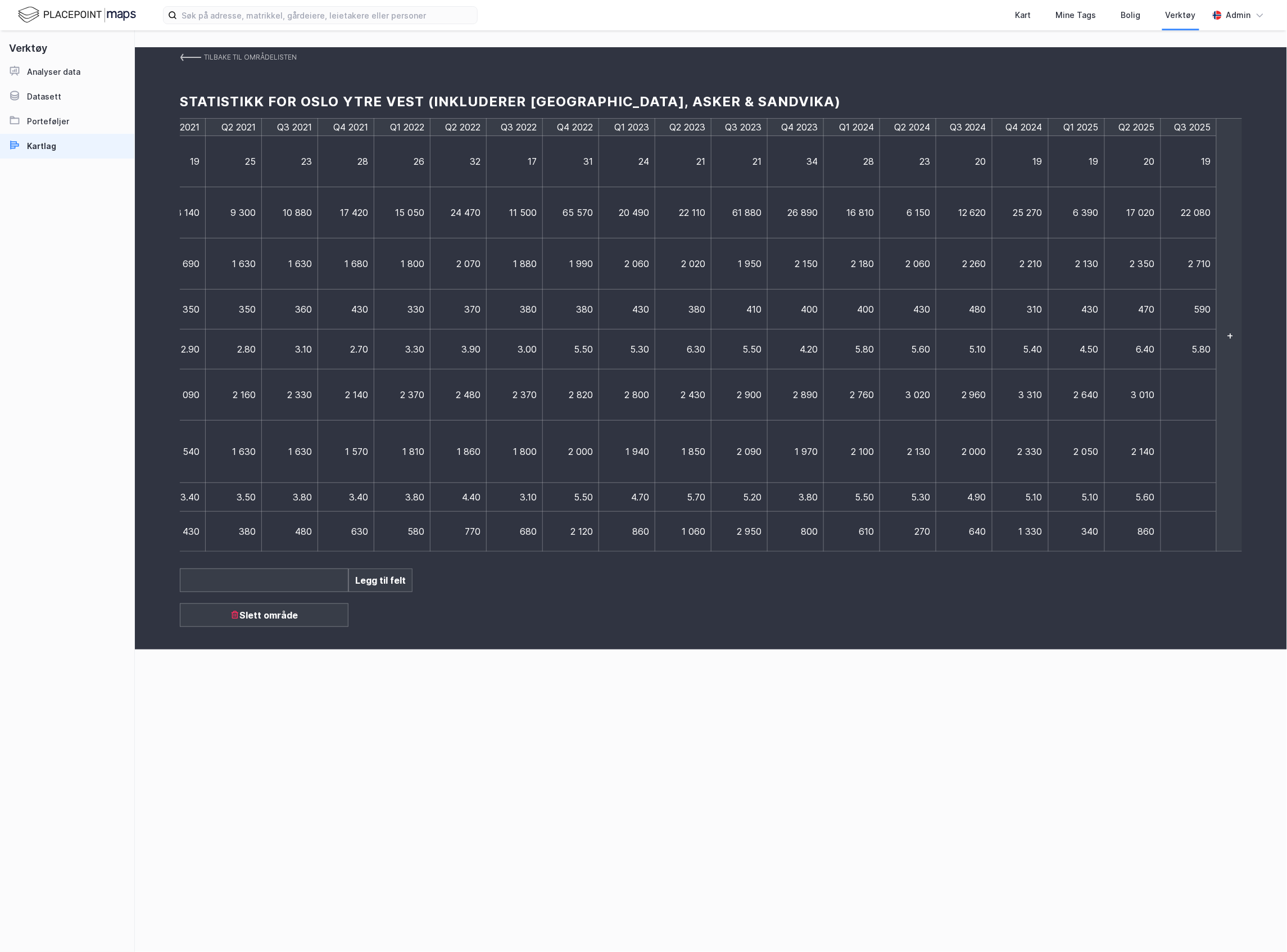
click at [1194, 401] on td at bounding box center [1189, 395] width 56 height 51
type input "3320"
click at [1184, 443] on td at bounding box center [1194, 452] width 67 height 63
click at [1184, 443] on td at bounding box center [1189, 452] width 56 height 63
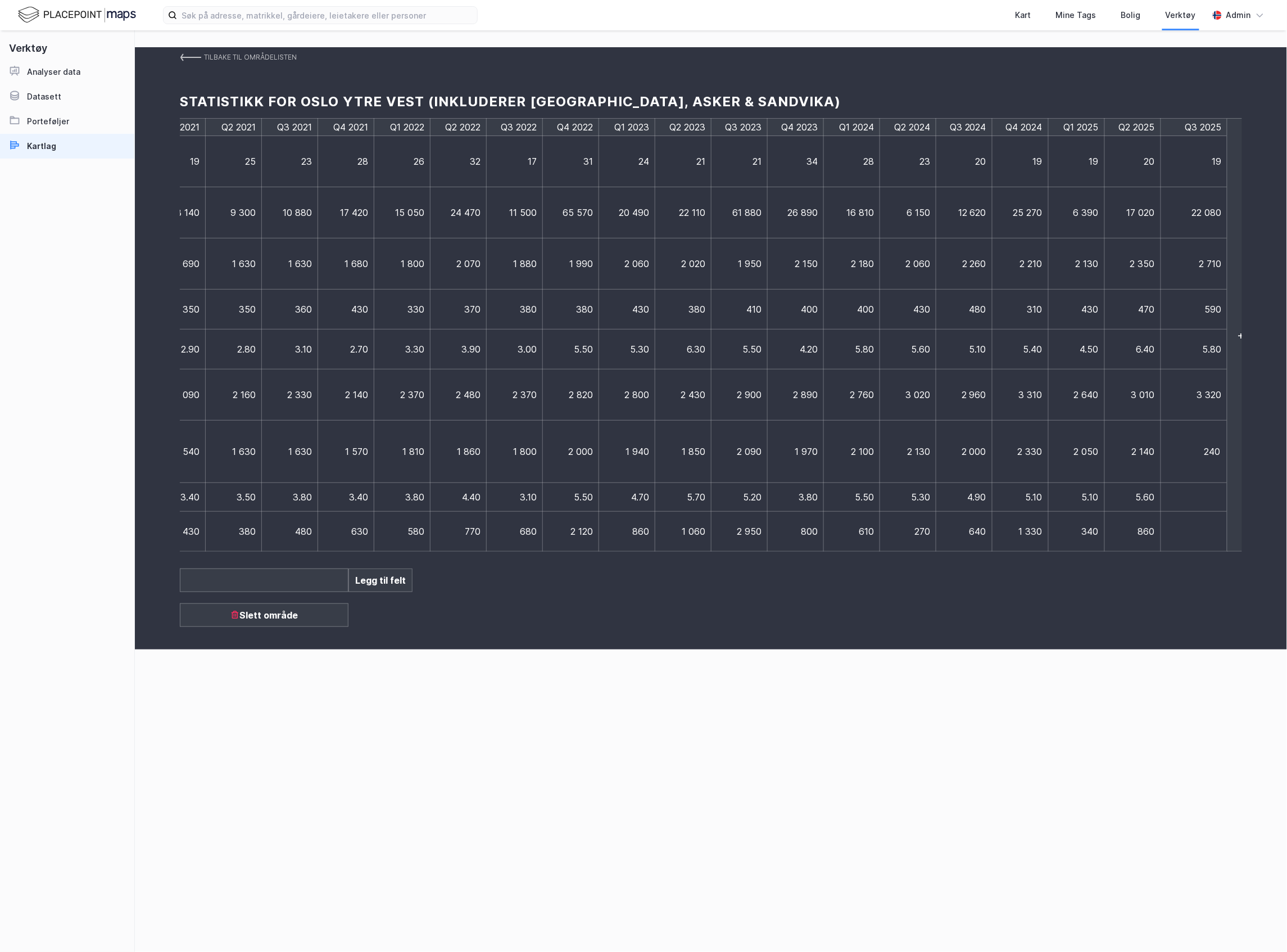
type input "2400"
click at [1208, 498] on td at bounding box center [1194, 496] width 67 height 29
click at [1208, 498] on td at bounding box center [1189, 496] width 56 height 29
type input "5,3"
click at [1204, 532] on td at bounding box center [1189, 532] width 56 height 40
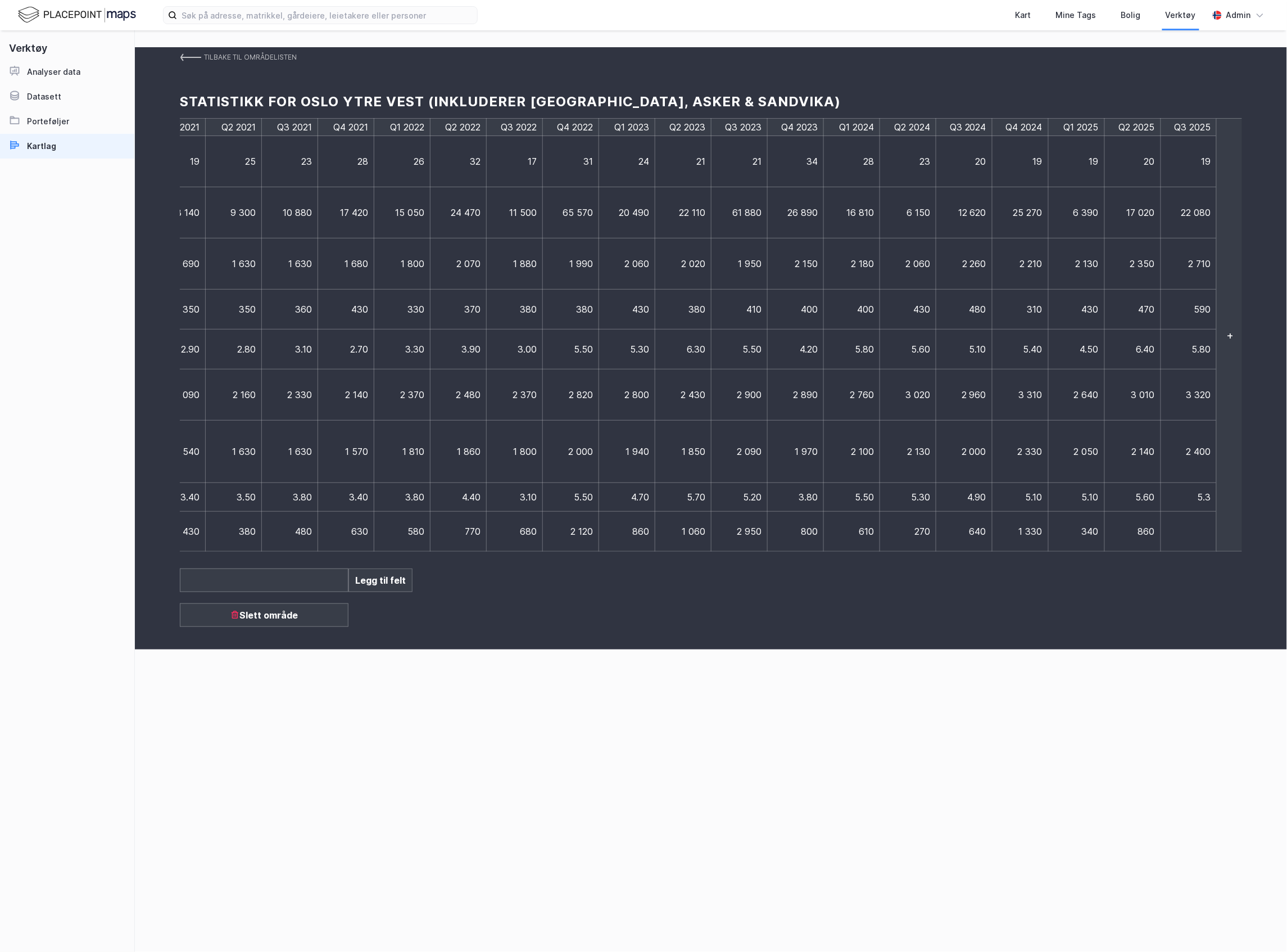
click at [1204, 532] on td at bounding box center [1189, 532] width 56 height 40
type input "1170"
click at [203, 56] on link "Tilbake til områdelisten" at bounding box center [238, 57] width 117 height 20
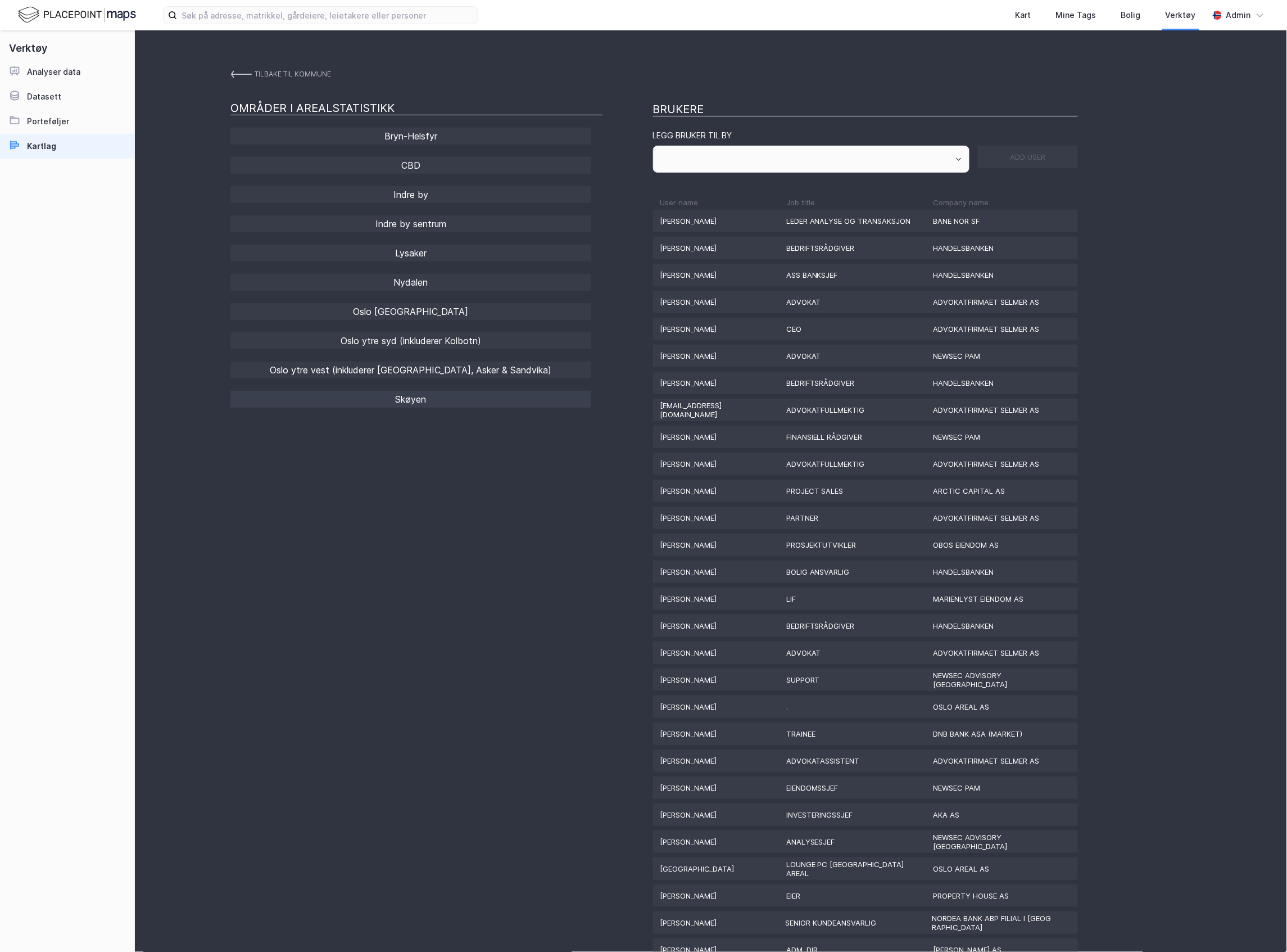
click at [406, 398] on div "Skøyen" at bounding box center [411, 399] width 361 height 17
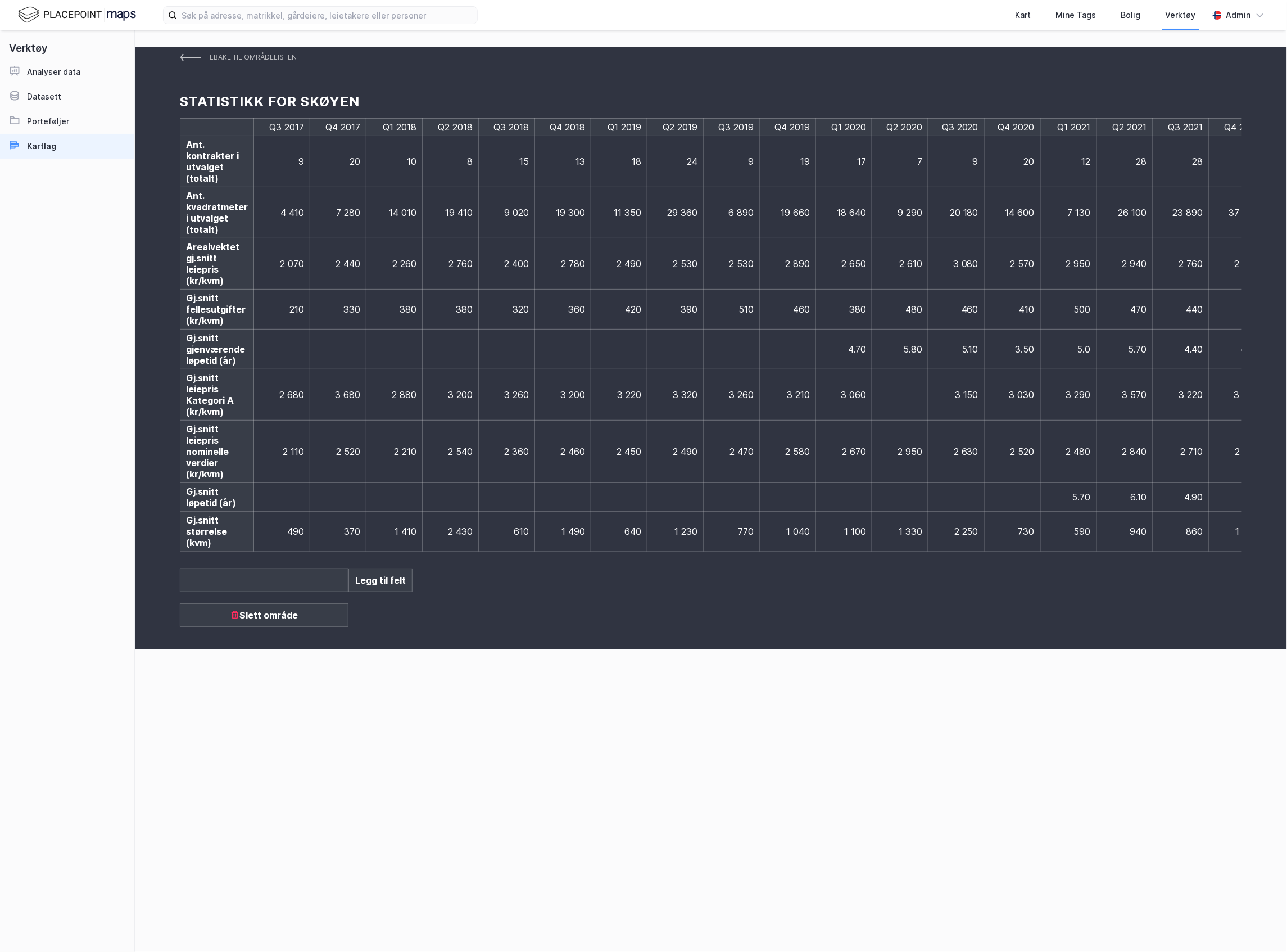
scroll to position [0, 892]
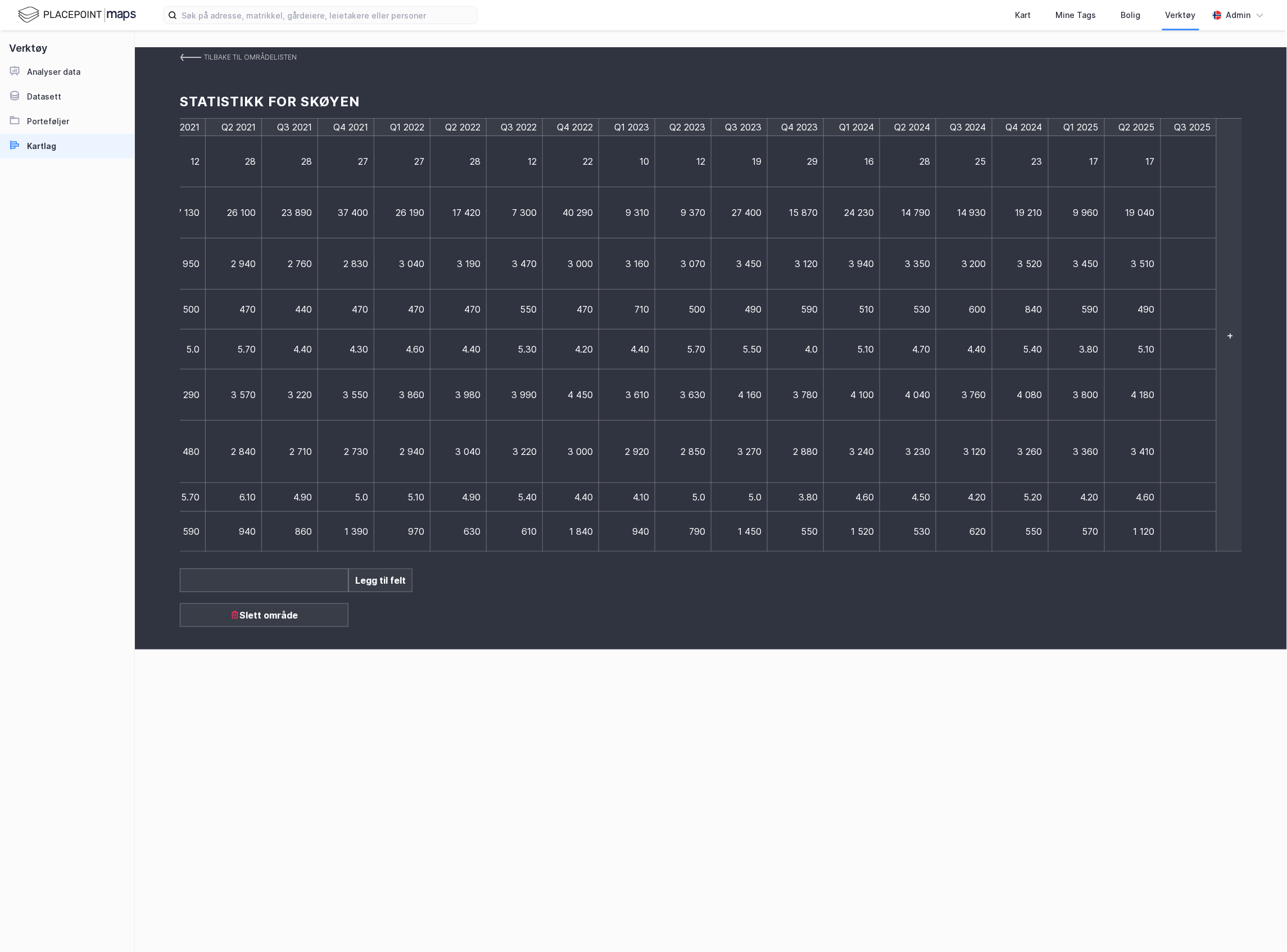
click at [1197, 164] on td at bounding box center [1189, 161] width 56 height 51
type input "14"
click at [1203, 218] on td at bounding box center [1194, 212] width 67 height 51
click at [1203, 218] on td at bounding box center [1189, 212] width 56 height 51
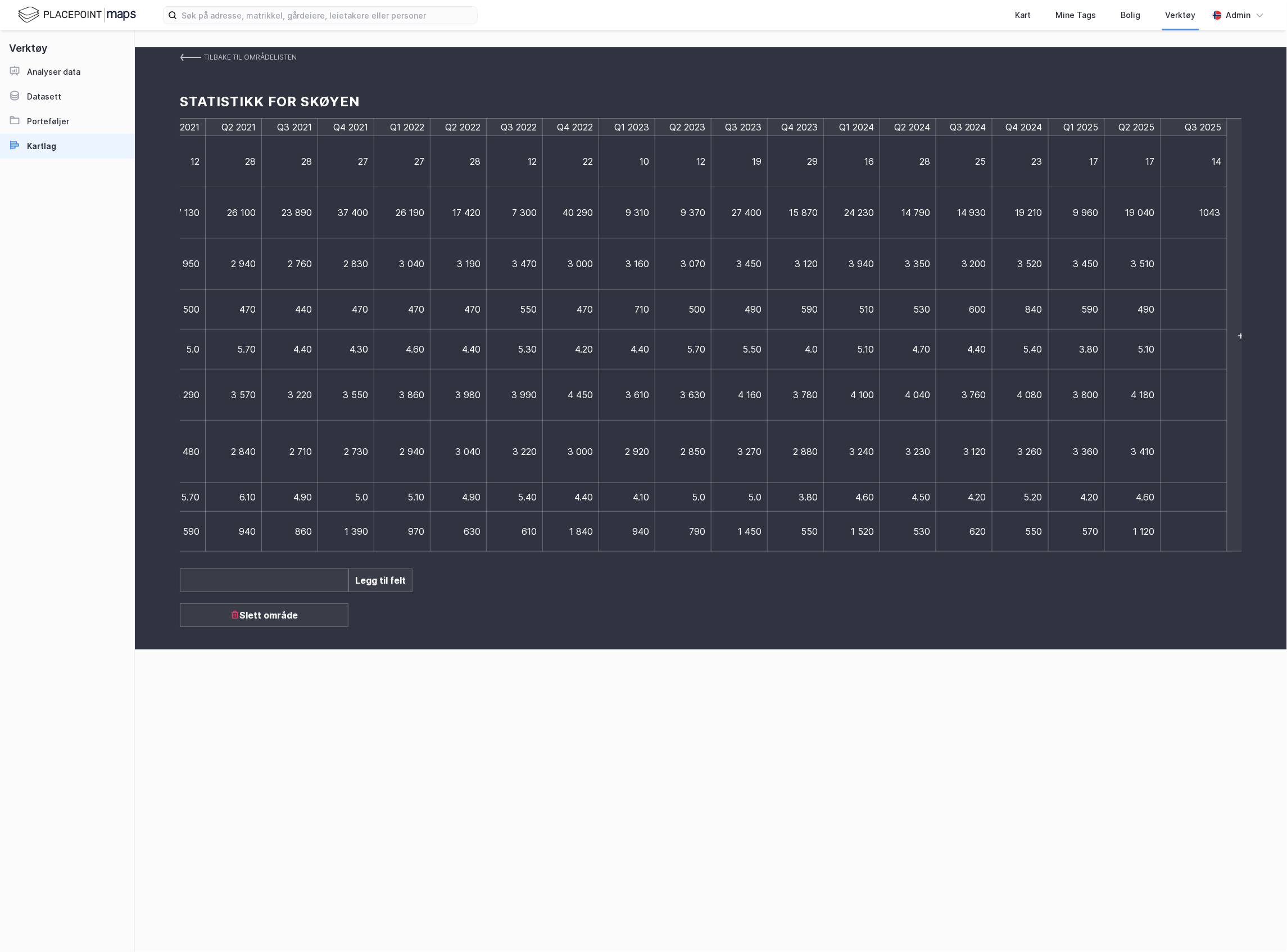
type input "10430"
click at [1181, 262] on td at bounding box center [1194, 264] width 67 height 51
click at [1181, 262] on td at bounding box center [1189, 264] width 56 height 51
click at [1185, 269] on input at bounding box center [1194, 263] width 55 height 12
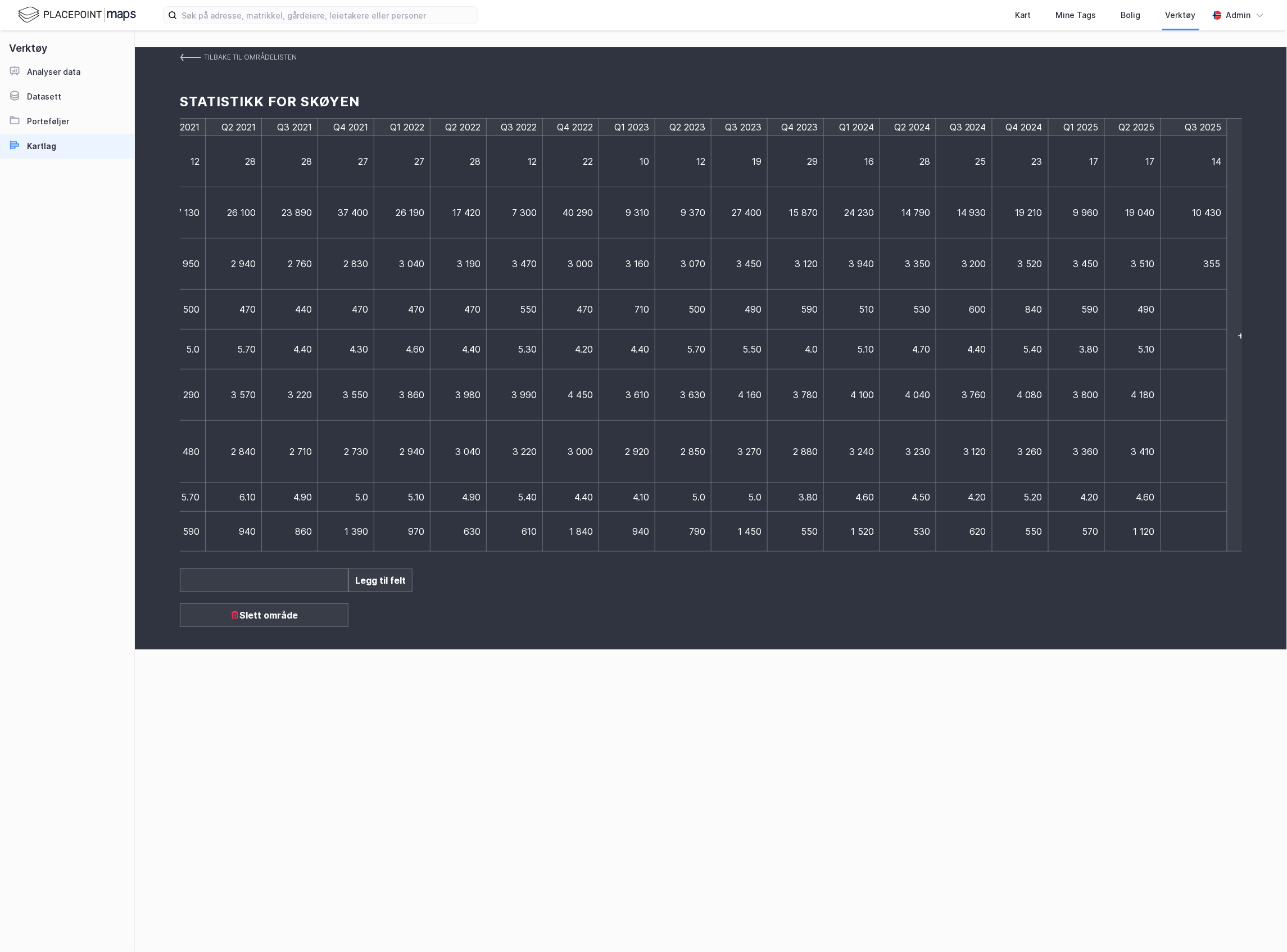
type input "3550"
click at [1197, 303] on td at bounding box center [1194, 310] width 67 height 40
click at [1179, 303] on td at bounding box center [1189, 310] width 56 height 40
type input "590"
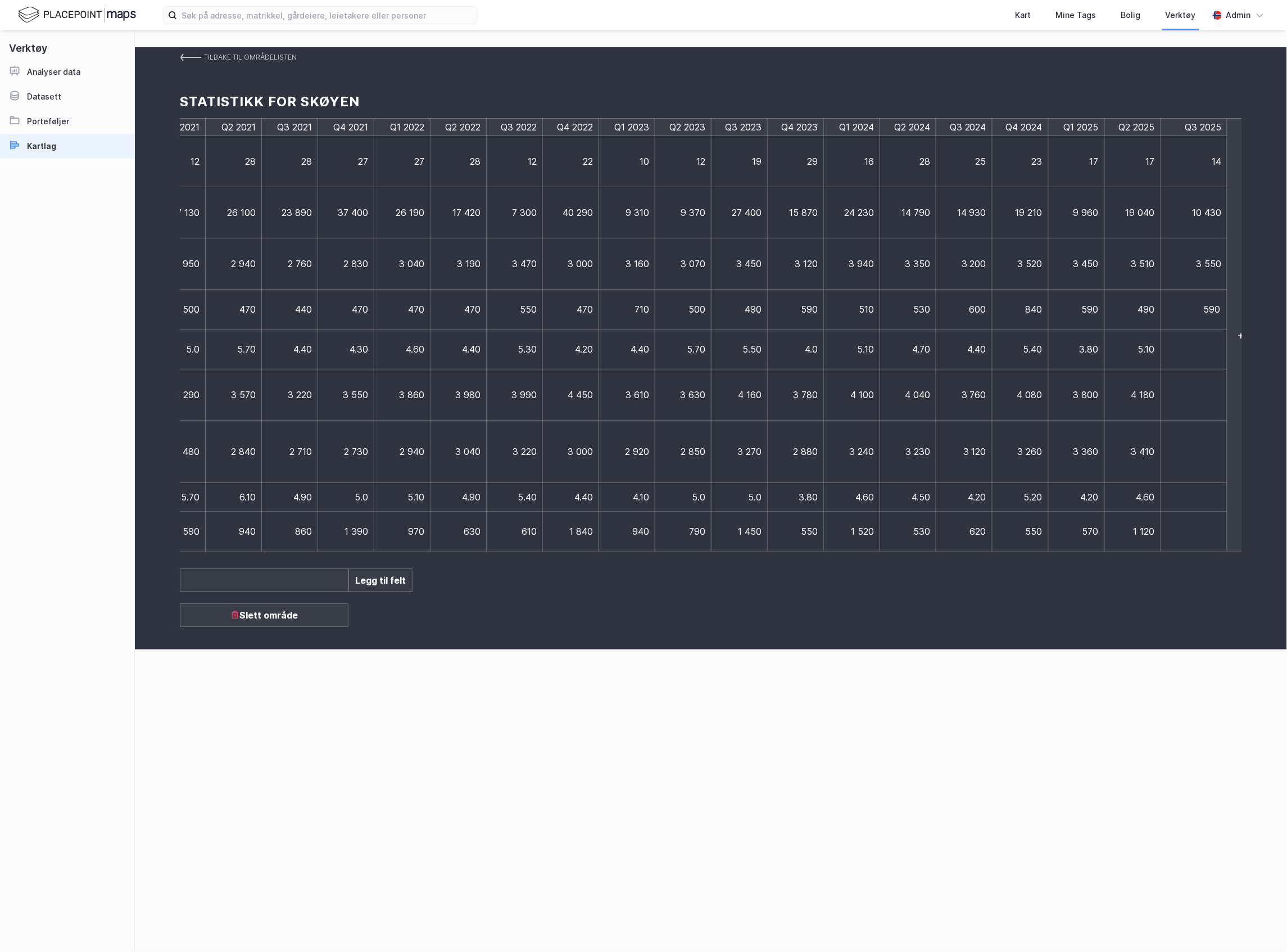
click at [1181, 352] on td at bounding box center [1194, 350] width 67 height 40
click at [1181, 351] on td at bounding box center [1189, 350] width 56 height 40
type input "5,5"
click at [1145, 354] on span "5.10" at bounding box center [1146, 349] width 17 height 12
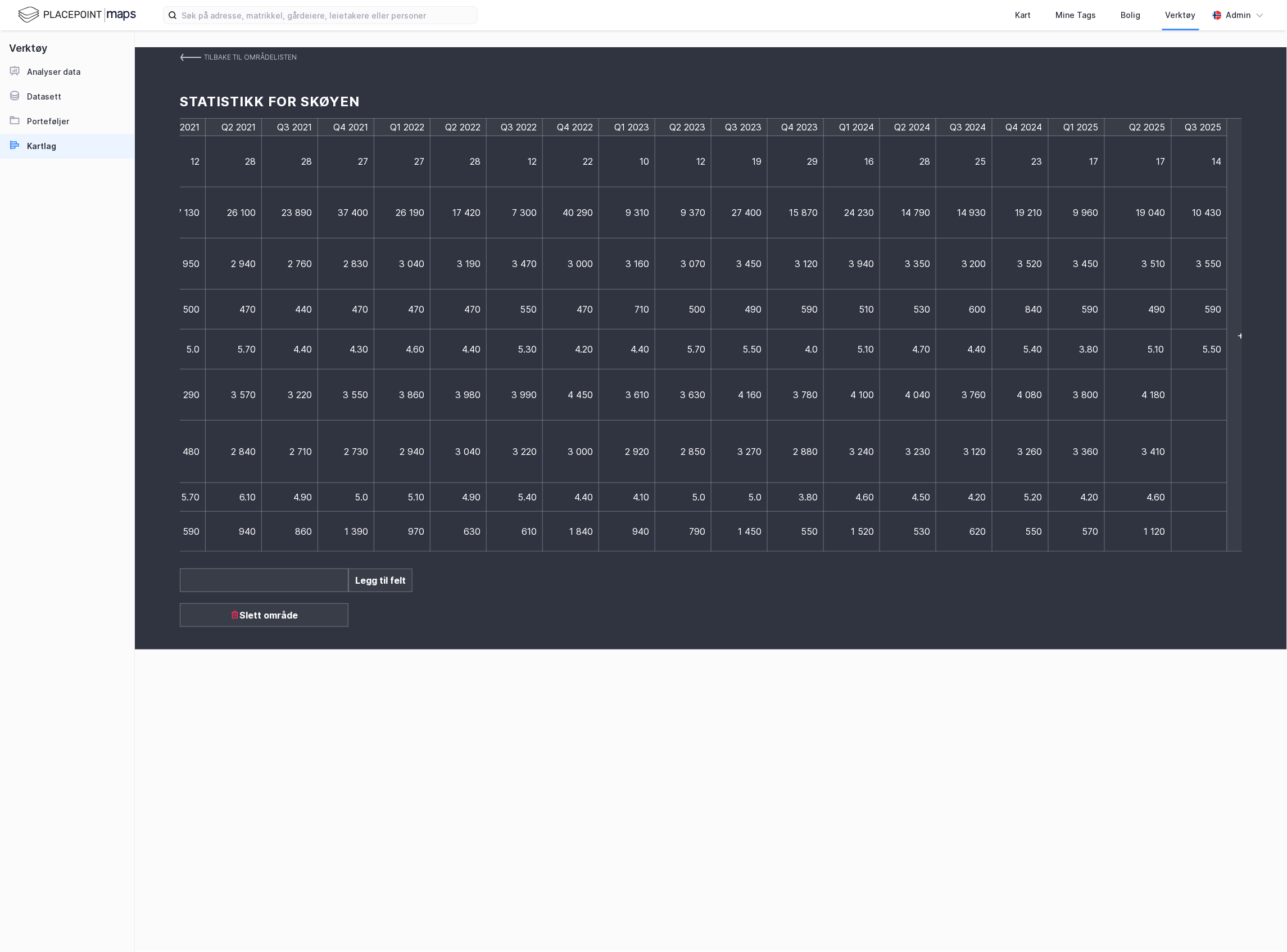
drag, startPoint x: 1147, startPoint y: 352, endPoint x: 1239, endPoint y: 344, distance: 92.3
click at [1239, 344] on div "Q3 2017 Q4 2017 Q1 2018 Q2 2018 Q3 2018 Q4 2018 Q1 2019 Q2 2019 Q3 2019 Q4 2019…" at bounding box center [711, 334] width 1062 height 433
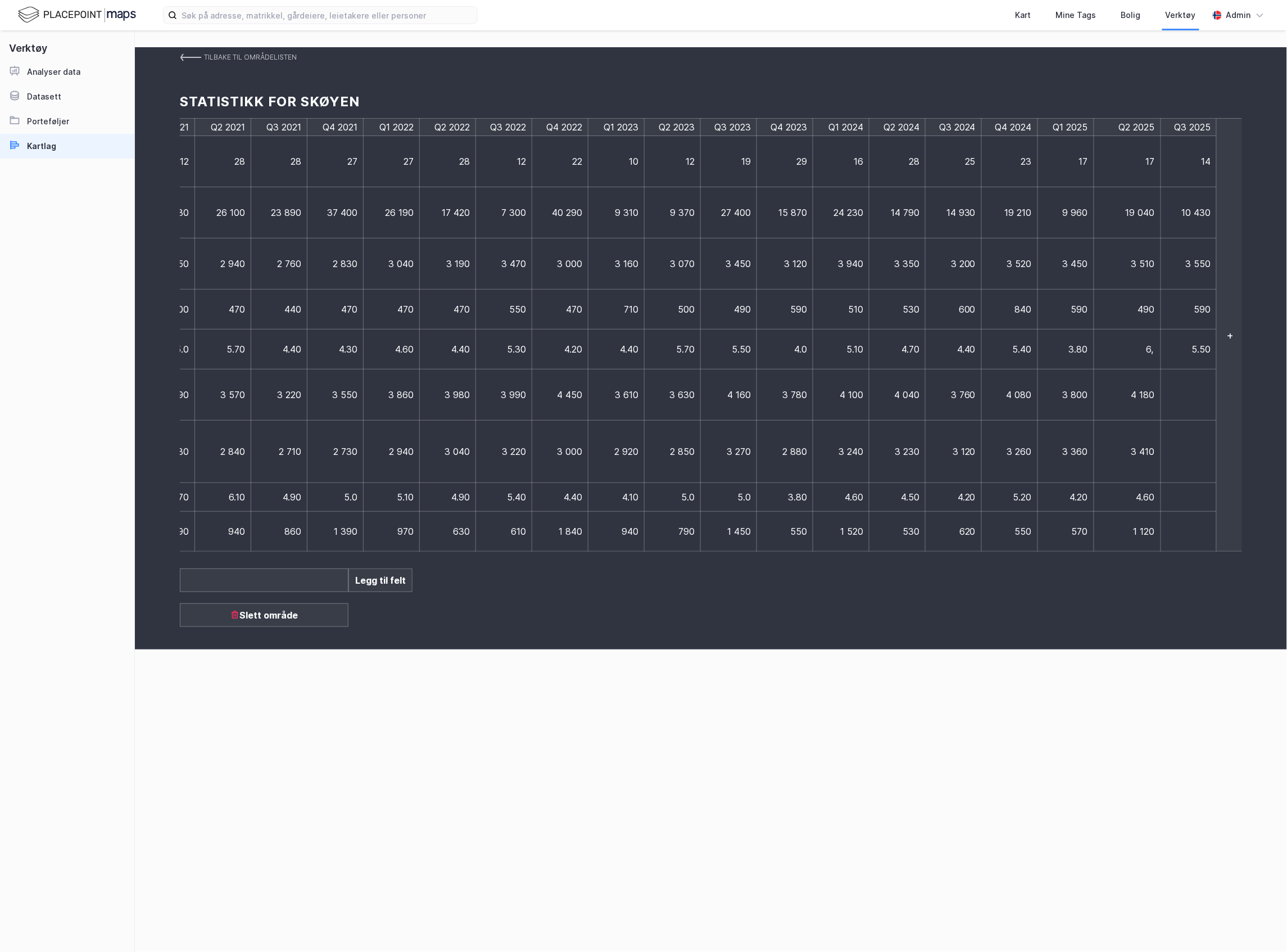
type input "6,4"
click at [1178, 401] on td at bounding box center [1189, 395] width 56 height 51
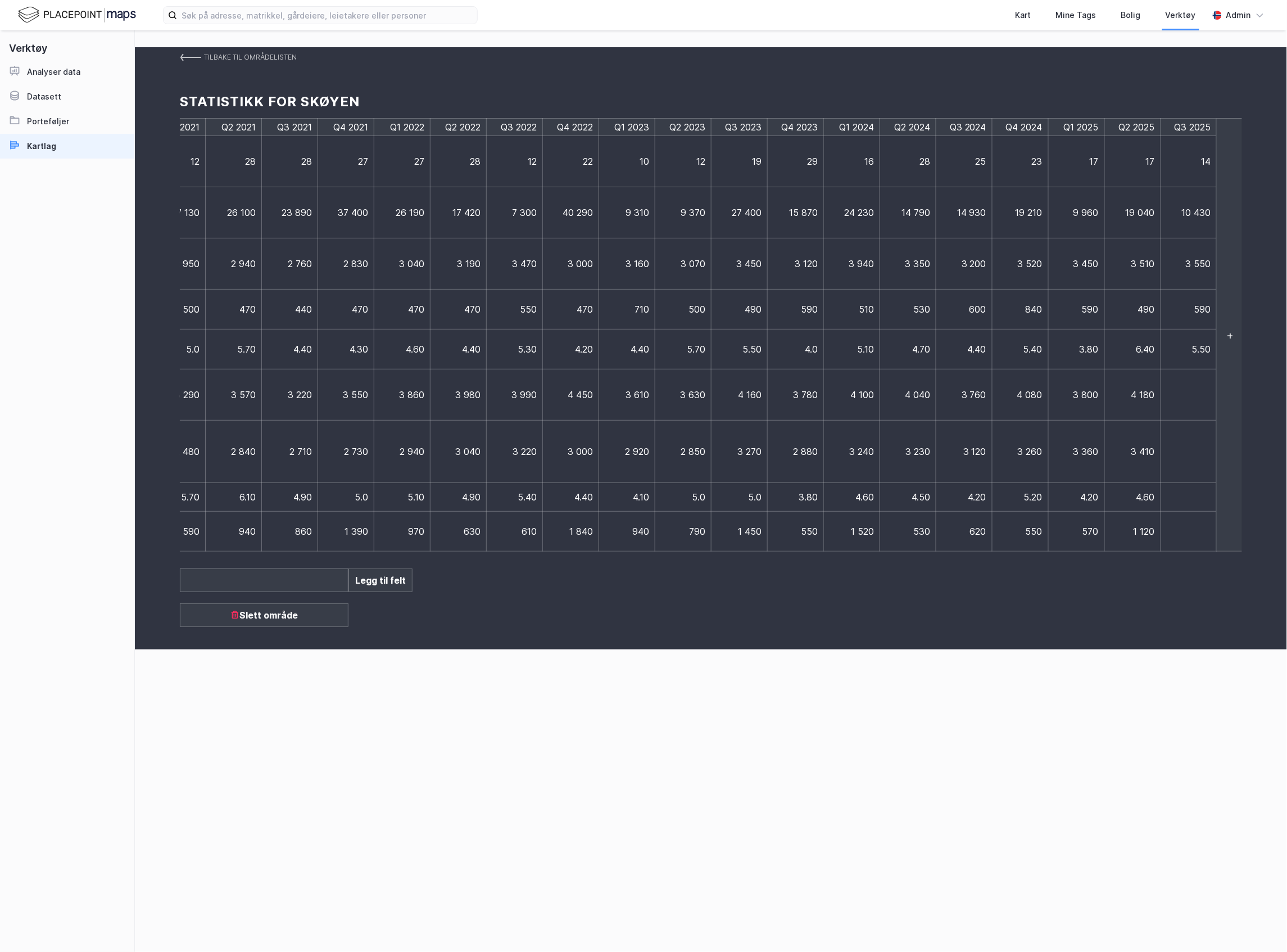
click at [1181, 400] on td at bounding box center [1189, 395] width 56 height 51
type input "4190"
click at [1186, 456] on td at bounding box center [1194, 452] width 67 height 63
click at [1186, 456] on td at bounding box center [1189, 452] width 56 height 63
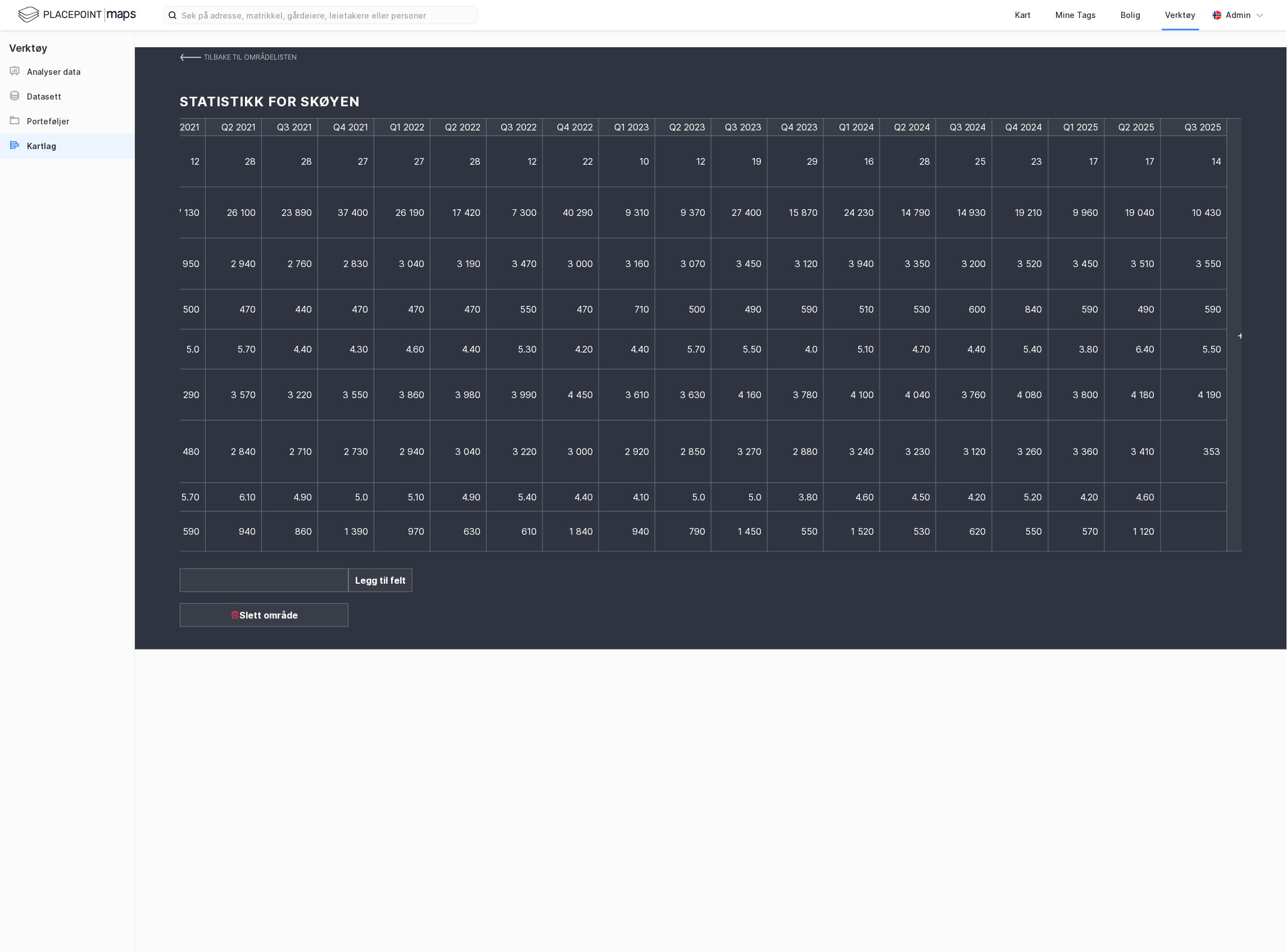
type input "3530"
click at [1190, 495] on td at bounding box center [1189, 496] width 56 height 29
type input "5,1"
click at [1177, 538] on td at bounding box center [1189, 532] width 56 height 40
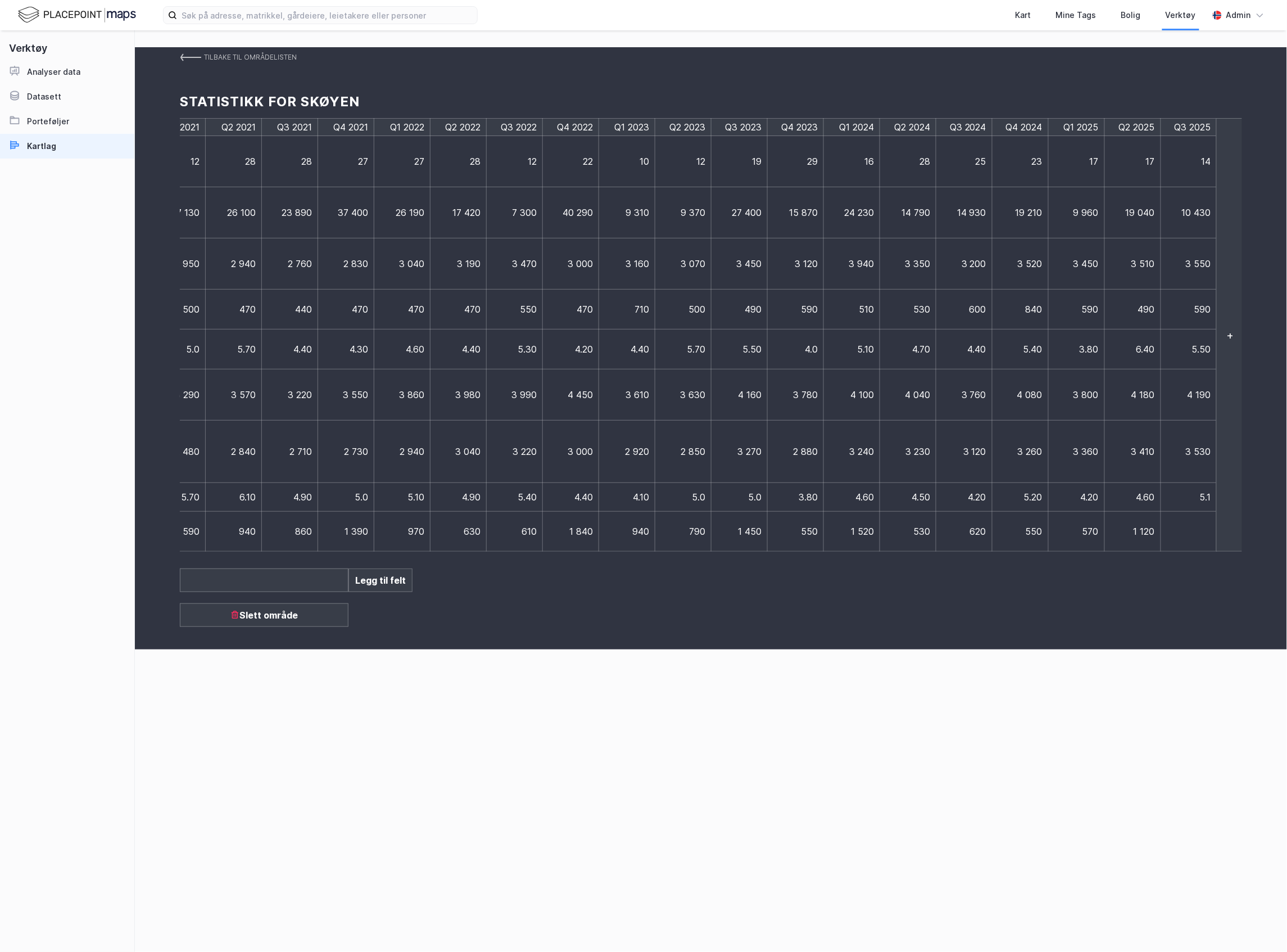
click at [1177, 538] on td at bounding box center [1189, 532] width 56 height 40
type input "750"
click at [842, 642] on div "Tilbake til områdelisten Statistikk for Skøyen Q3 2017 Q4 2017 Q1 2018 Q2 2018 …" at bounding box center [711, 348] width 1153 height 602
click at [188, 49] on link "Tilbake til områdelisten" at bounding box center [238, 57] width 117 height 20
